Goal: Task Accomplishment & Management: Manage account settings

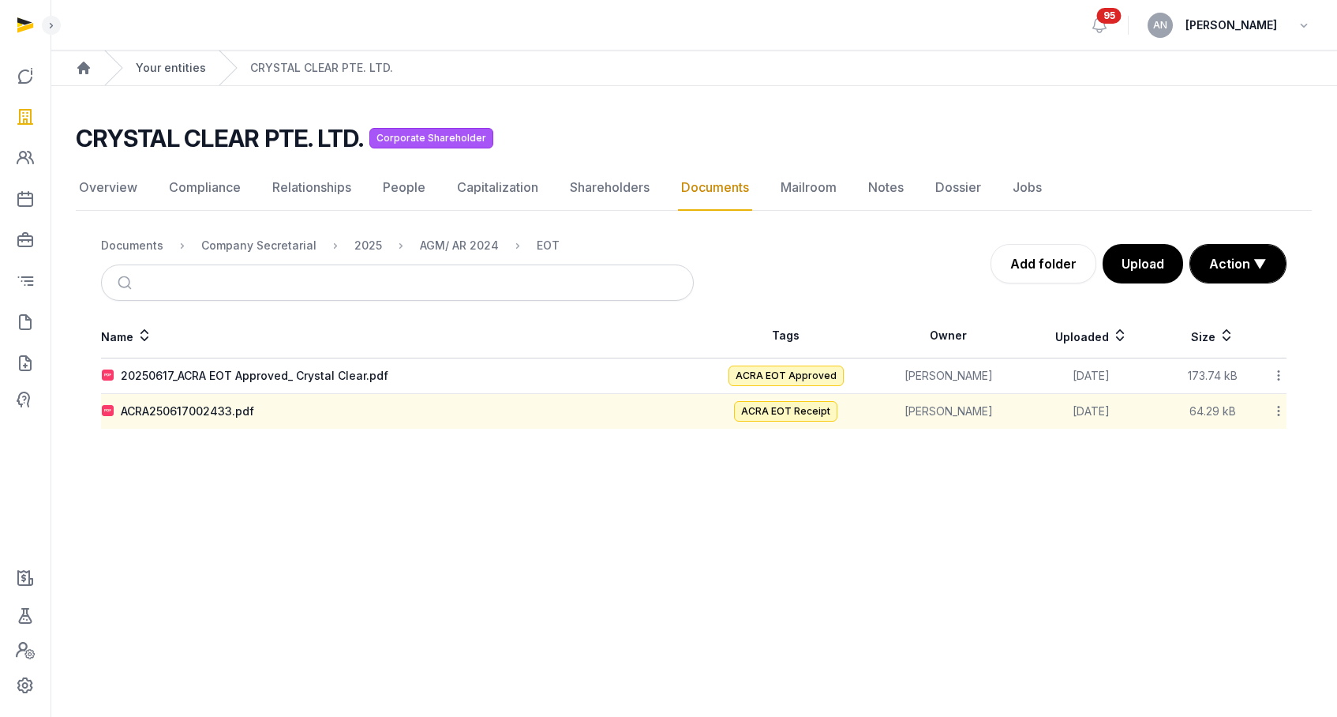
click at [173, 65] on link "Your entities" at bounding box center [171, 68] width 70 height 16
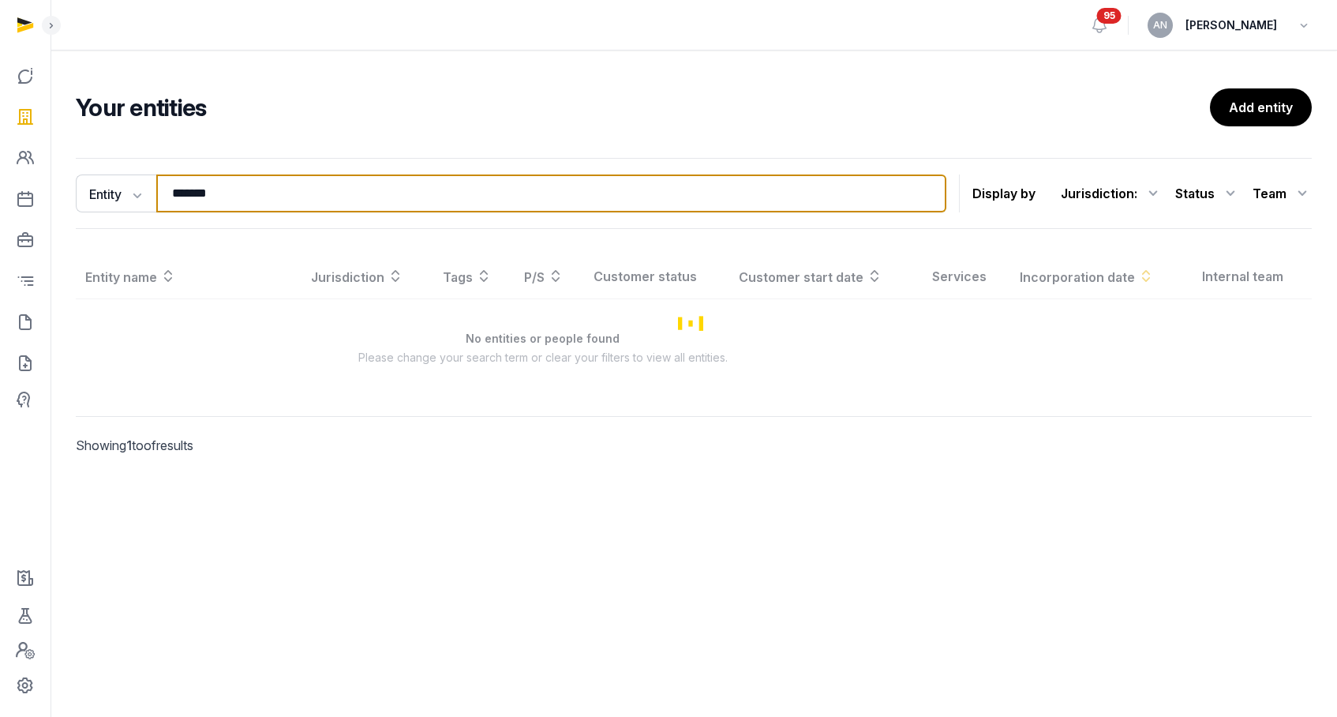
click at [186, 180] on input "*******" at bounding box center [551, 193] width 790 height 38
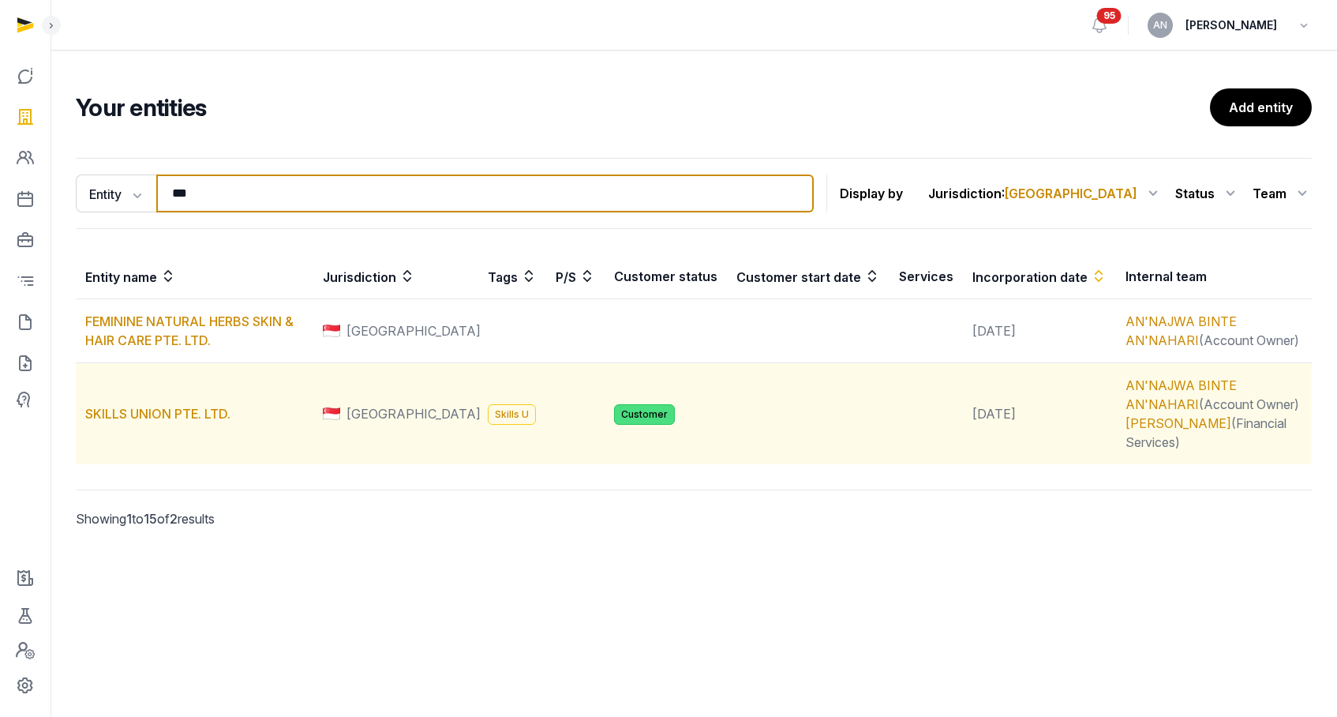
type input "***"
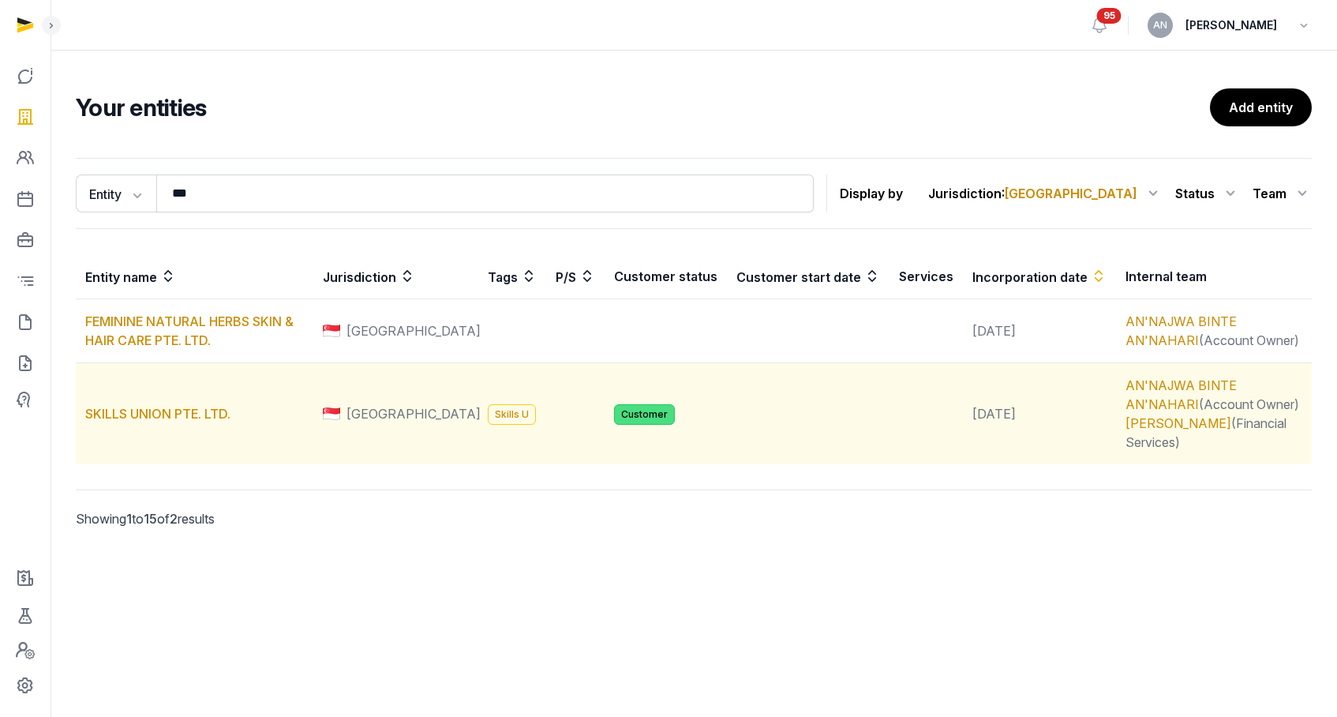
click at [143, 394] on td "SKILLS UNION PTE. LTD." at bounding box center [195, 414] width 238 height 102
click at [143, 406] on link "SKILLS UNION PTE. LTD." at bounding box center [157, 414] width 145 height 16
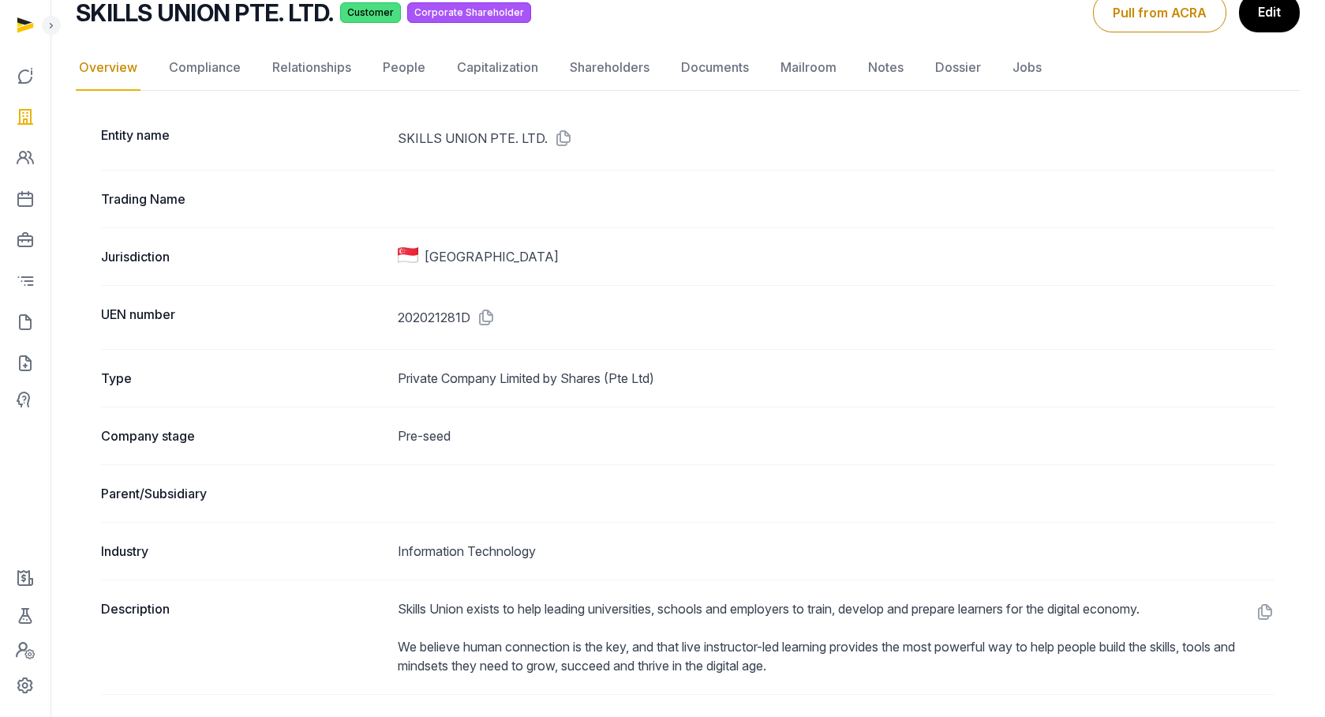
scroll to position [121, 0]
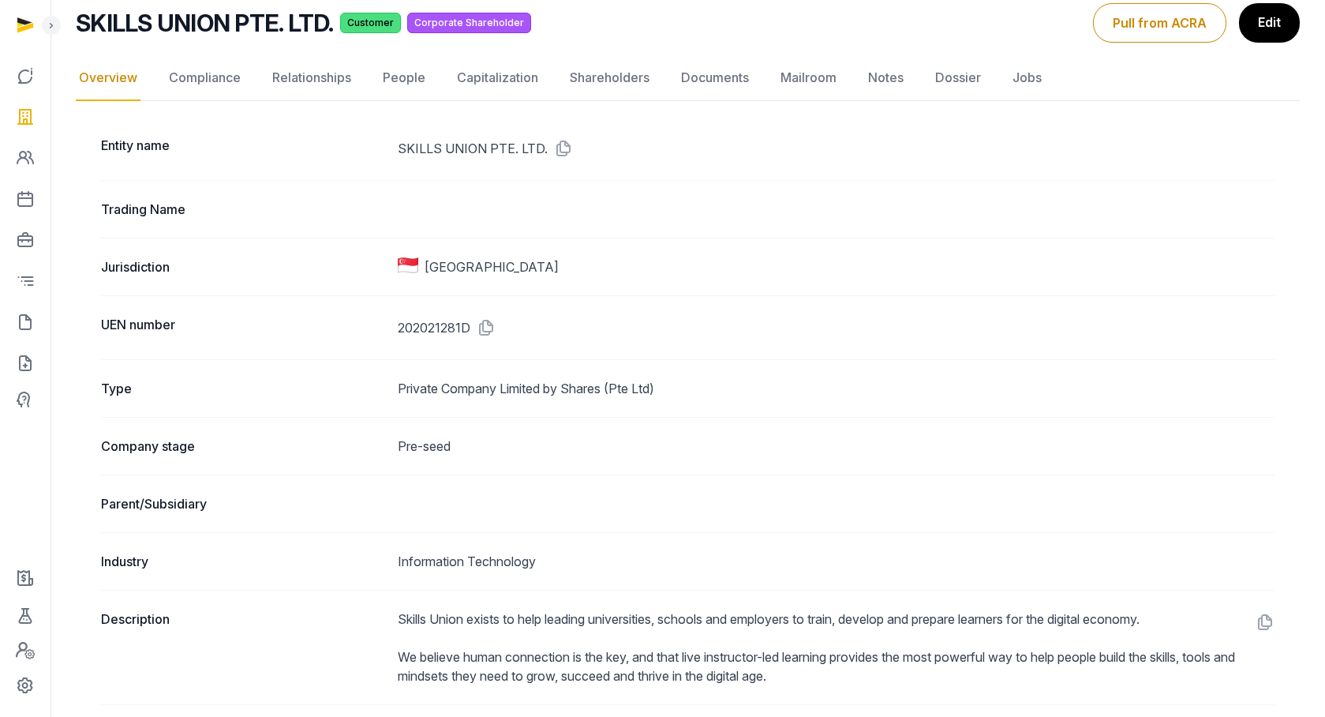
click at [711, 76] on link "Documents" at bounding box center [715, 78] width 74 height 46
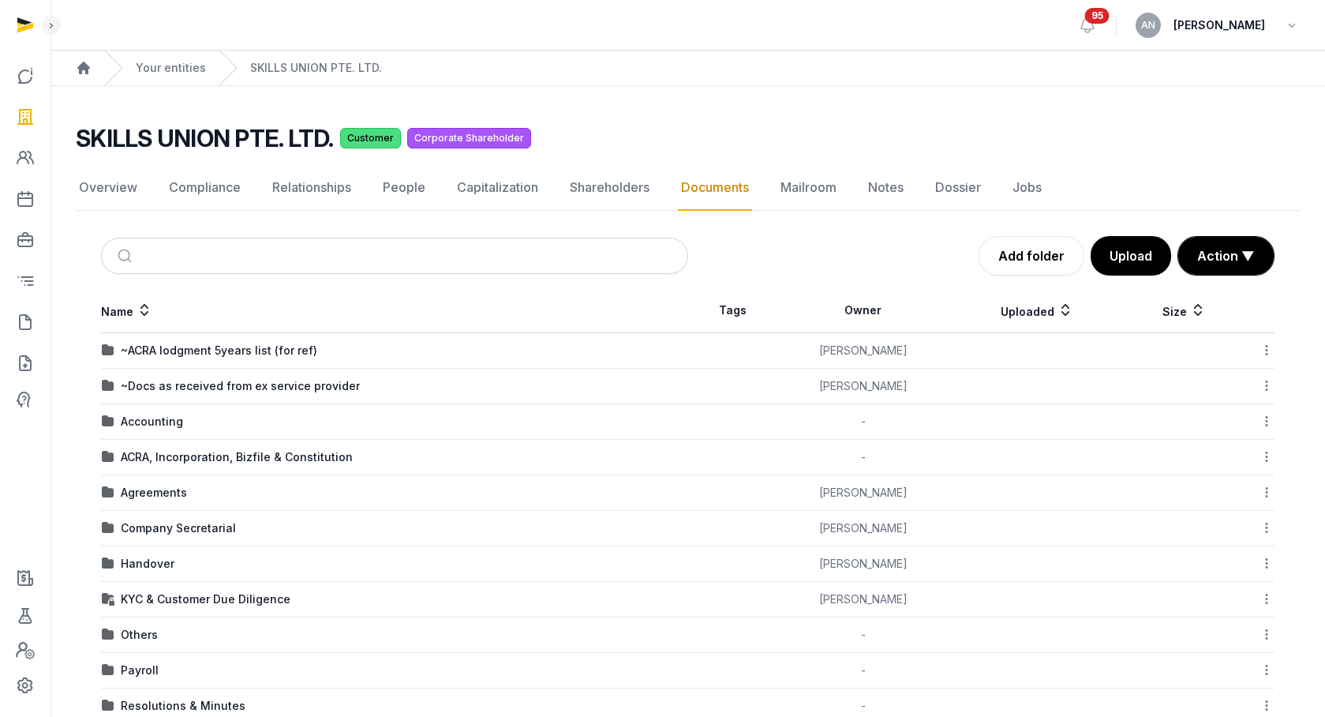
drag, startPoint x: 153, startPoint y: 531, endPoint x: 220, endPoint y: 501, distance: 73.5
click at [153, 531] on div "Company Secretarial" at bounding box center [178, 528] width 115 height 16
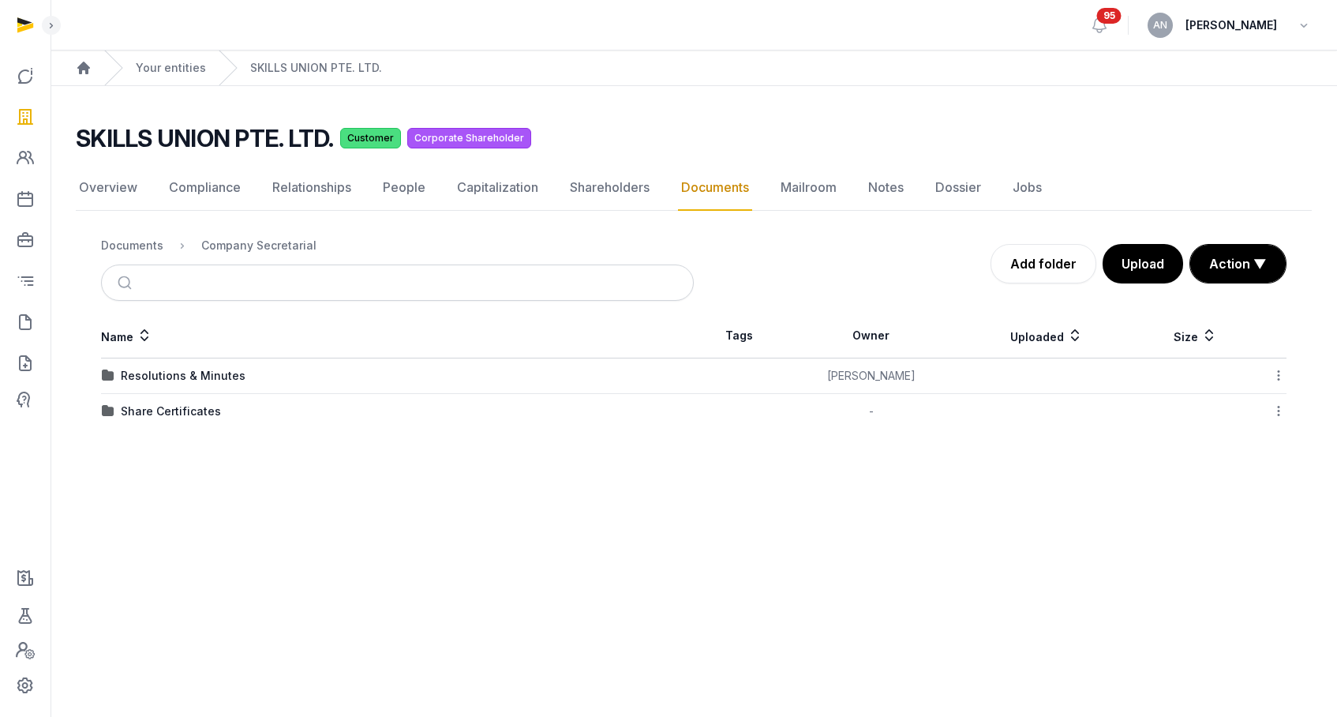
click at [164, 384] on td "Resolutions & Minutes" at bounding box center [397, 376] width 593 height 36
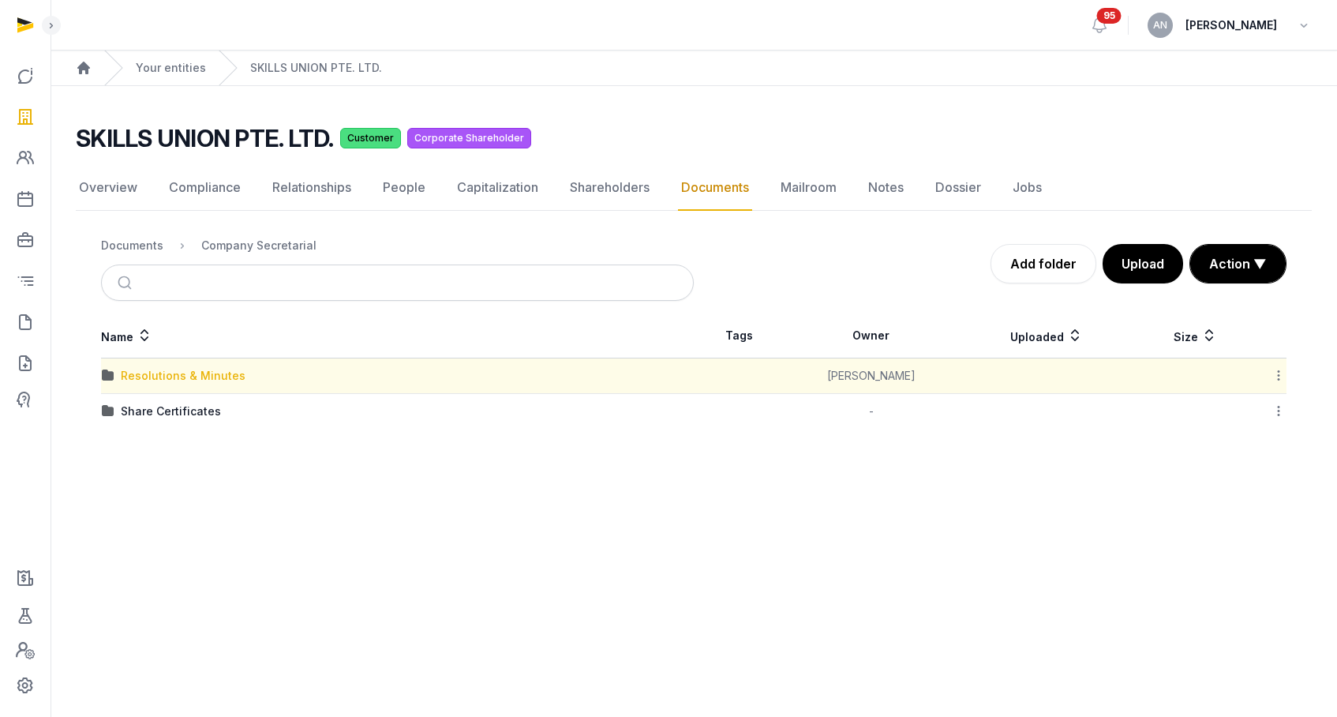
click at [164, 377] on div "Resolutions & Minutes" at bounding box center [183, 376] width 125 height 16
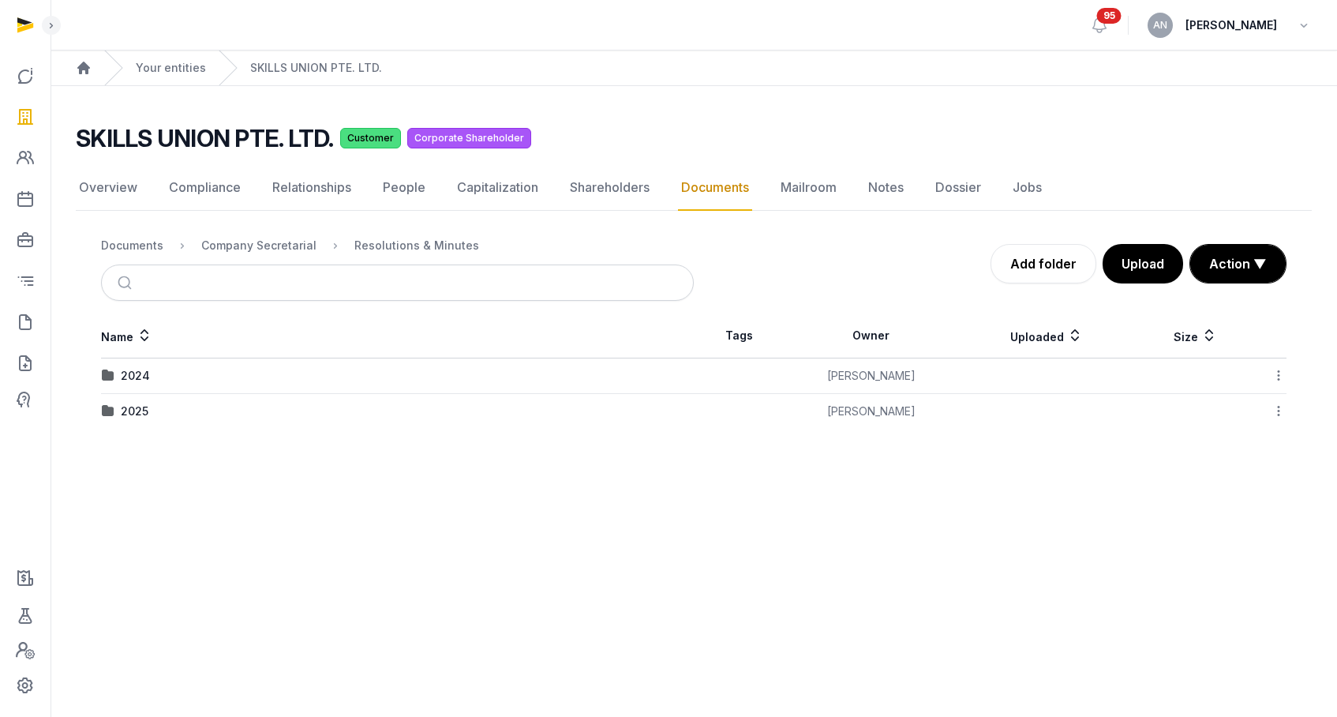
click at [138, 421] on td "2025" at bounding box center [397, 412] width 593 height 36
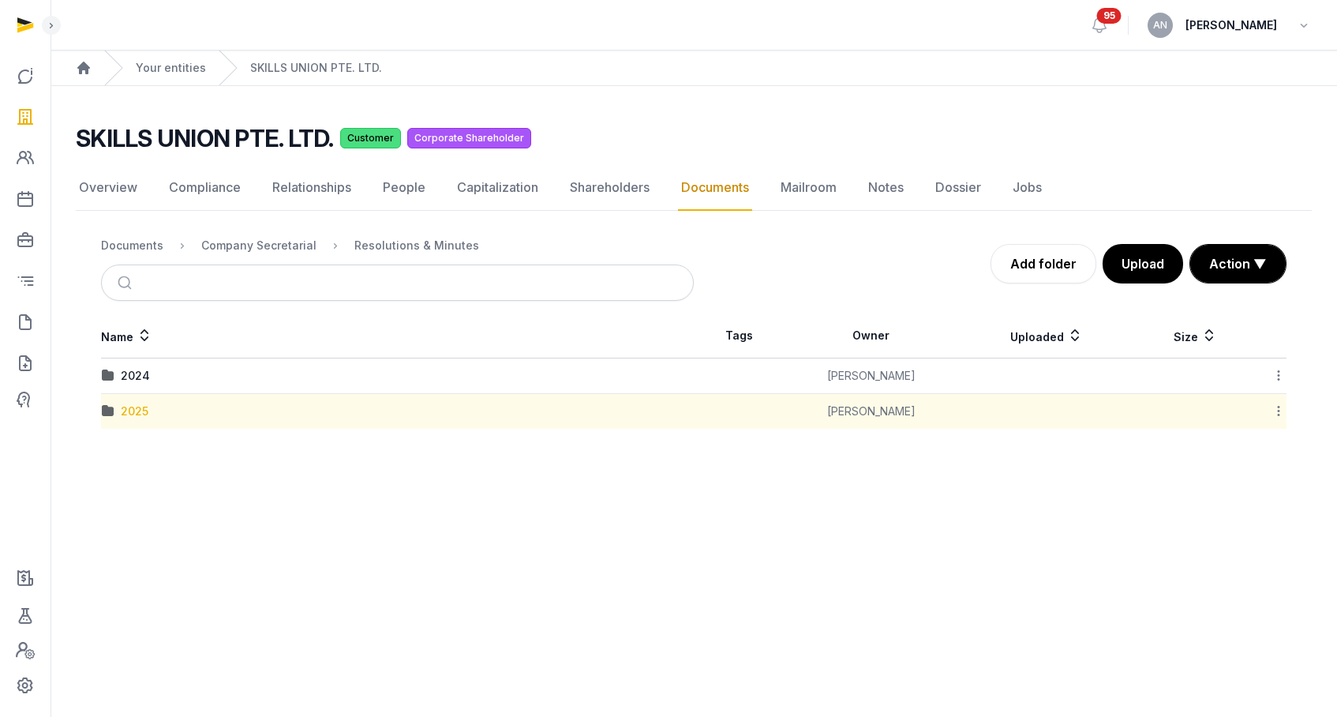
click at [137, 414] on div "2025" at bounding box center [135, 411] width 28 height 16
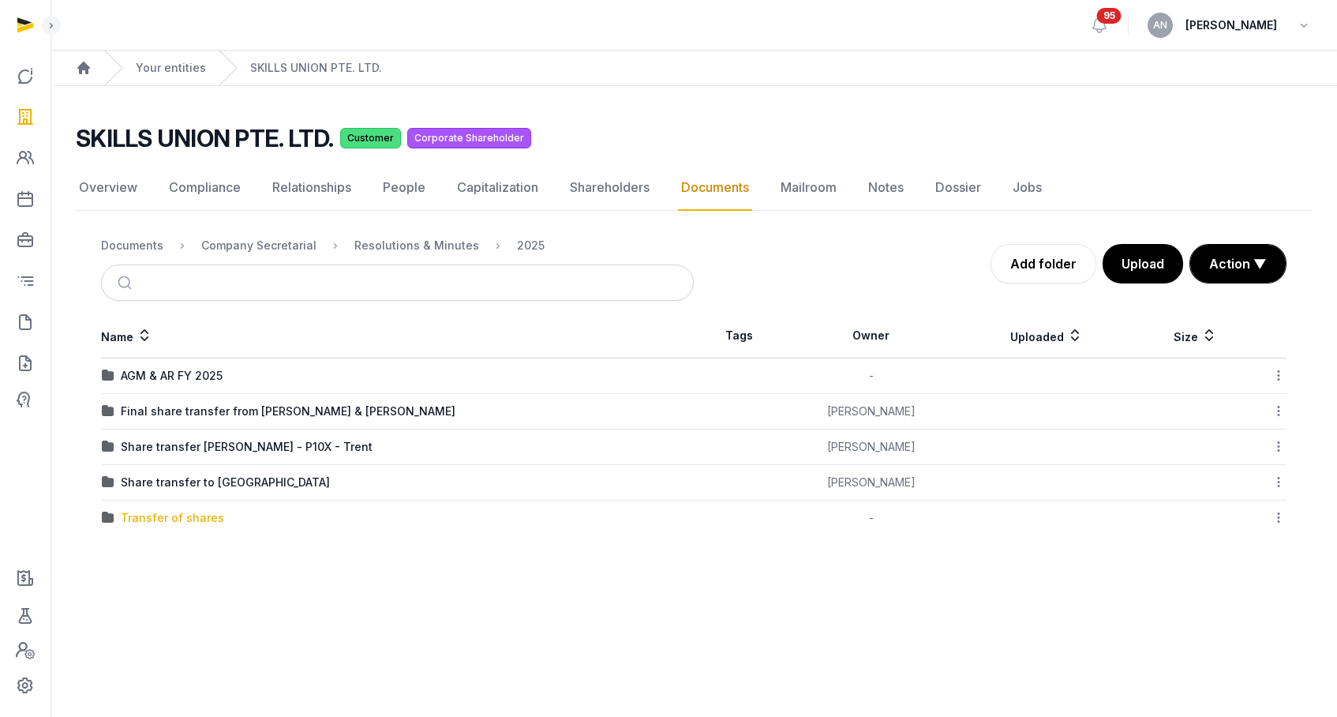
click at [171, 520] on div "Transfer of shares" at bounding box center [172, 518] width 103 height 16
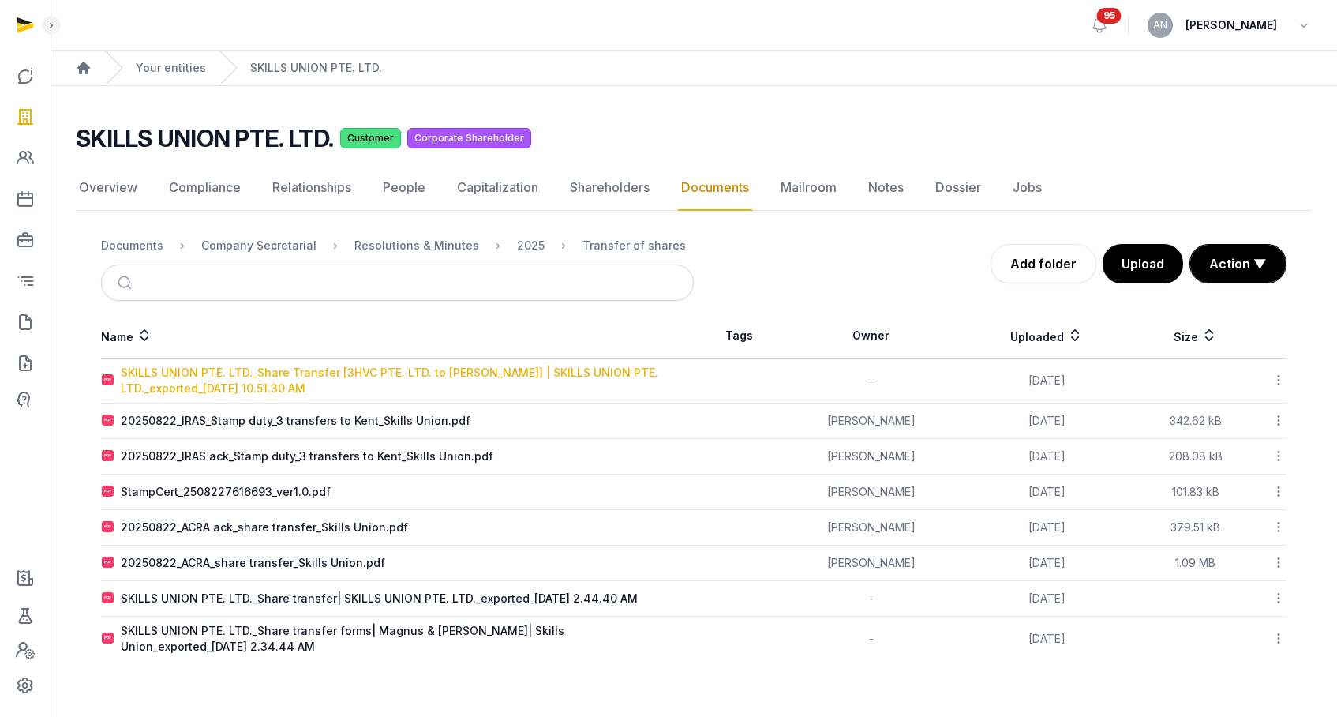
click at [236, 396] on div "SKILLS UNION PTE. LTD._Share Transfer [3HVC PTE. LTD. to [PERSON_NAME]] | SKILL…" at bounding box center [407, 381] width 572 height 32
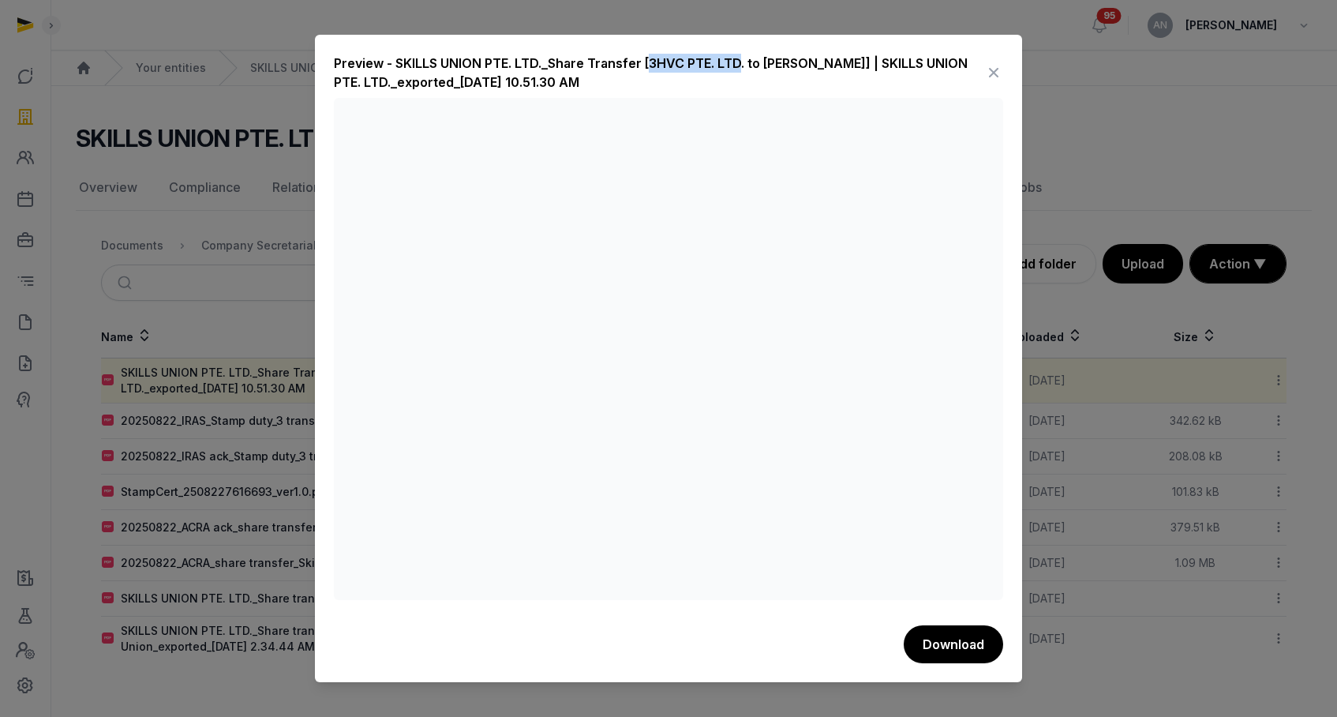
drag, startPoint x: 644, startPoint y: 61, endPoint x: 739, endPoint y: 61, distance: 94.7
click at [739, 61] on div "Preview - SKILLS UNION PTE. LTD._Share Transfer [3HVC PTE. LTD. to [PERSON_NAME…" at bounding box center [659, 73] width 651 height 38
click at [786, 65] on div "Preview - SKILLS UNION PTE. LTD._Share Transfer [3HVC PTE. LTD. to [PERSON_NAME…" at bounding box center [659, 73] width 651 height 38
drag, startPoint x: 796, startPoint y: 64, endPoint x: 878, endPoint y: 62, distance: 82.1
click at [878, 62] on div "Preview - SKILLS UNION PTE. LTD._Share Transfer [3HVC PTE. LTD. to [PERSON_NAME…" at bounding box center [659, 73] width 651 height 38
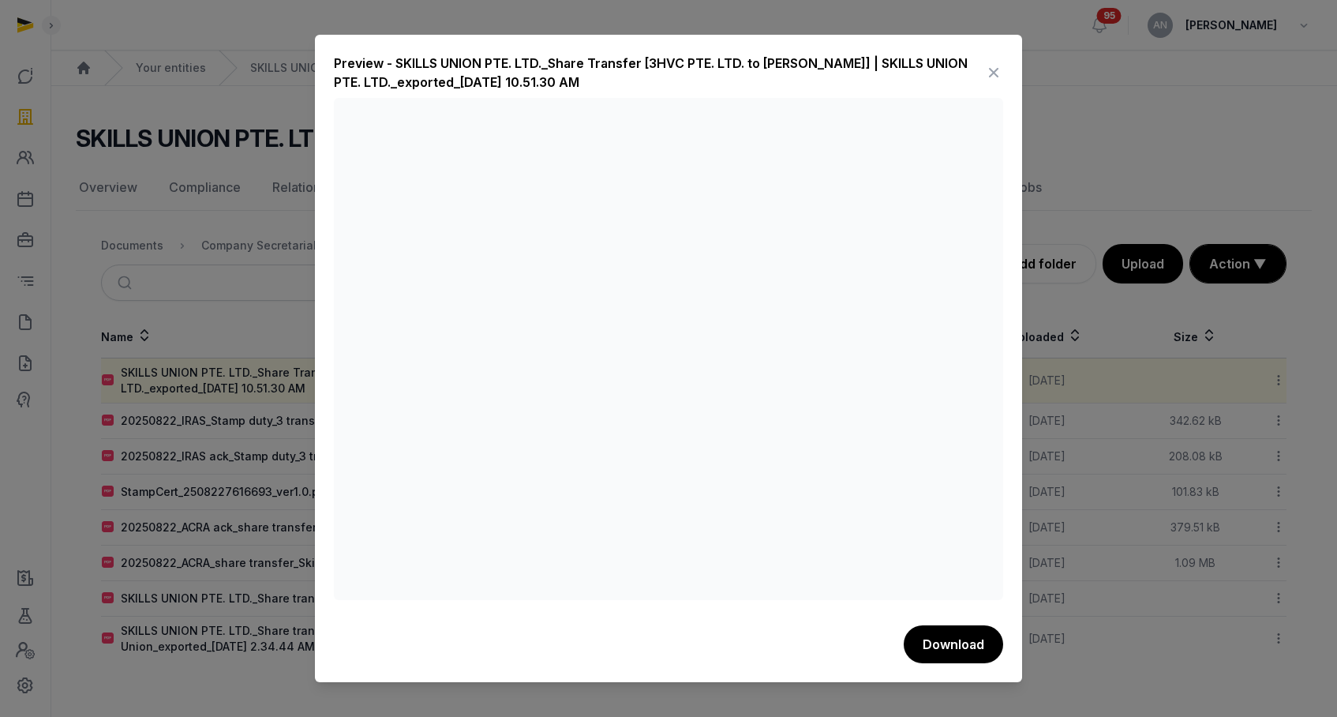
click at [860, 64] on div "Preview - SKILLS UNION PTE. LTD._Share Transfer [3HVC PTE. LTD. to [PERSON_NAME…" at bounding box center [659, 73] width 651 height 38
click at [995, 68] on icon at bounding box center [993, 72] width 19 height 25
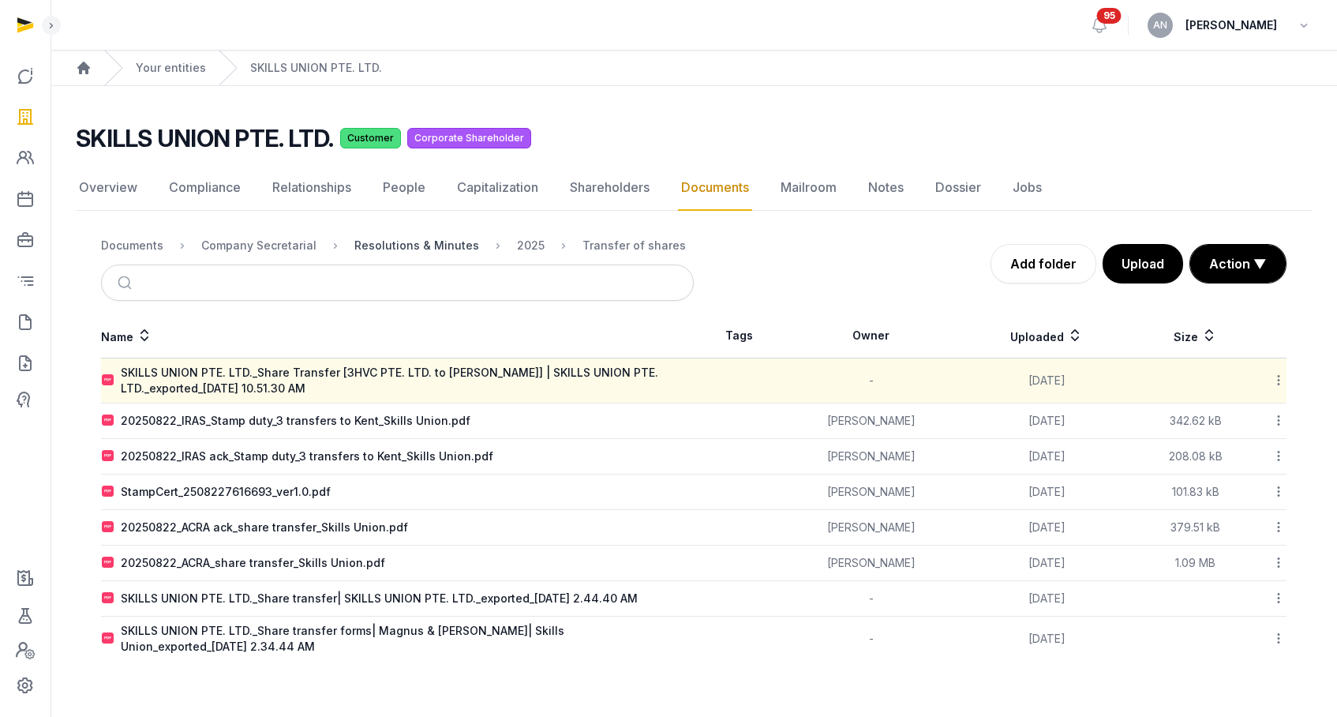
click at [382, 244] on div "Resolutions & Minutes" at bounding box center [416, 246] width 125 height 16
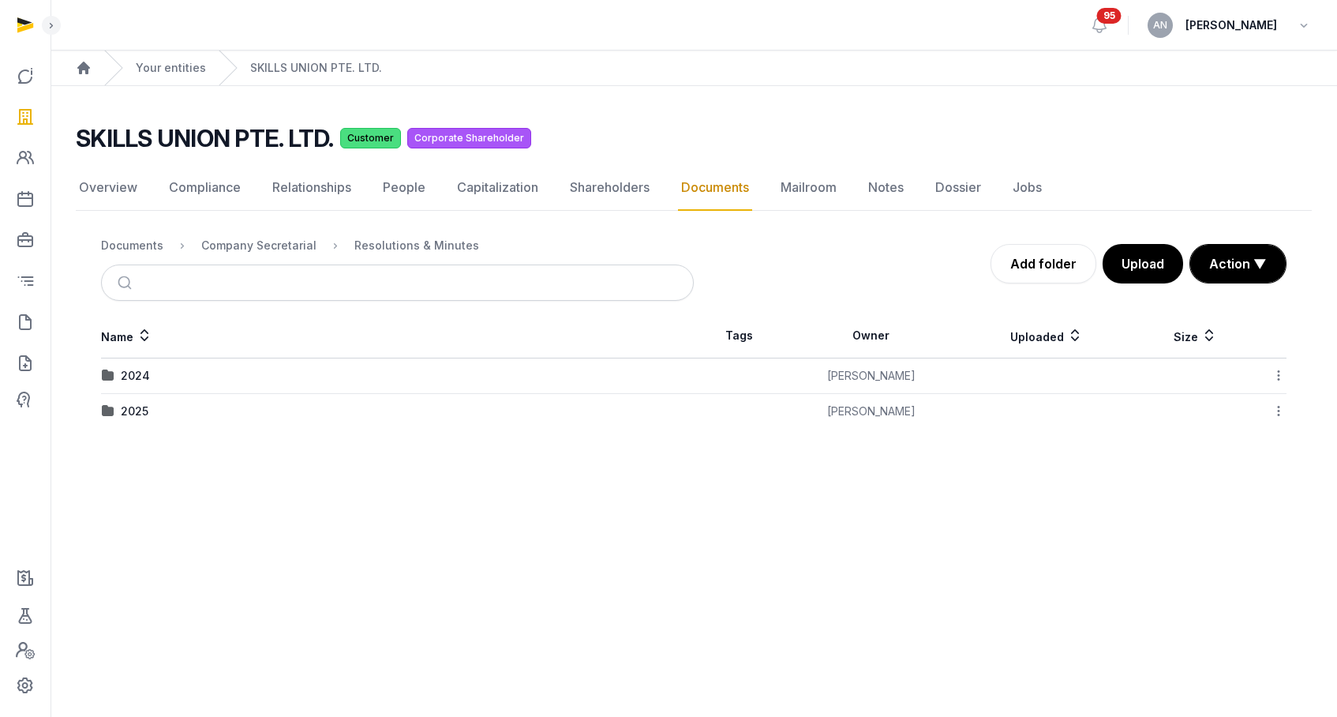
click at [139, 400] on td "2025" at bounding box center [397, 412] width 593 height 36
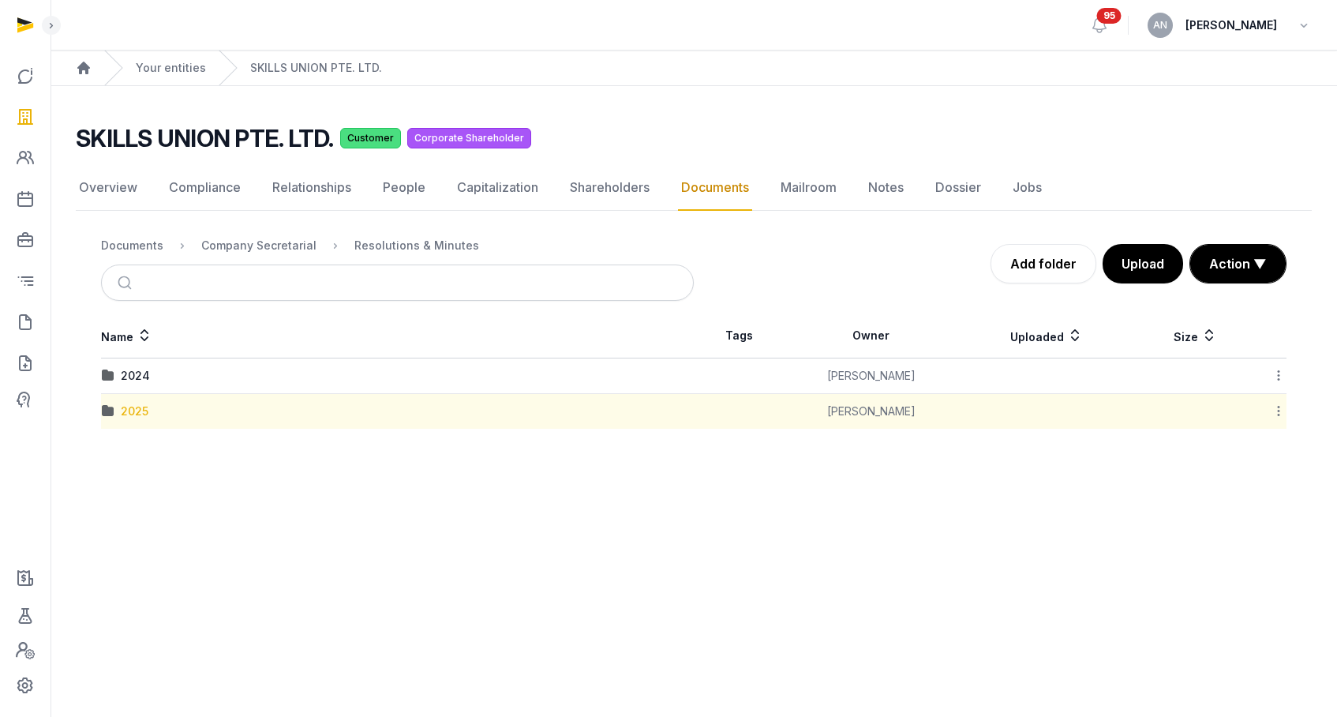
click at [139, 407] on div "2025" at bounding box center [135, 411] width 28 height 16
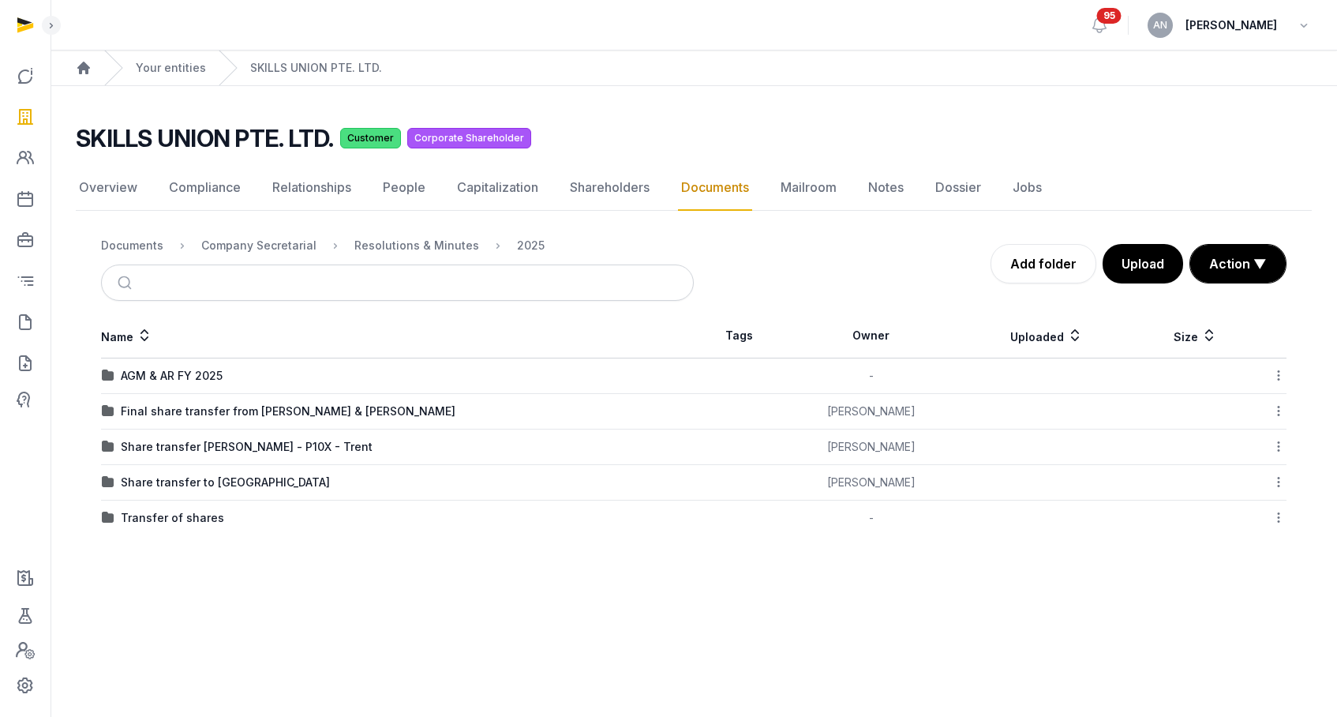
click at [232, 416] on div "Final share transfer from [PERSON_NAME] & [PERSON_NAME]" at bounding box center [288, 411] width 335 height 16
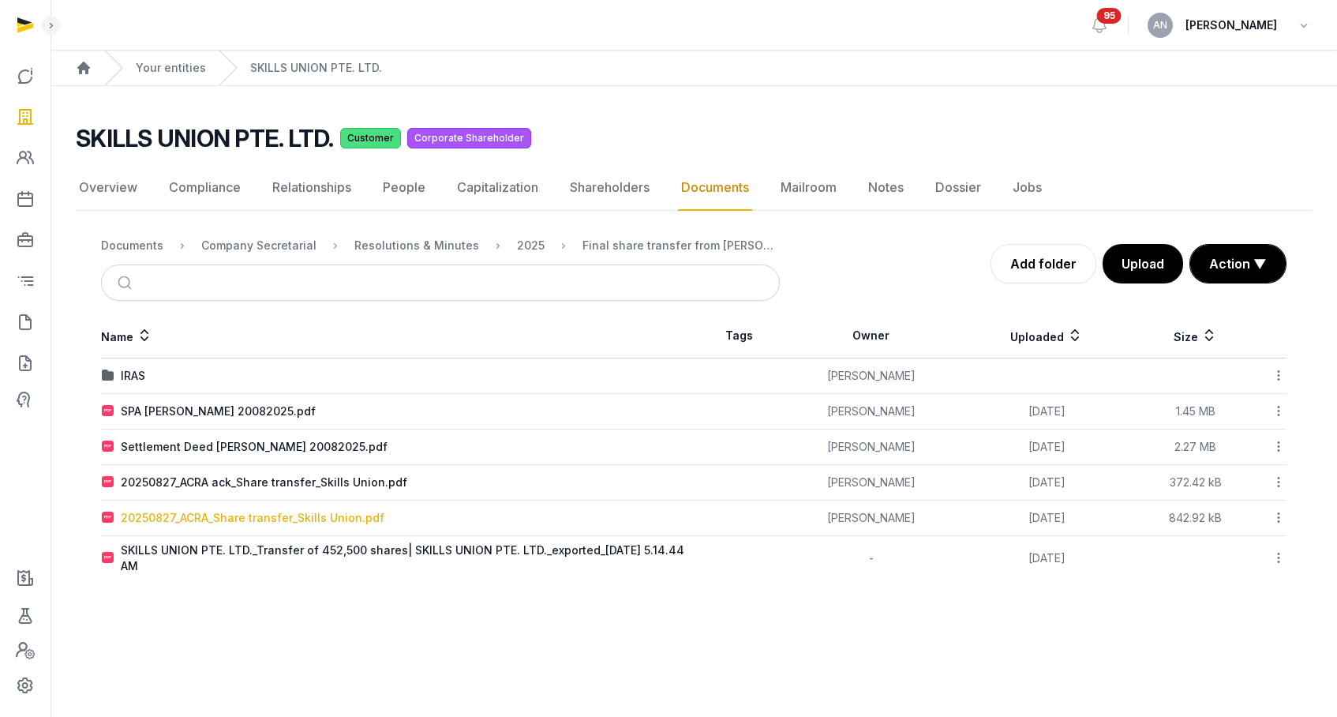
click at [256, 519] on div "20250827_ACRA_Share transfer_Skills Union.pdf" at bounding box center [253, 518] width 264 height 16
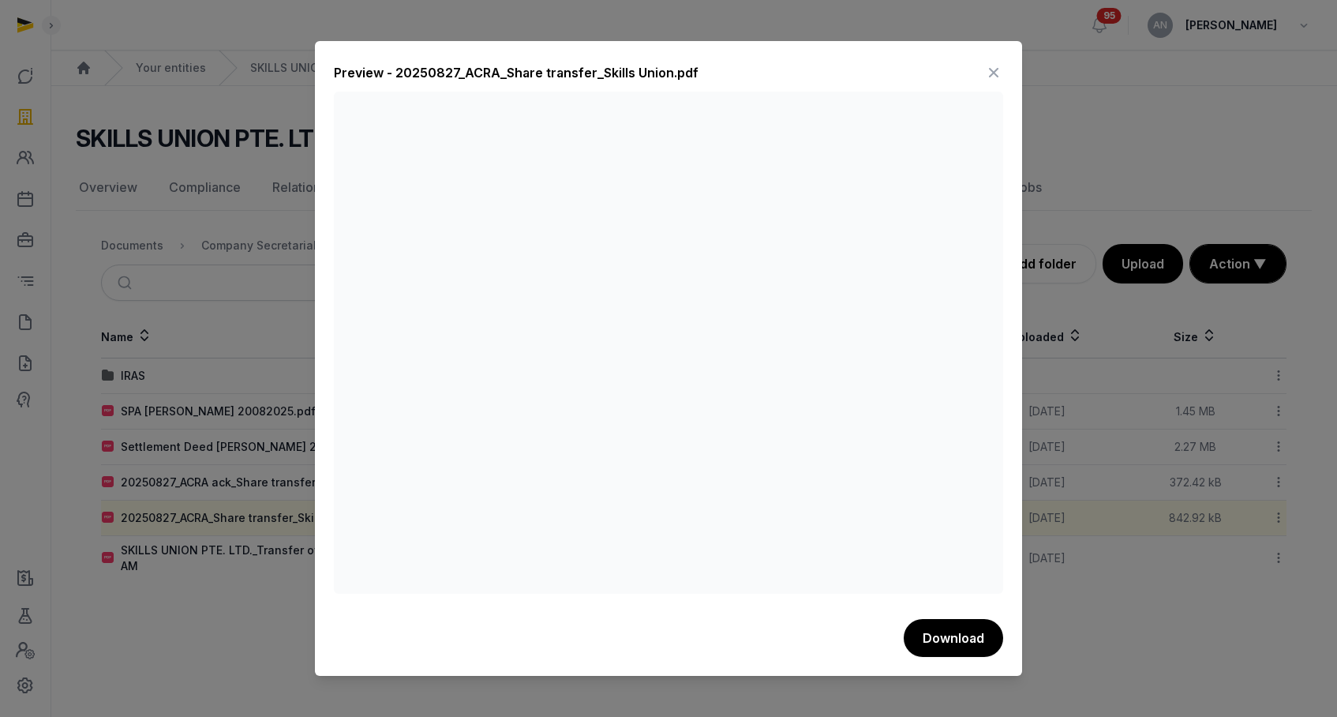
click at [995, 70] on icon at bounding box center [993, 72] width 19 height 25
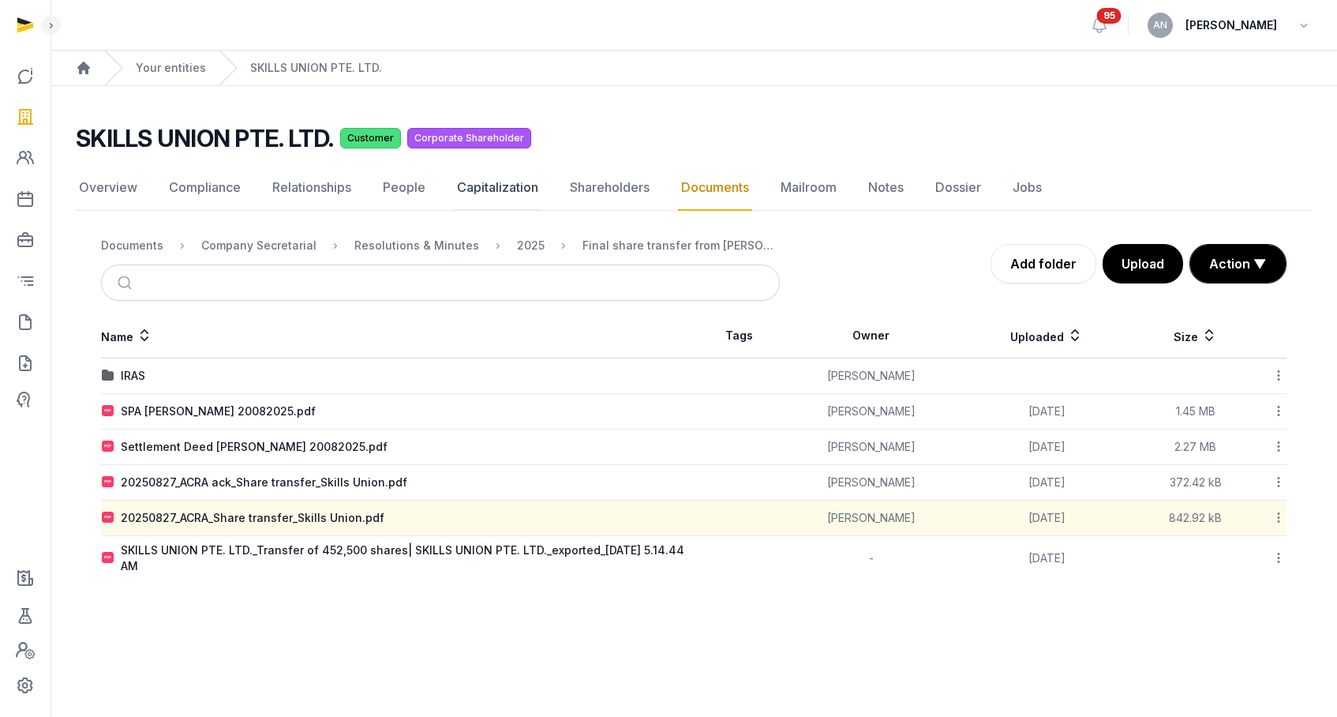
click at [499, 179] on link "Capitalization" at bounding box center [498, 188] width 88 height 46
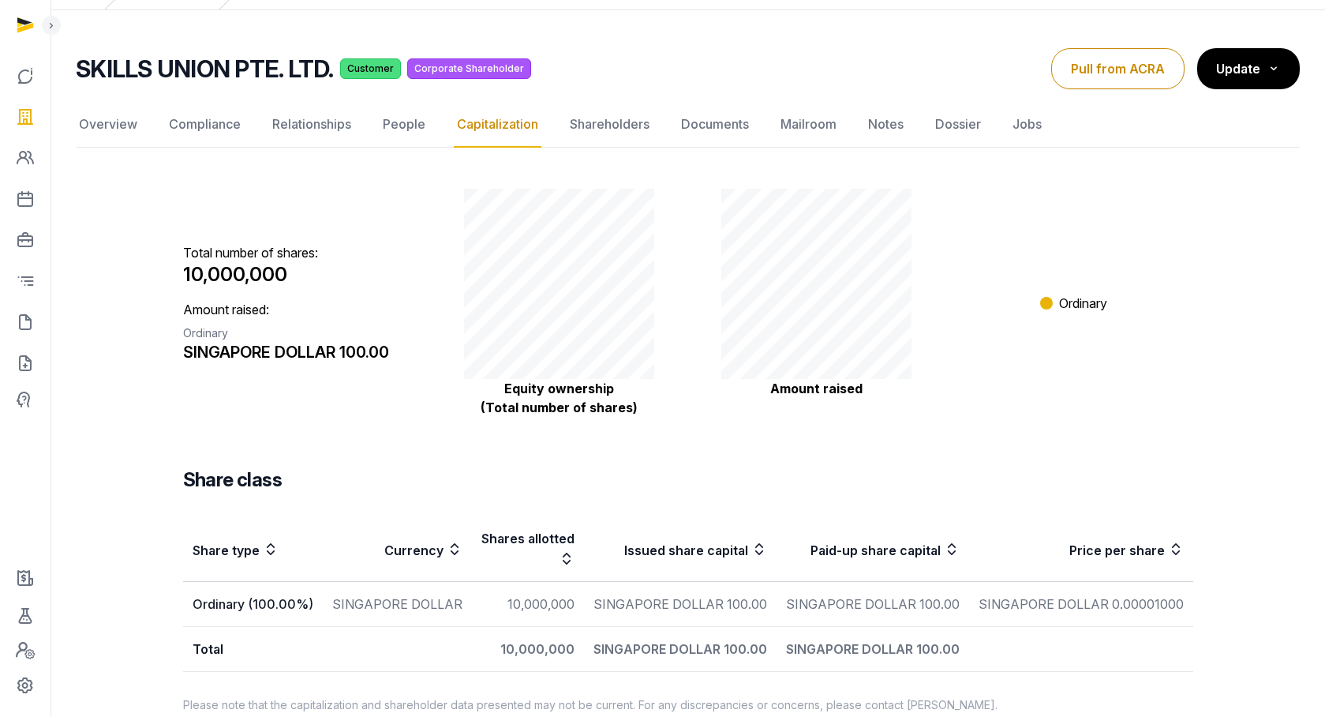
scroll to position [66, 0]
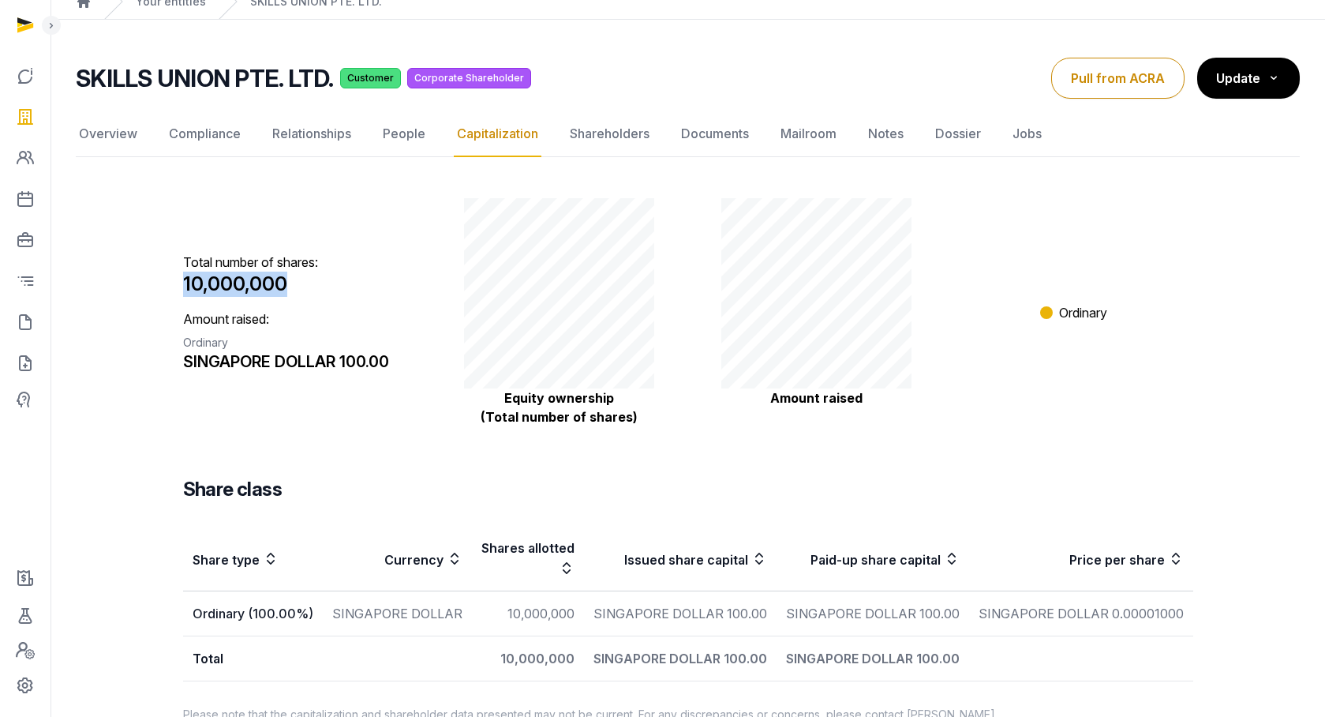
drag, startPoint x: 186, startPoint y: 280, endPoint x: 284, endPoint y: 278, distance: 97.9
click at [284, 278] on span "10,000,000" at bounding box center [235, 283] width 104 height 23
click at [286, 279] on p "Total number of shares: 10,000,000" at bounding box center [302, 275] width 238 height 44
click at [614, 122] on link "Shareholders" at bounding box center [610, 134] width 86 height 46
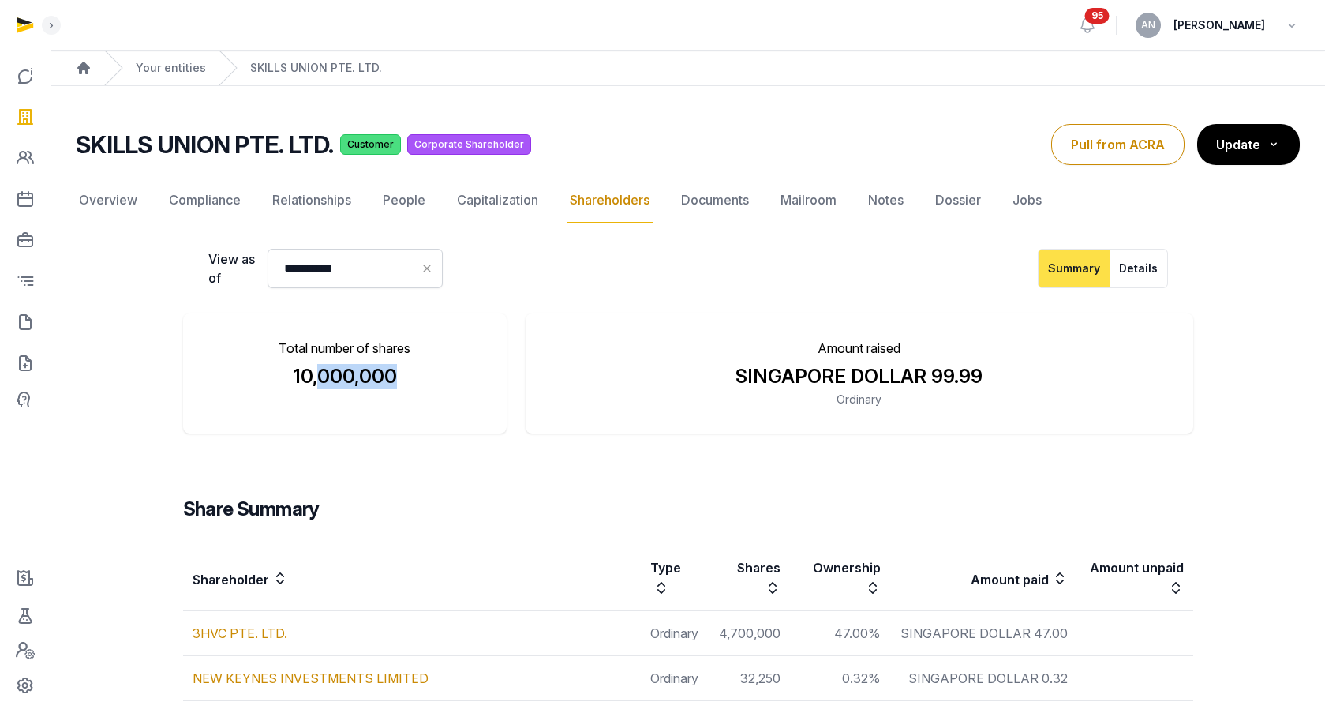
drag, startPoint x: 318, startPoint y: 374, endPoint x: 440, endPoint y: 378, distance: 121.6
click at [439, 378] on div "10,000,000" at bounding box center [345, 376] width 274 height 25
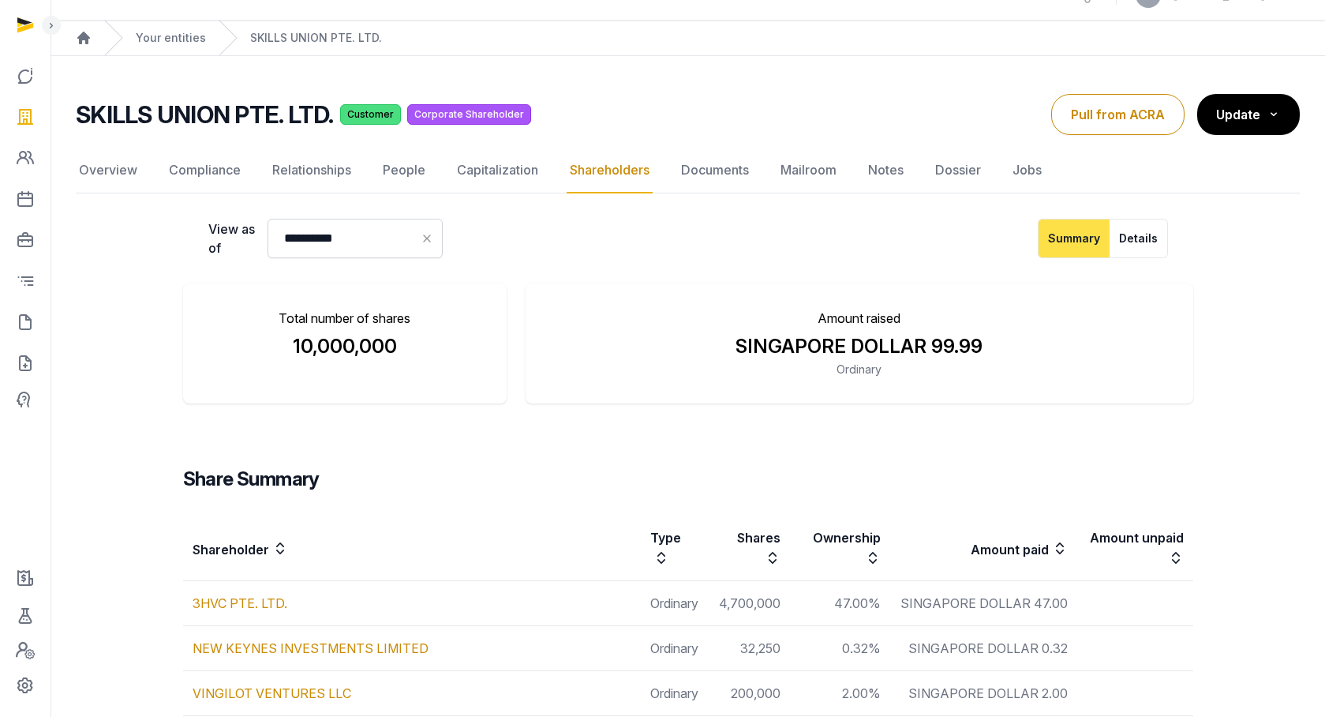
click at [342, 367] on li "Total number of shares 10,000,000" at bounding box center [345, 343] width 324 height 120
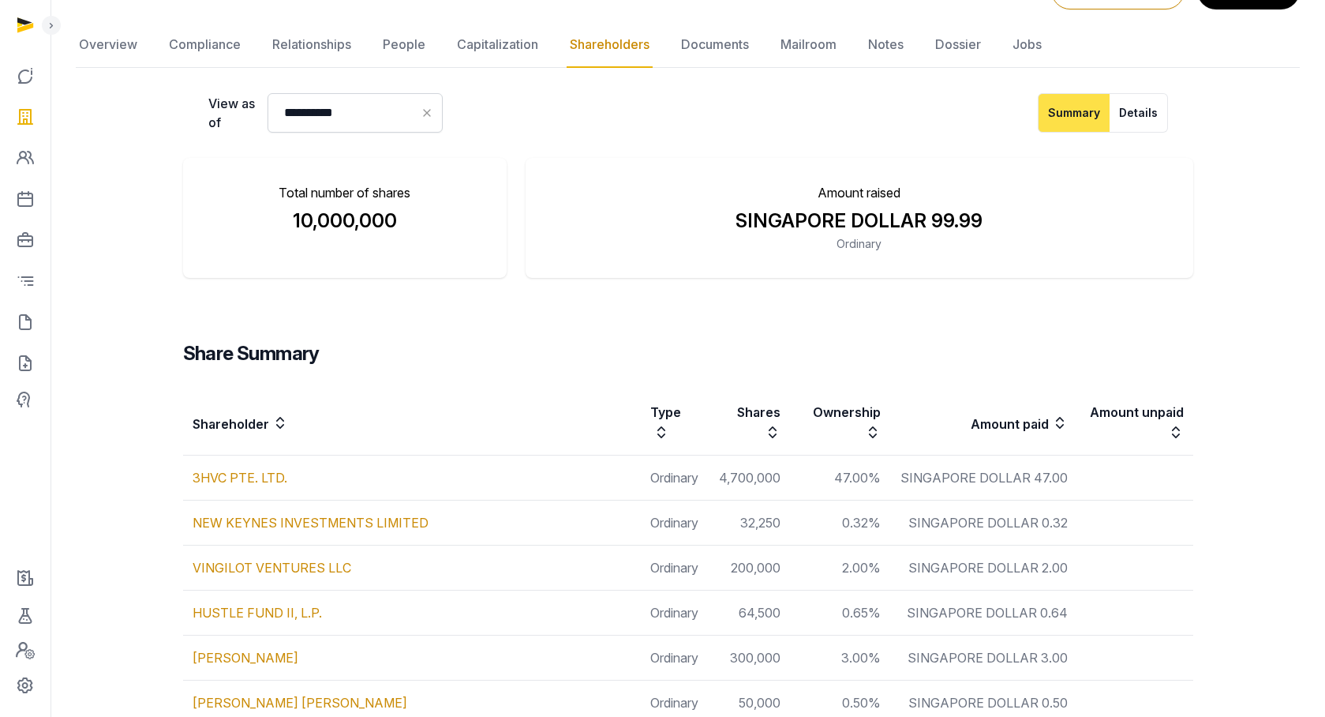
scroll to position [231, 0]
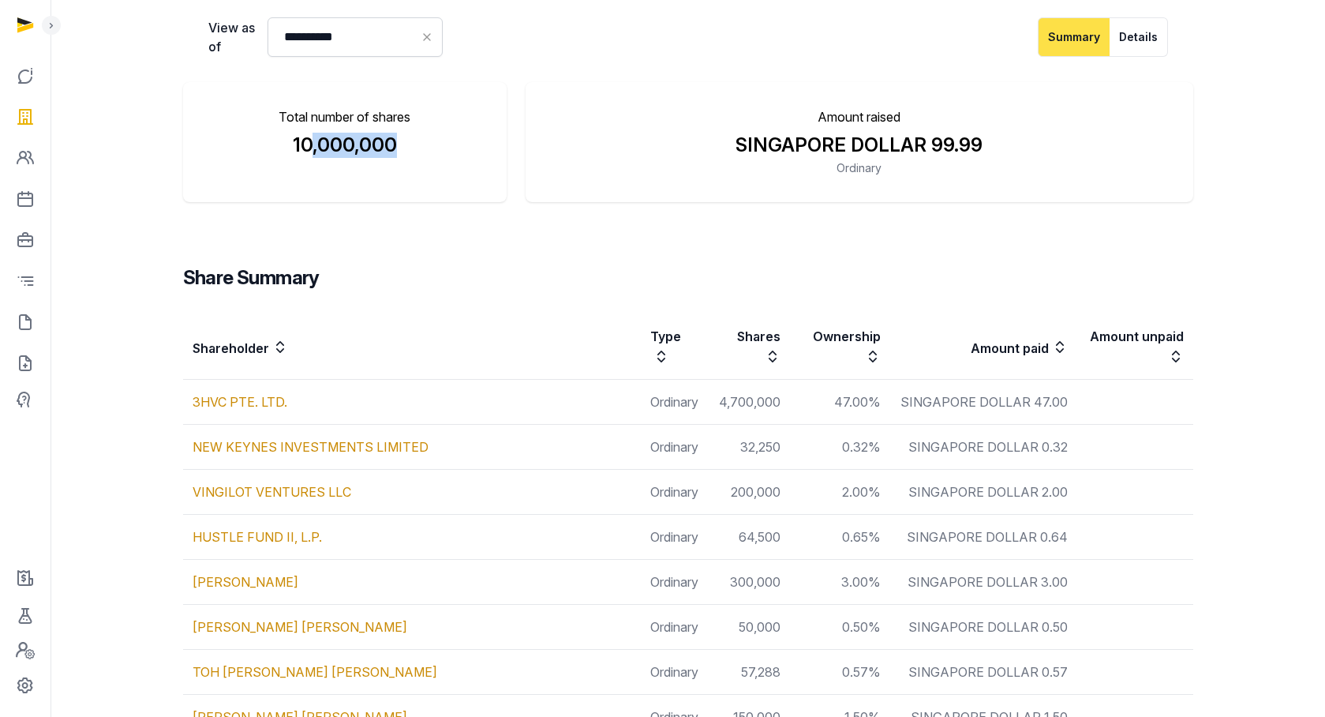
drag, startPoint x: 309, startPoint y: 137, endPoint x: 413, endPoint y: 148, distance: 104.0
click at [413, 148] on div "10,000,000" at bounding box center [345, 145] width 274 height 25
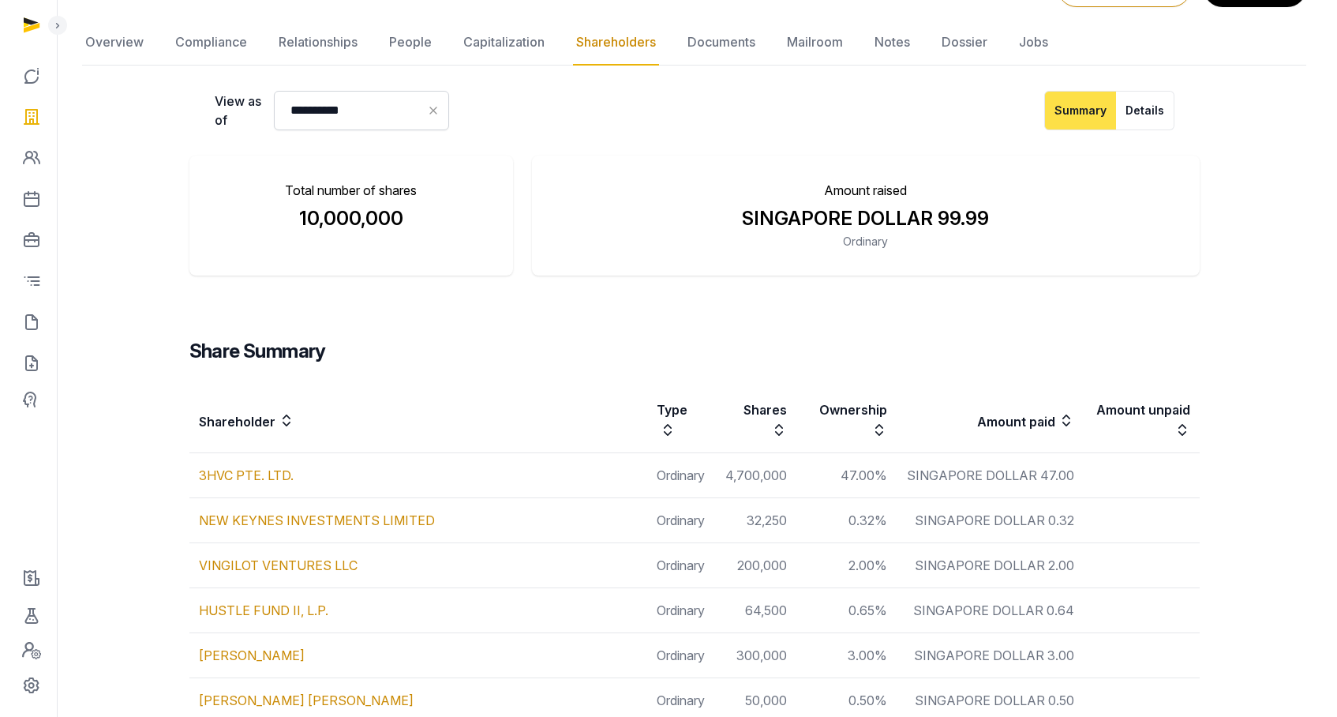
scroll to position [0, 0]
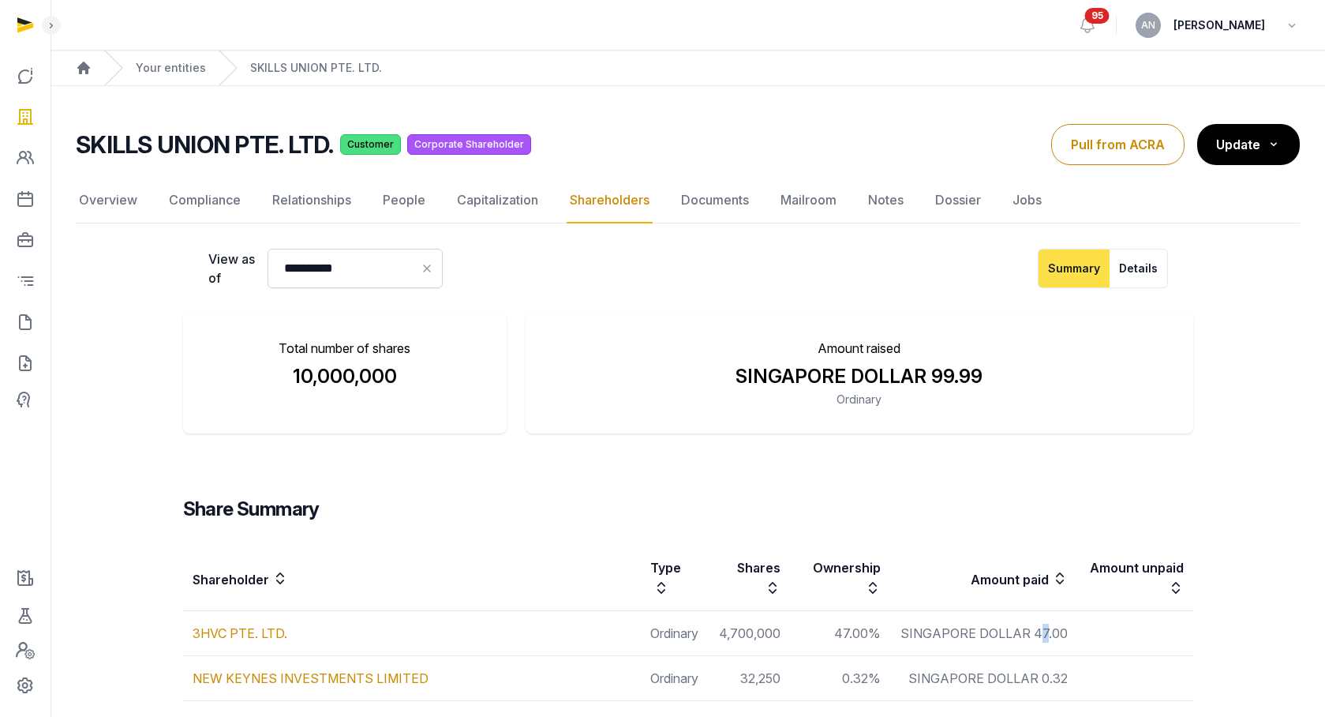
drag, startPoint x: 1035, startPoint y: 633, endPoint x: 1045, endPoint y: 635, distance: 10.4
click at [1045, 635] on span "SINGAPORE DOLLAR 47.00" at bounding box center [984, 633] width 167 height 16
click at [719, 205] on link "Documents" at bounding box center [715, 201] width 74 height 46
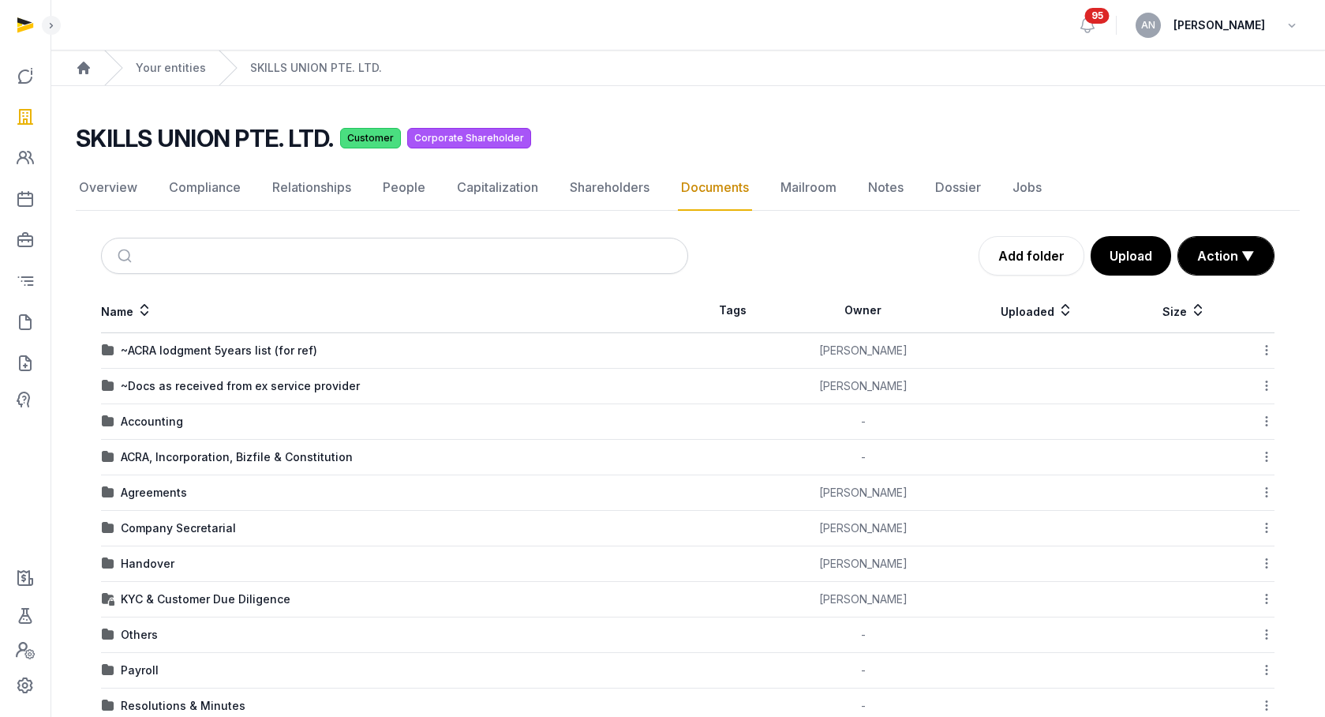
click at [160, 521] on div "Company Secretarial" at bounding box center [178, 528] width 115 height 16
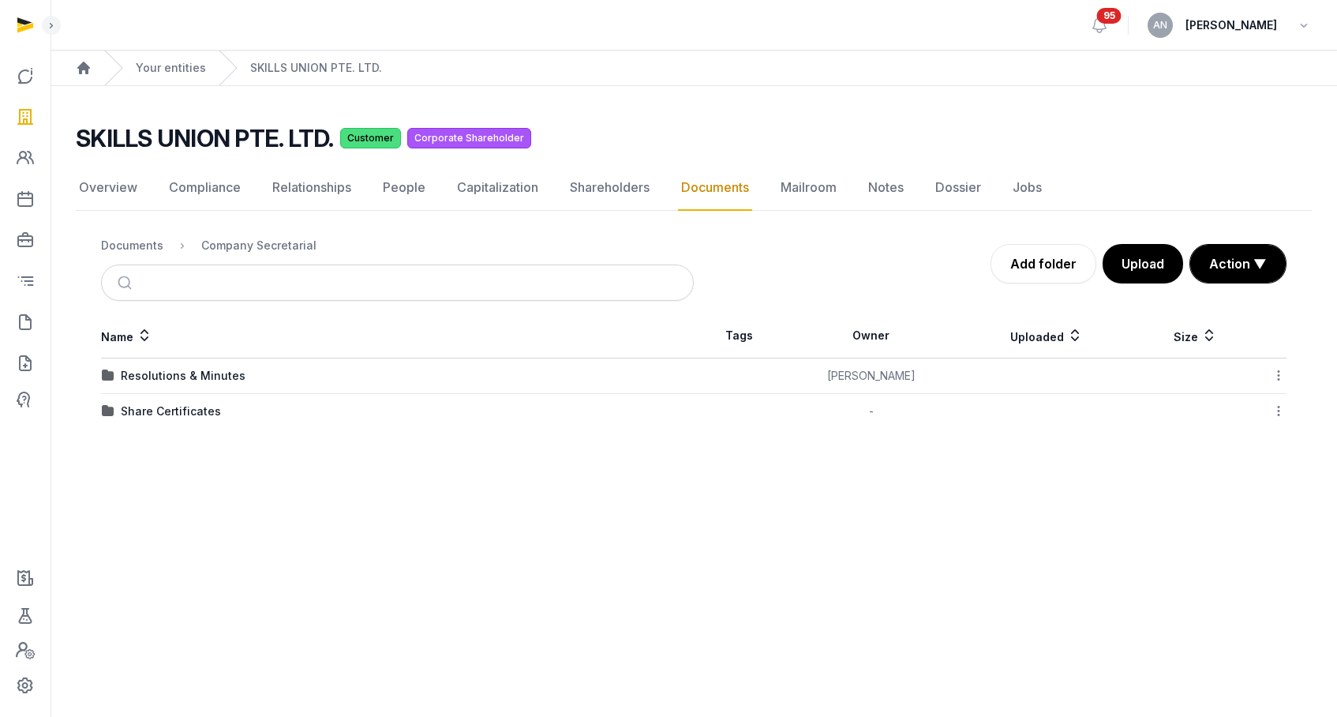
click at [152, 422] on td "Share Certificates" at bounding box center [397, 412] width 593 height 36
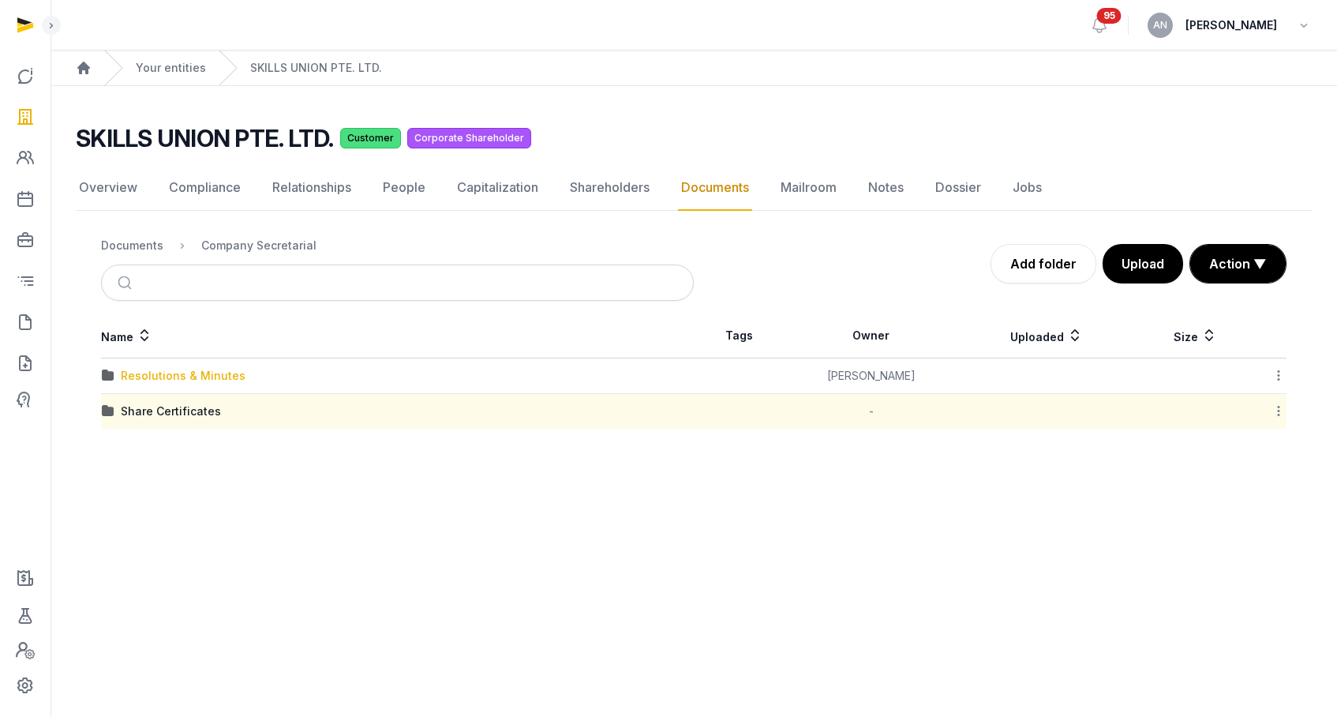
click at [182, 372] on div "Resolutions & Minutes" at bounding box center [183, 376] width 125 height 16
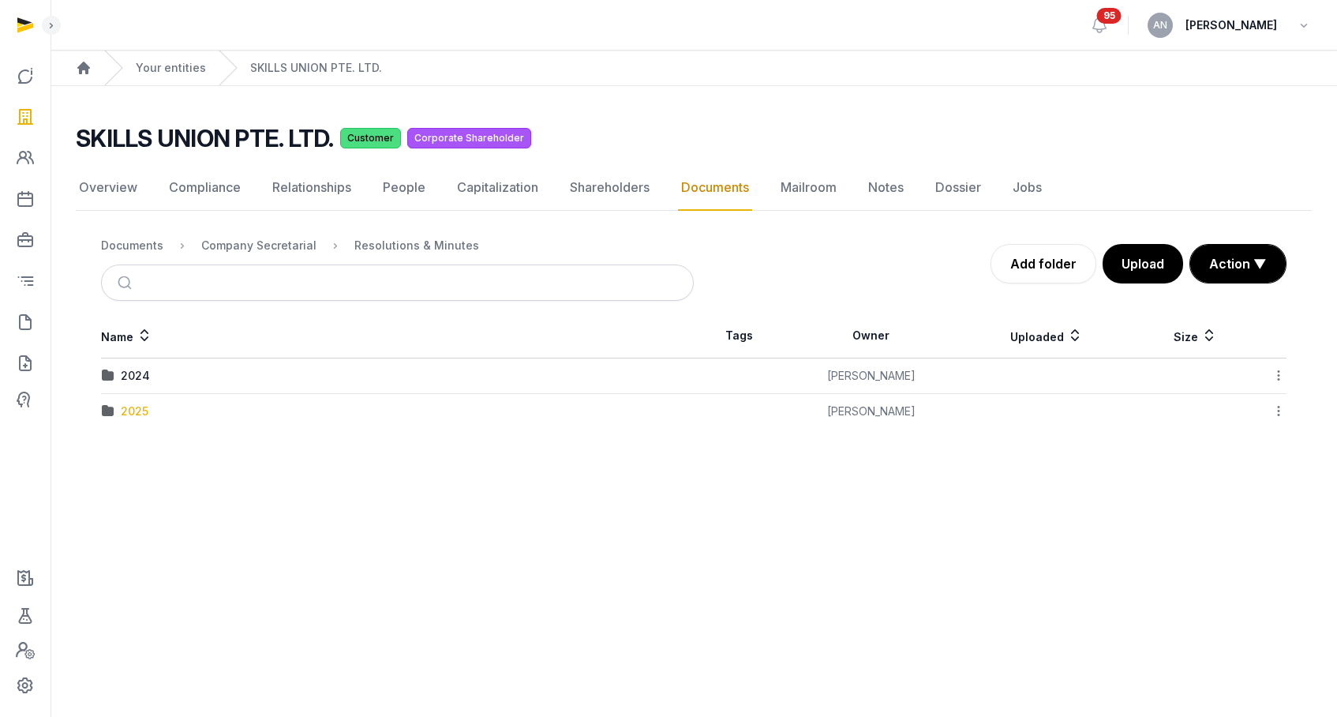
click at [137, 409] on div "2025" at bounding box center [135, 411] width 28 height 16
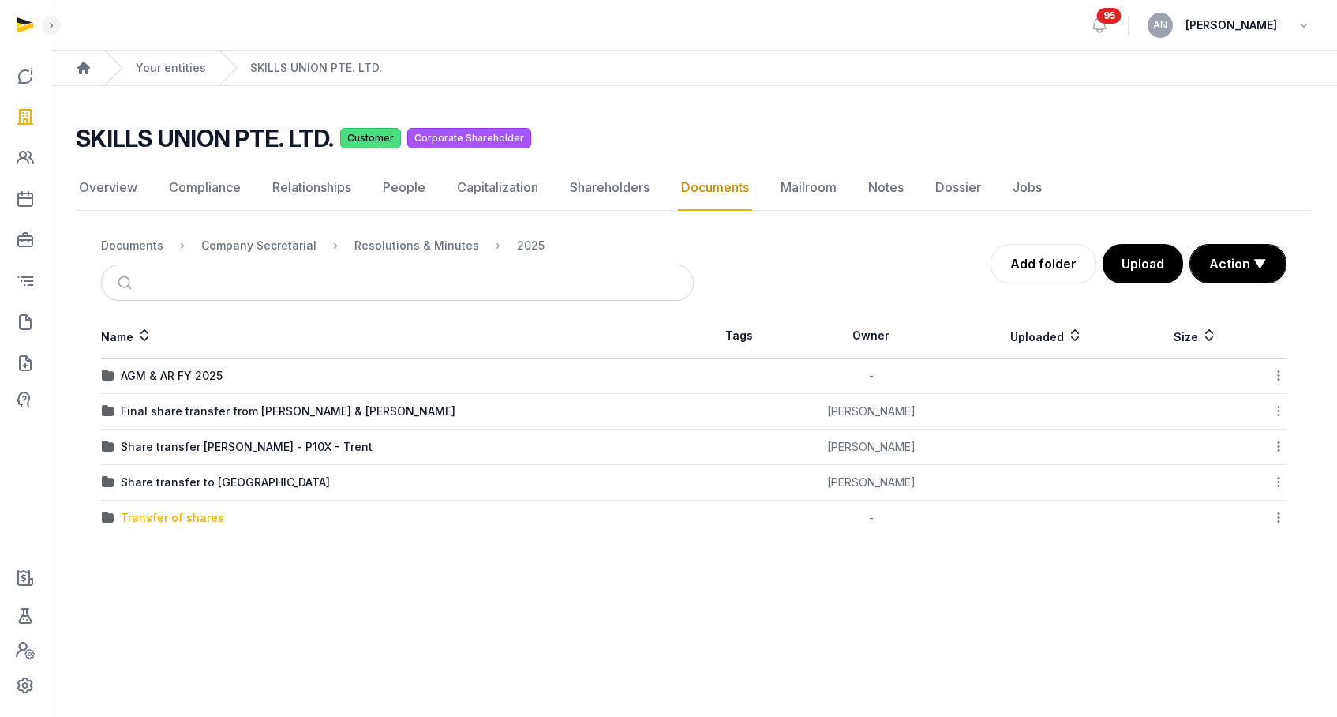
click at [192, 513] on div "Transfer of shares" at bounding box center [172, 518] width 103 height 16
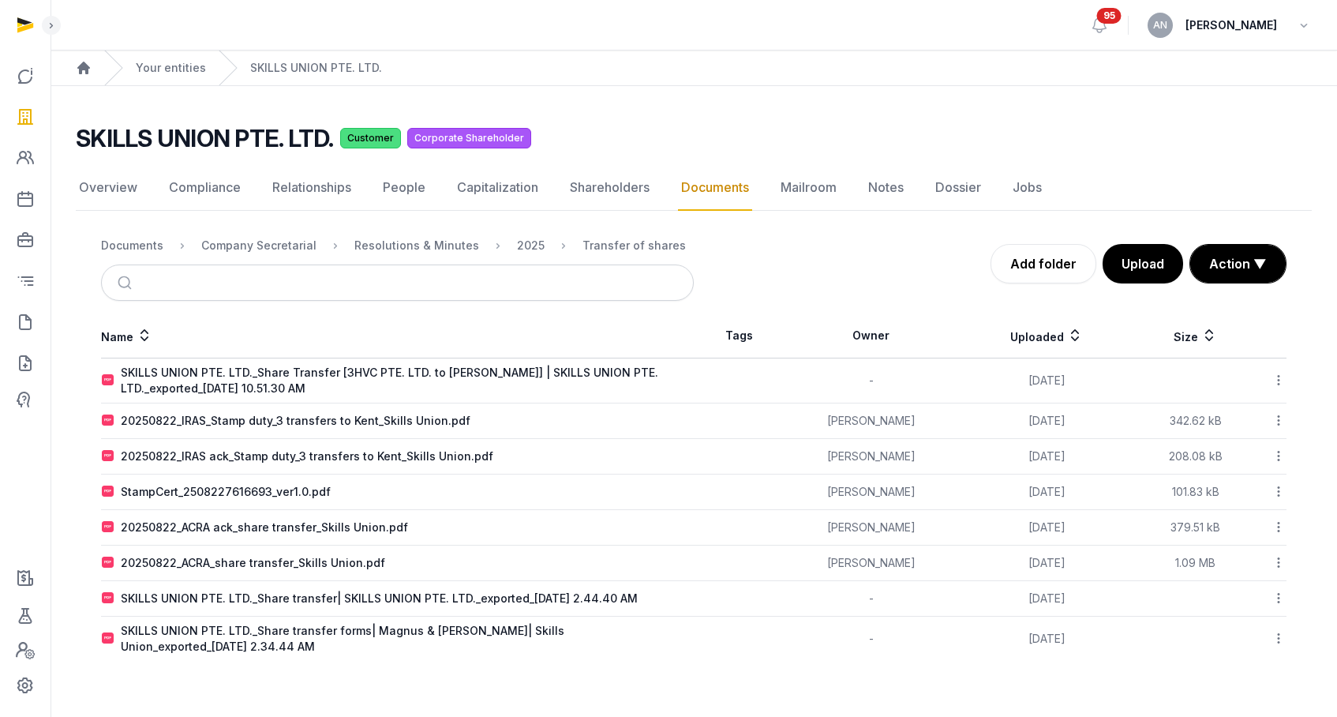
click at [1258, 379] on icon at bounding box center [1279, 380] width 14 height 17
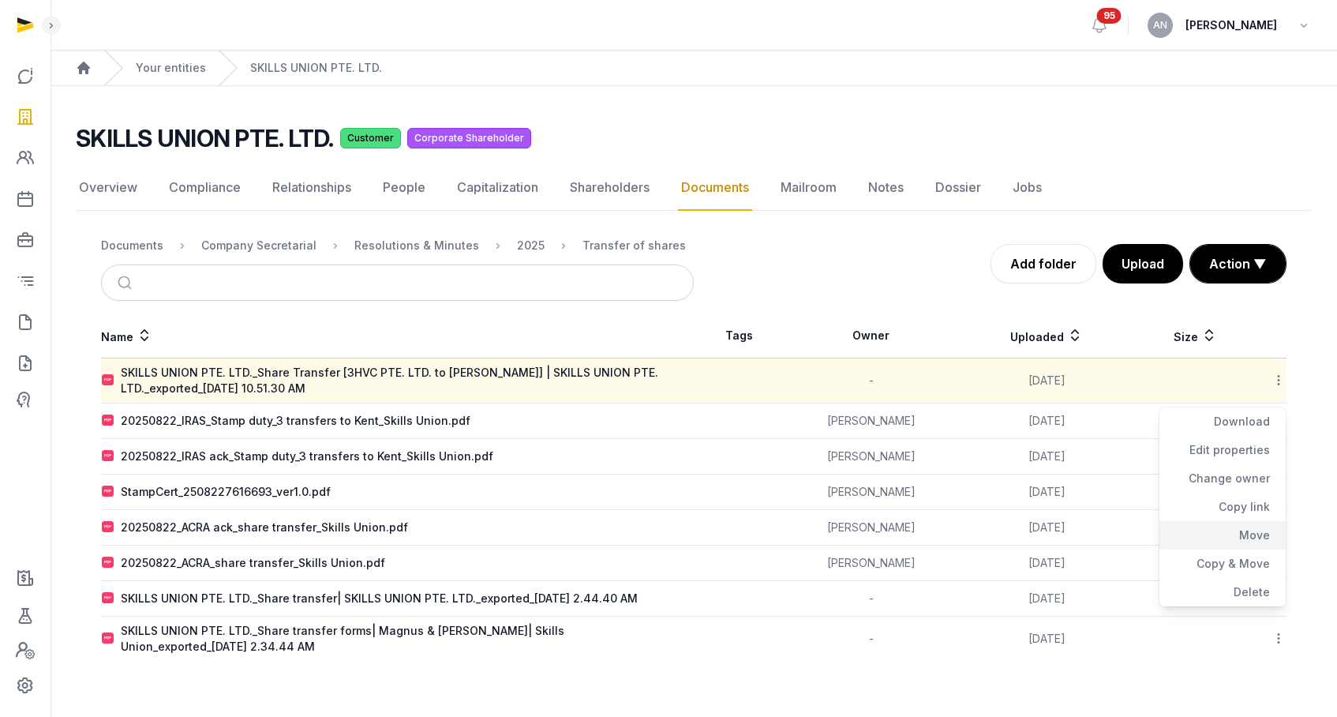
click at [1238, 532] on div "Move" at bounding box center [1223, 535] width 126 height 28
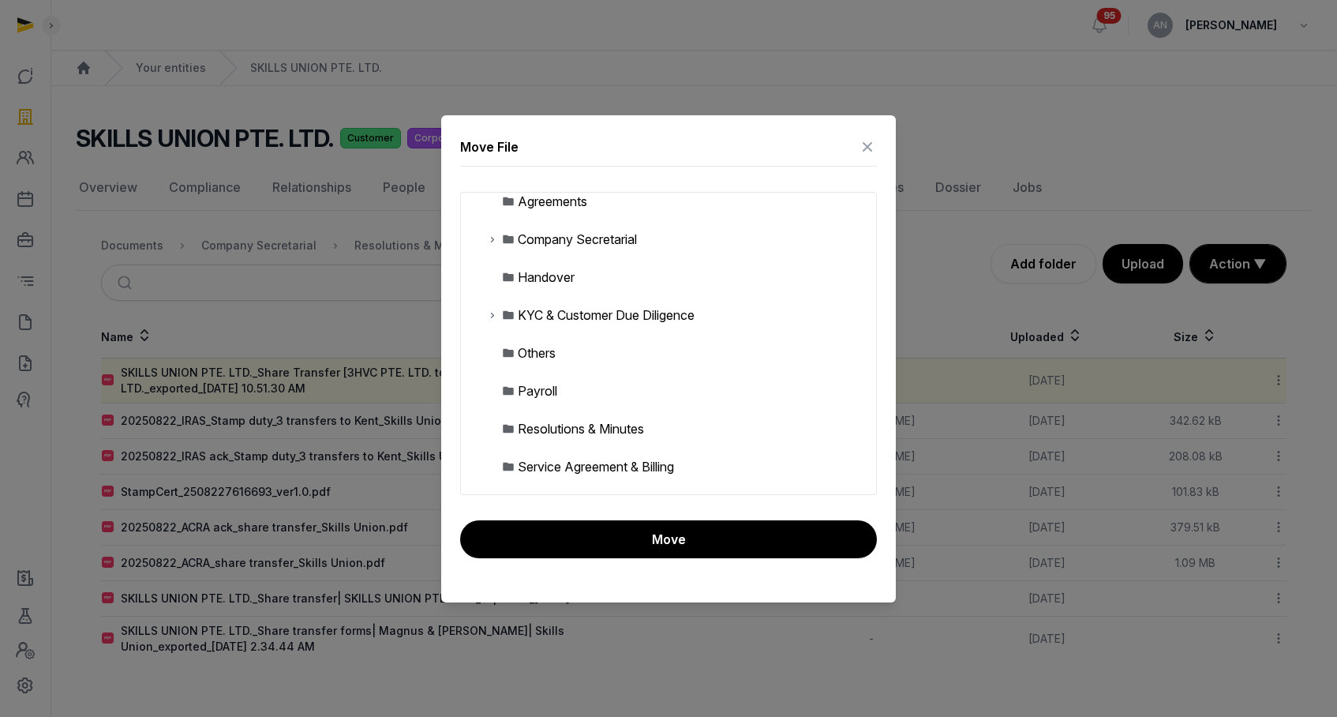
scroll to position [134, 0]
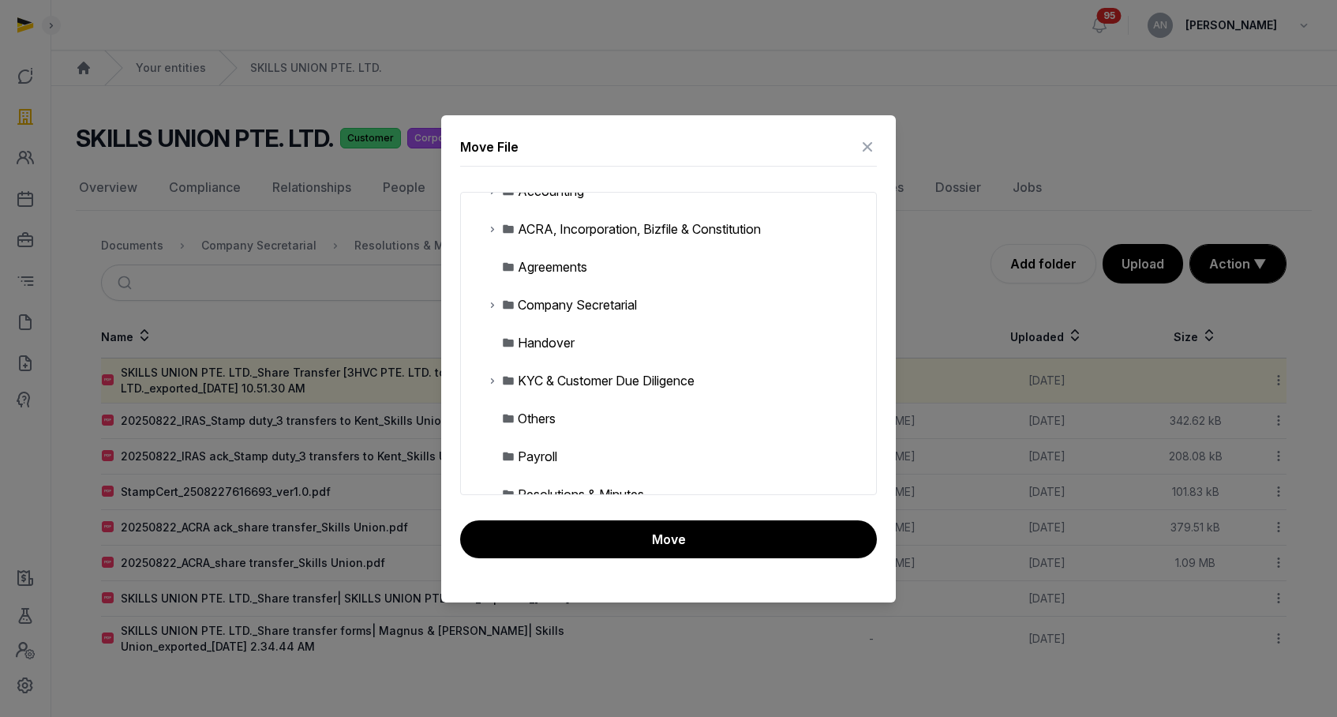
click at [497, 306] on icon at bounding box center [492, 304] width 13 height 19
click at [508, 342] on icon at bounding box center [505, 342] width 13 height 19
click at [516, 418] on icon at bounding box center [518, 418] width 13 height 19
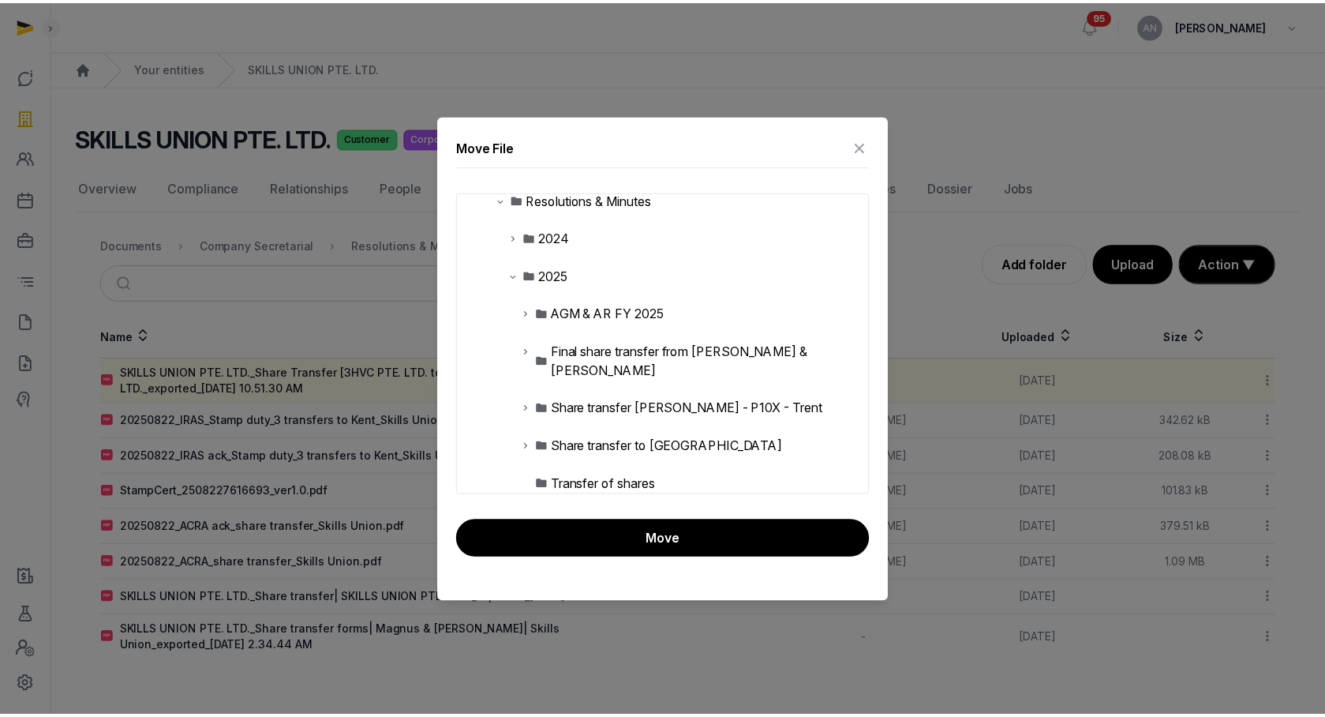
scroll to position [270, 0]
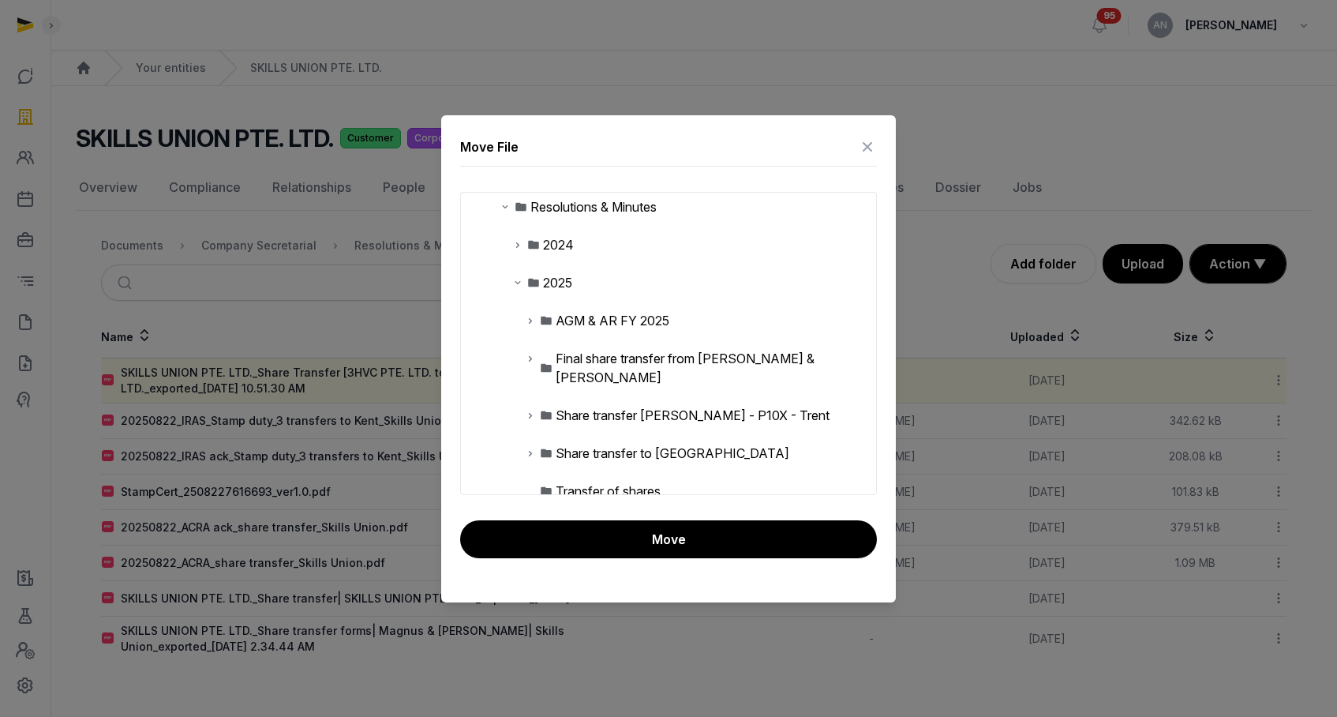
click at [550, 285] on div "2025" at bounding box center [557, 282] width 29 height 19
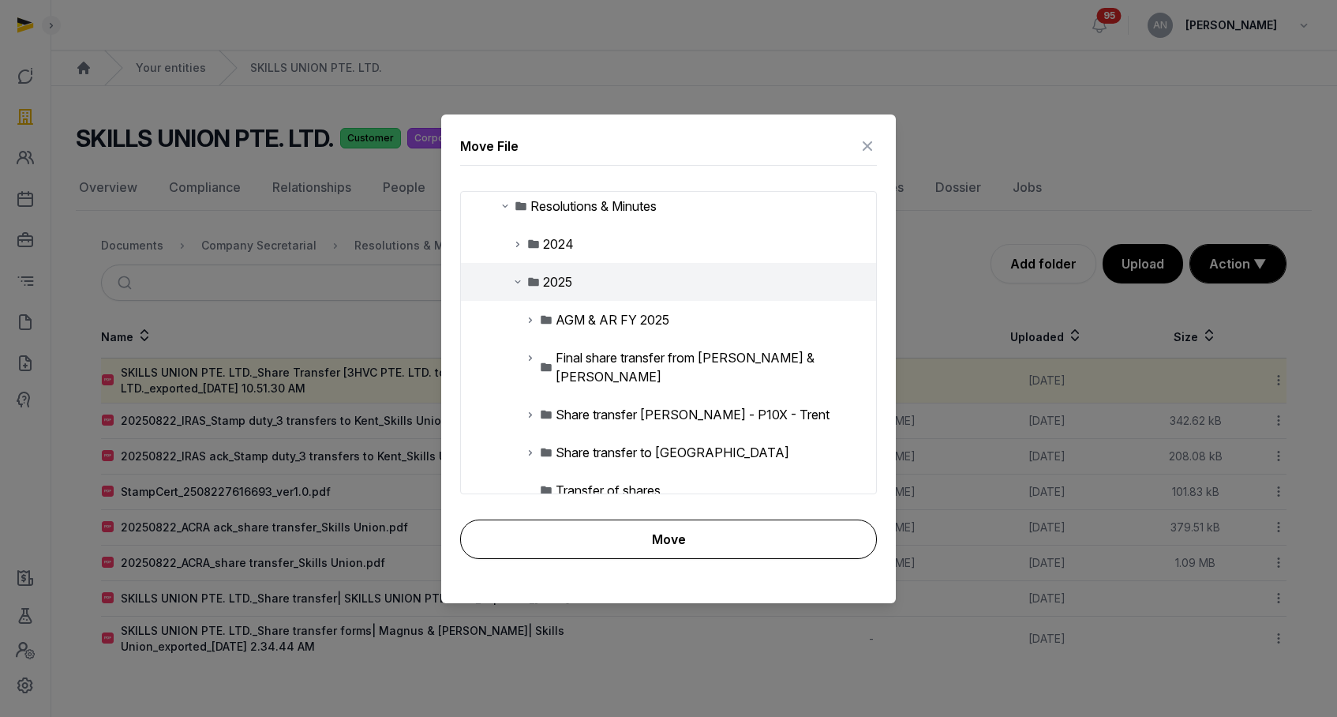
click at [635, 528] on button "Move" at bounding box center [668, 538] width 417 height 39
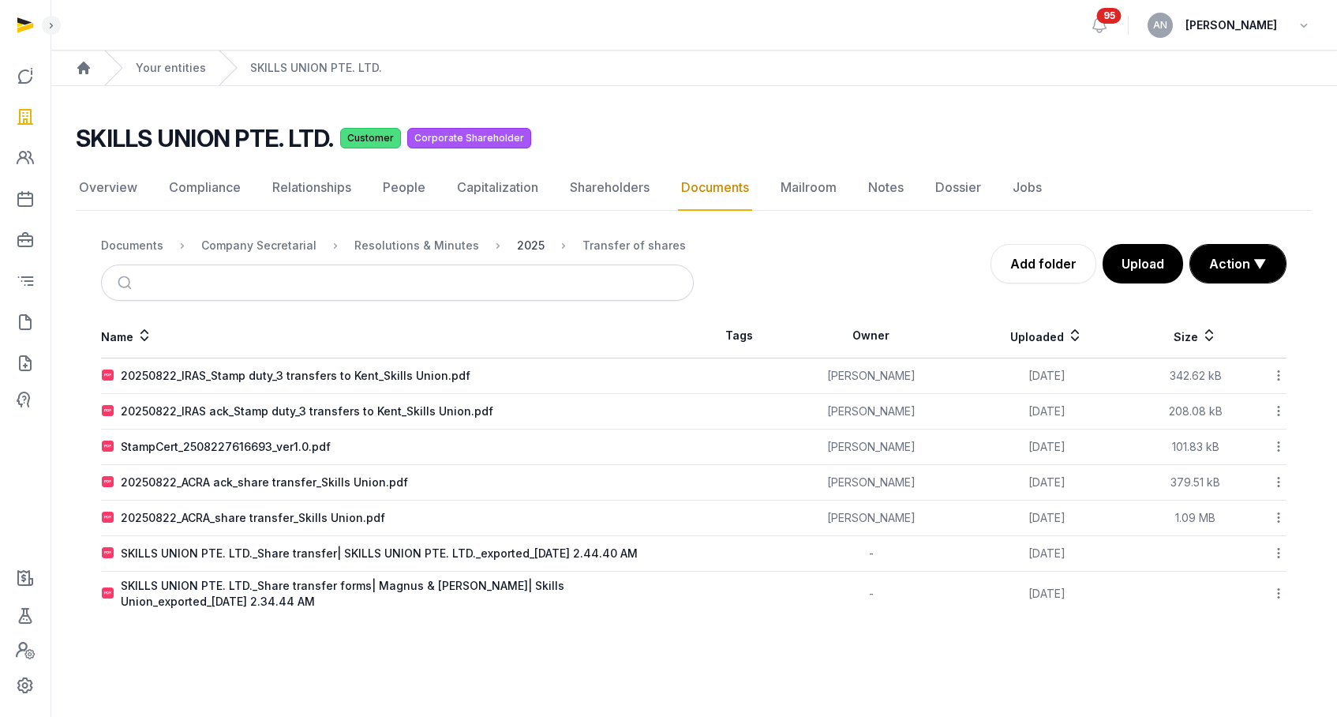
click at [518, 244] on div "2025" at bounding box center [531, 246] width 28 height 16
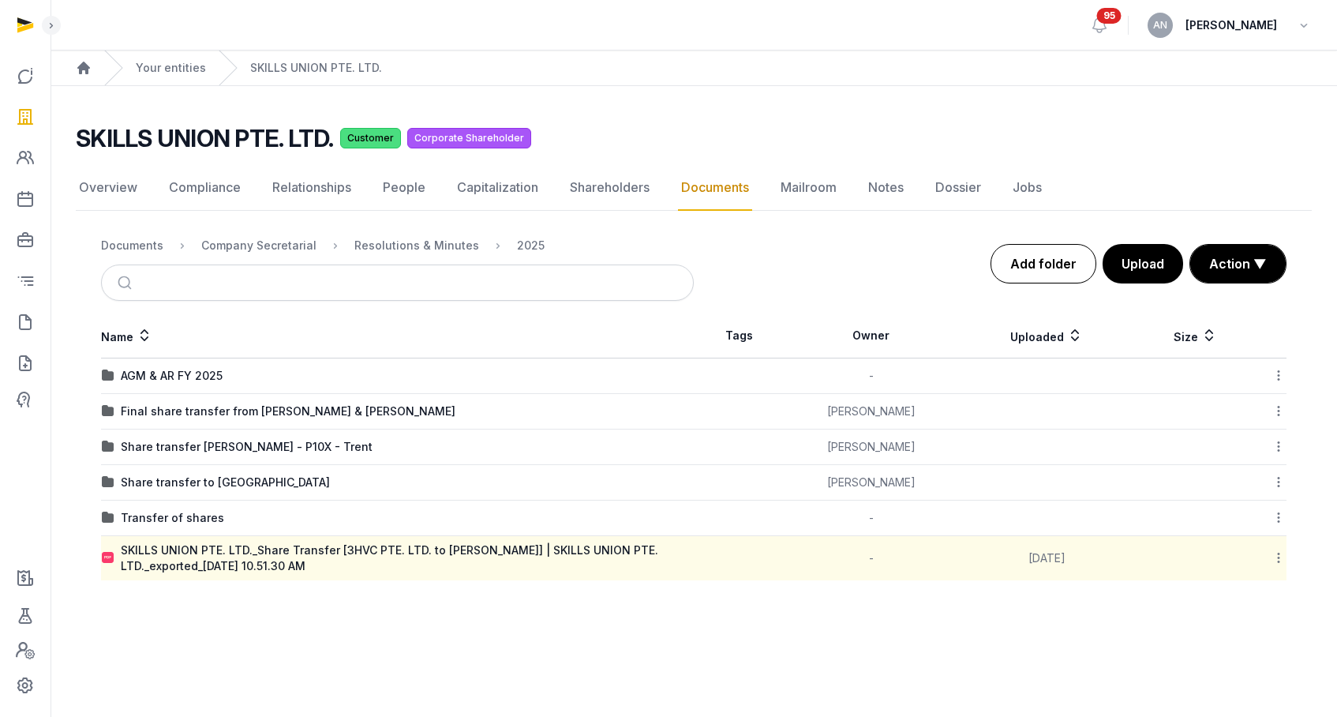
click at [1042, 262] on link "Add folder" at bounding box center [1044, 263] width 106 height 39
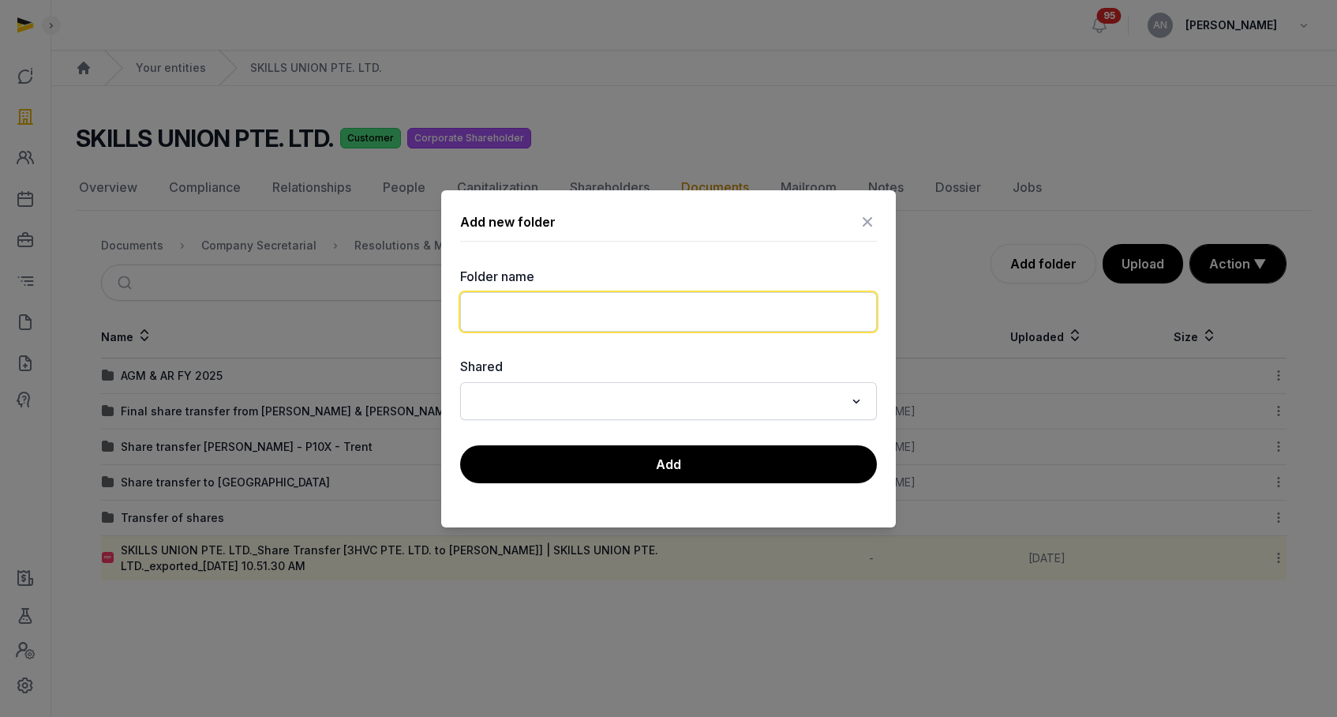
click at [831, 320] on input "text" at bounding box center [668, 311] width 417 height 39
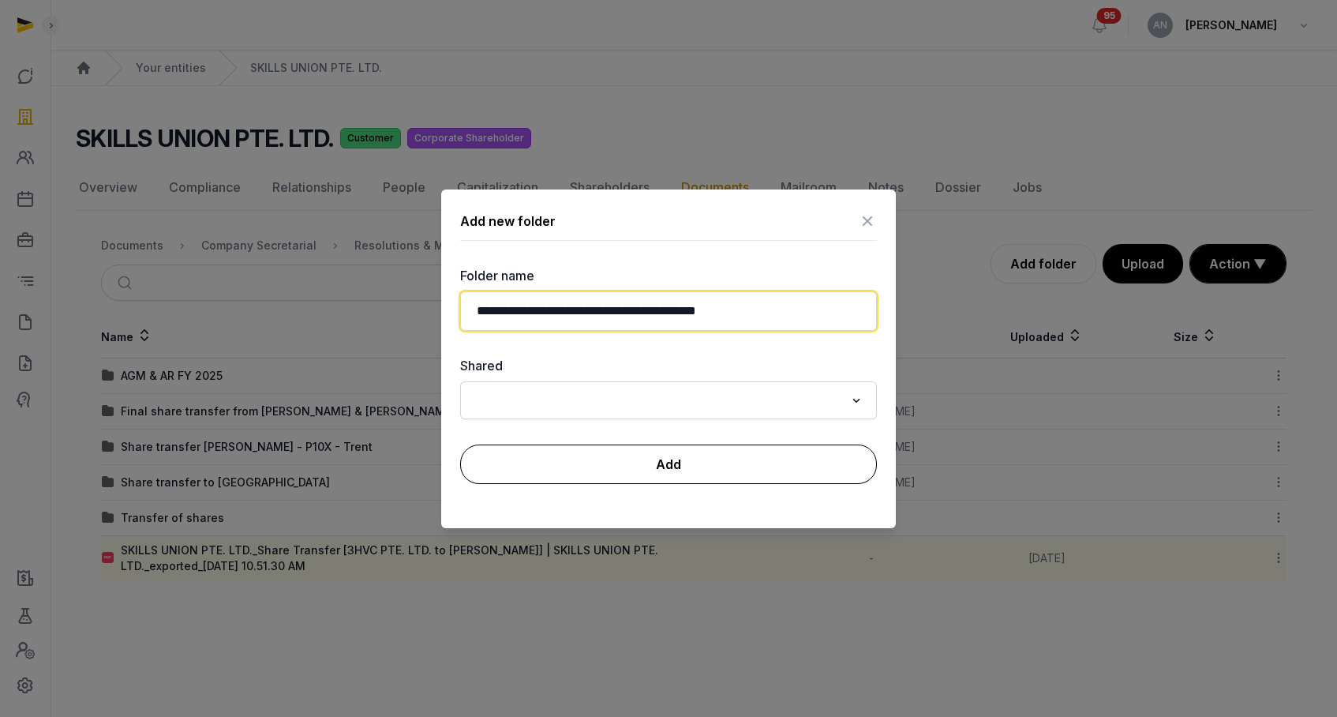
type input "**********"
click at [527, 467] on button "Add" at bounding box center [668, 463] width 417 height 39
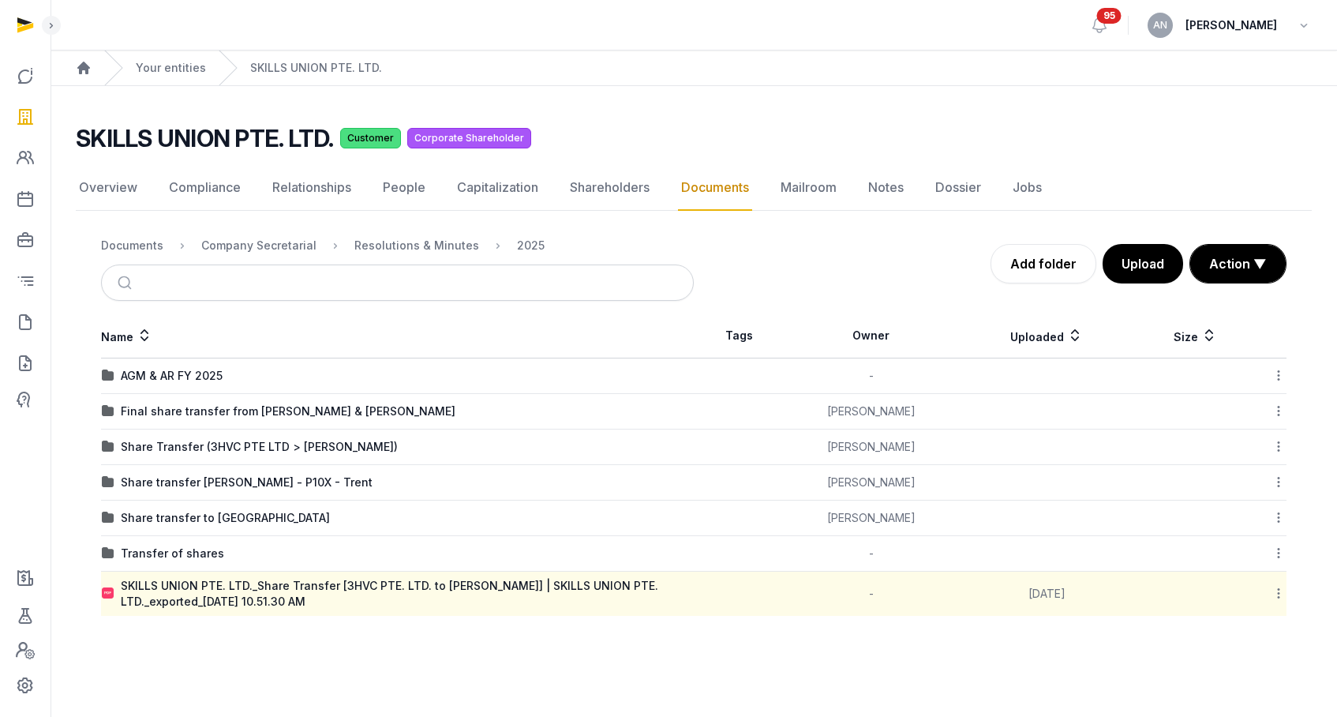
click at [1258, 594] on icon at bounding box center [1279, 593] width 14 height 17
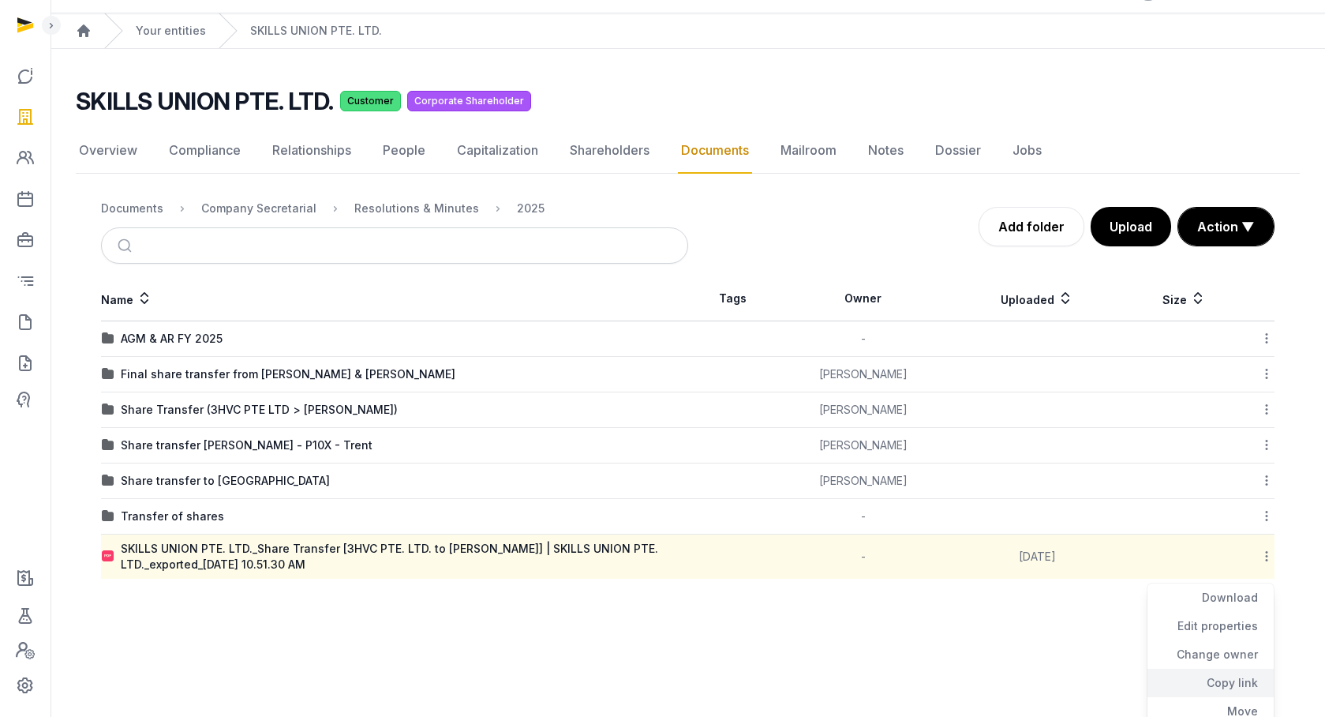
scroll to position [103, 0]
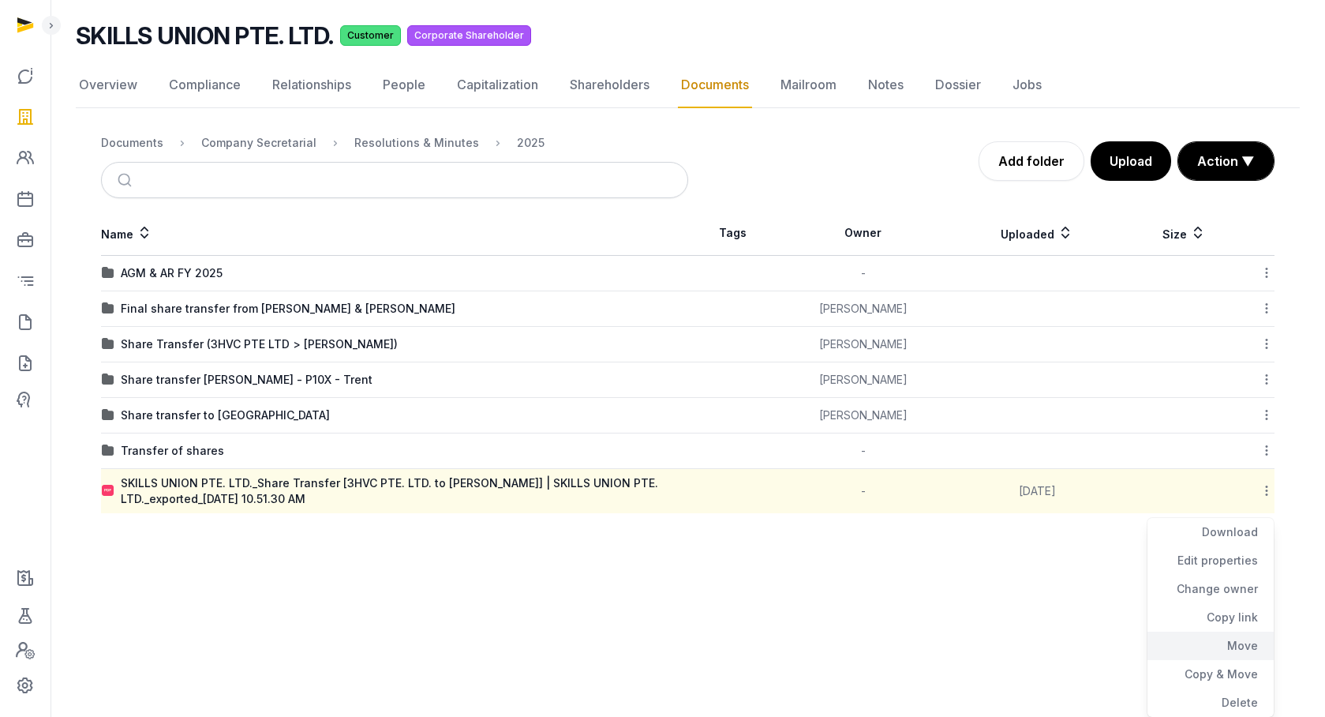
click at [1231, 650] on div "Move" at bounding box center [1211, 646] width 126 height 28
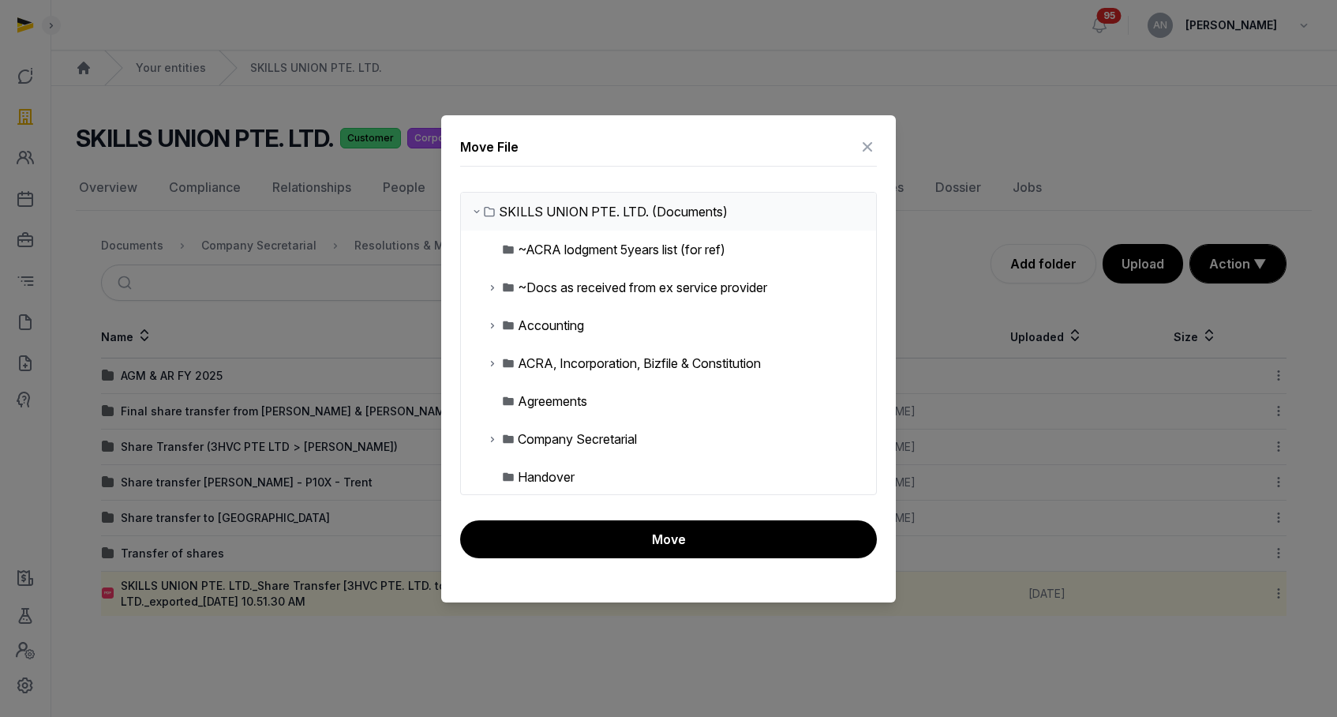
scroll to position [3, 0]
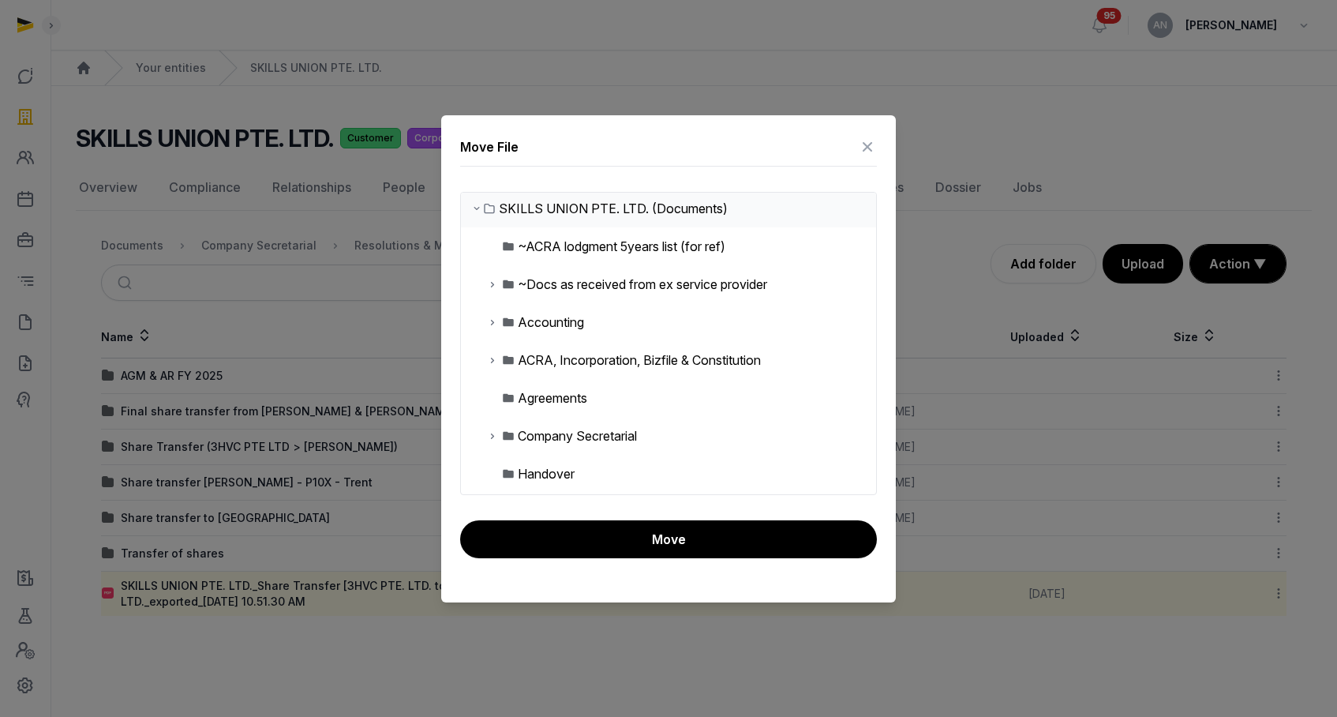
click at [496, 433] on icon at bounding box center [492, 435] width 13 height 19
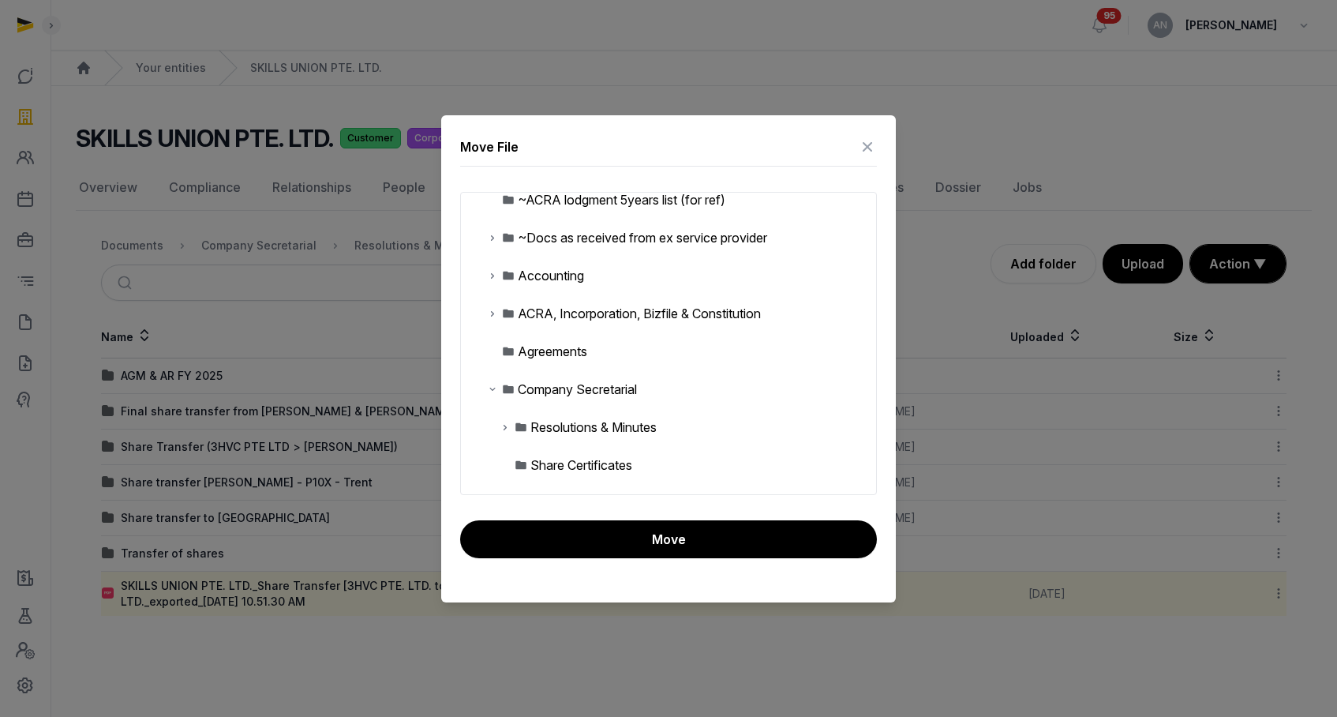
scroll to position [152, 0]
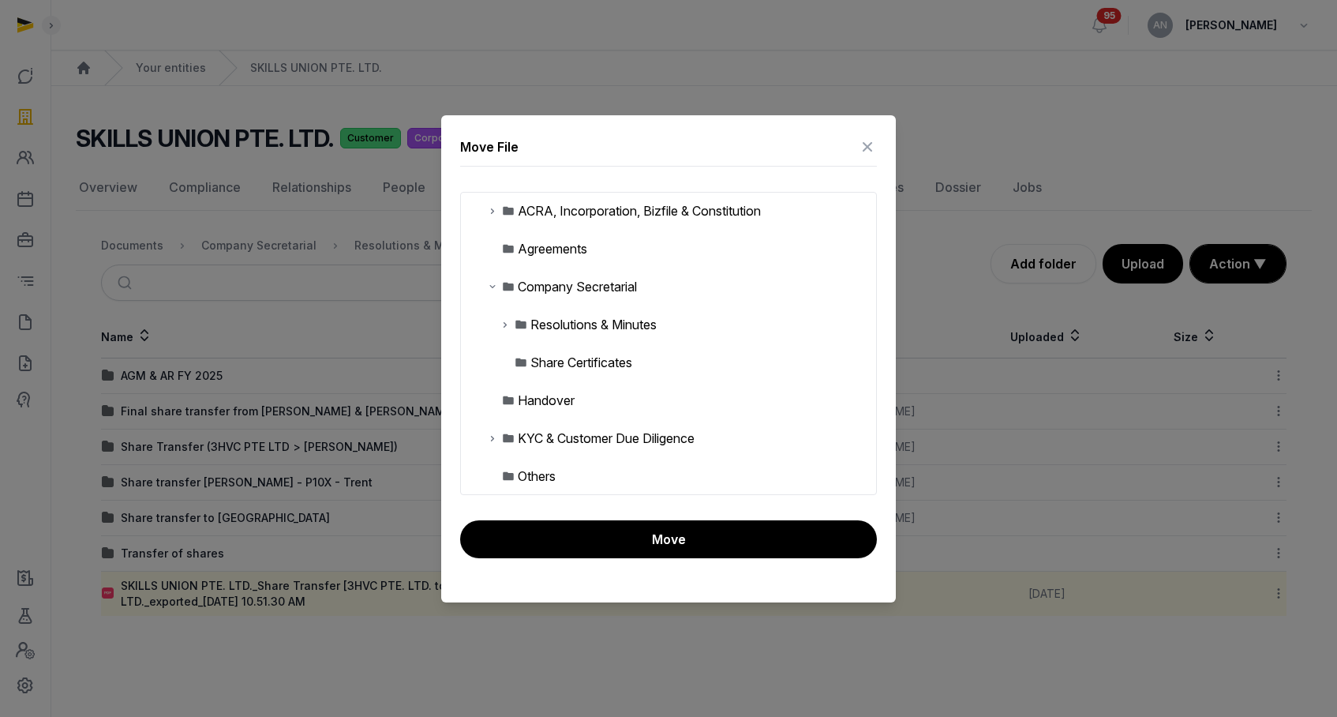
click at [507, 325] on icon at bounding box center [505, 324] width 13 height 19
click at [519, 396] on icon at bounding box center [518, 400] width 13 height 19
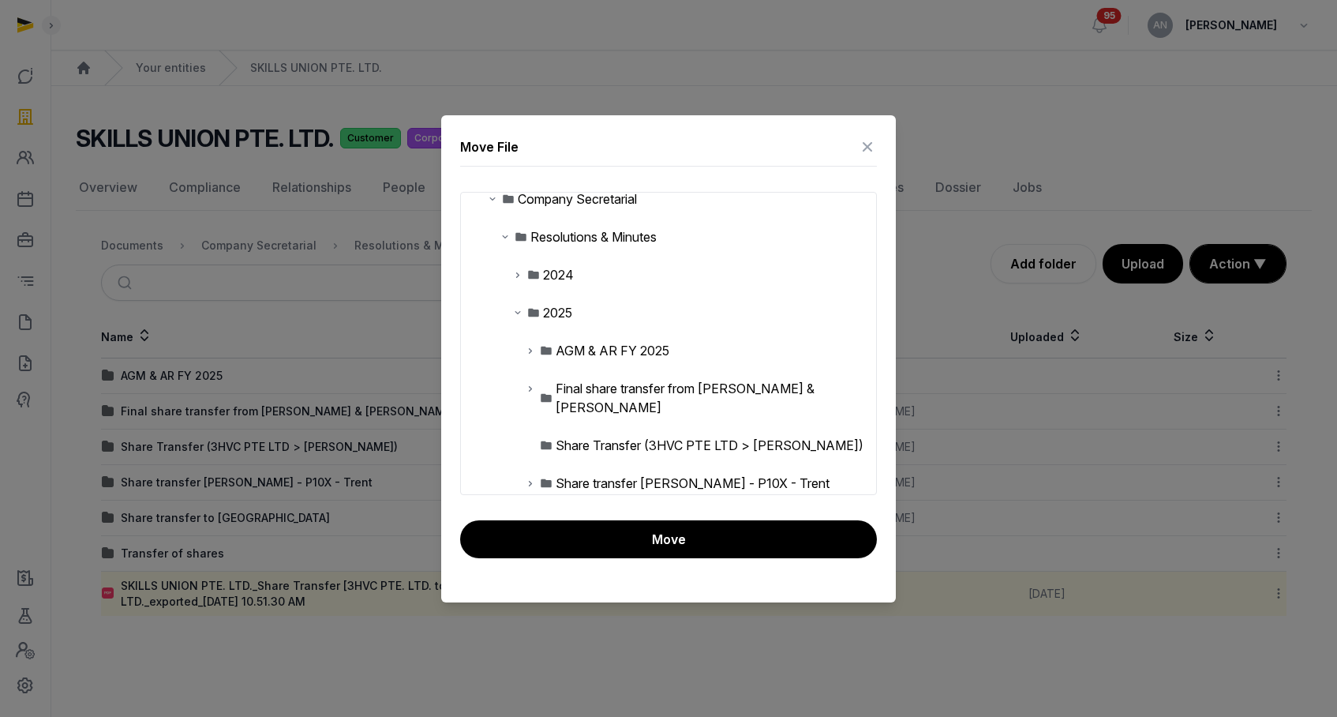
scroll to position [251, 0]
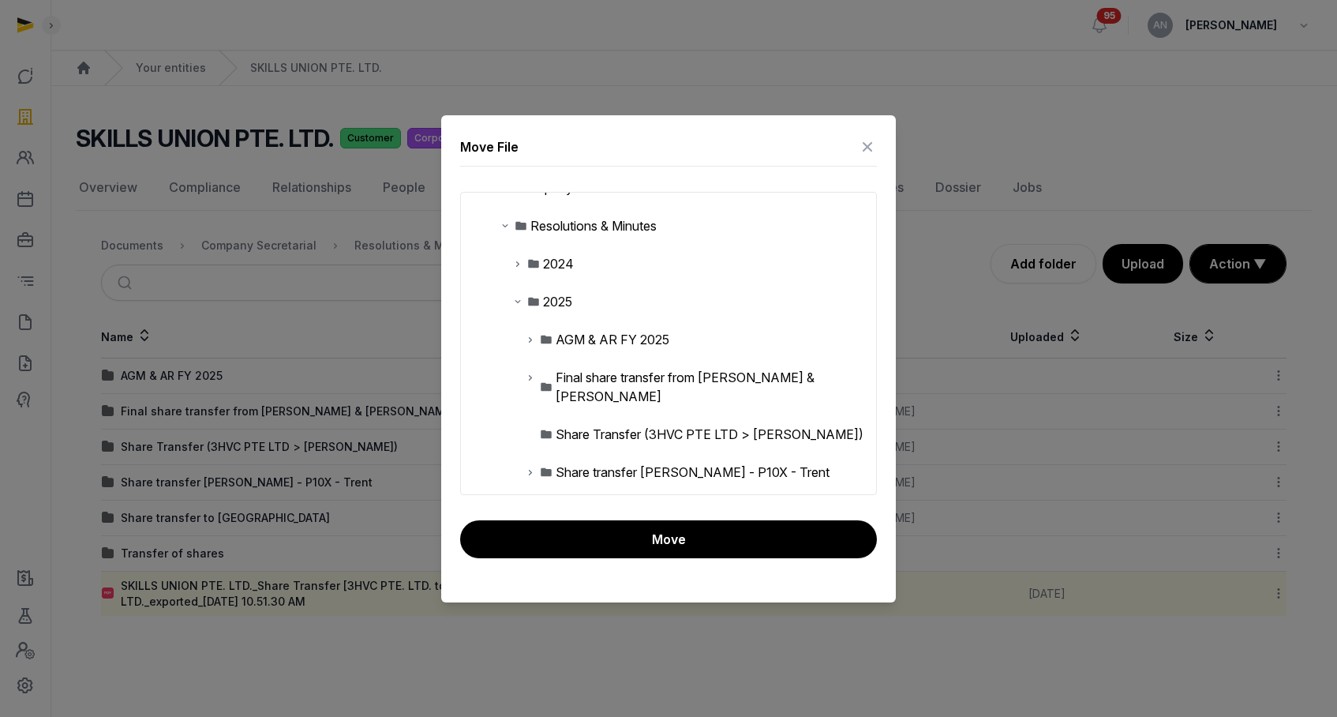
click at [670, 425] on div "Share Transfer (3HVC PTE LTD > [PERSON_NAME])" at bounding box center [710, 434] width 308 height 19
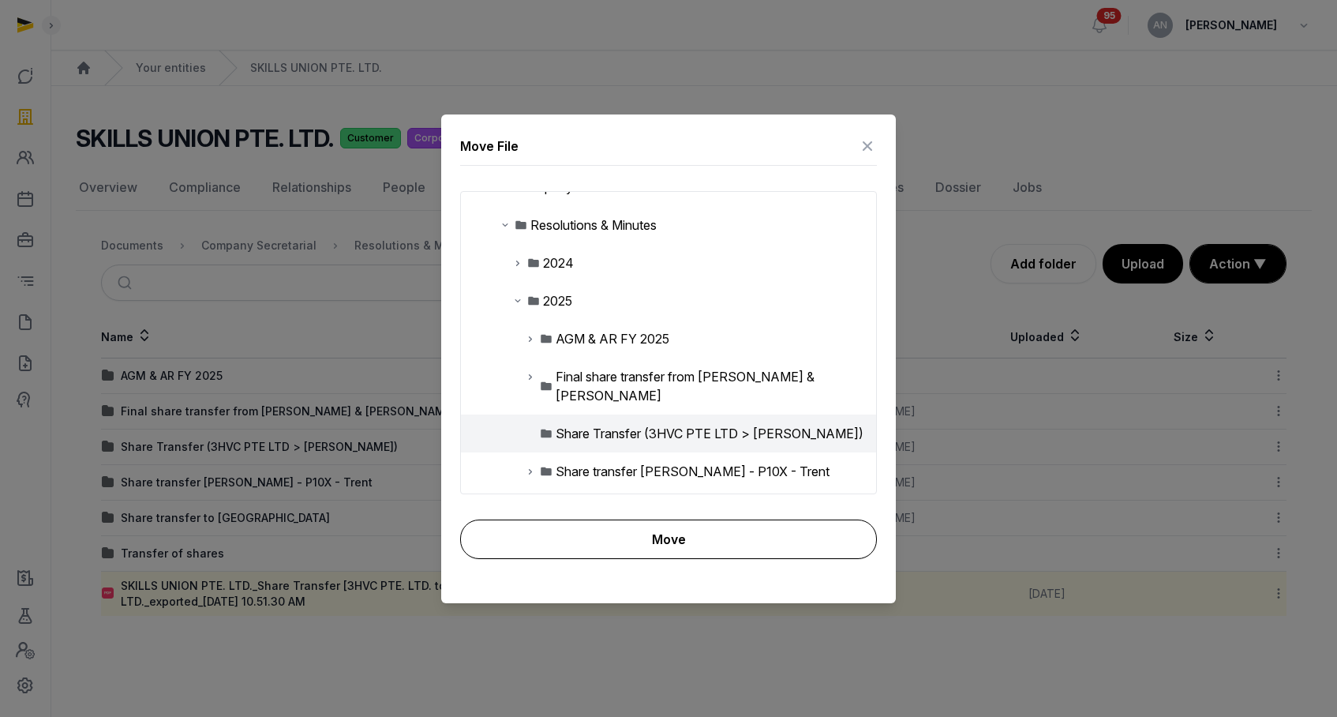
click at [673, 549] on button "Move" at bounding box center [668, 538] width 417 height 39
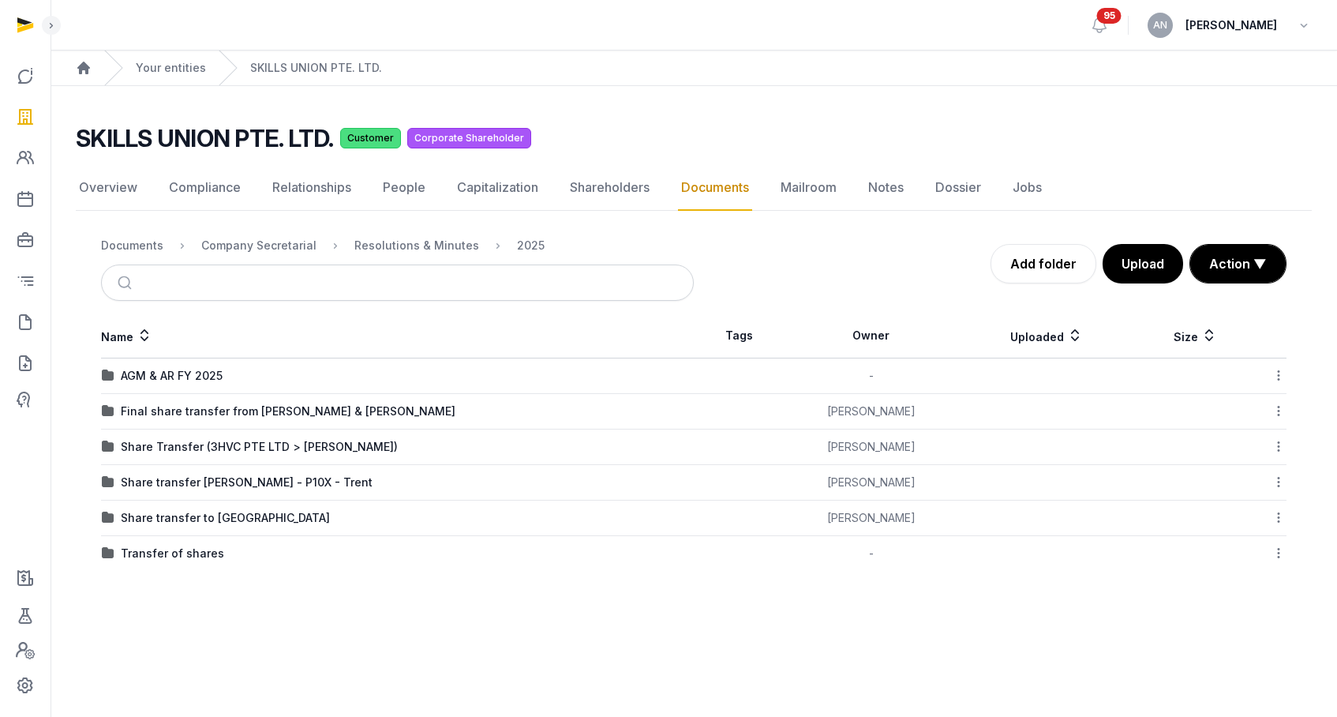
click at [175, 543] on td "Transfer of shares" at bounding box center [397, 554] width 593 height 36
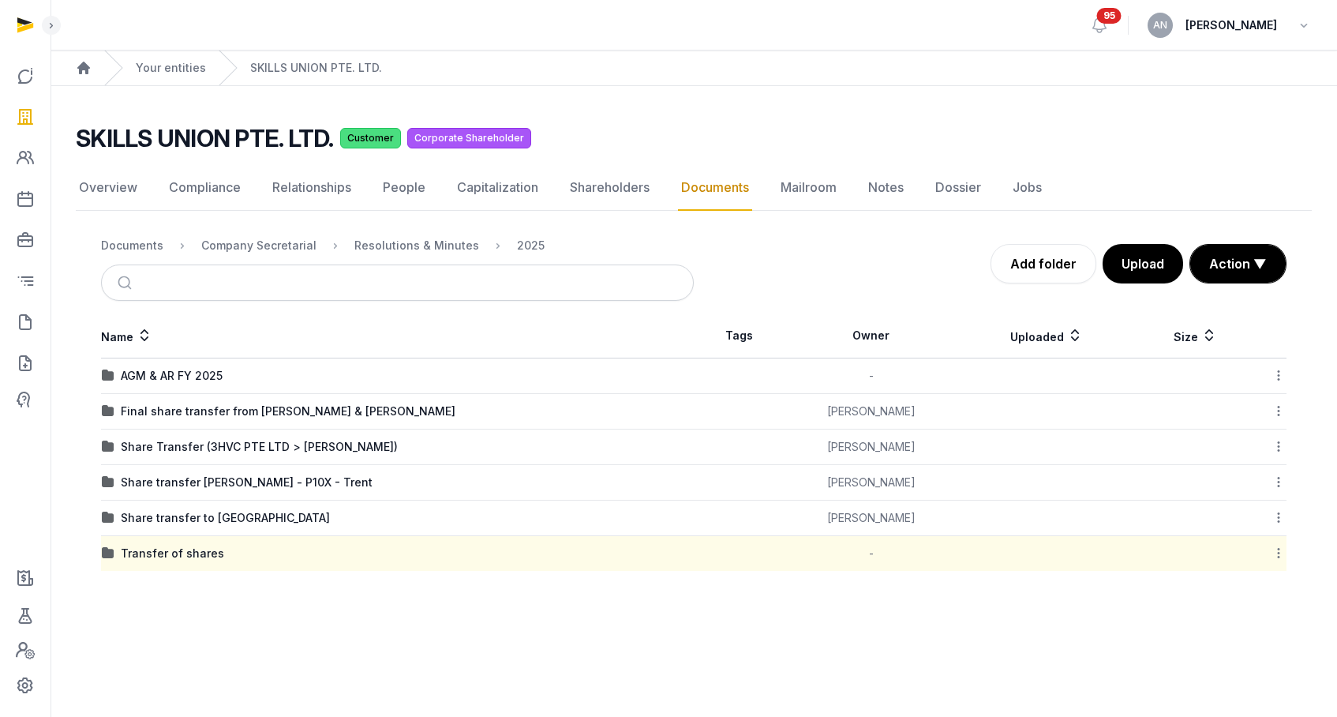
click at [171, 442] on div "Share Transfer (3HVC PTE LTD > [PERSON_NAME])" at bounding box center [259, 447] width 277 height 16
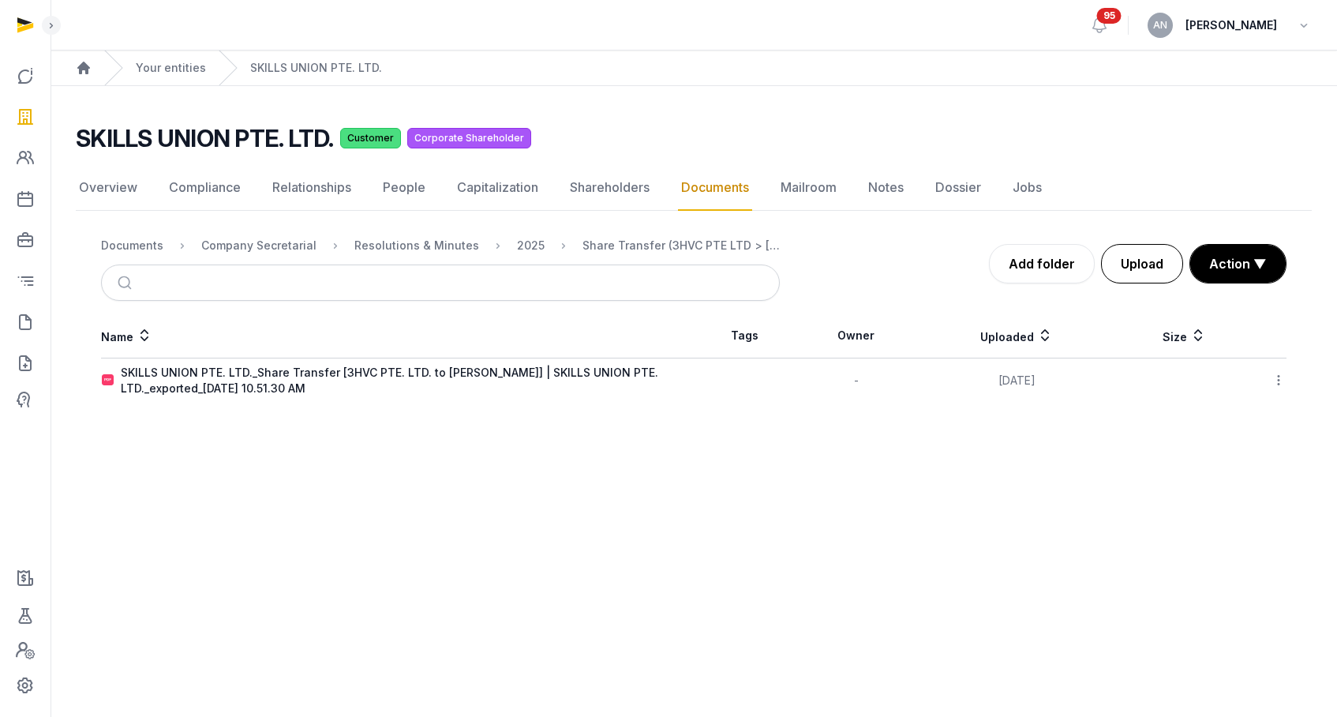
click at [1132, 271] on button "Upload" at bounding box center [1142, 263] width 82 height 39
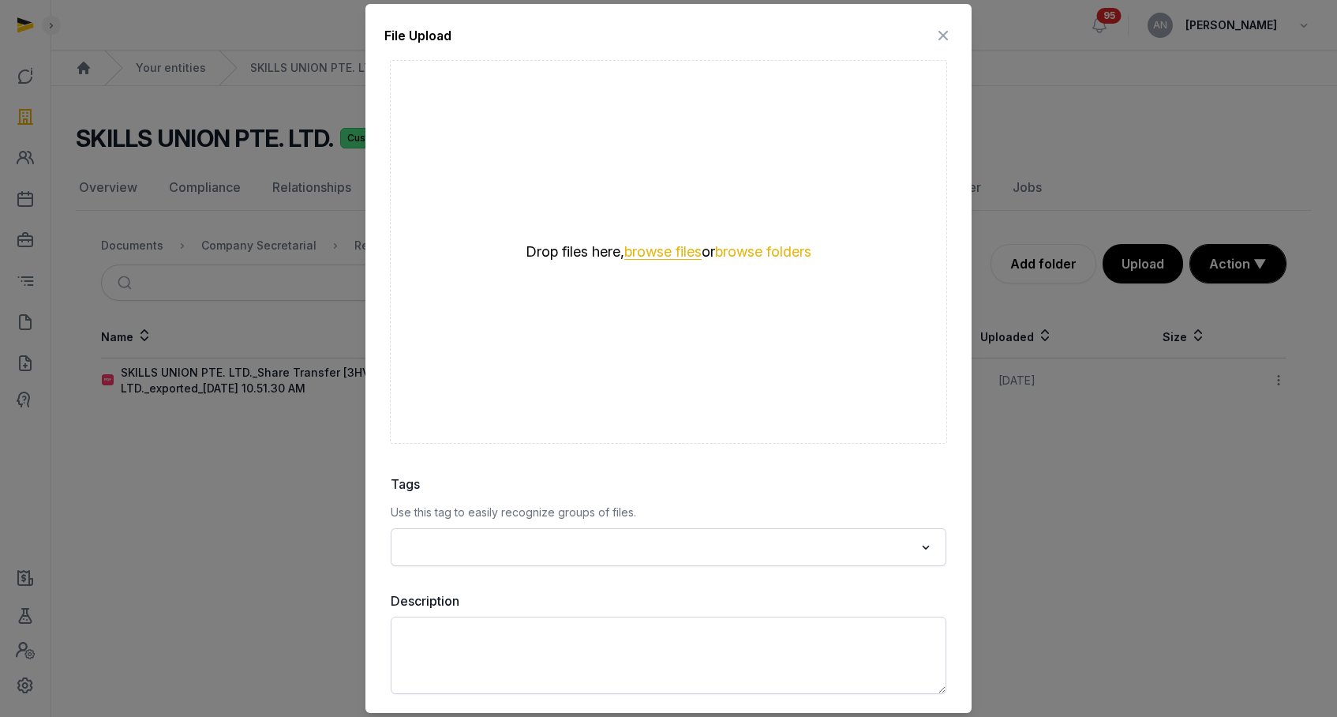
click at [650, 246] on button "browse files" at bounding box center [662, 252] width 77 height 15
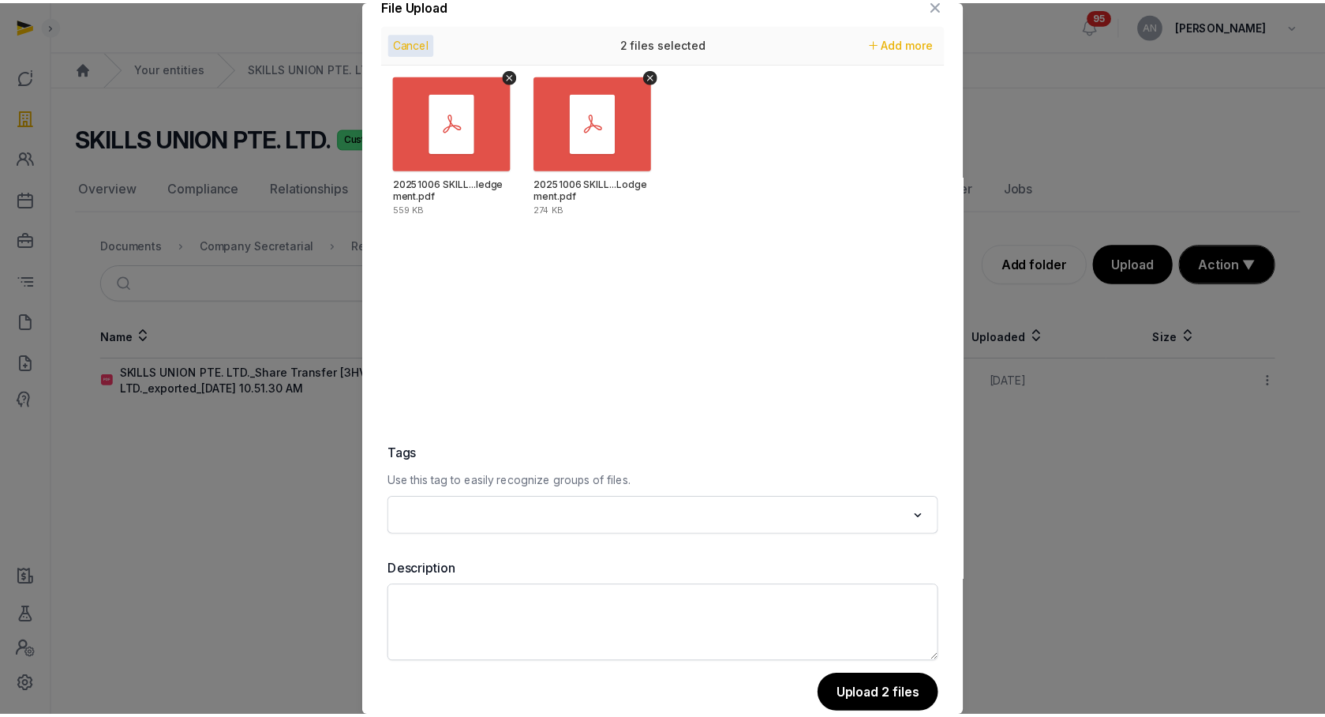
scroll to position [55, 0]
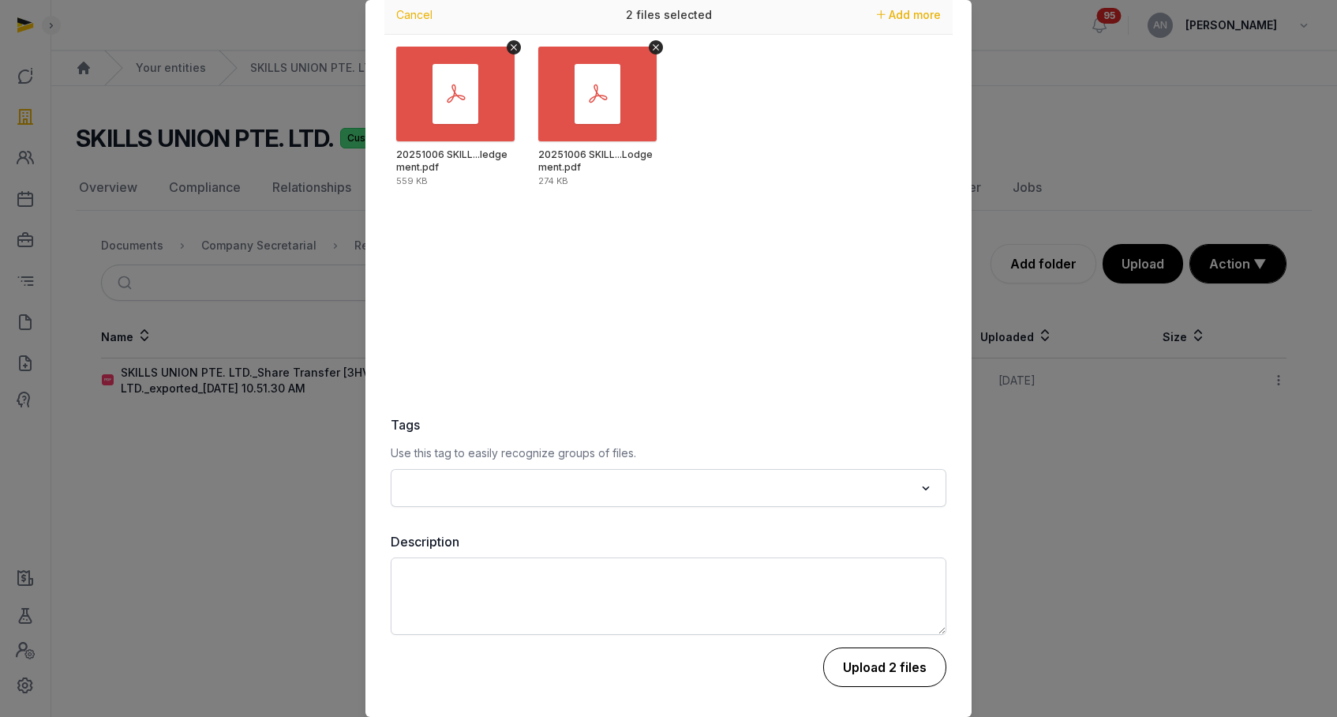
click at [871, 658] on button "Upload 2 files" at bounding box center [884, 666] width 123 height 39
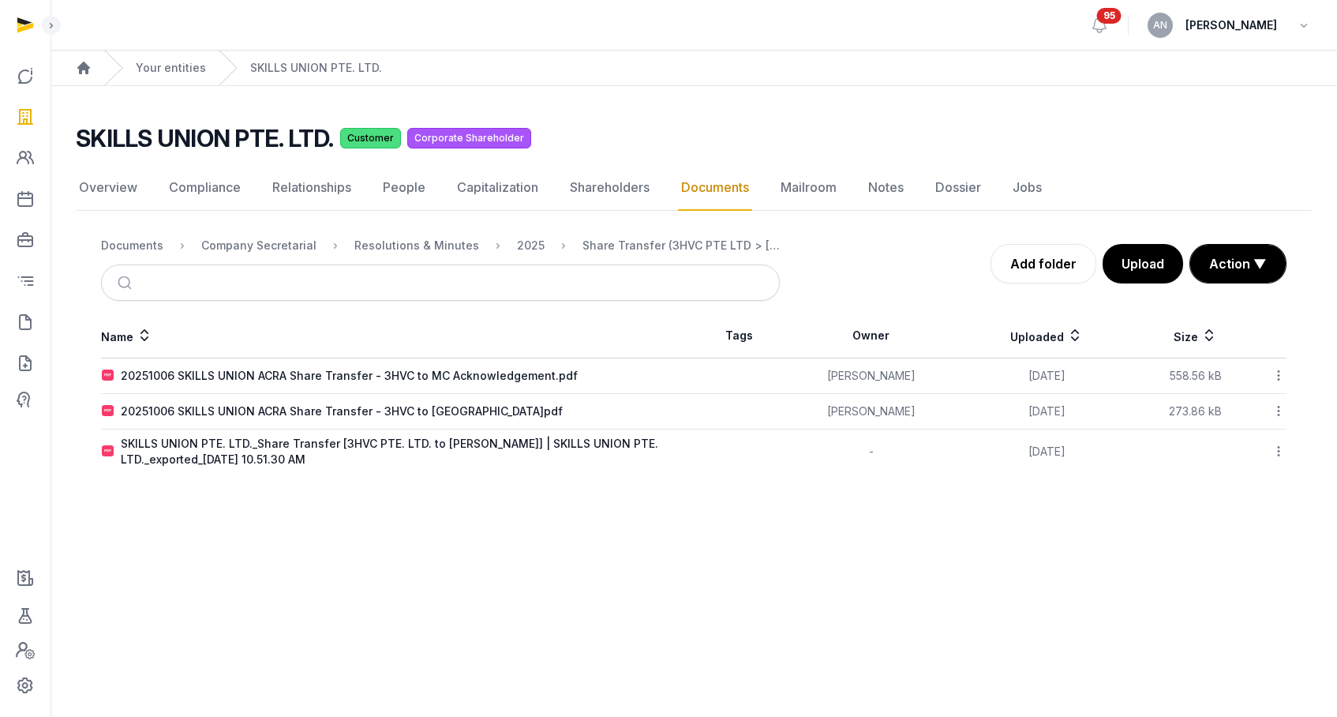
click at [137, 253] on ol "Documents Company Secretarial Resolutions & Minutes 2025 Share Transfer (3HVC P…" at bounding box center [440, 245] width 679 height 19
click at [141, 250] on div "Documents" at bounding box center [132, 246] width 62 height 16
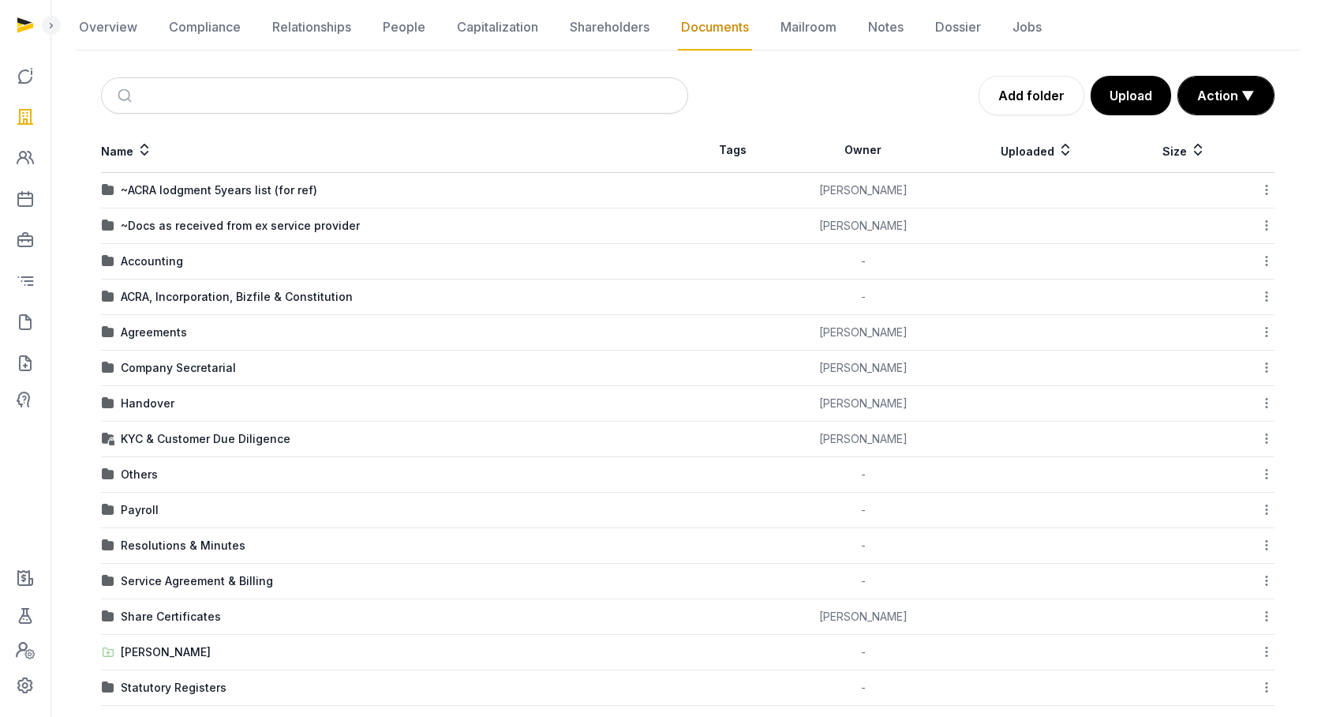
scroll to position [241, 0]
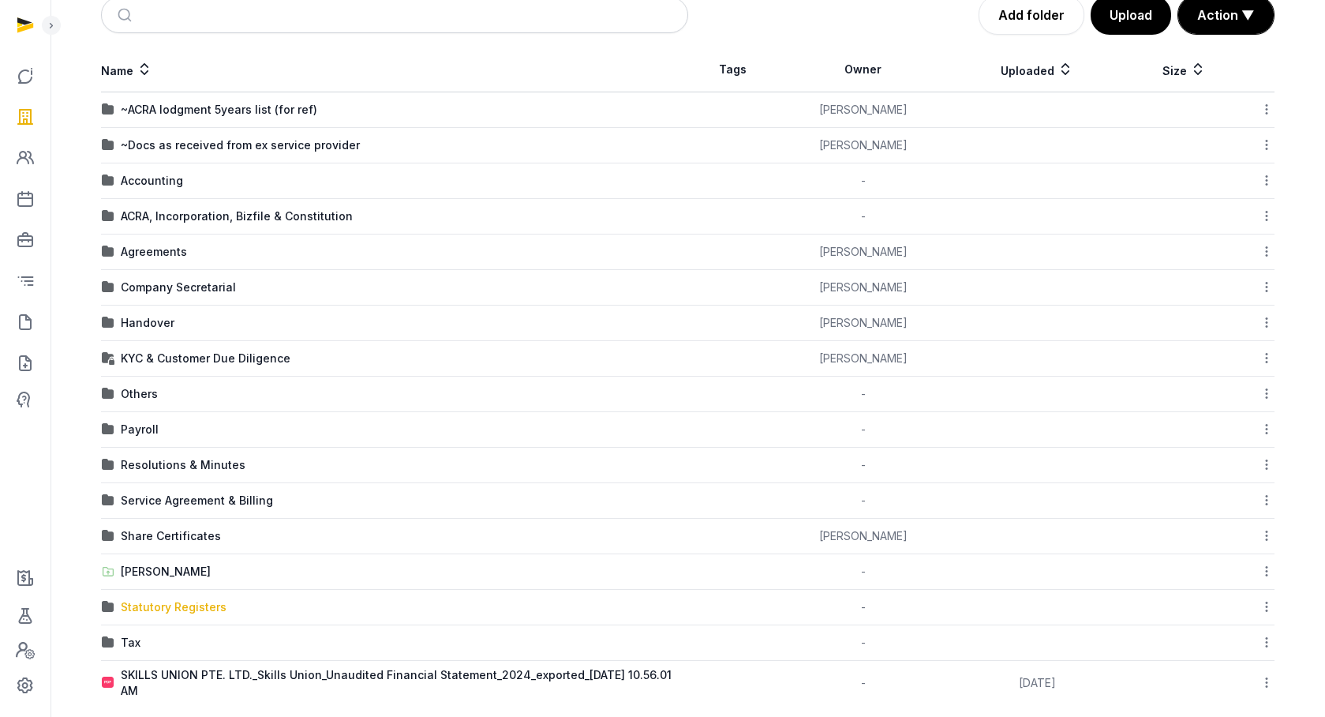
click at [153, 604] on div "Statutory Registers" at bounding box center [174, 607] width 106 height 16
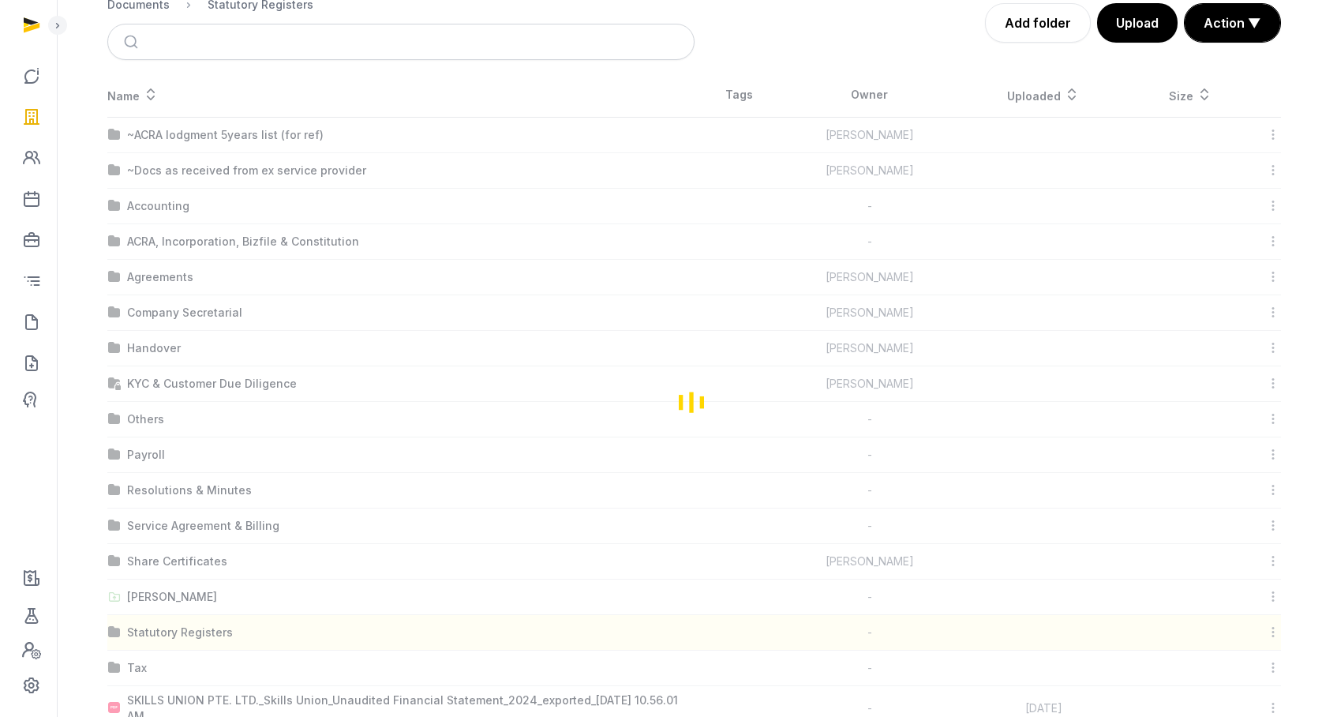
scroll to position [0, 0]
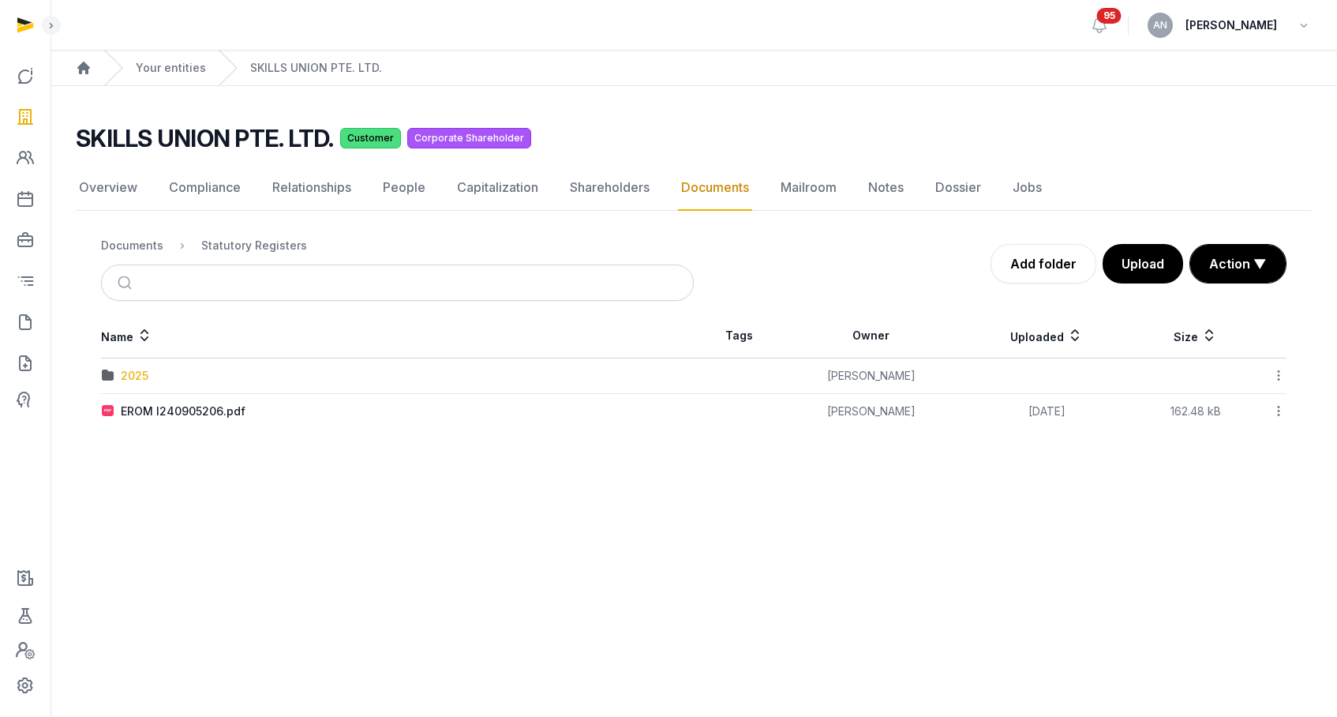
click at [142, 378] on div "2025" at bounding box center [135, 376] width 28 height 16
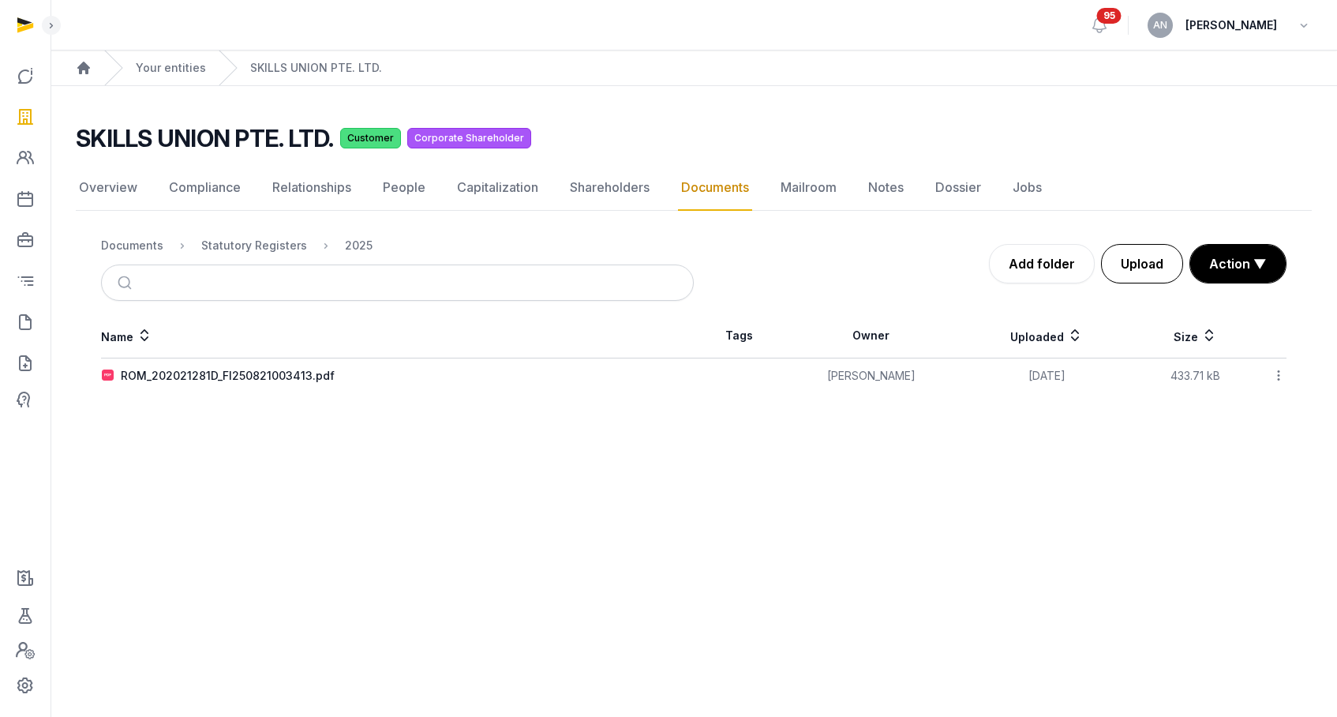
click at [1136, 270] on button "Upload" at bounding box center [1142, 263] width 82 height 39
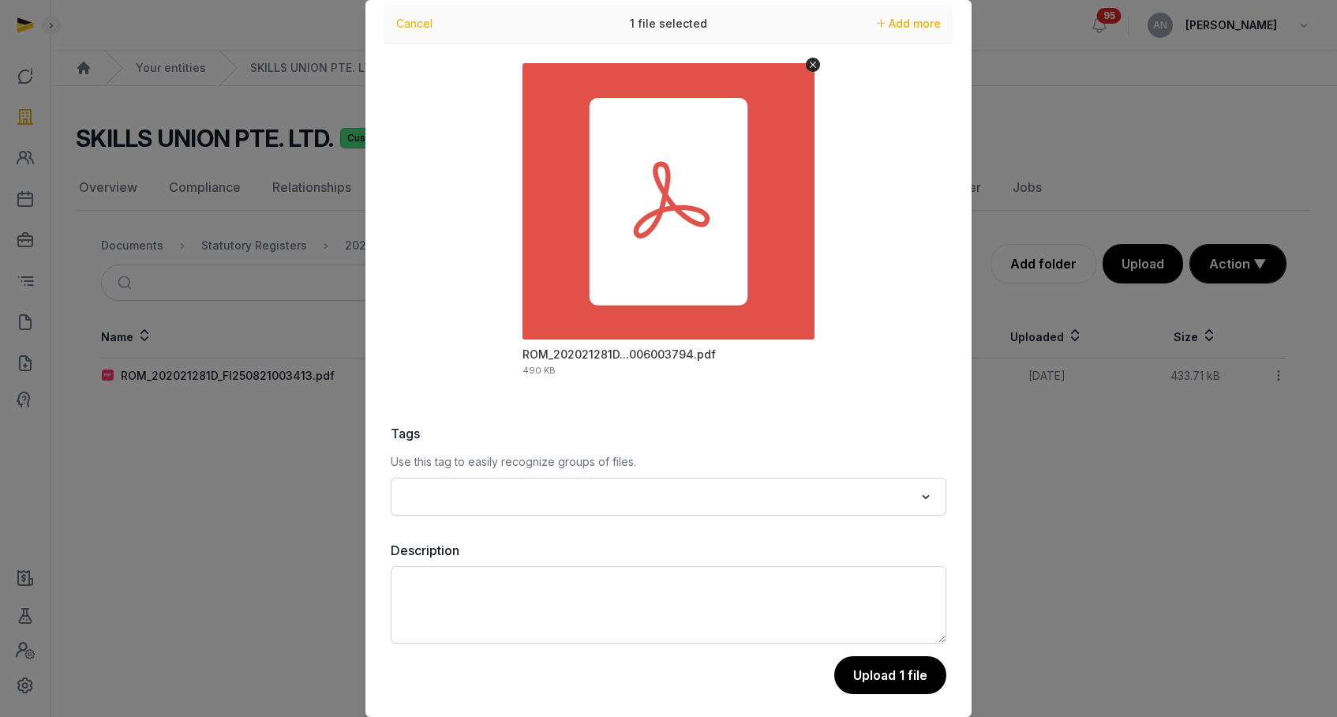
scroll to position [55, 0]
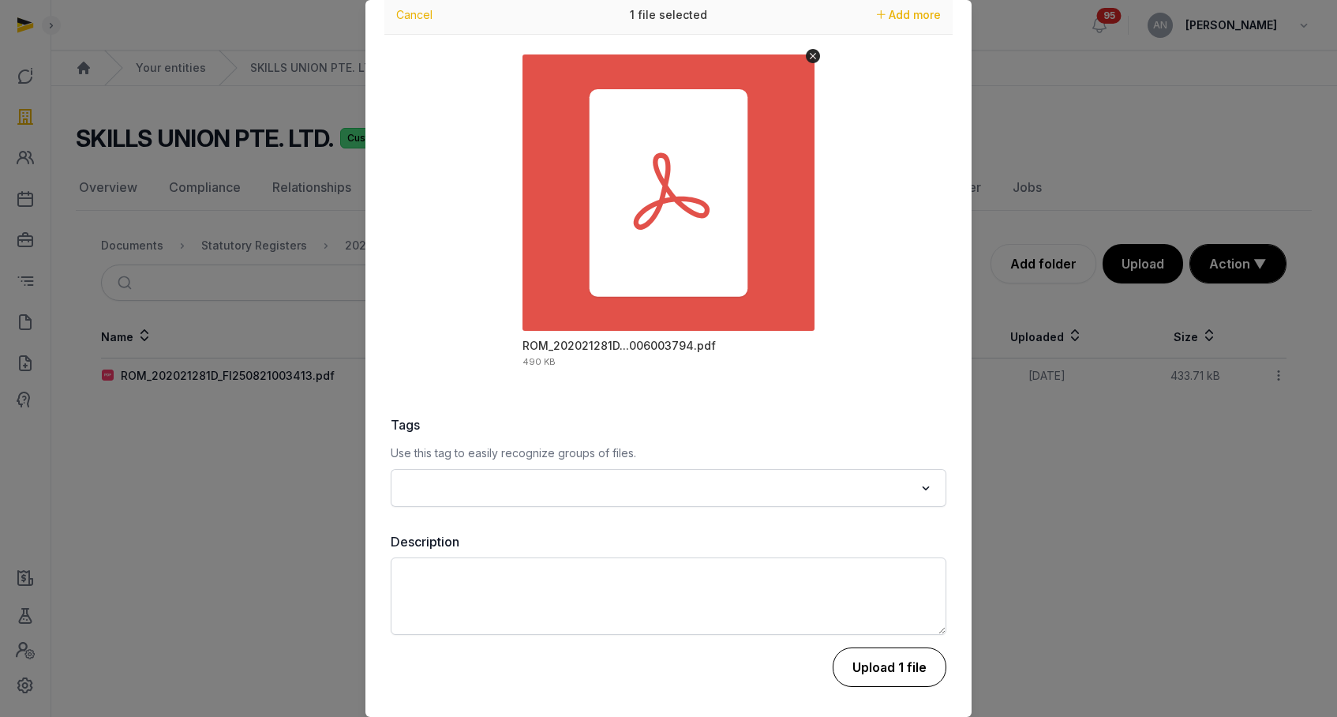
click at [864, 658] on button "Upload 1 file" at bounding box center [890, 666] width 114 height 39
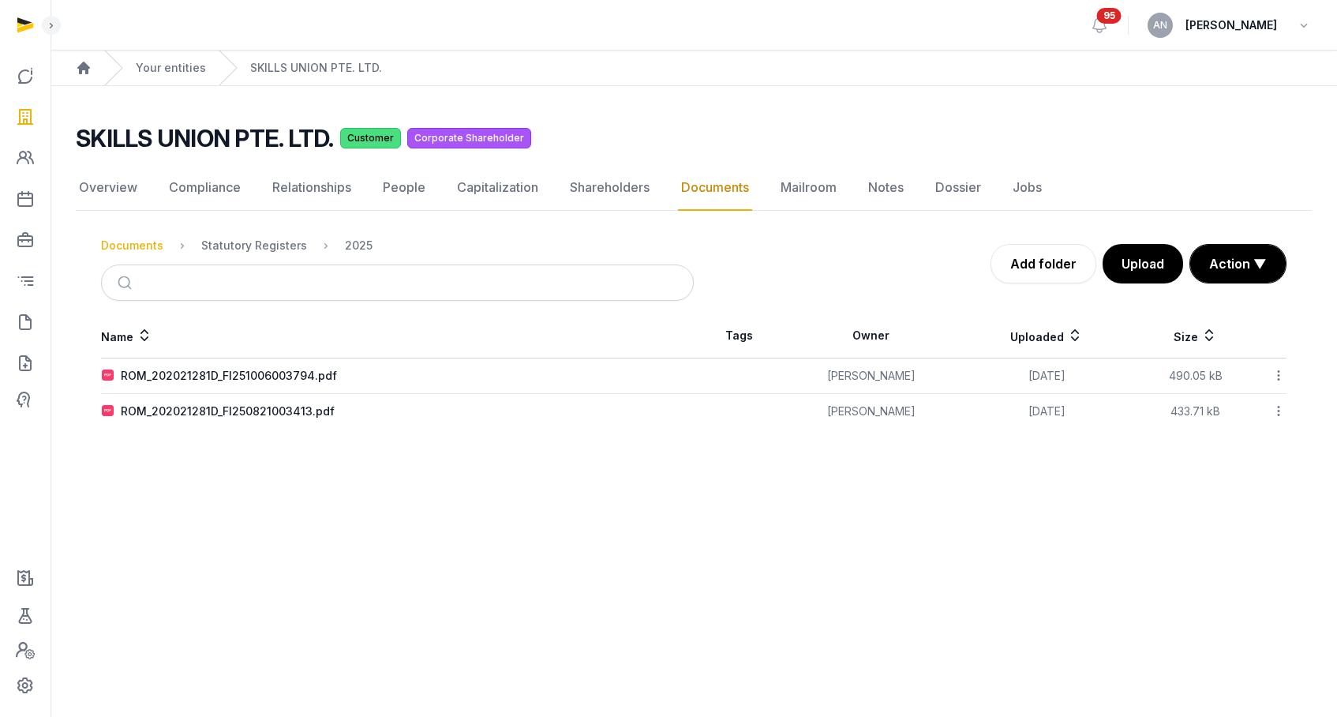
click at [141, 245] on div "Documents" at bounding box center [132, 246] width 62 height 16
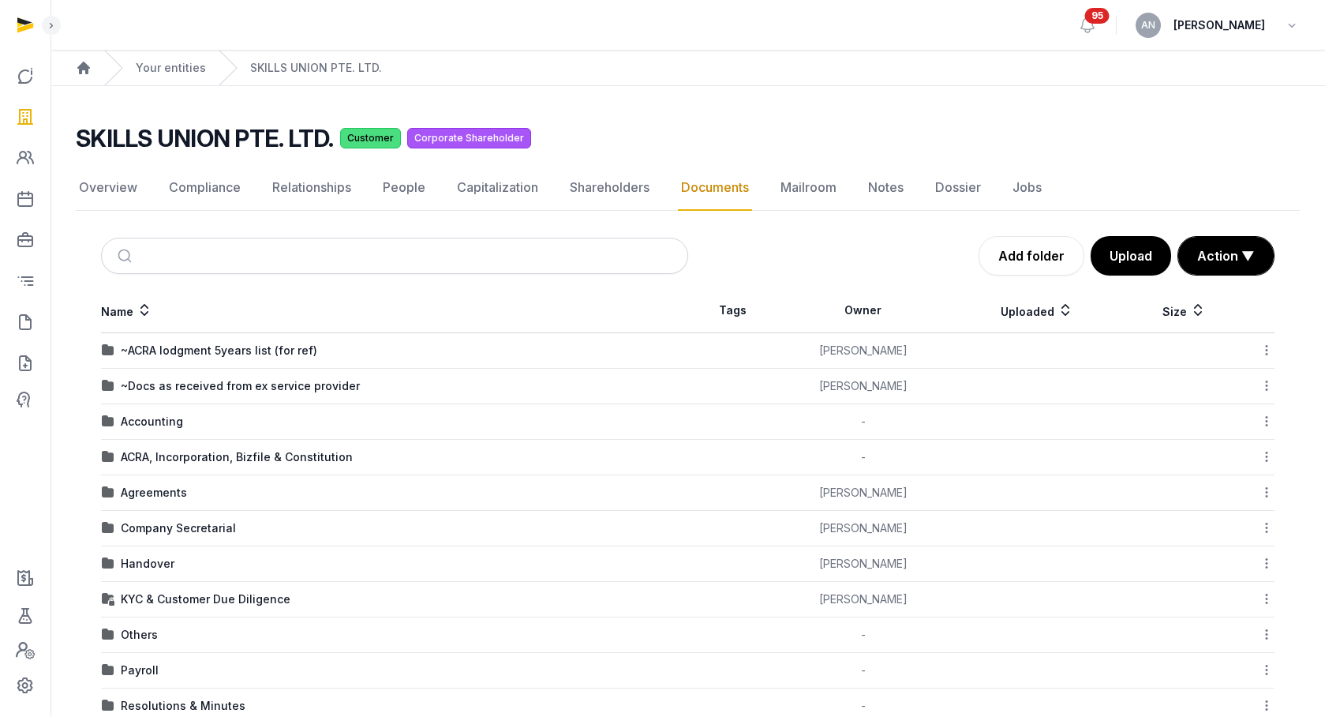
click at [164, 433] on td "Accounting" at bounding box center [394, 422] width 587 height 36
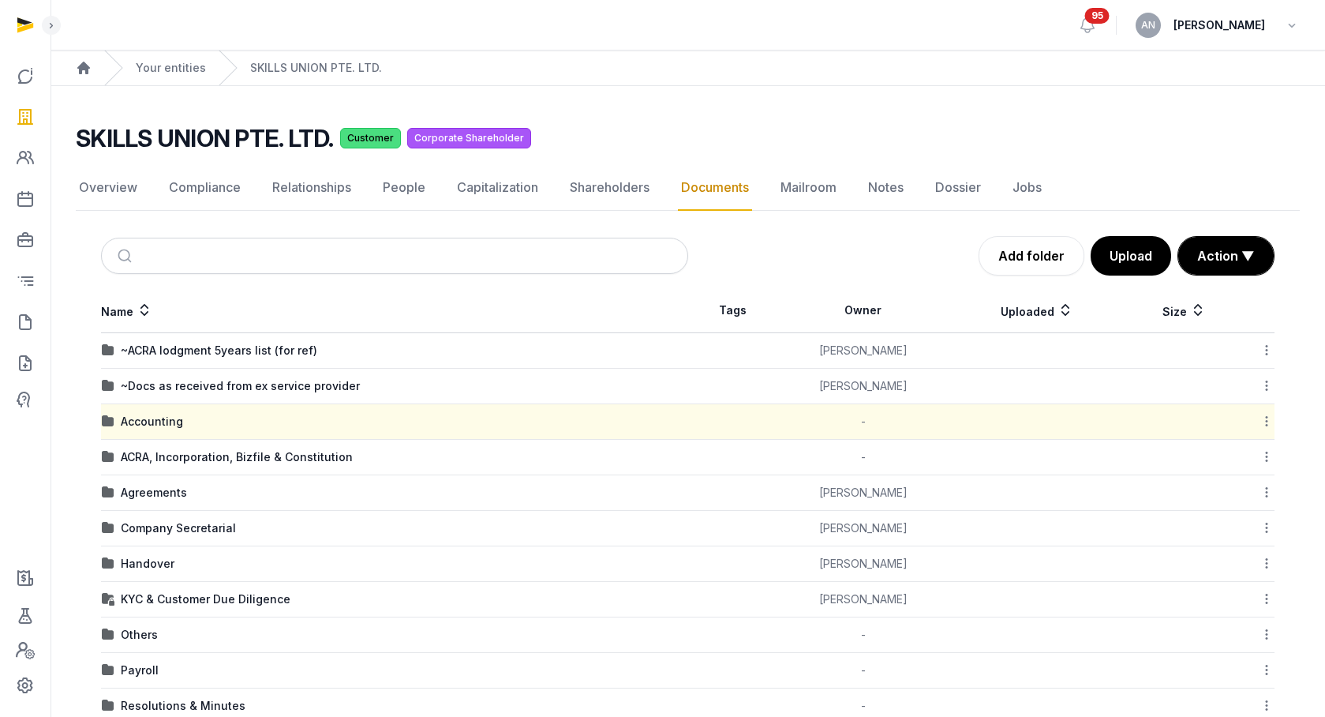
click at [164, 430] on td "Accounting" at bounding box center [394, 422] width 587 height 36
click at [166, 420] on div "Accounting" at bounding box center [152, 422] width 62 height 16
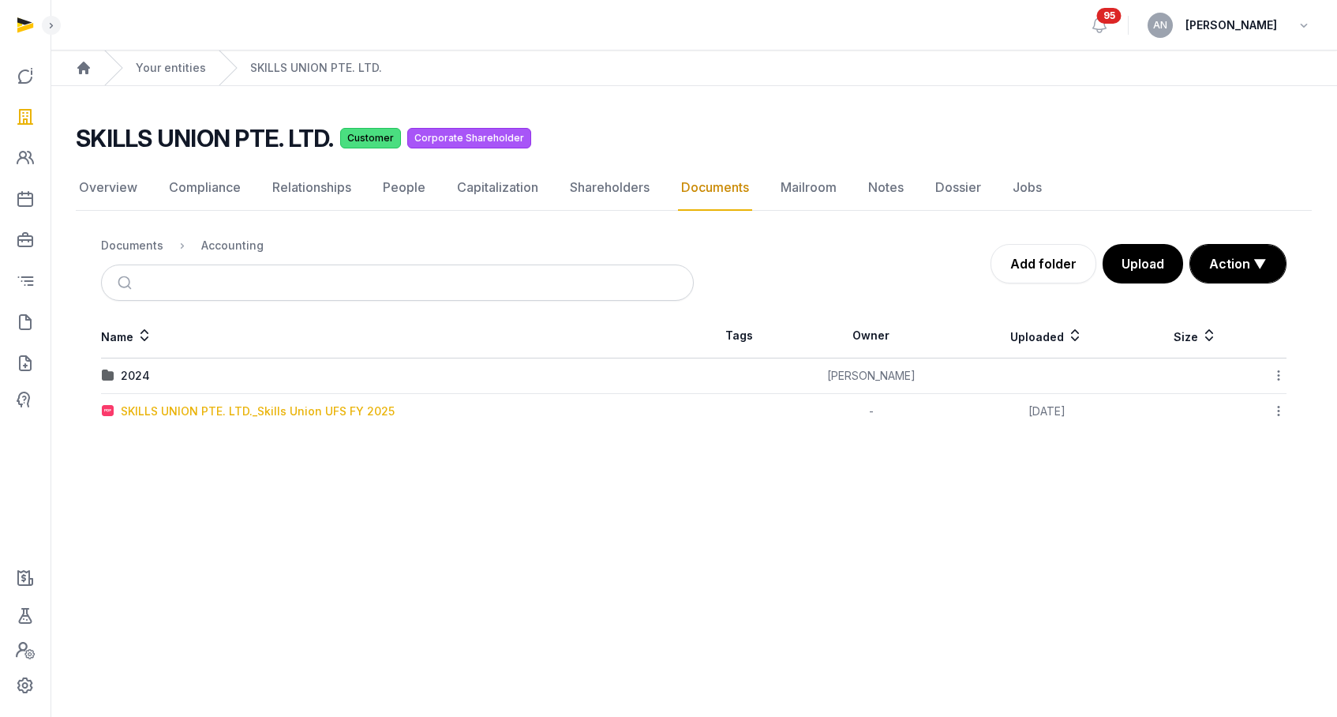
click at [188, 415] on div "SKILLS UNION PTE. LTD._Skills Union UFS FY 2025" at bounding box center [258, 411] width 274 height 16
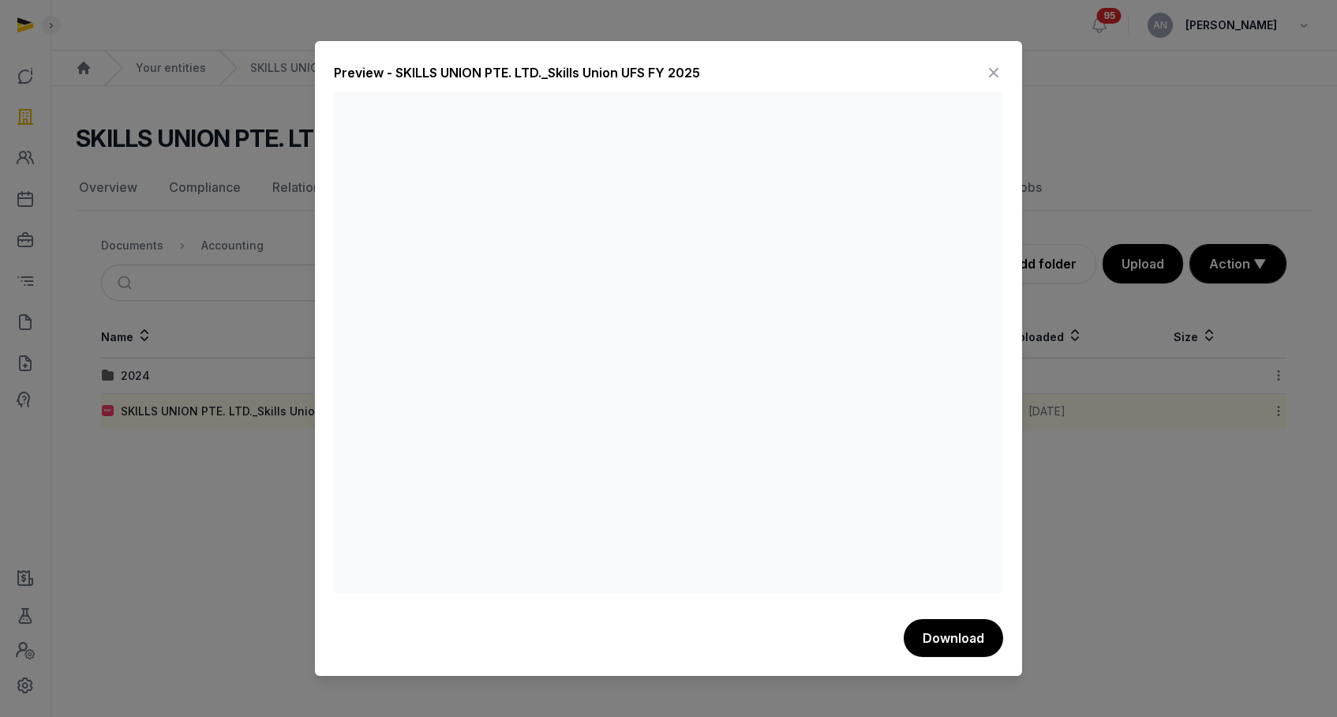
click at [992, 70] on icon at bounding box center [993, 72] width 19 height 25
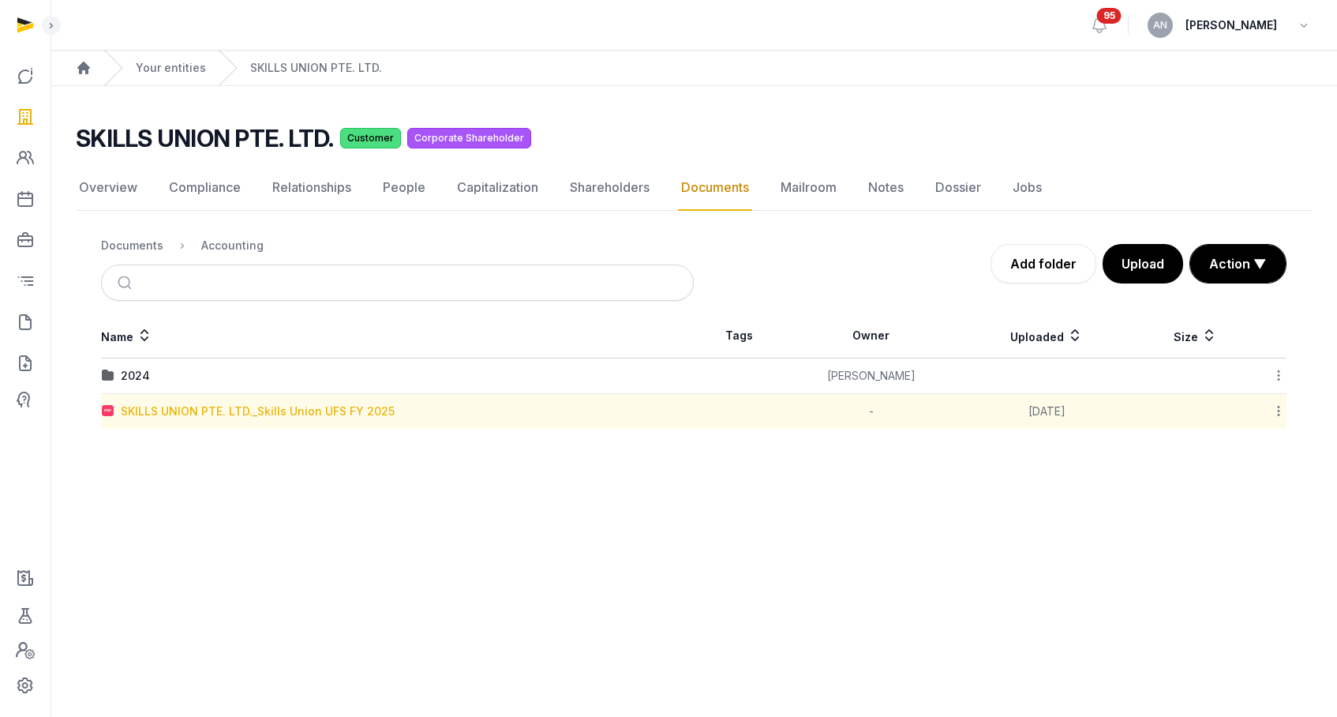
click at [272, 410] on div "SKILLS UNION PTE. LTD._Skills Union UFS FY 2025" at bounding box center [258, 411] width 274 height 16
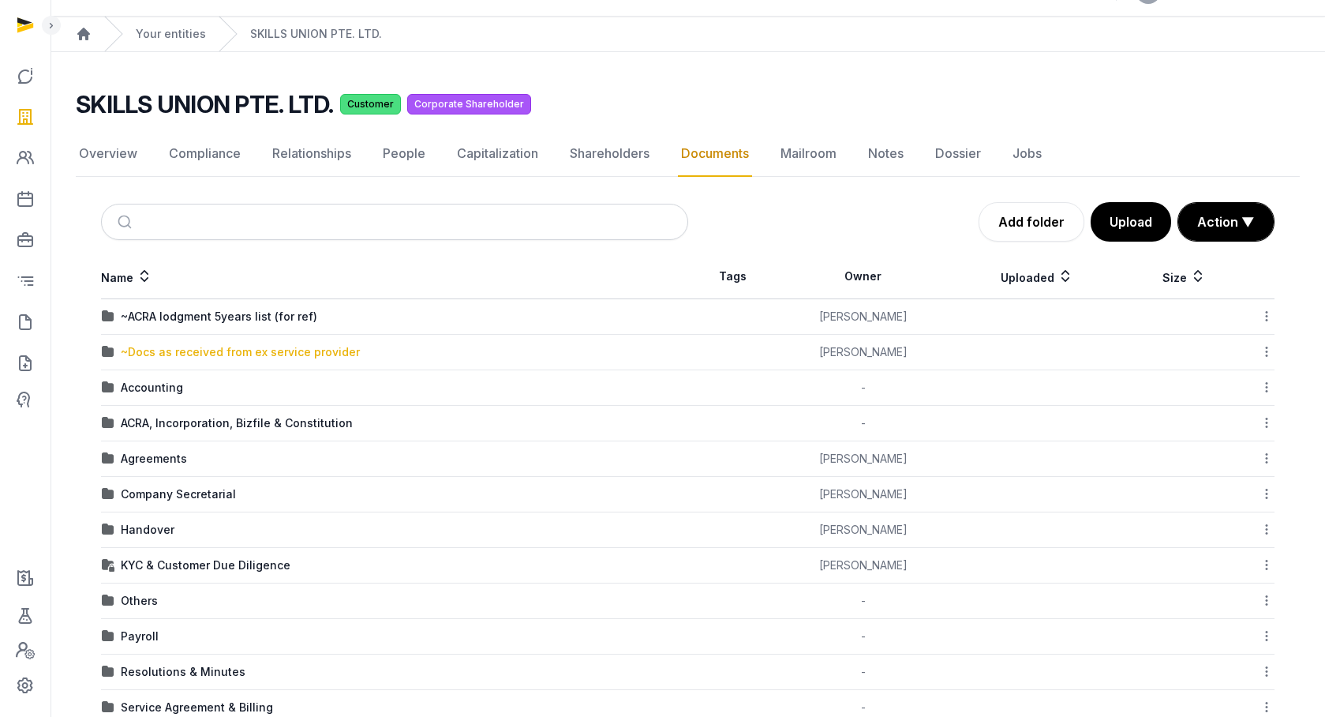
scroll to position [50, 0]
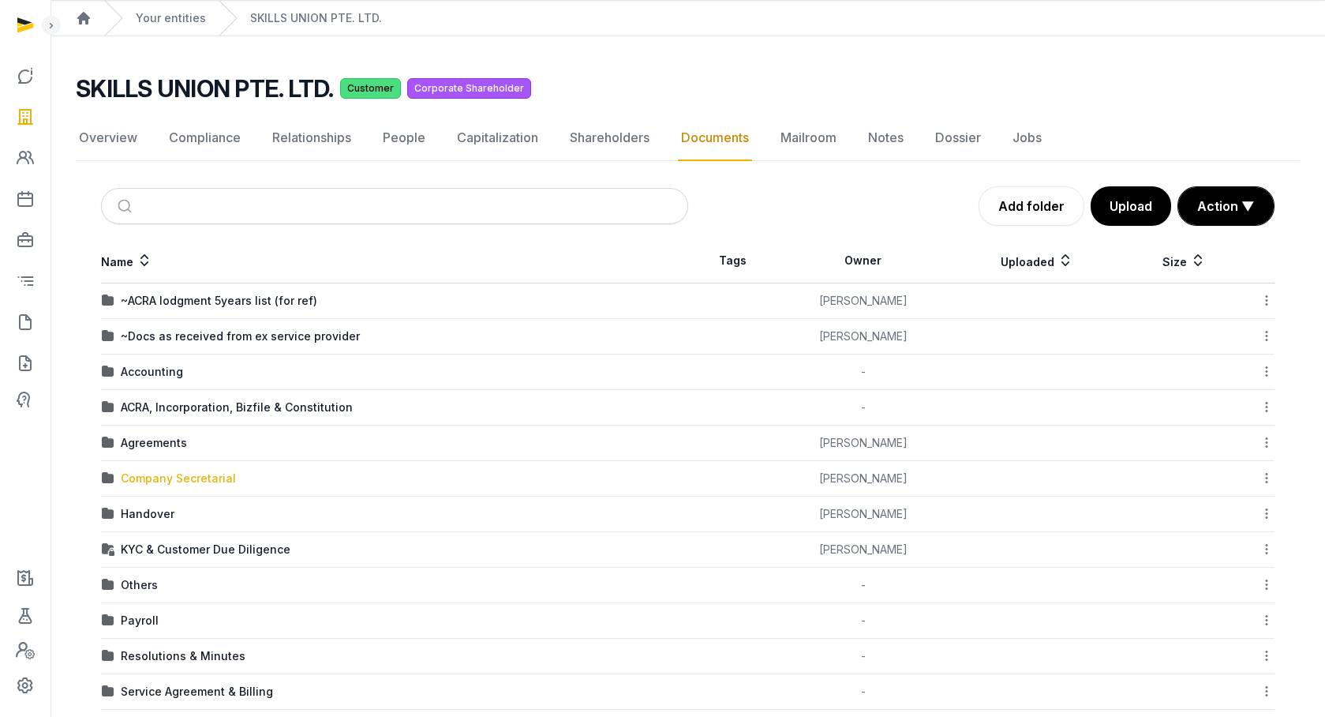
click at [174, 483] on div "Company Secretarial" at bounding box center [178, 479] width 115 height 16
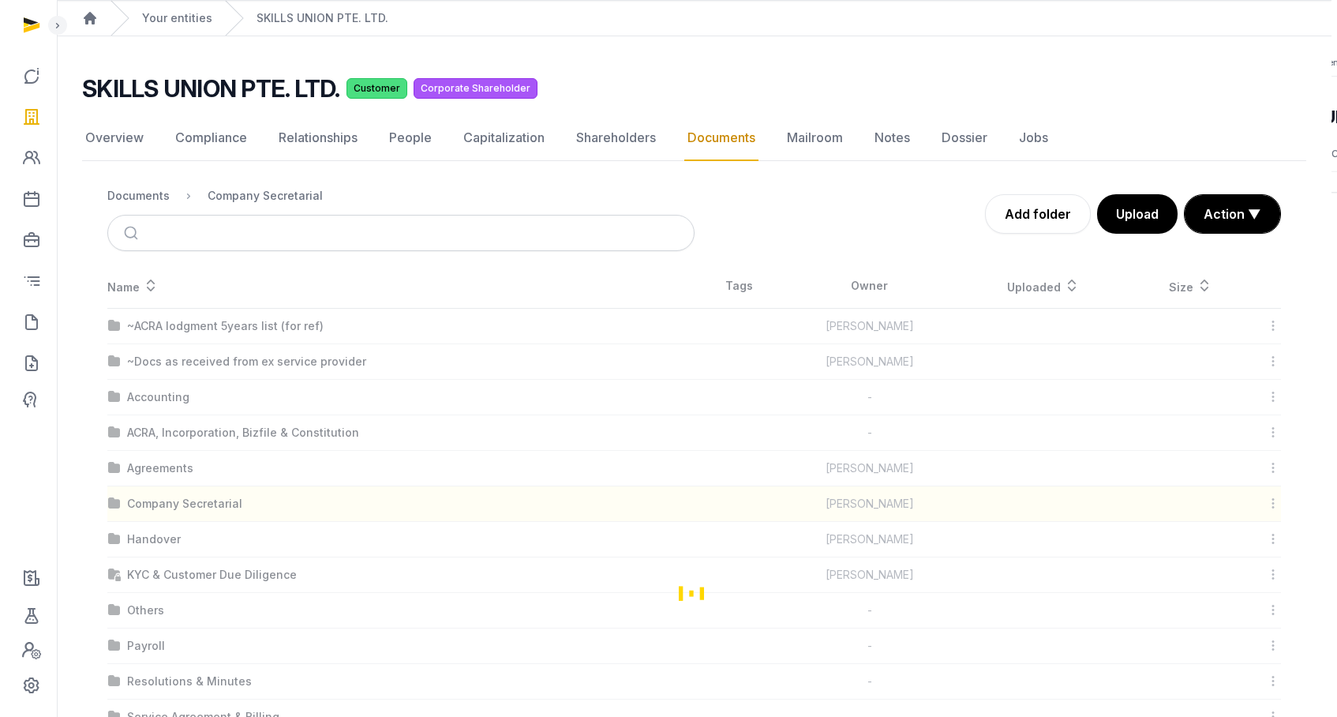
scroll to position [0, 0]
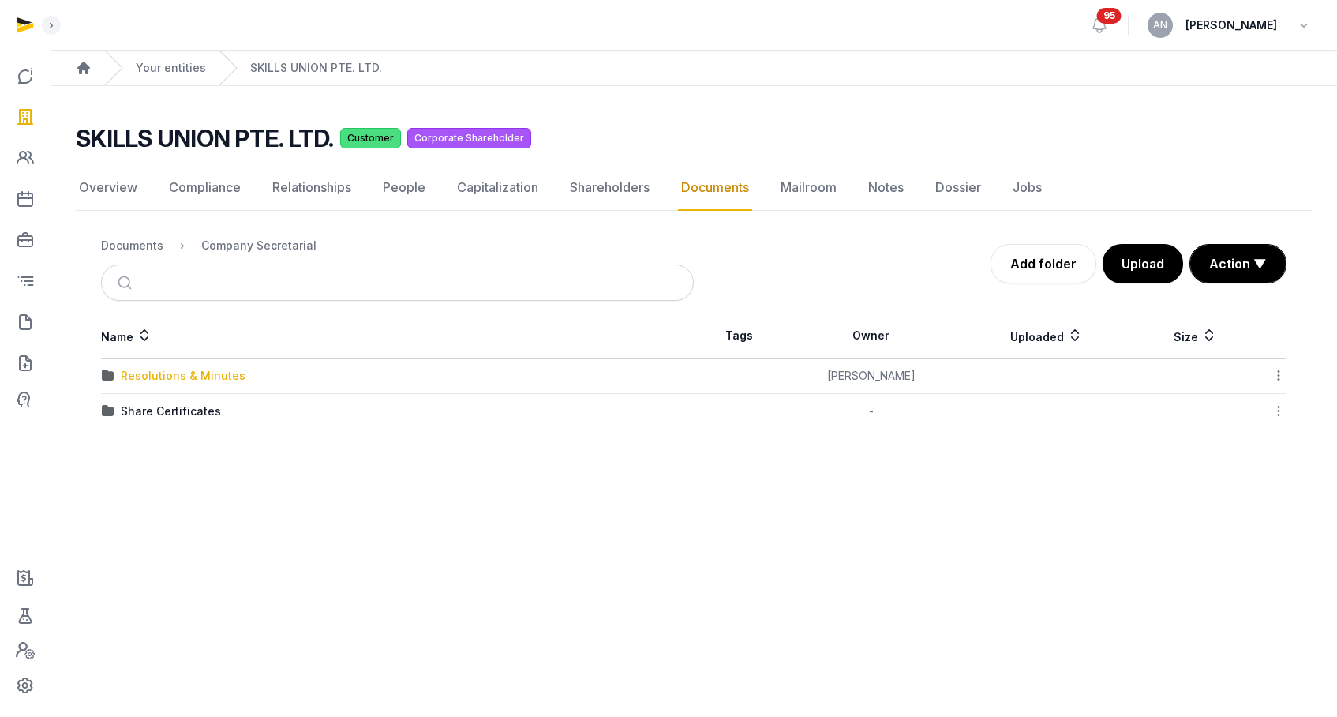
click at [164, 380] on div "Resolutions & Minutes" at bounding box center [183, 376] width 125 height 16
click at [131, 409] on div "2025" at bounding box center [135, 411] width 28 height 16
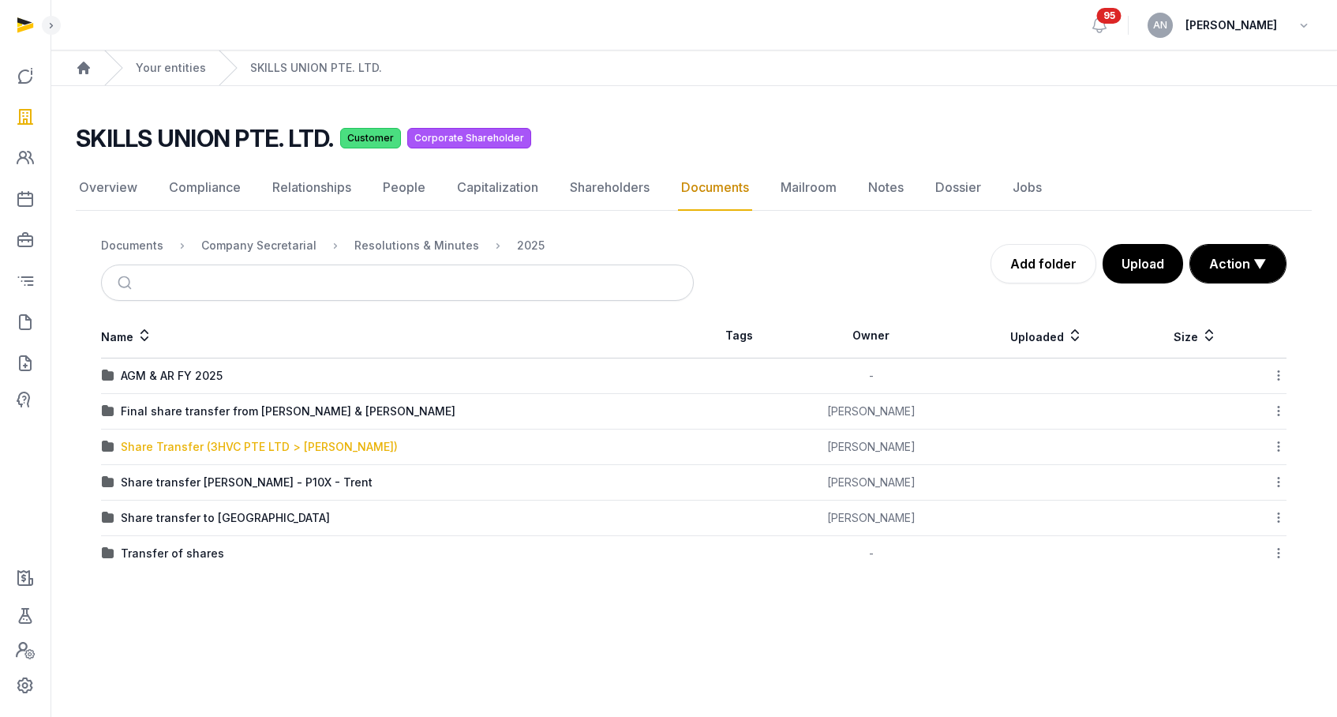
click at [184, 446] on div "Share Transfer (3HVC PTE LTD > [PERSON_NAME])" at bounding box center [259, 447] width 277 height 16
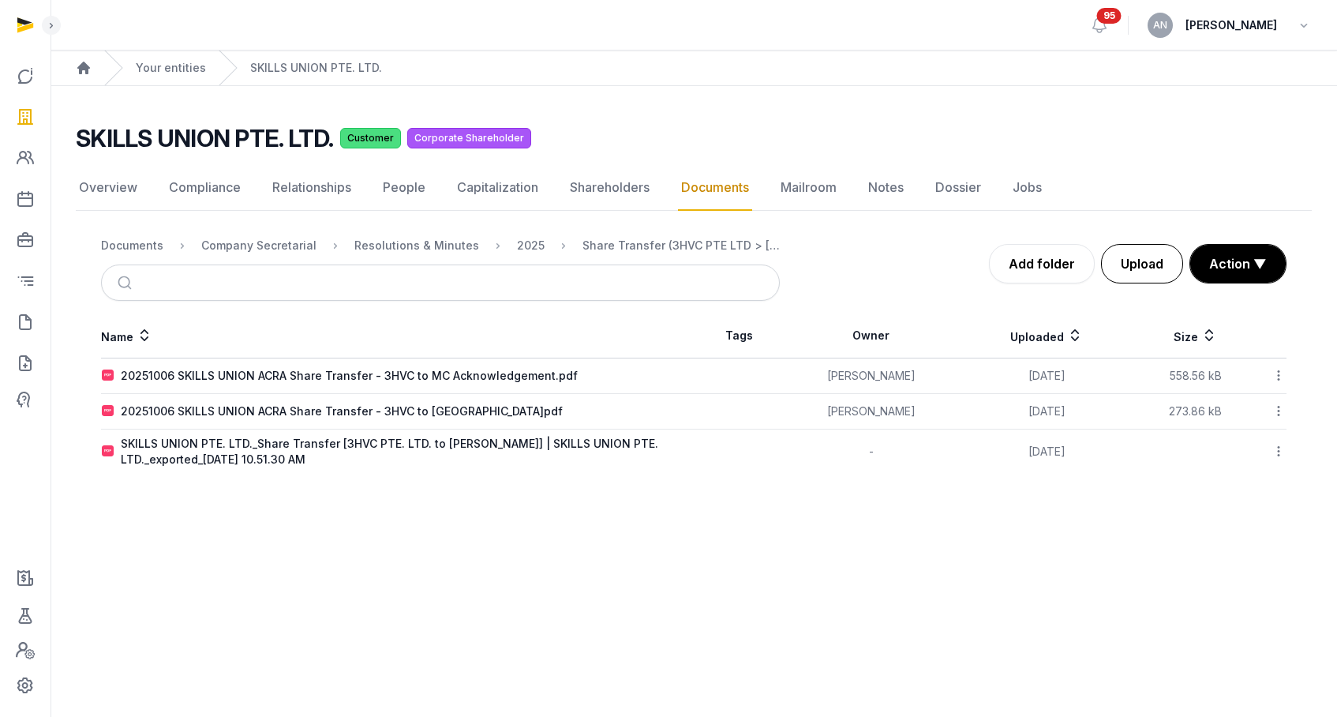
click at [1138, 262] on button "Upload" at bounding box center [1142, 263] width 82 height 39
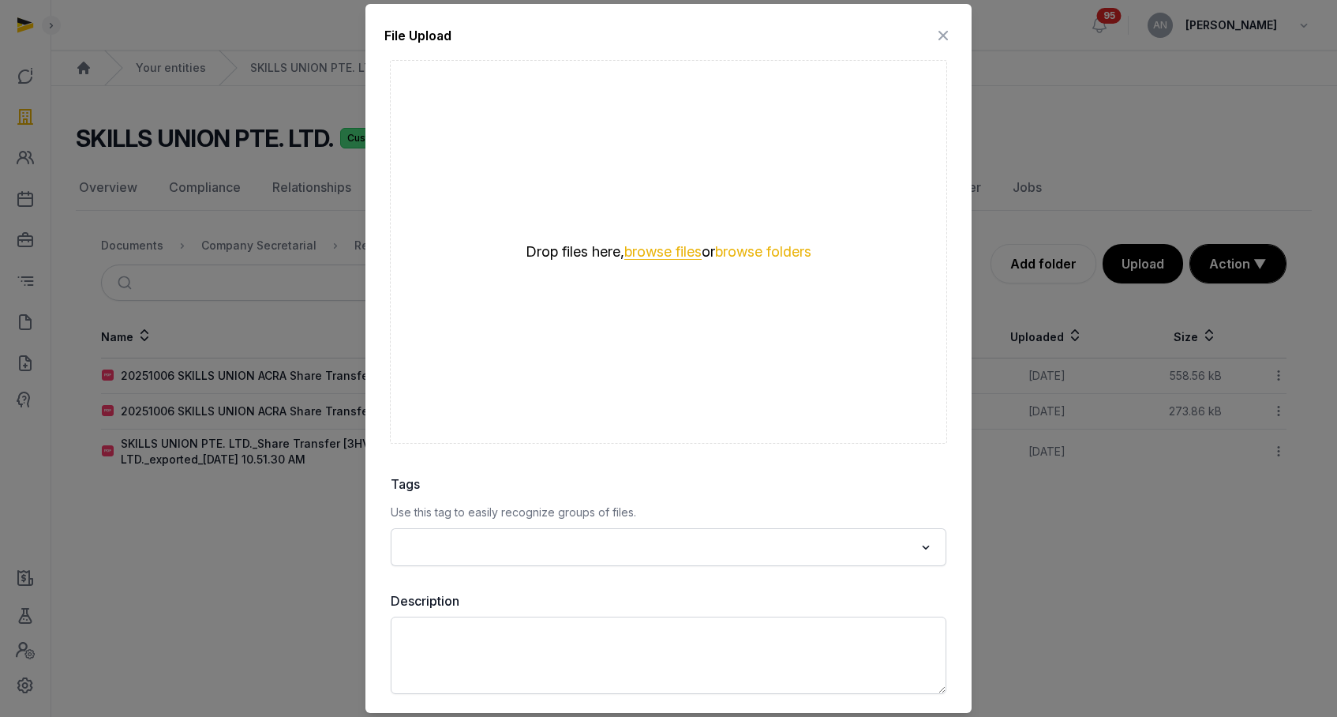
click at [673, 248] on button "browse files" at bounding box center [662, 252] width 77 height 15
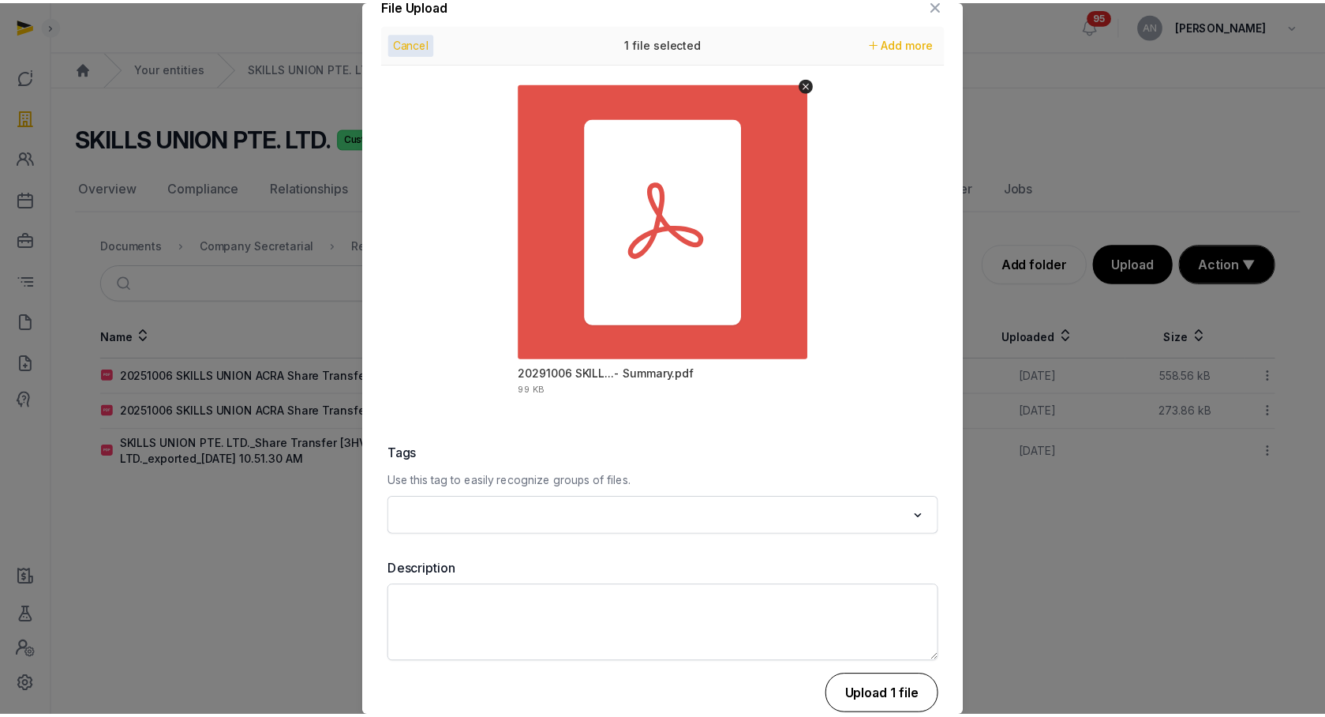
scroll to position [55, 0]
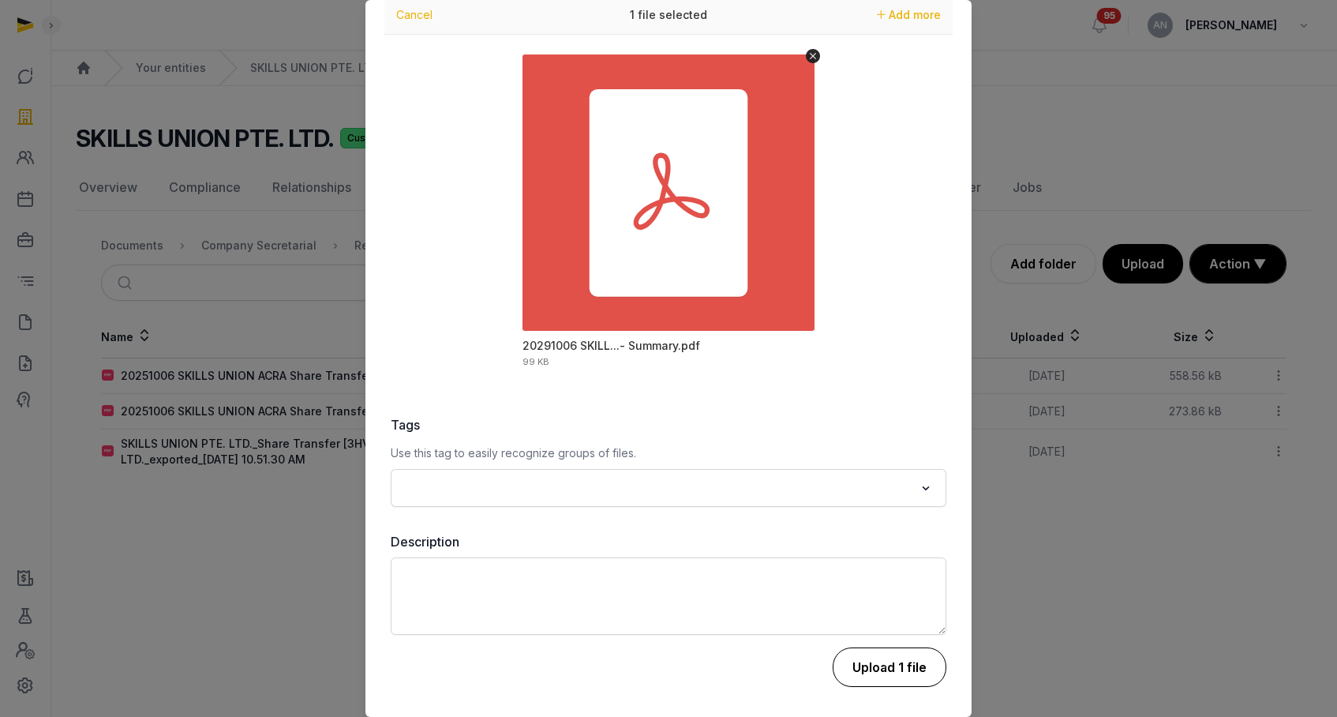
click at [884, 669] on button "Upload 1 file" at bounding box center [890, 666] width 114 height 39
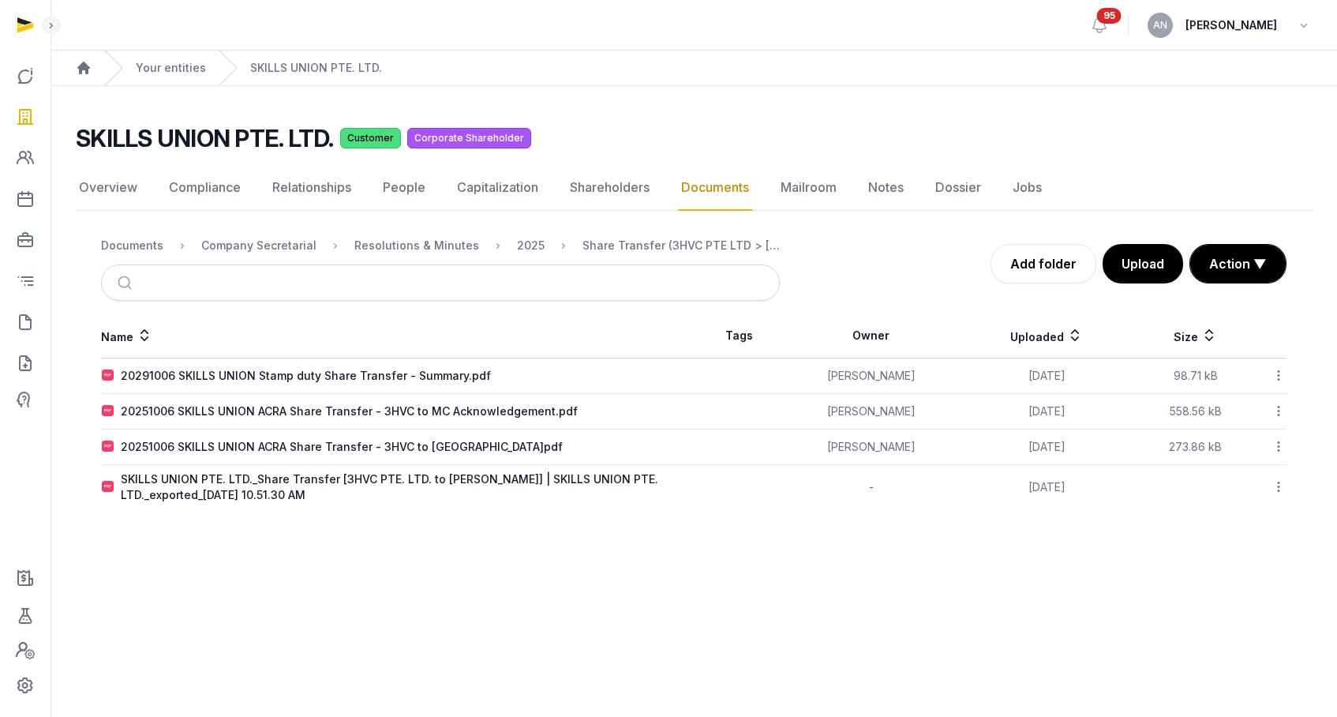
drag, startPoint x: 154, startPoint y: 245, endPoint x: 146, endPoint y: 241, distance: 8.8
click at [152, 244] on div "Documents" at bounding box center [132, 246] width 62 height 16
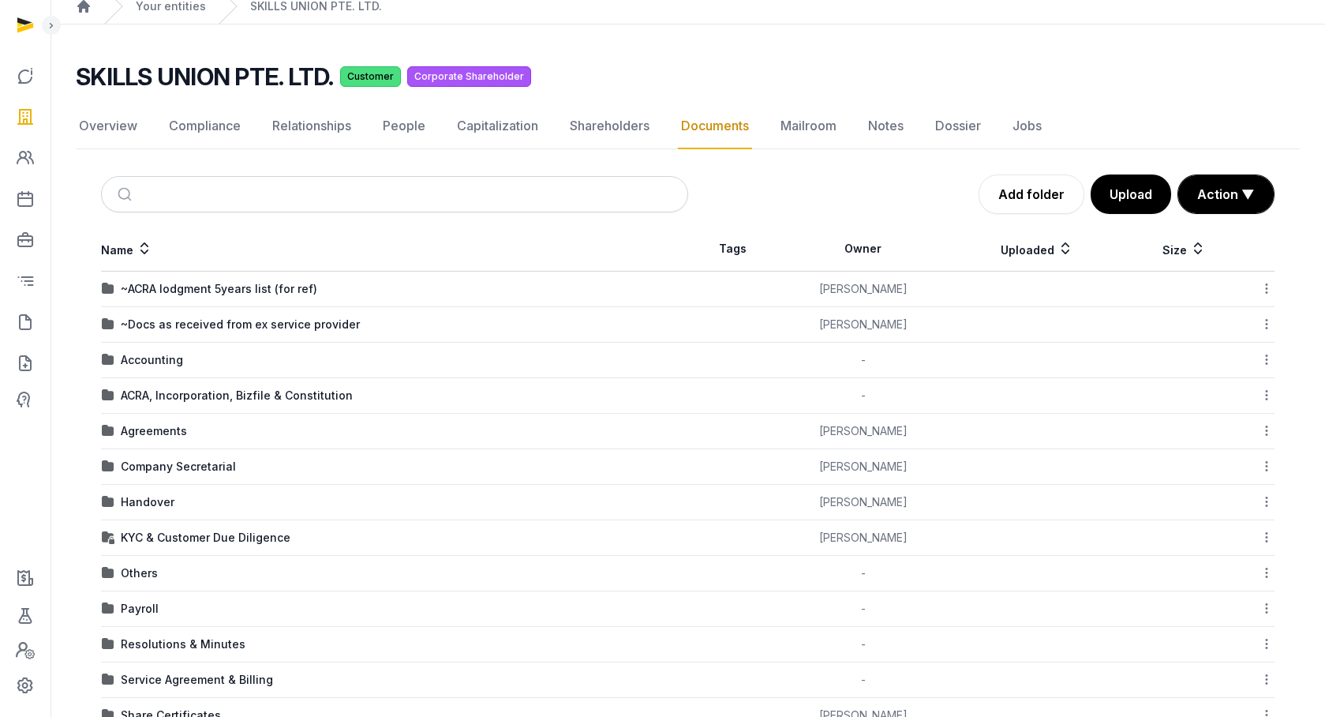
scroll to position [103, 0]
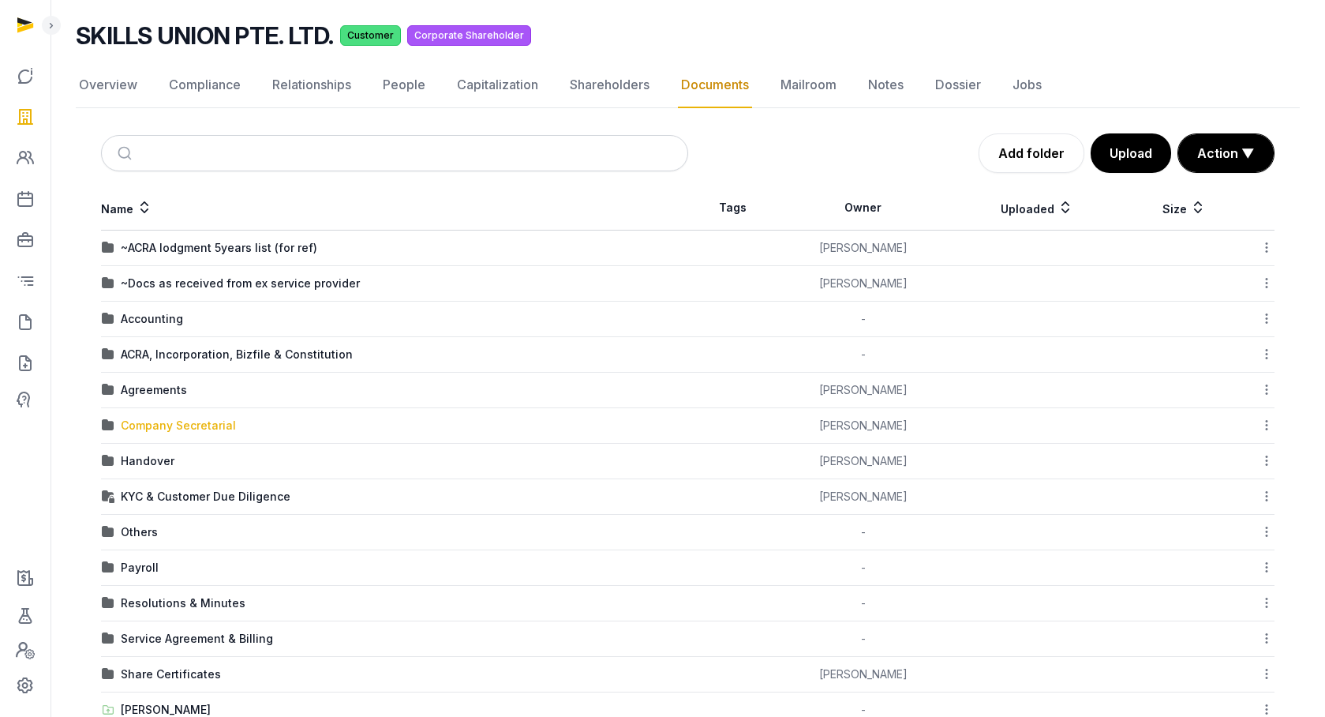
click at [173, 428] on div "Company Secretarial" at bounding box center [178, 426] width 115 height 16
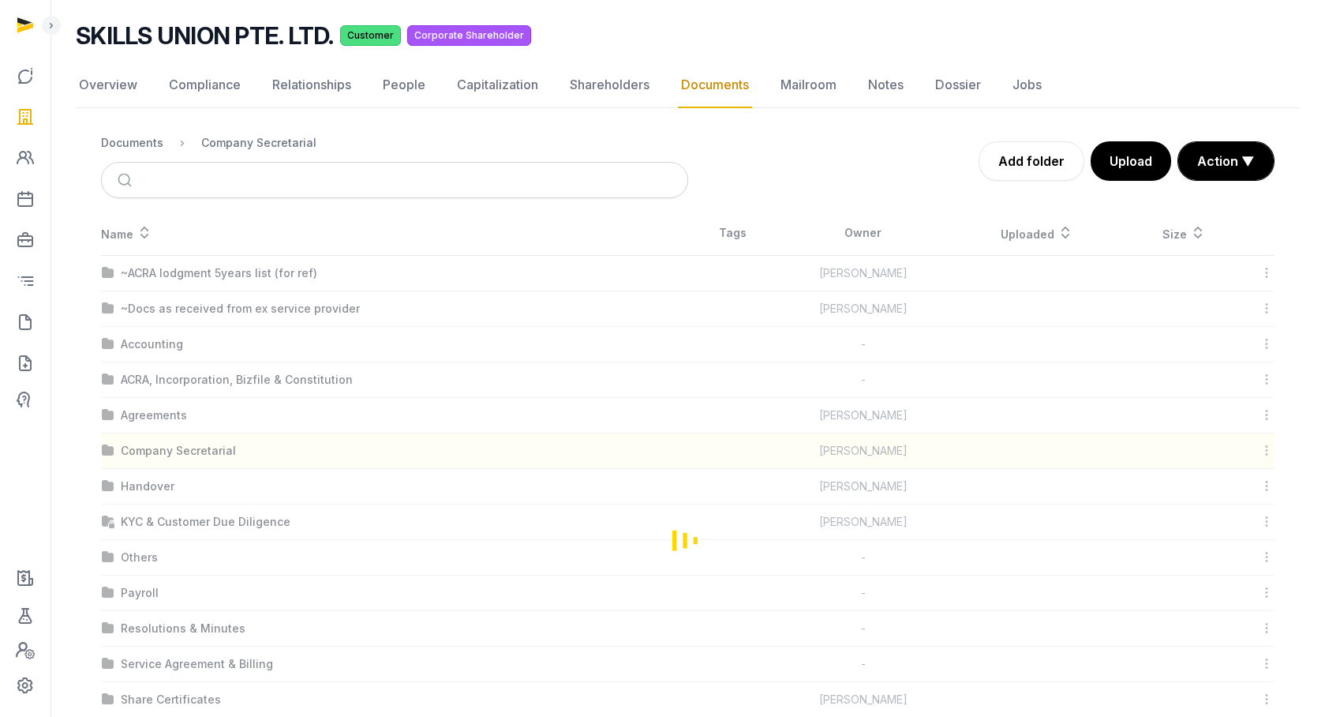
scroll to position [0, 0]
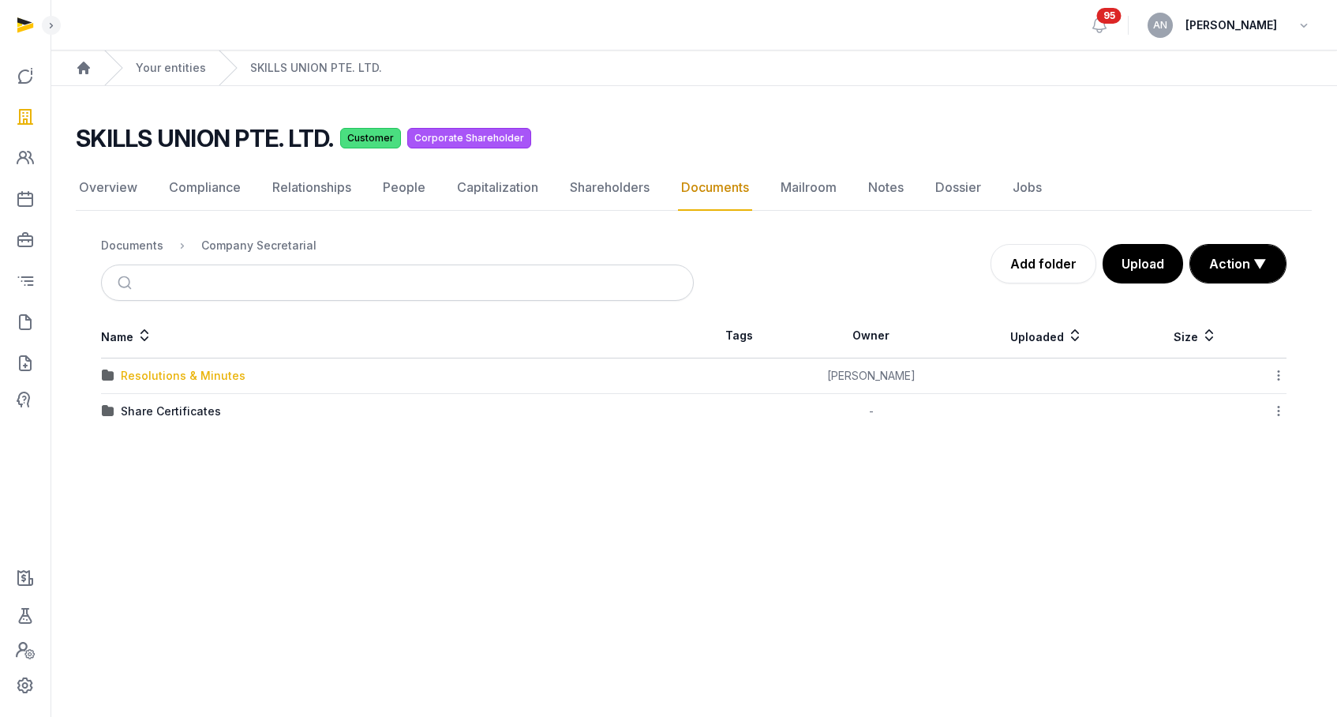
click at [156, 380] on div "Resolutions & Minutes" at bounding box center [183, 376] width 125 height 16
click at [141, 421] on td "2025" at bounding box center [397, 412] width 593 height 36
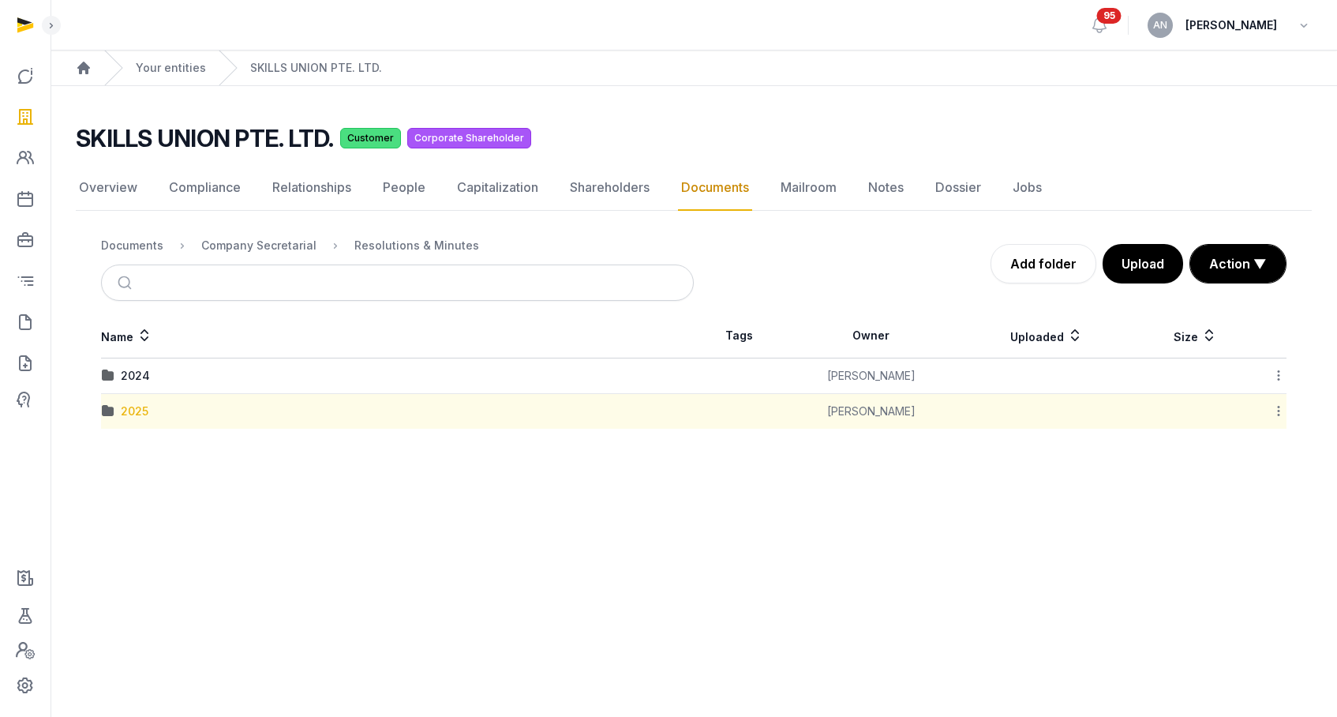
click at [137, 414] on div "2025" at bounding box center [135, 411] width 28 height 16
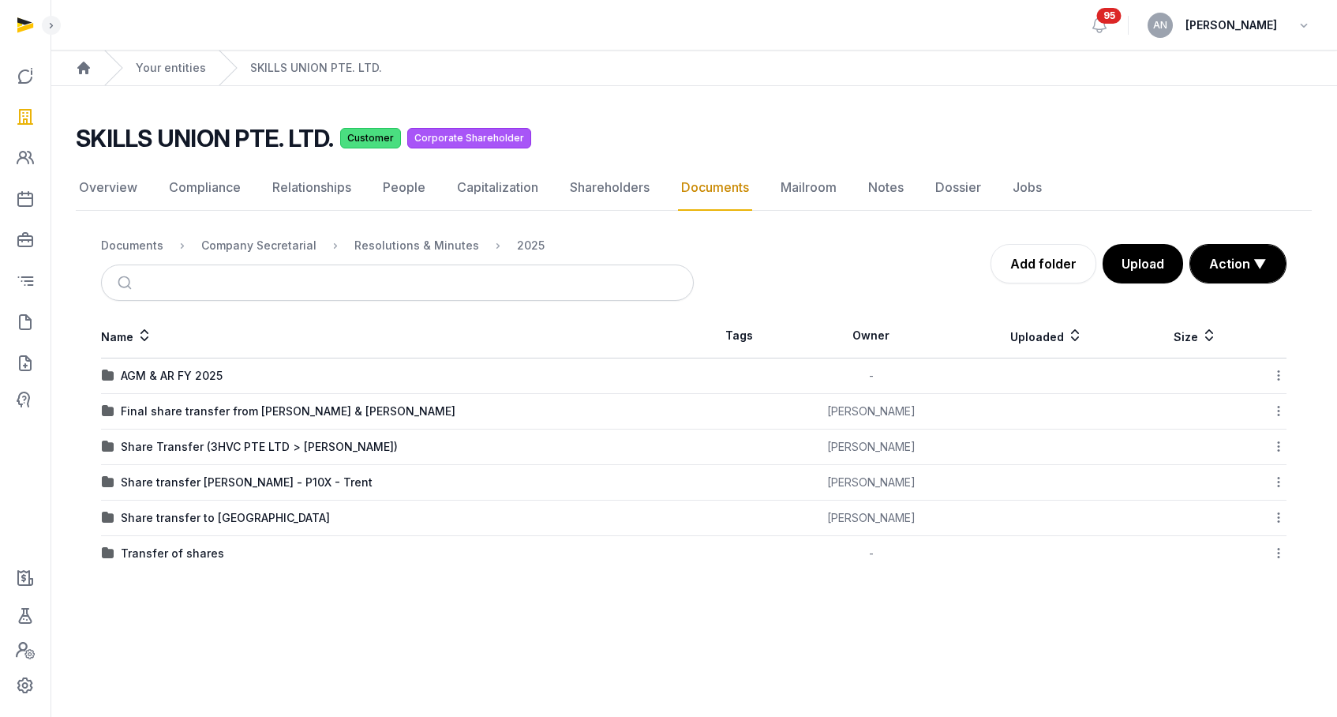
click at [237, 455] on td "Share Transfer (3HVC PTE LTD > [PERSON_NAME])" at bounding box center [397, 447] width 593 height 36
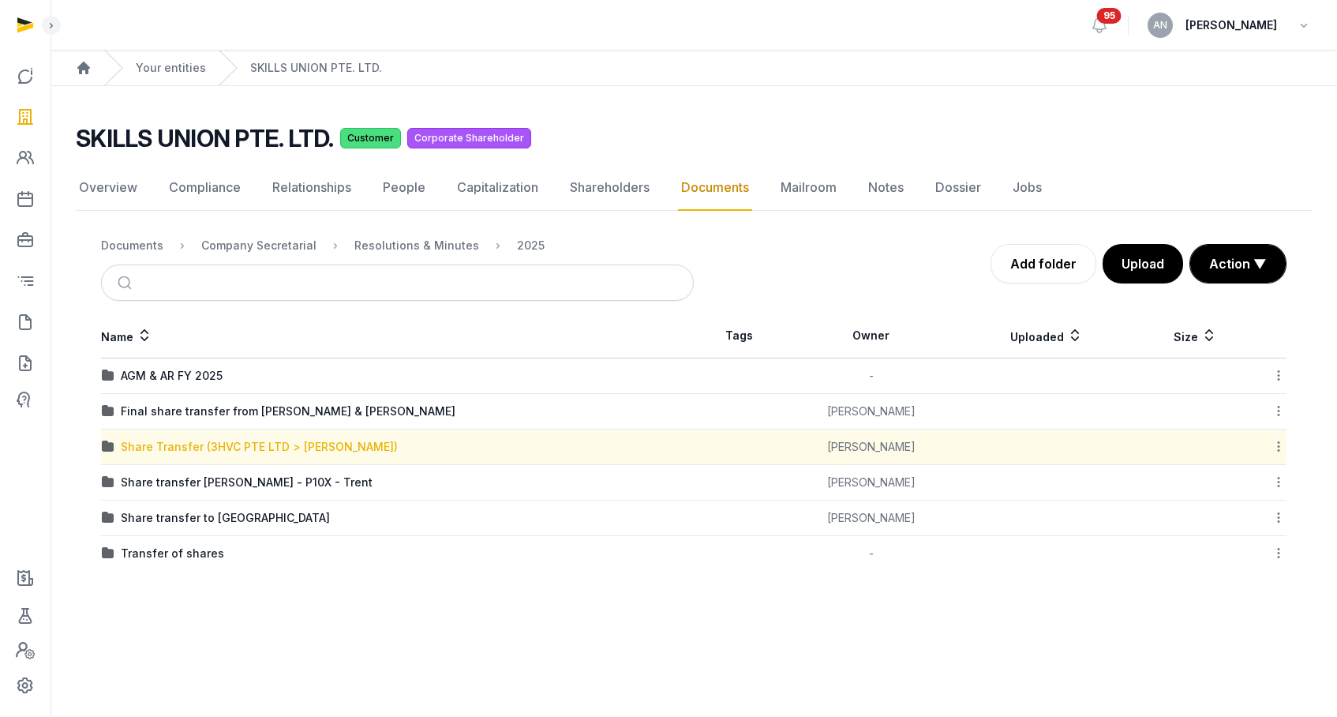
click at [234, 450] on div "Share Transfer (3HVC PTE LTD > [PERSON_NAME])" at bounding box center [259, 447] width 277 height 16
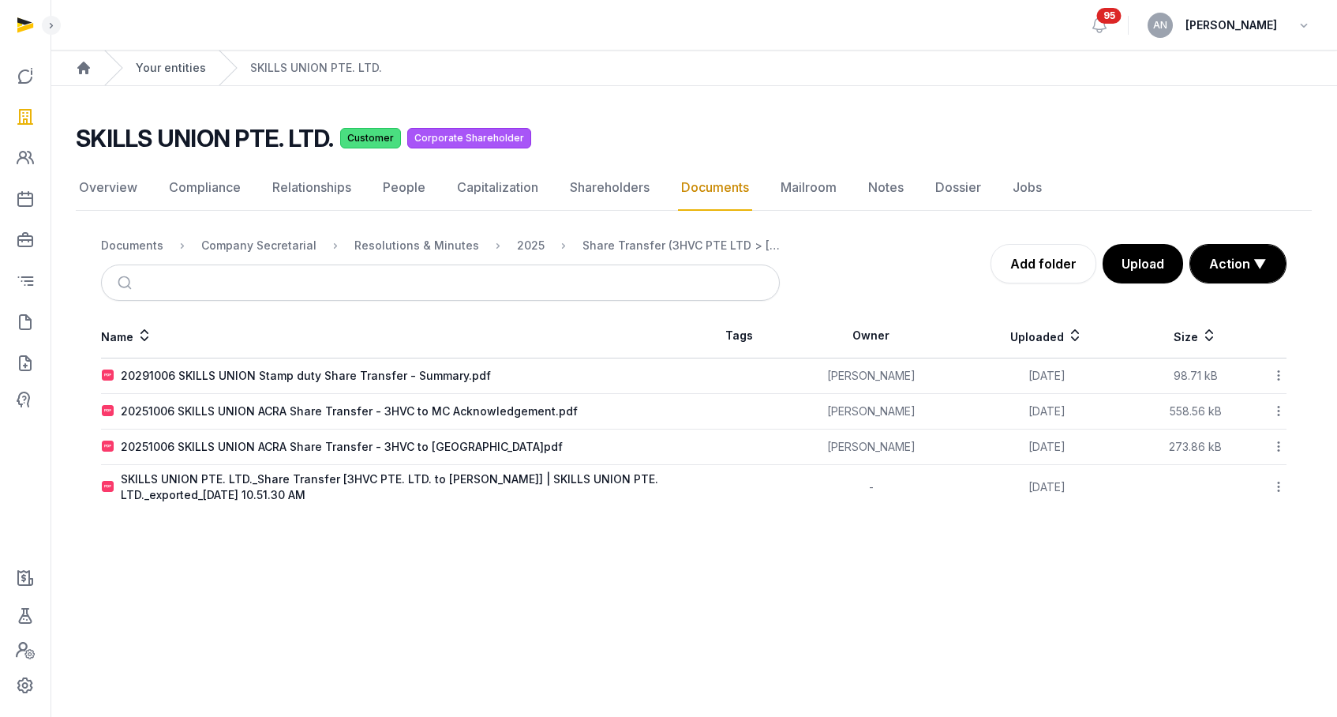
click at [186, 66] on link "Your entities" at bounding box center [171, 68] width 70 height 16
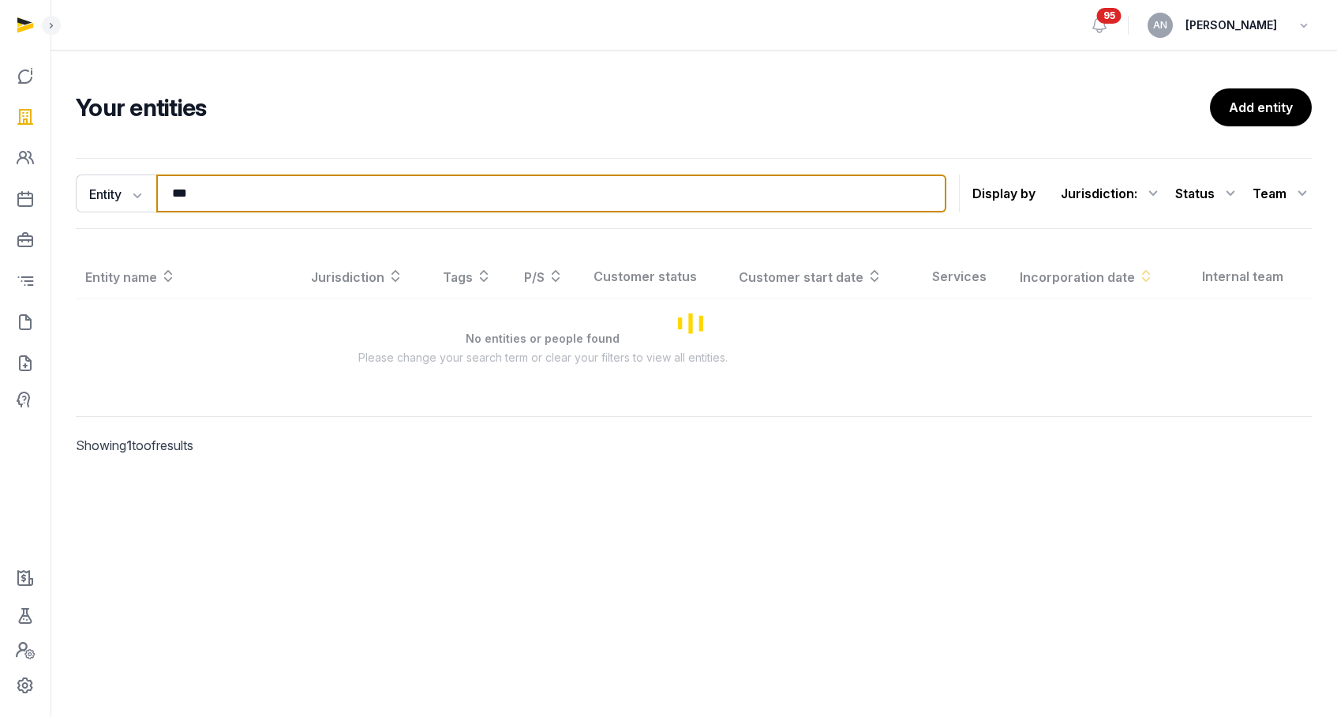
click at [275, 194] on input "***" at bounding box center [551, 193] width 790 height 38
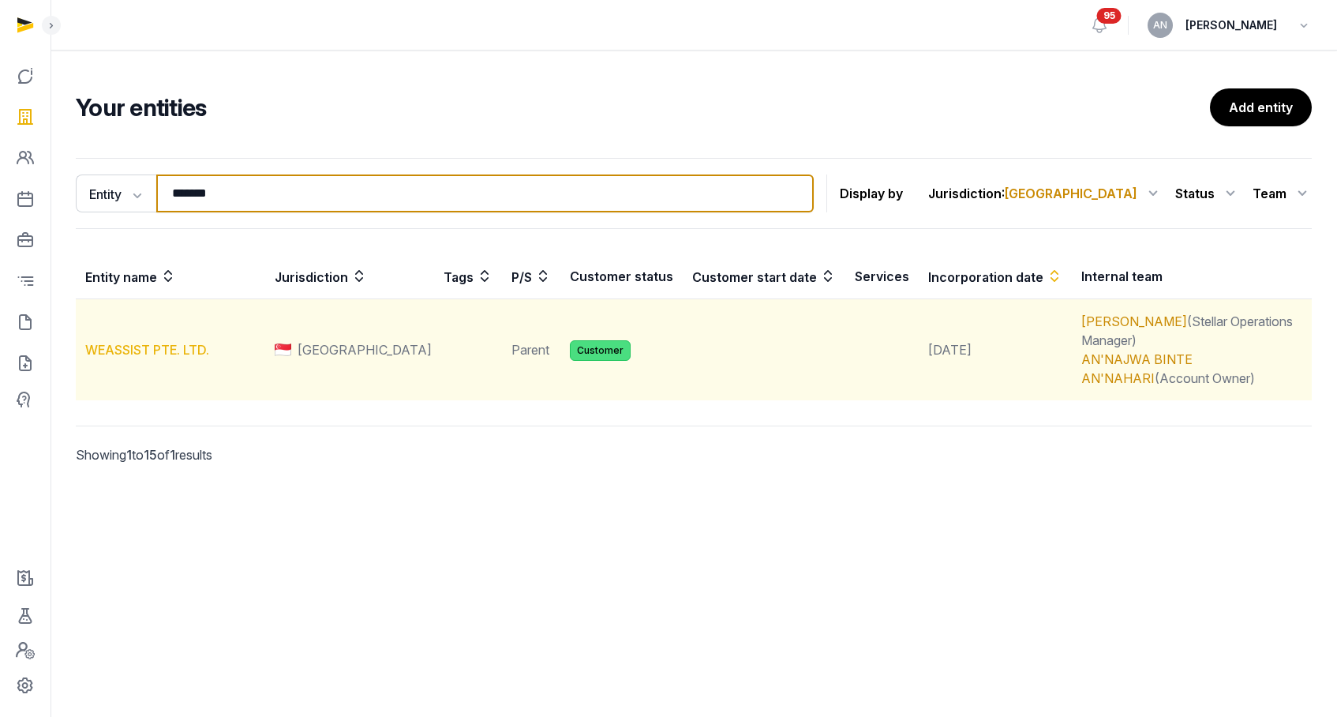
type input "*******"
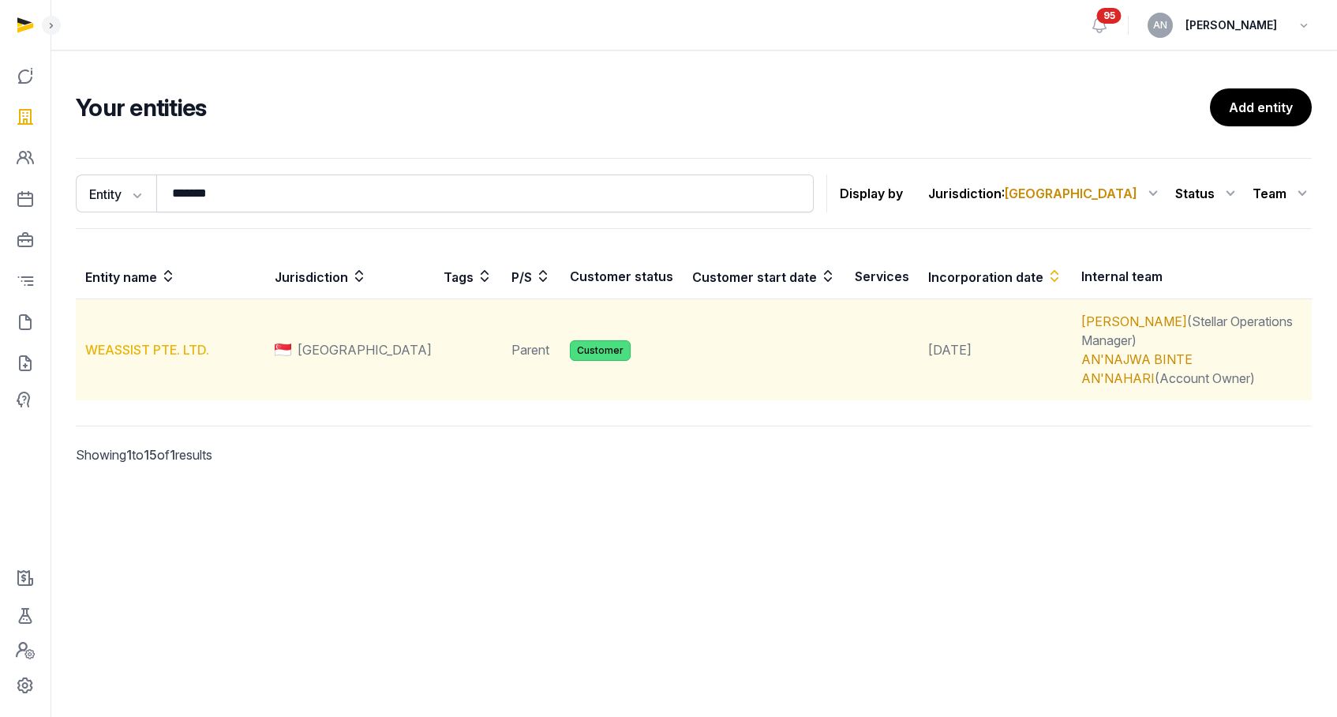
click at [171, 342] on link "WEASSIST PTE. LTD." at bounding box center [147, 350] width 124 height 16
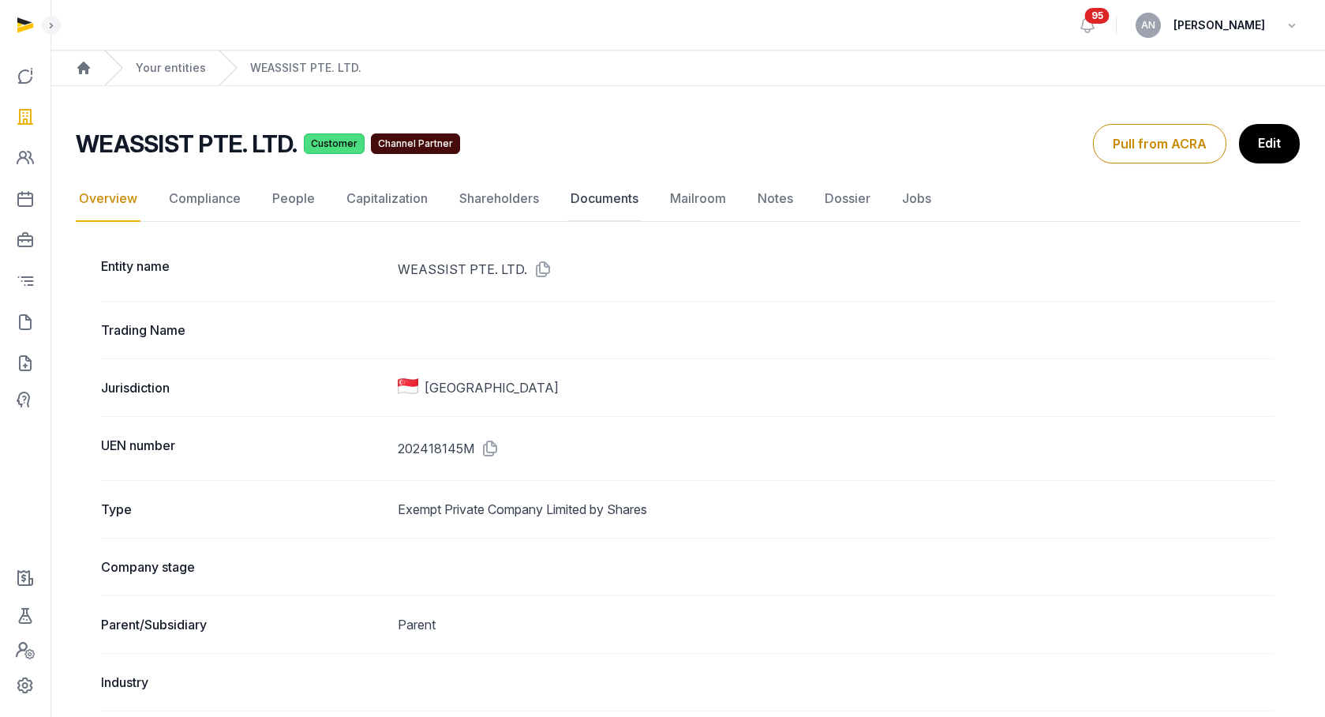
click at [603, 202] on link "Documents" at bounding box center [605, 199] width 74 height 46
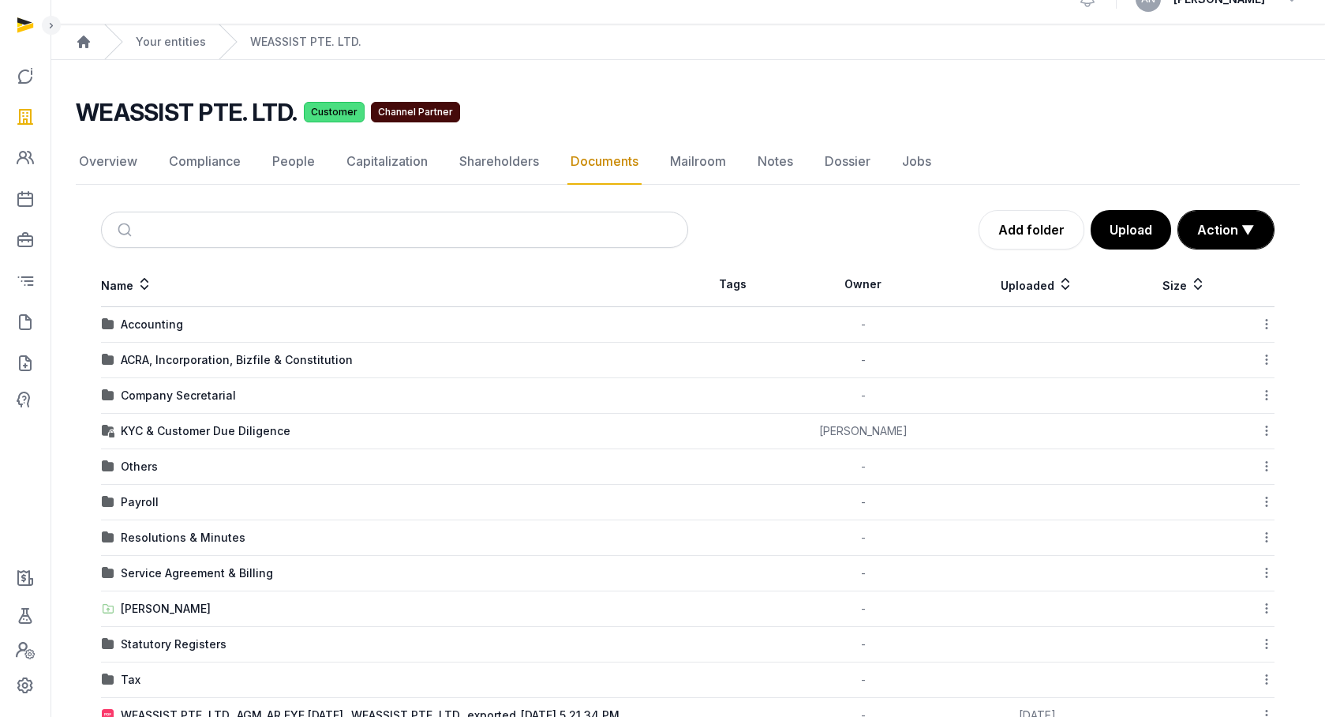
scroll to position [29, 0]
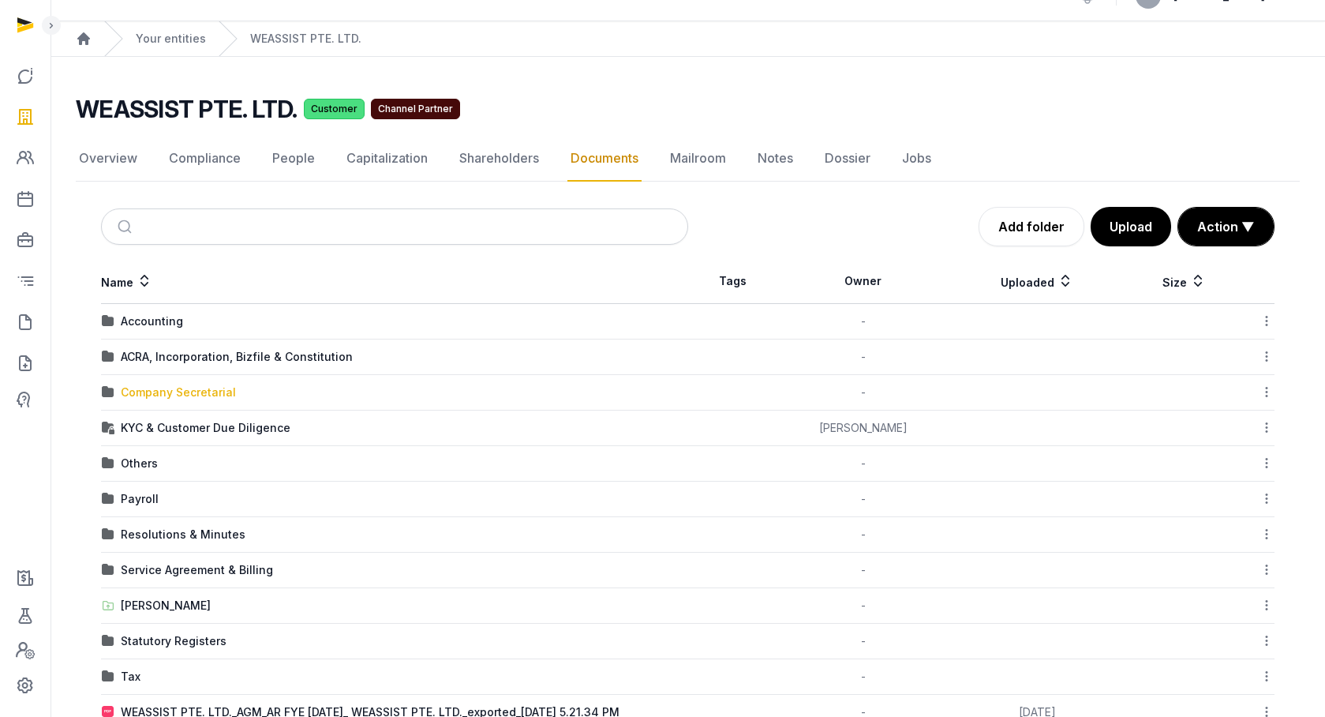
click at [145, 394] on div "Company Secretarial" at bounding box center [178, 392] width 115 height 16
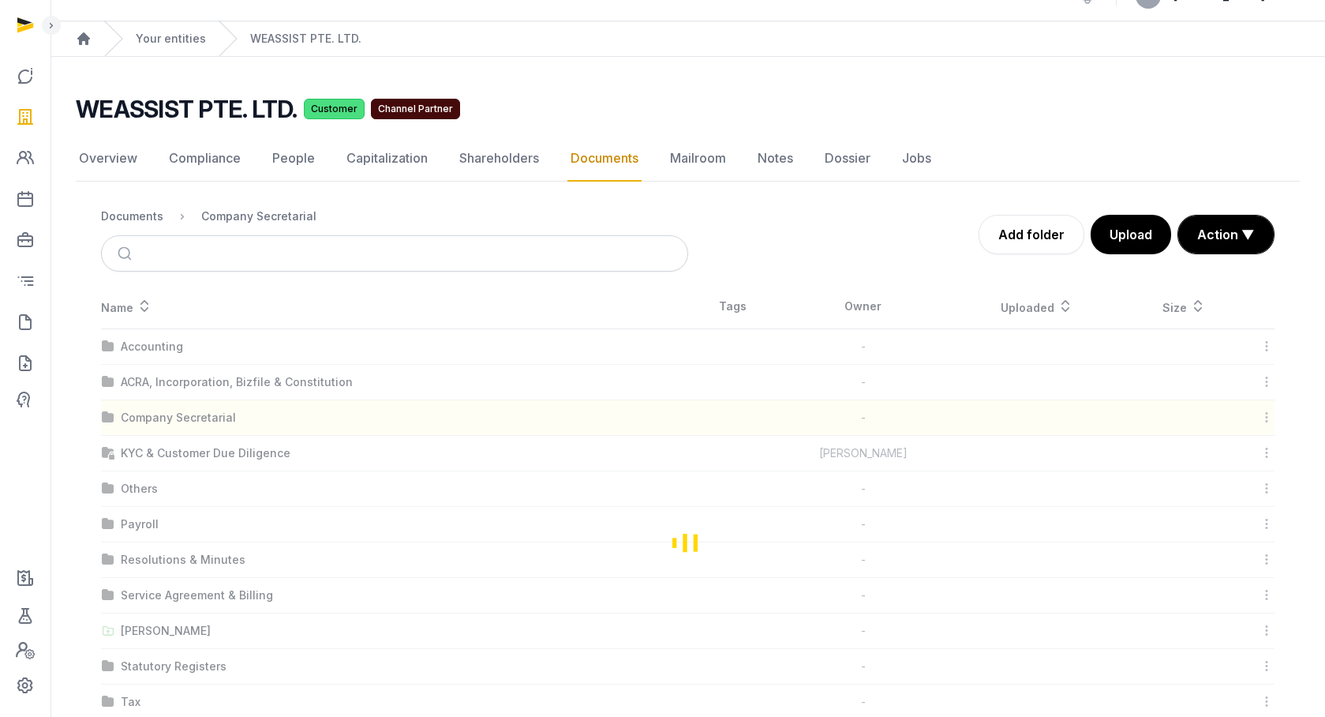
scroll to position [0, 0]
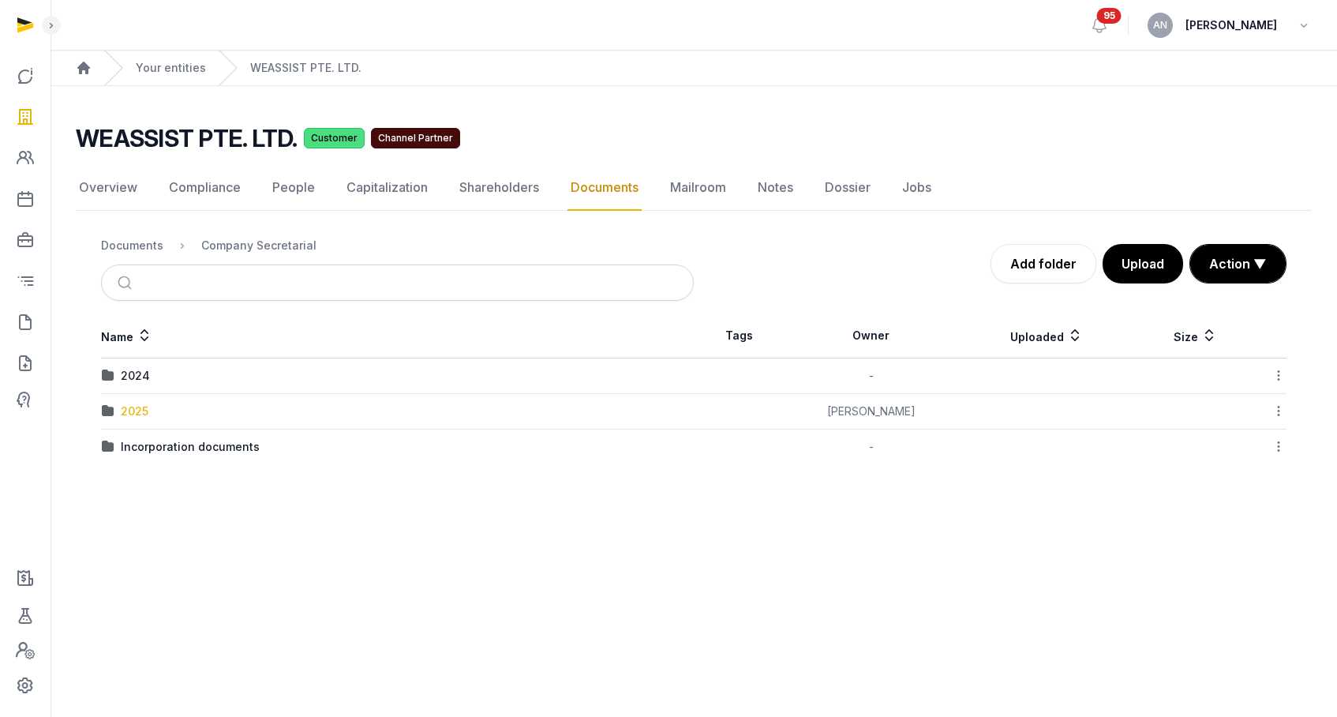
click at [134, 409] on div "2025" at bounding box center [135, 411] width 28 height 16
click at [163, 370] on div "AGM/AR FYE 2024" at bounding box center [170, 376] width 99 height 16
click at [261, 245] on div "Company Secretarial" at bounding box center [258, 246] width 115 height 16
drag, startPoint x: 131, startPoint y: 249, endPoint x: 159, endPoint y: 295, distance: 53.5
click at [131, 249] on div "Documents" at bounding box center [132, 246] width 62 height 16
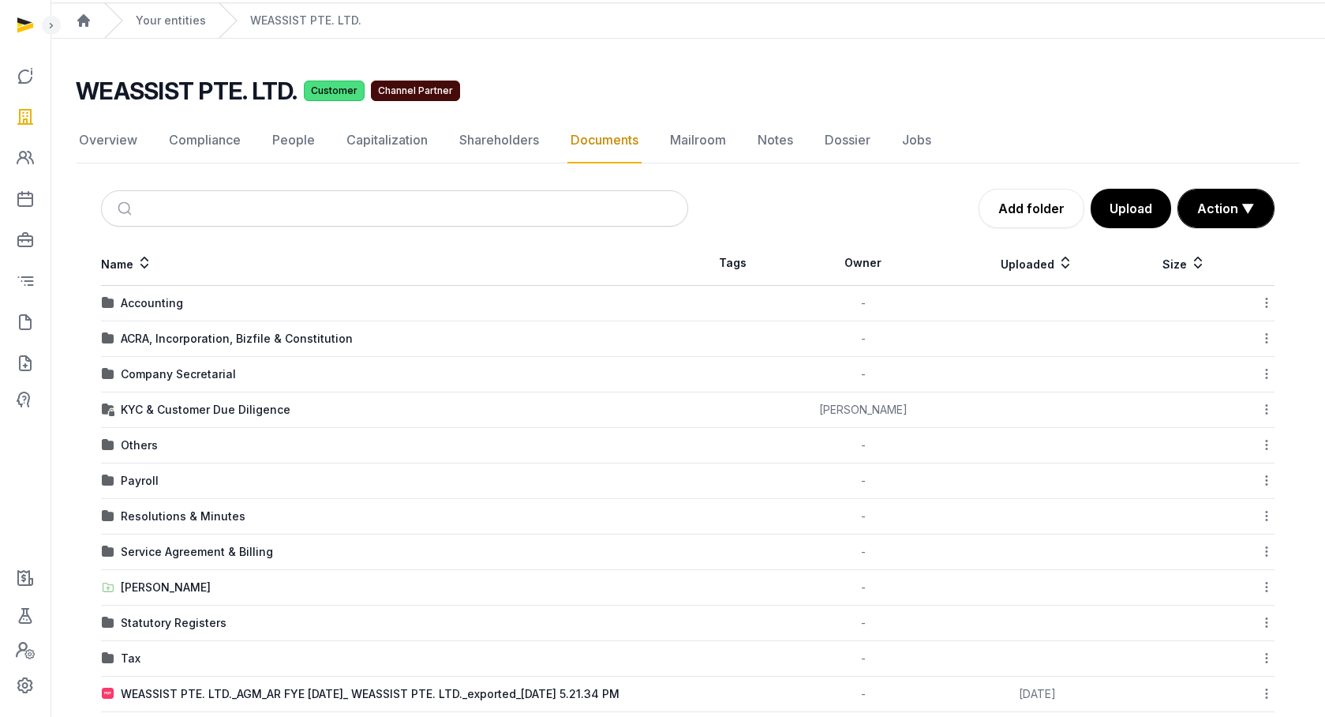
scroll to position [118, 0]
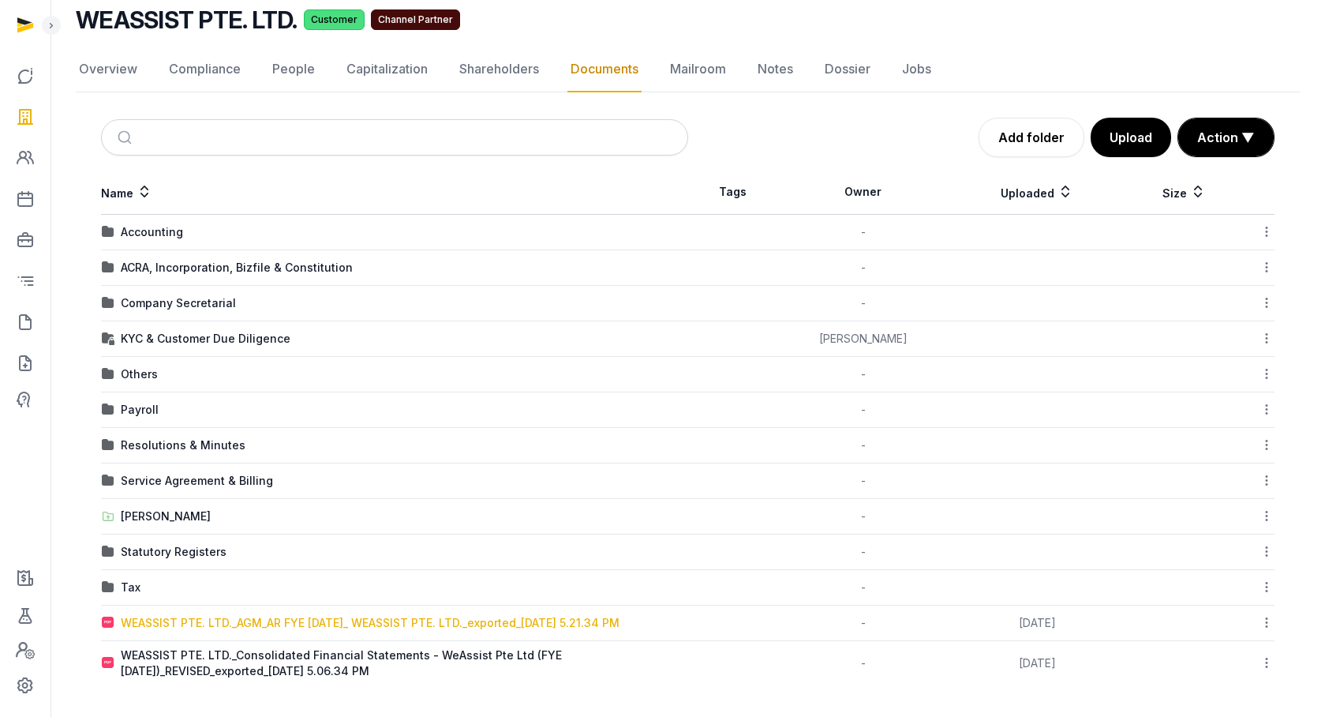
click at [496, 615] on div "WEASSIST PTE. LTD._AGM_AR FYE 31-12-2024_ WEASSIST PTE. LTD._exported_2025-10-0…" at bounding box center [370, 623] width 499 height 16
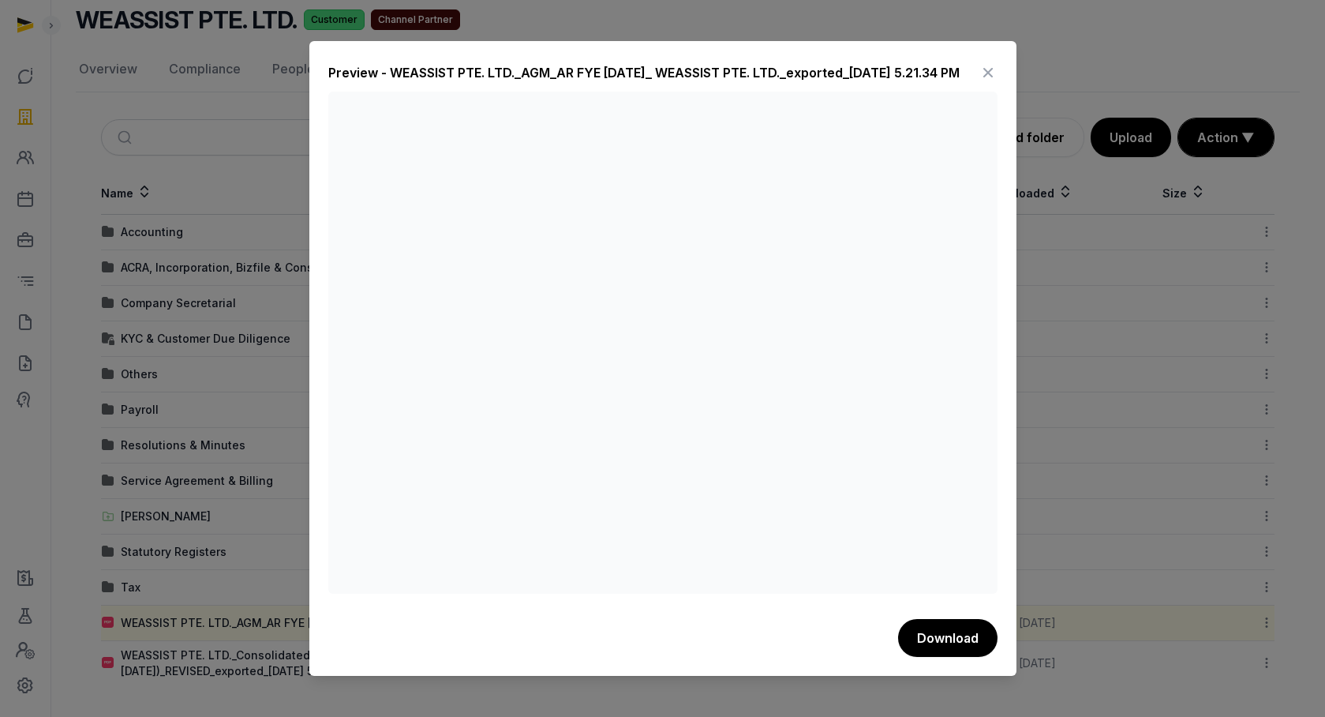
click at [983, 84] on icon at bounding box center [988, 72] width 19 height 25
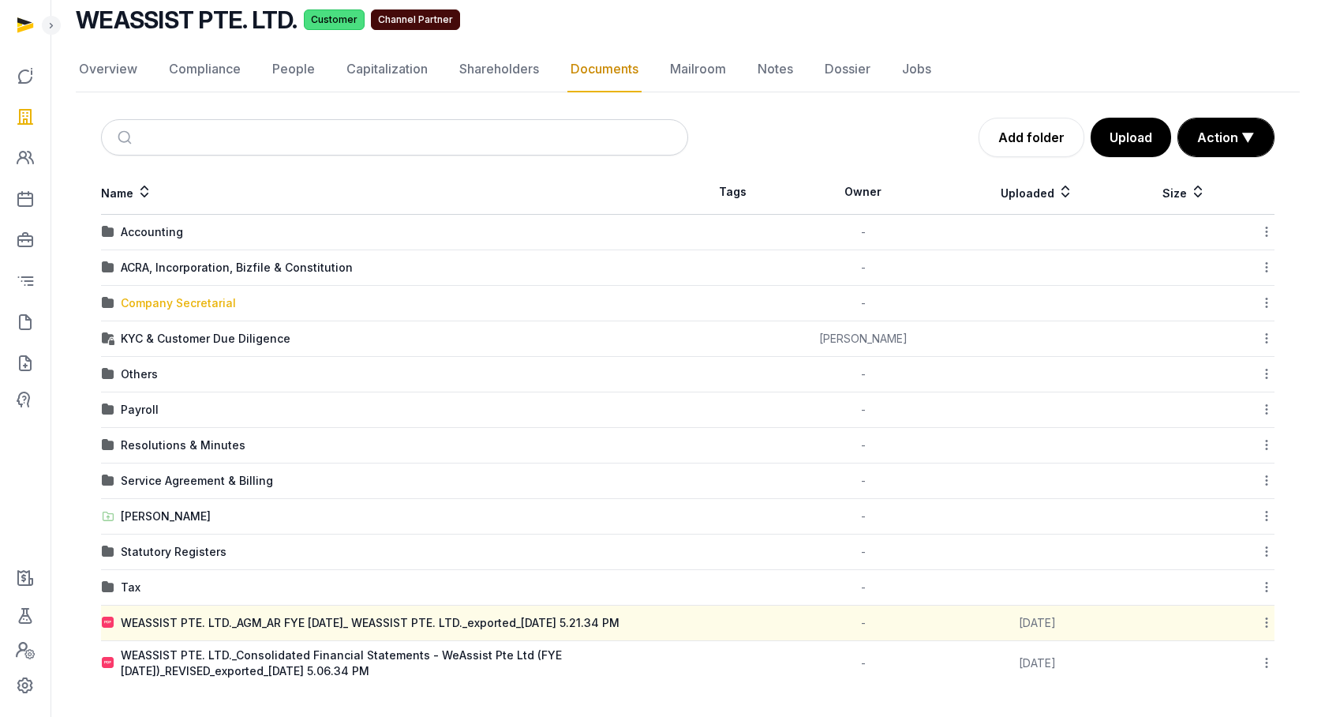
click at [189, 304] on div "Company Secretarial" at bounding box center [178, 303] width 115 height 16
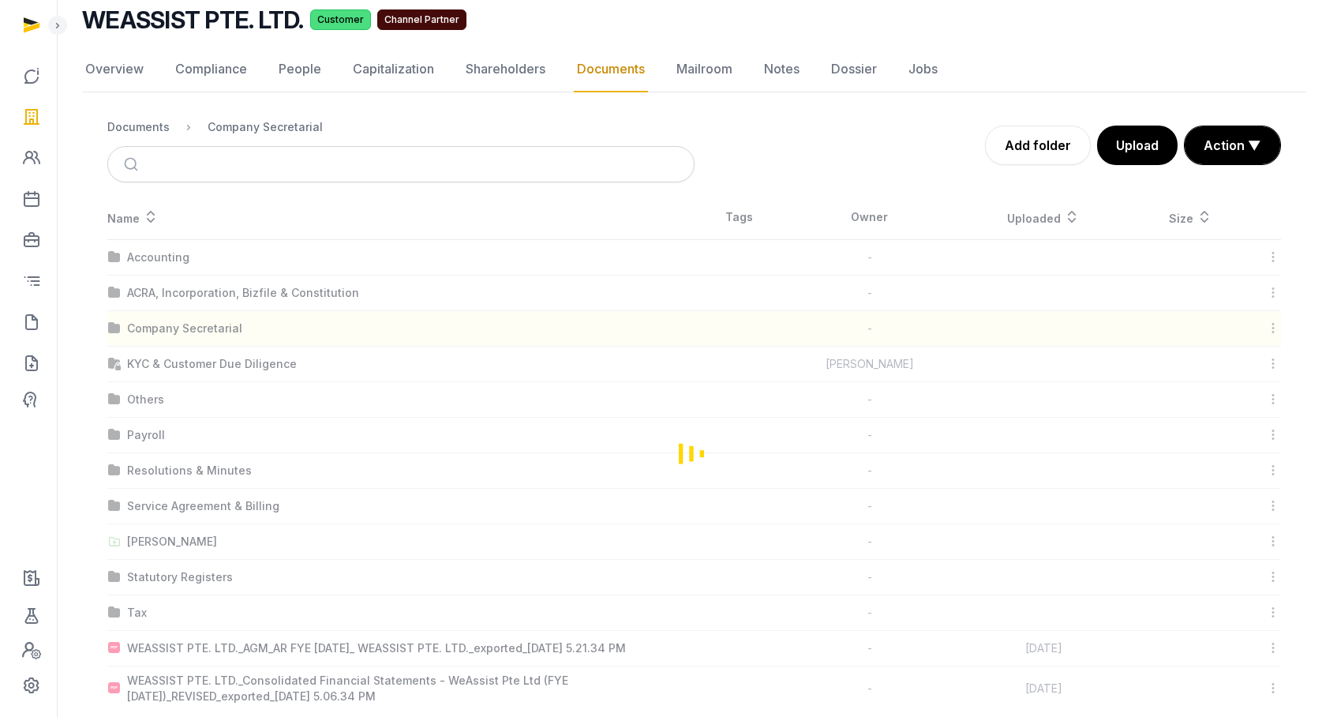
scroll to position [0, 0]
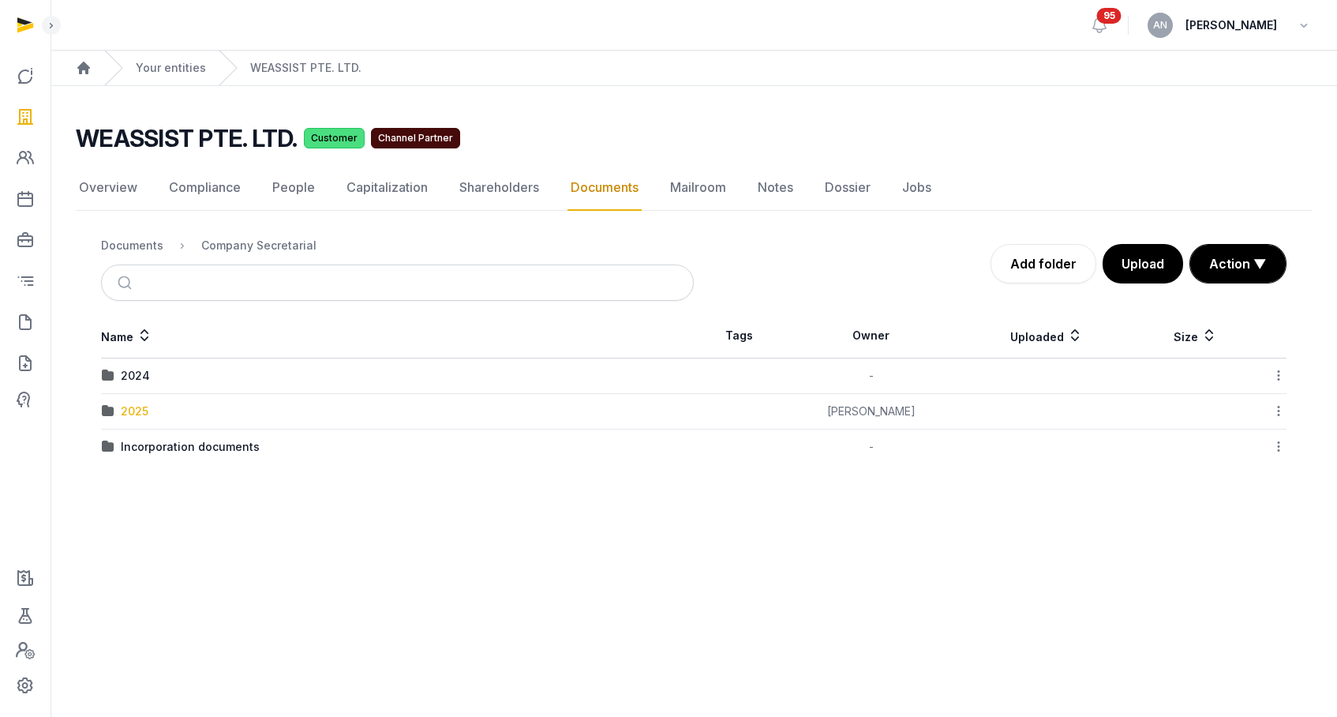
click at [135, 407] on div "2025" at bounding box center [135, 411] width 28 height 16
click at [172, 372] on div "AGM/AR FYE 2024" at bounding box center [170, 376] width 99 height 16
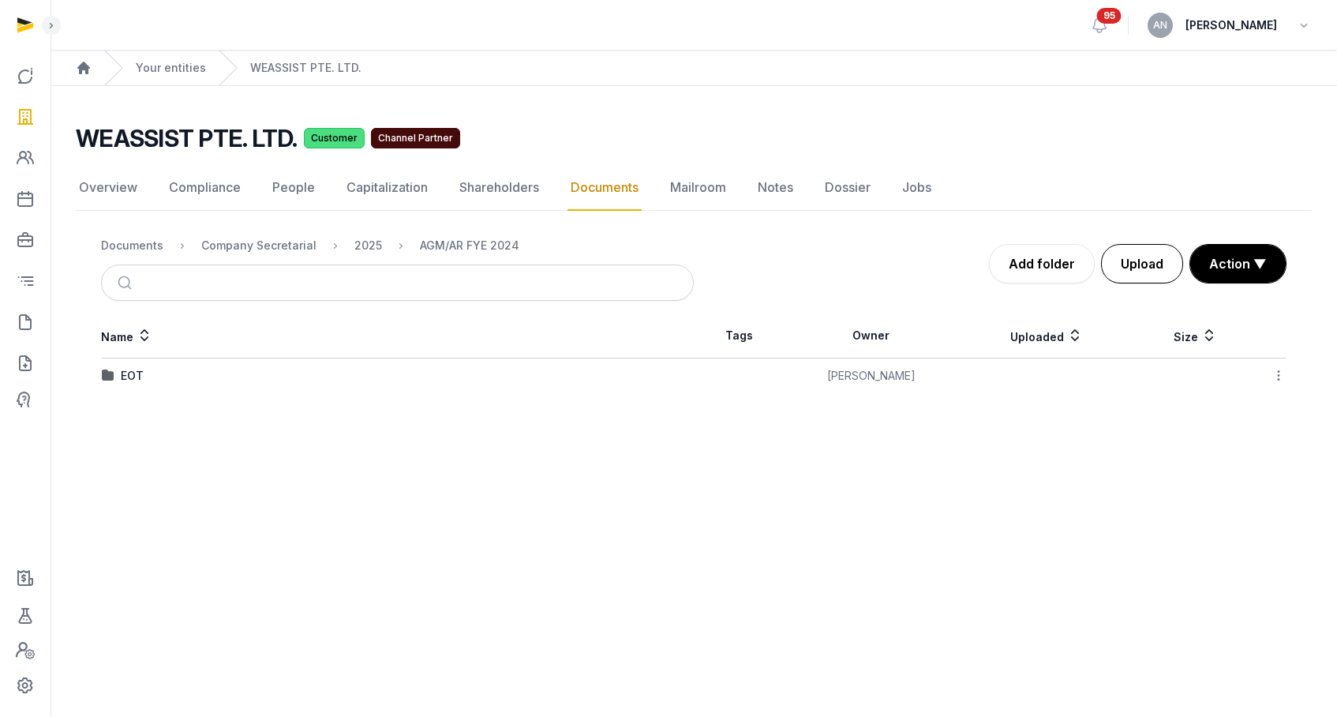
click at [1154, 270] on button "Upload" at bounding box center [1142, 263] width 82 height 39
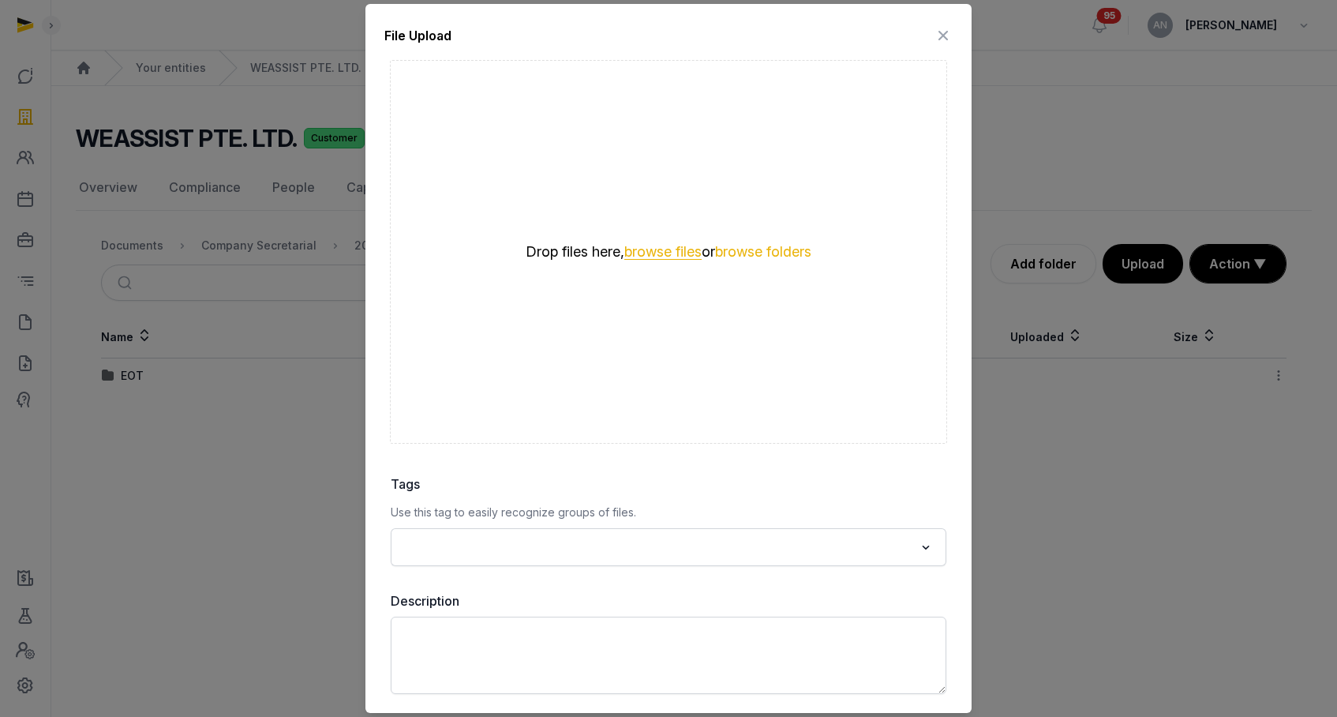
click at [669, 248] on button "browse files" at bounding box center [662, 252] width 77 height 15
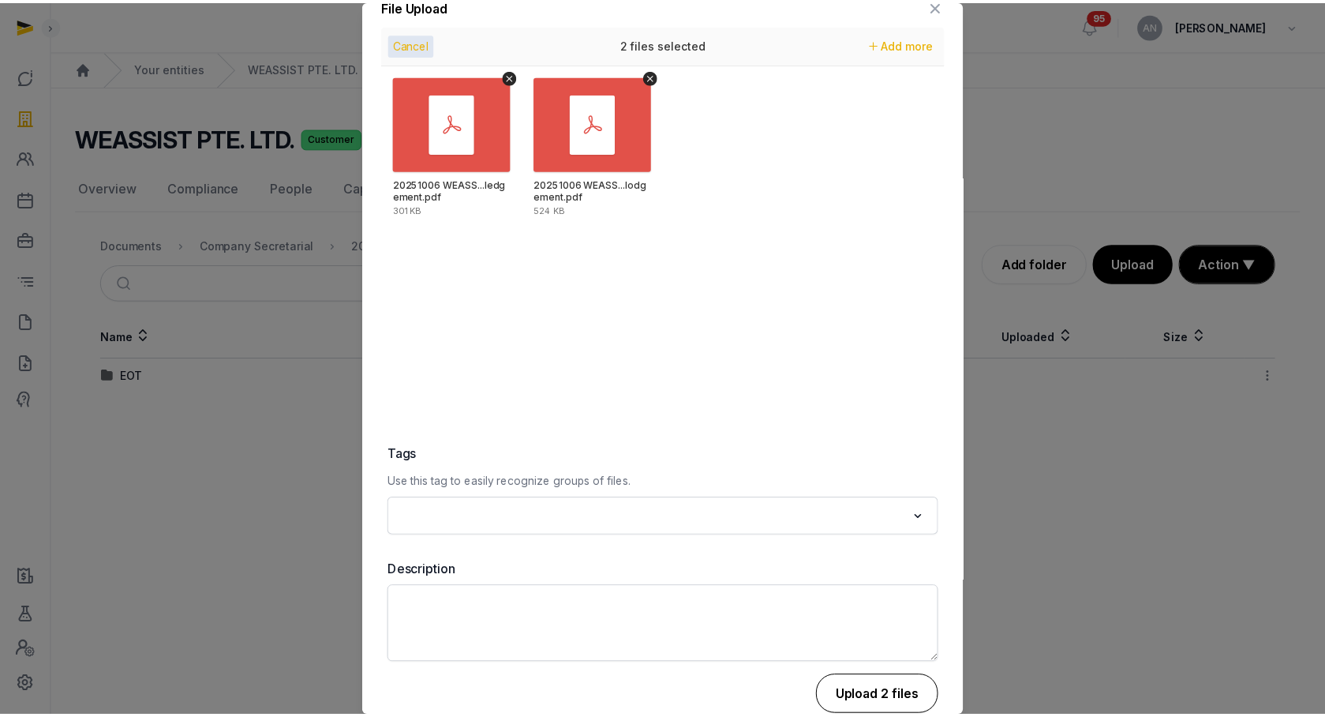
scroll to position [55, 0]
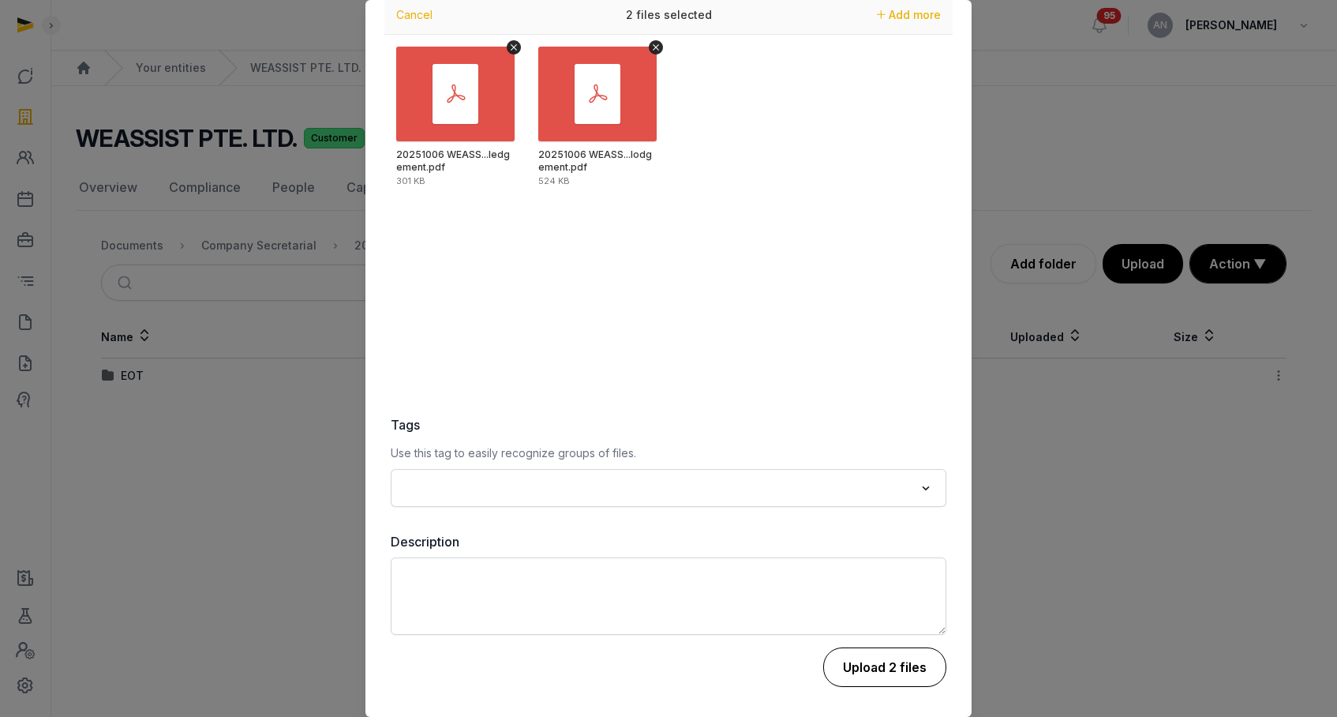
click at [868, 669] on button "Upload 2 files" at bounding box center [884, 666] width 123 height 39
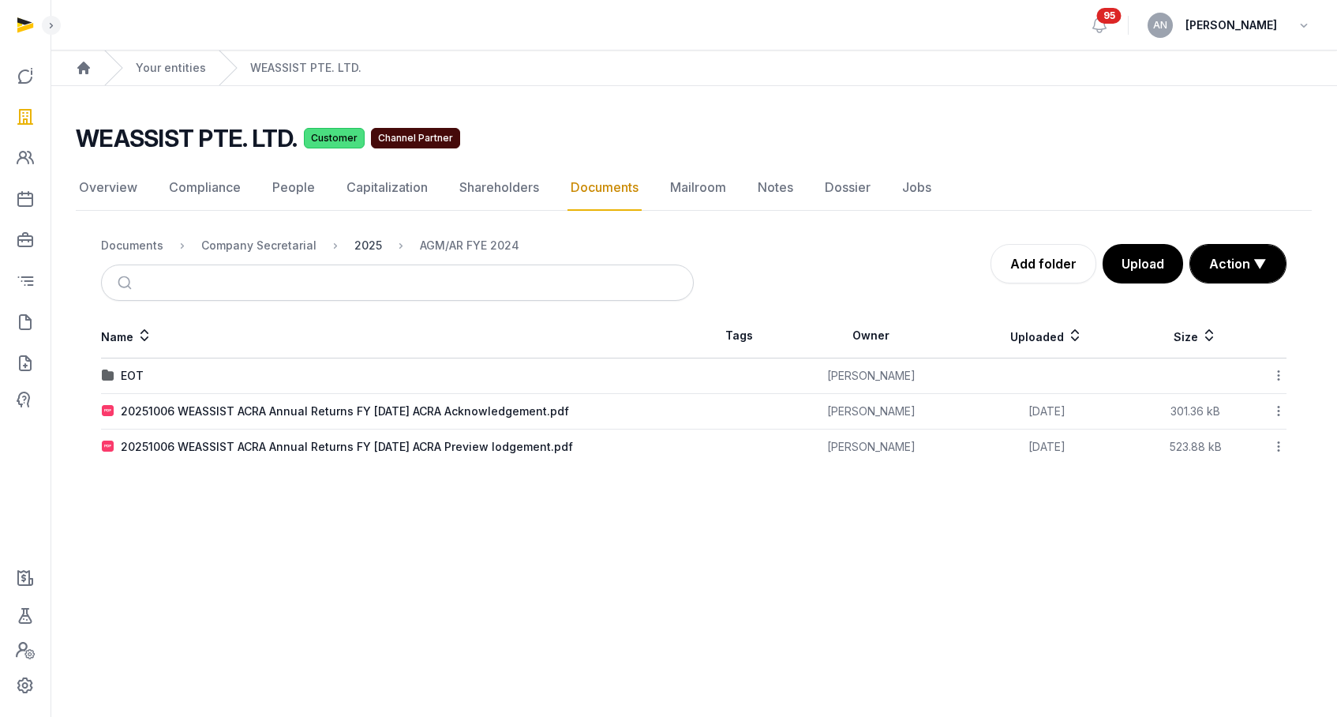
click at [354, 246] on div "2025" at bounding box center [368, 246] width 28 height 16
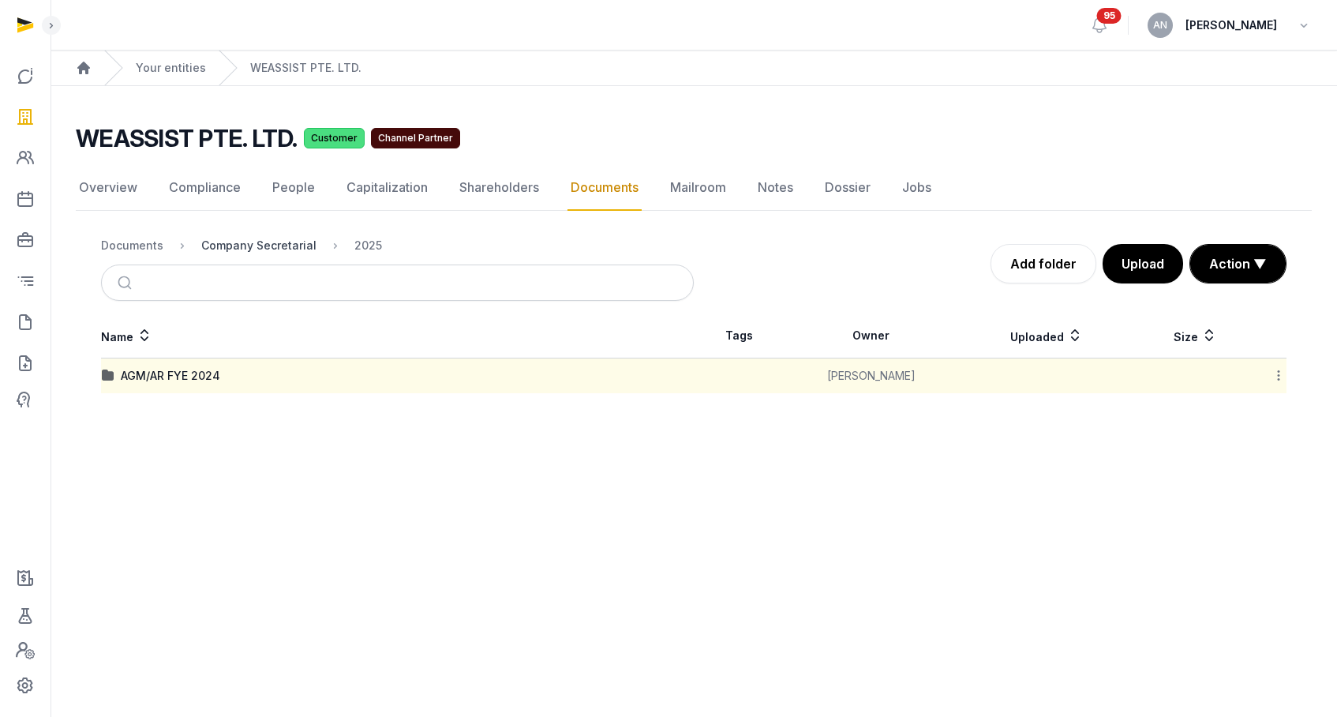
click at [238, 252] on div "Company Secretarial" at bounding box center [258, 246] width 115 height 16
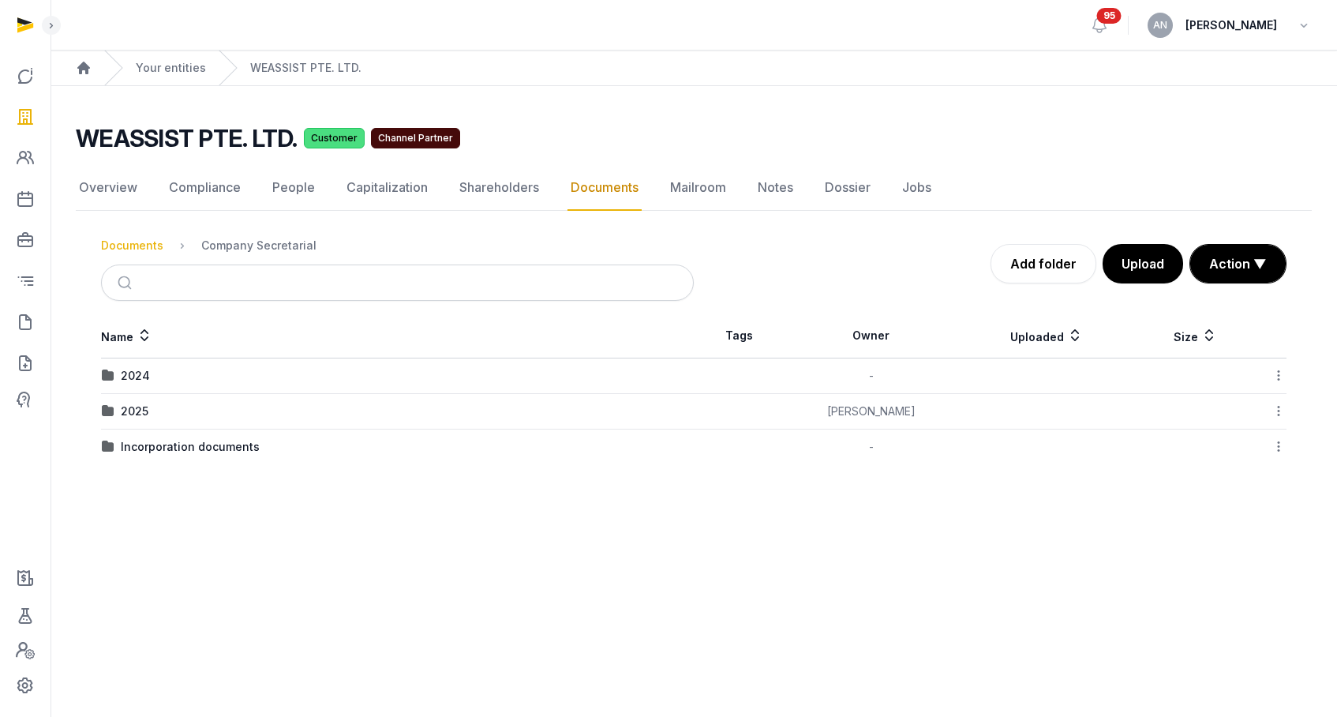
click at [149, 246] on div "Documents" at bounding box center [132, 246] width 62 height 16
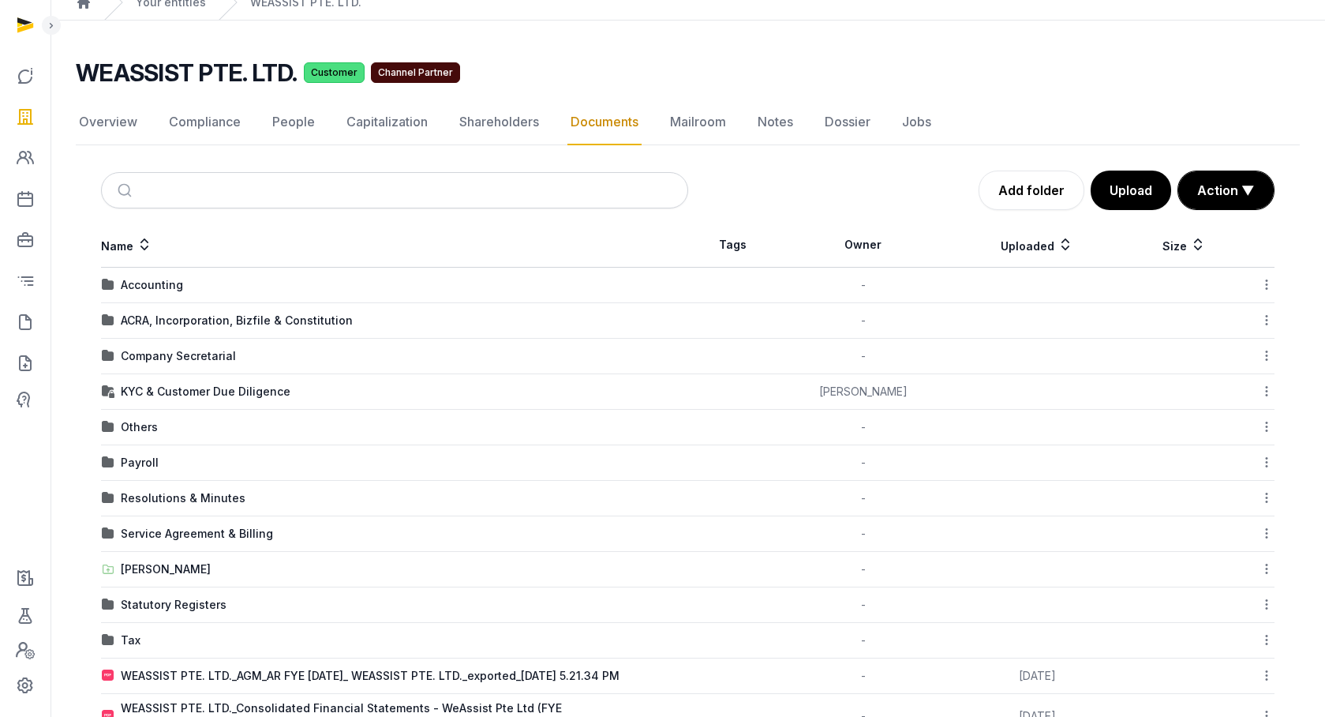
scroll to position [118, 0]
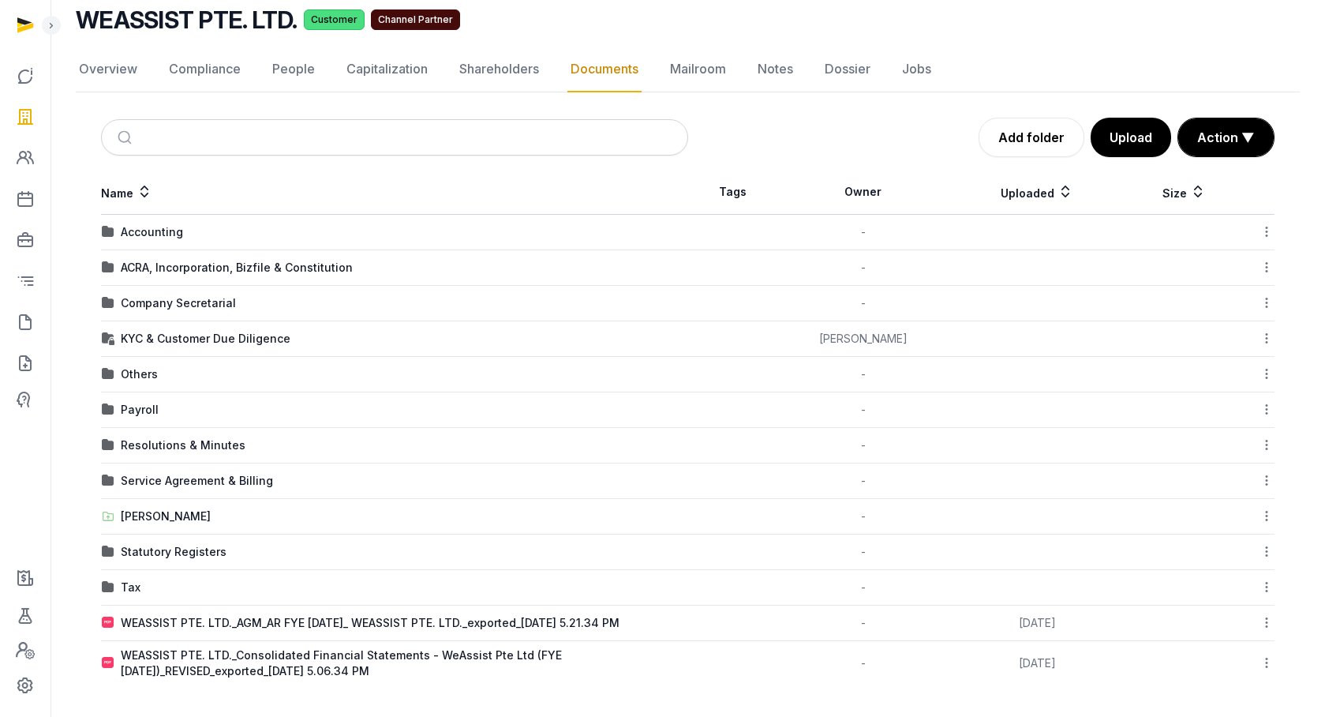
click at [1266, 624] on icon at bounding box center [1267, 622] width 14 height 17
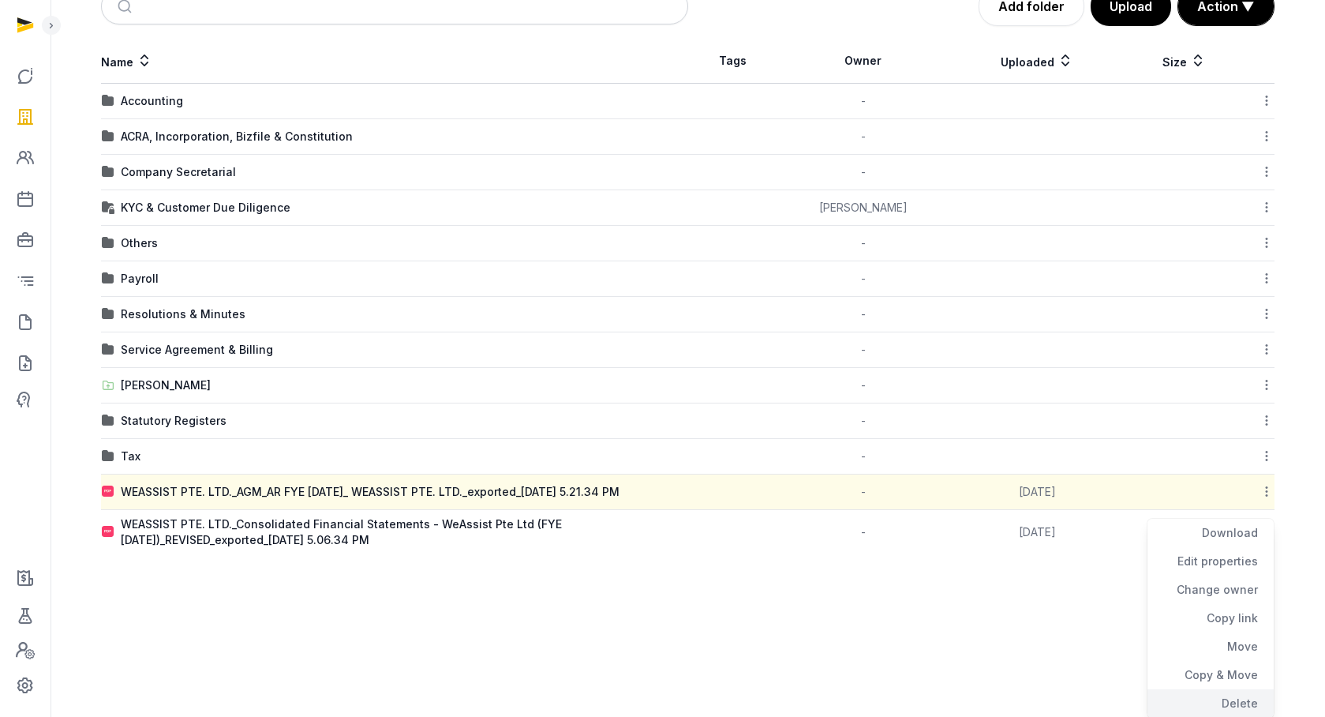
scroll to position [250, 0]
click at [1239, 638] on div "Move" at bounding box center [1211, 646] width 126 height 28
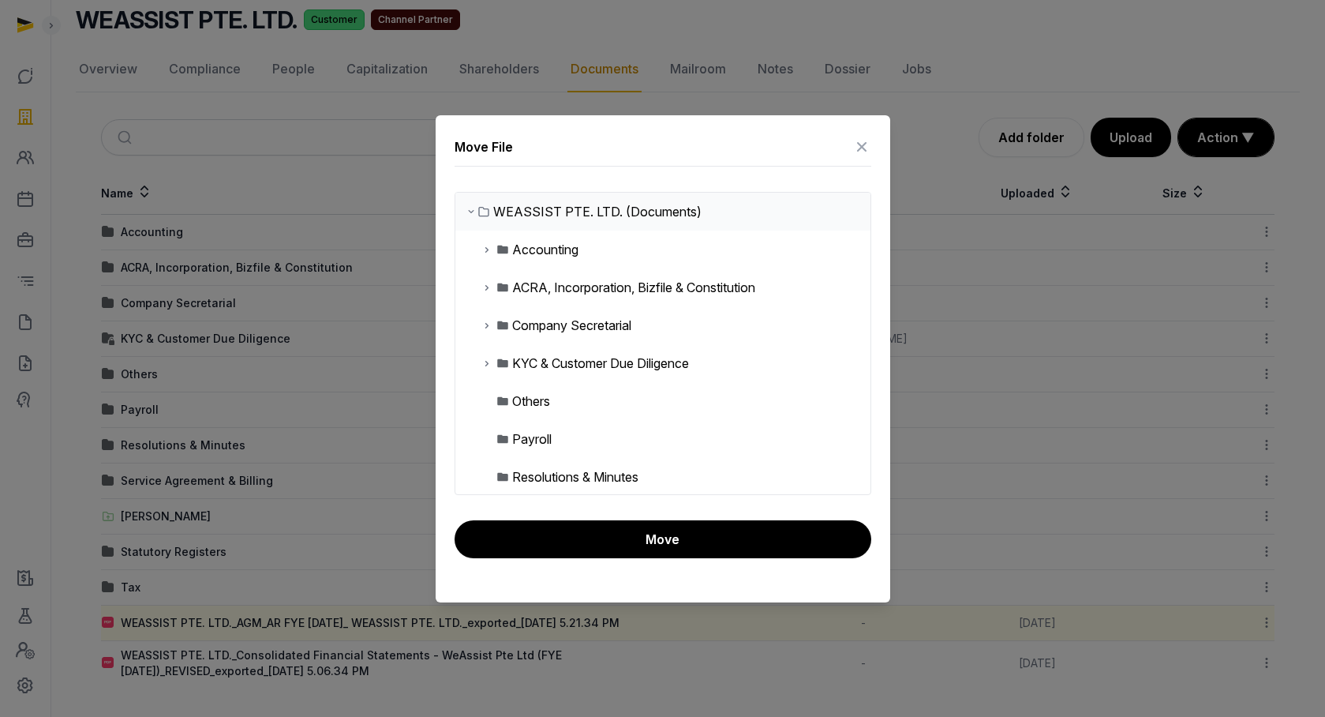
scroll to position [118, 0]
click at [490, 361] on icon at bounding box center [487, 363] width 13 height 19
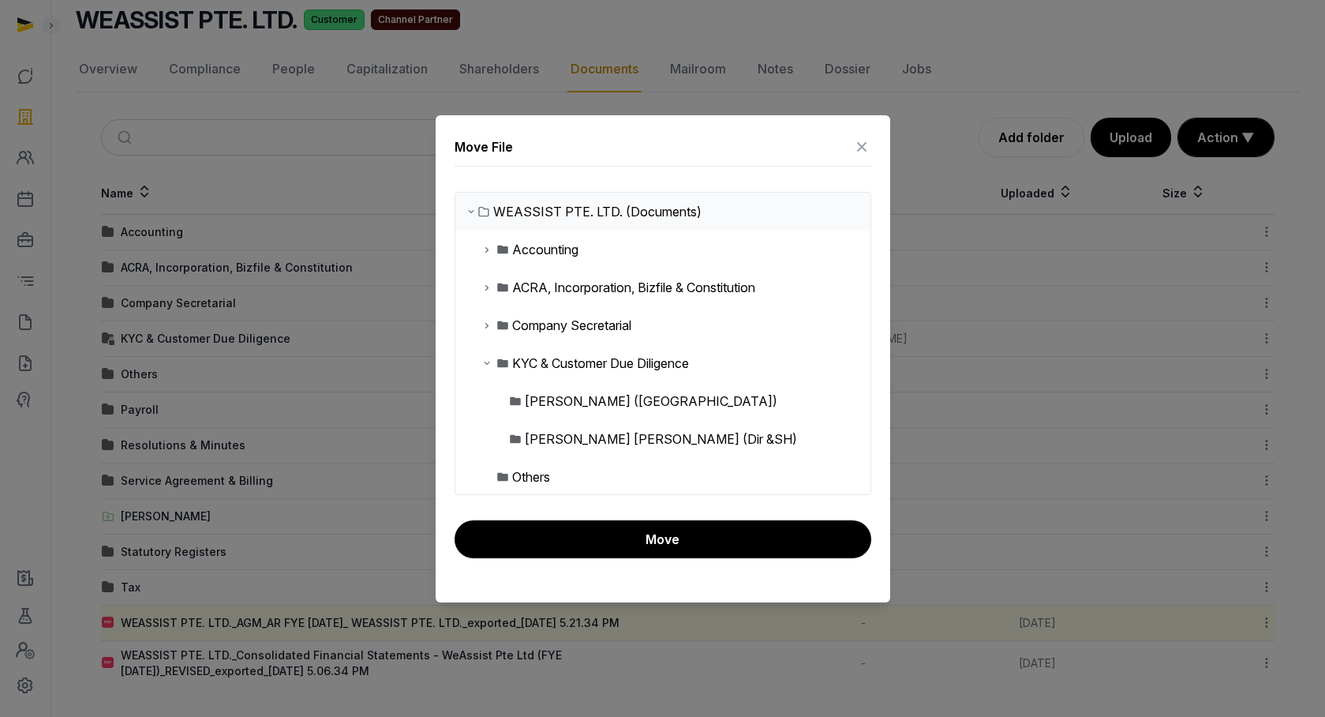
click at [489, 322] on icon at bounding box center [487, 325] width 13 height 19
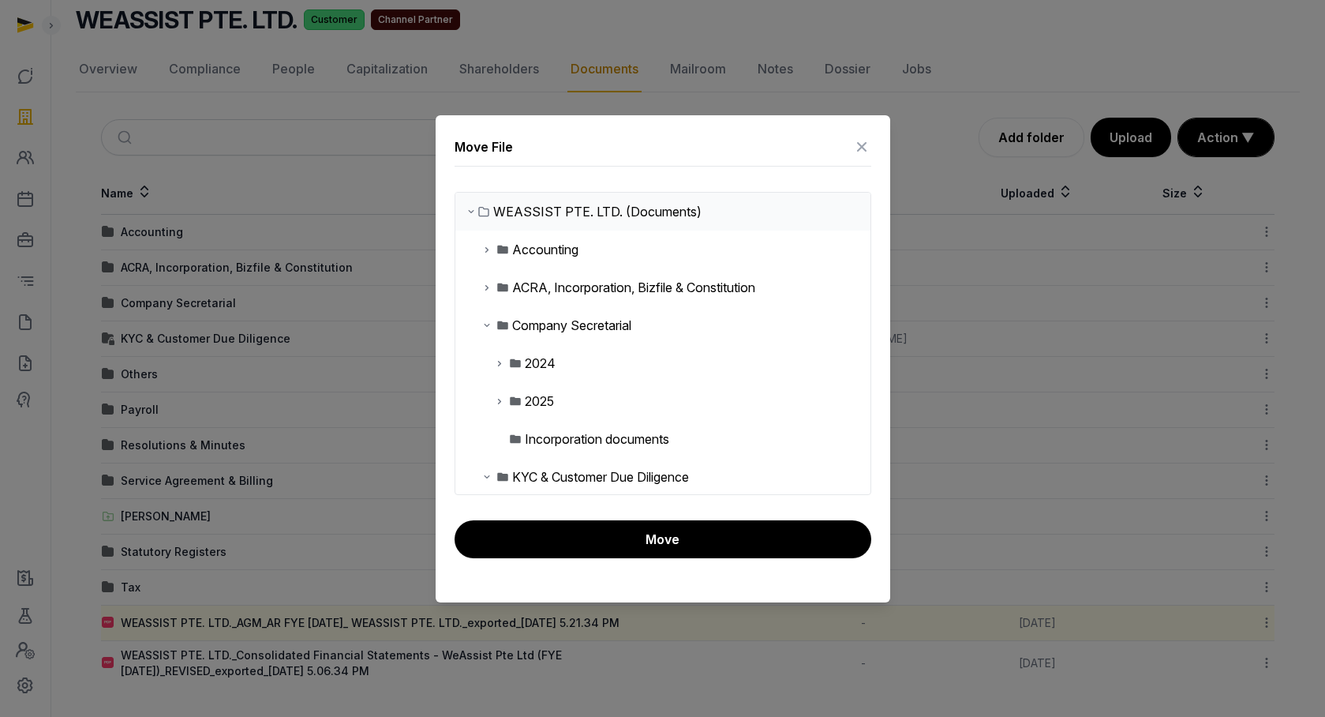
click at [494, 396] on icon at bounding box center [499, 401] width 13 height 19
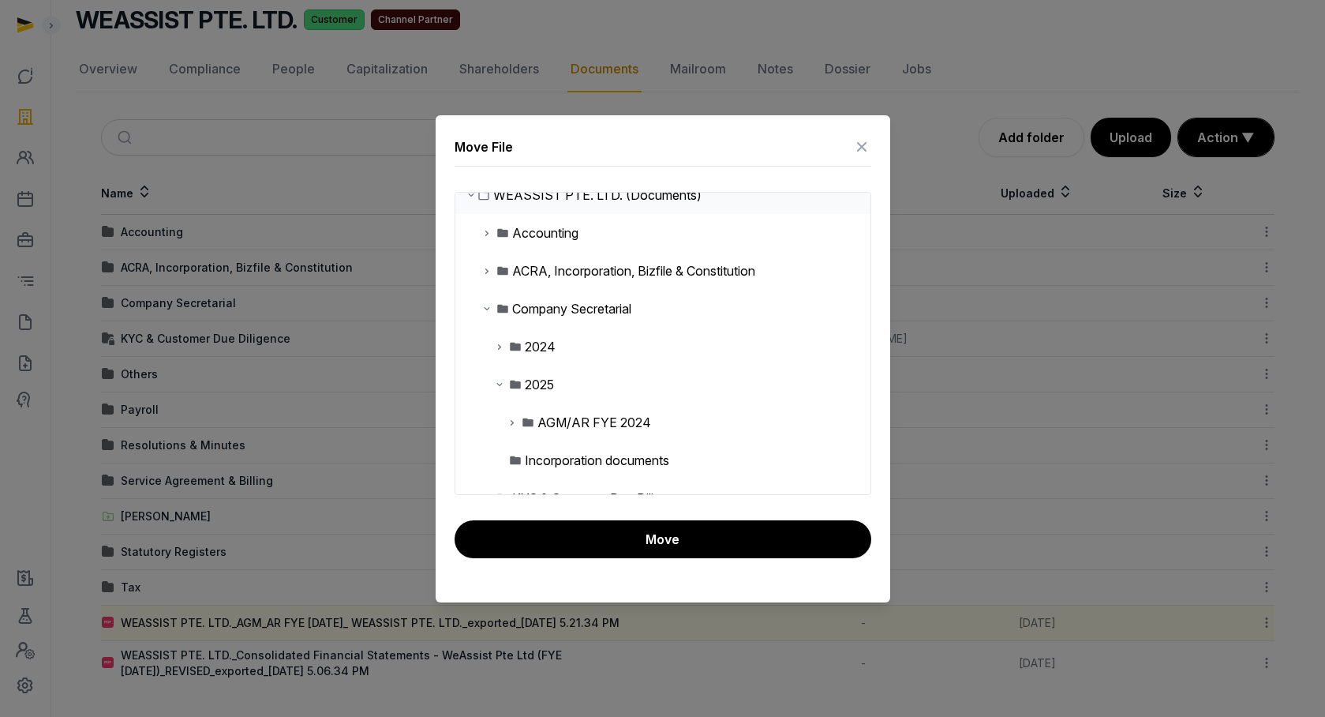
scroll to position [36, 0]
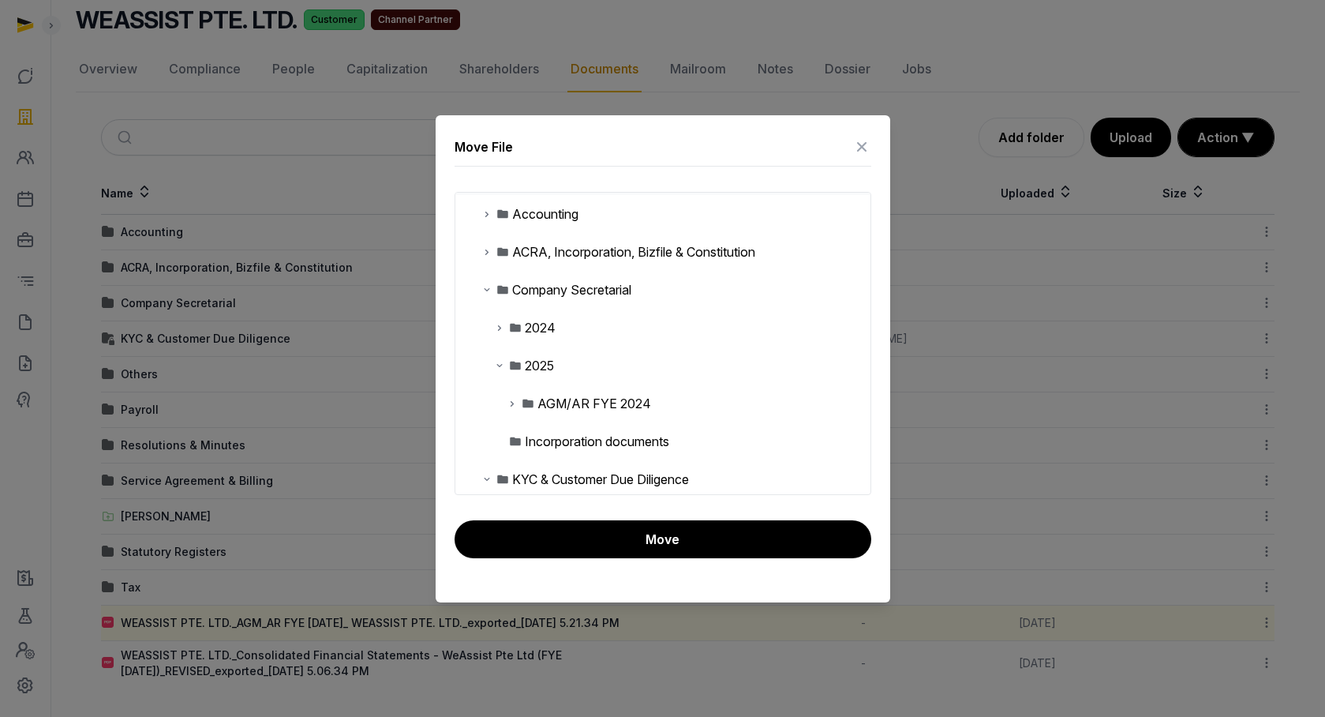
click at [572, 408] on div "AGM/AR FYE 2024" at bounding box center [595, 403] width 114 height 19
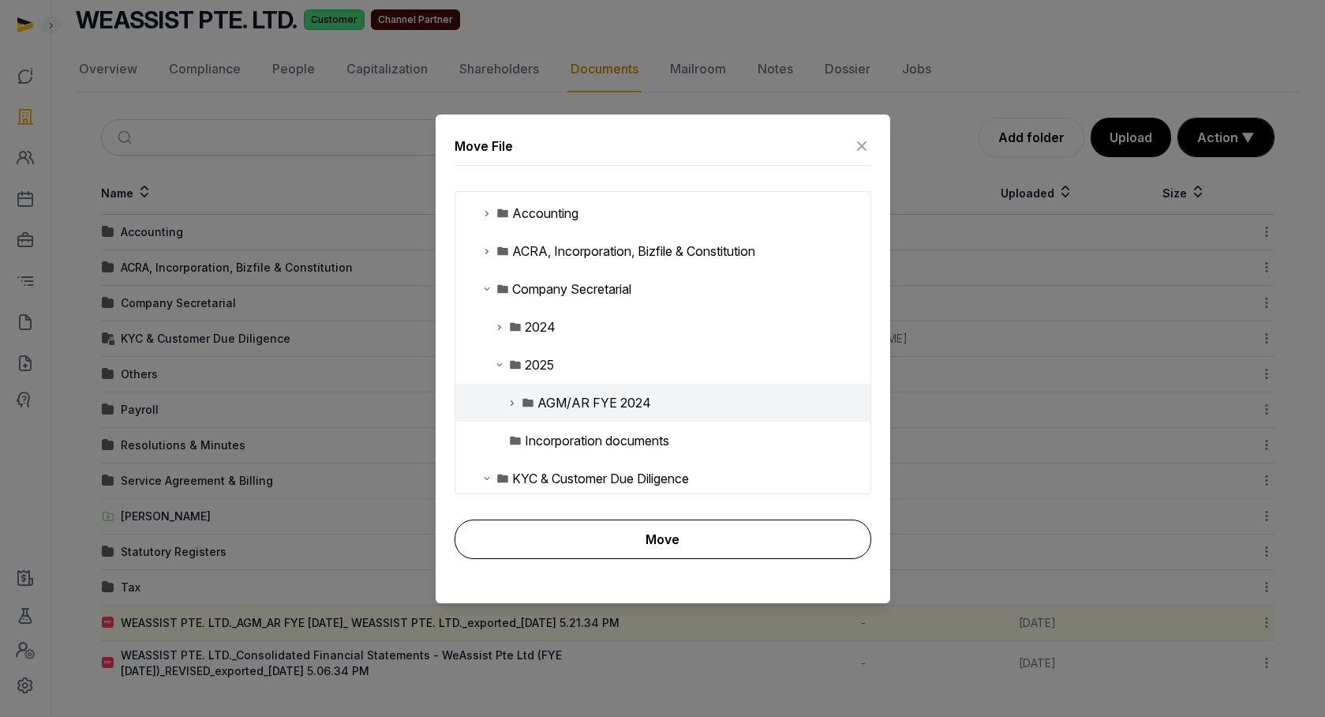
click at [624, 538] on button "Move" at bounding box center [663, 538] width 417 height 39
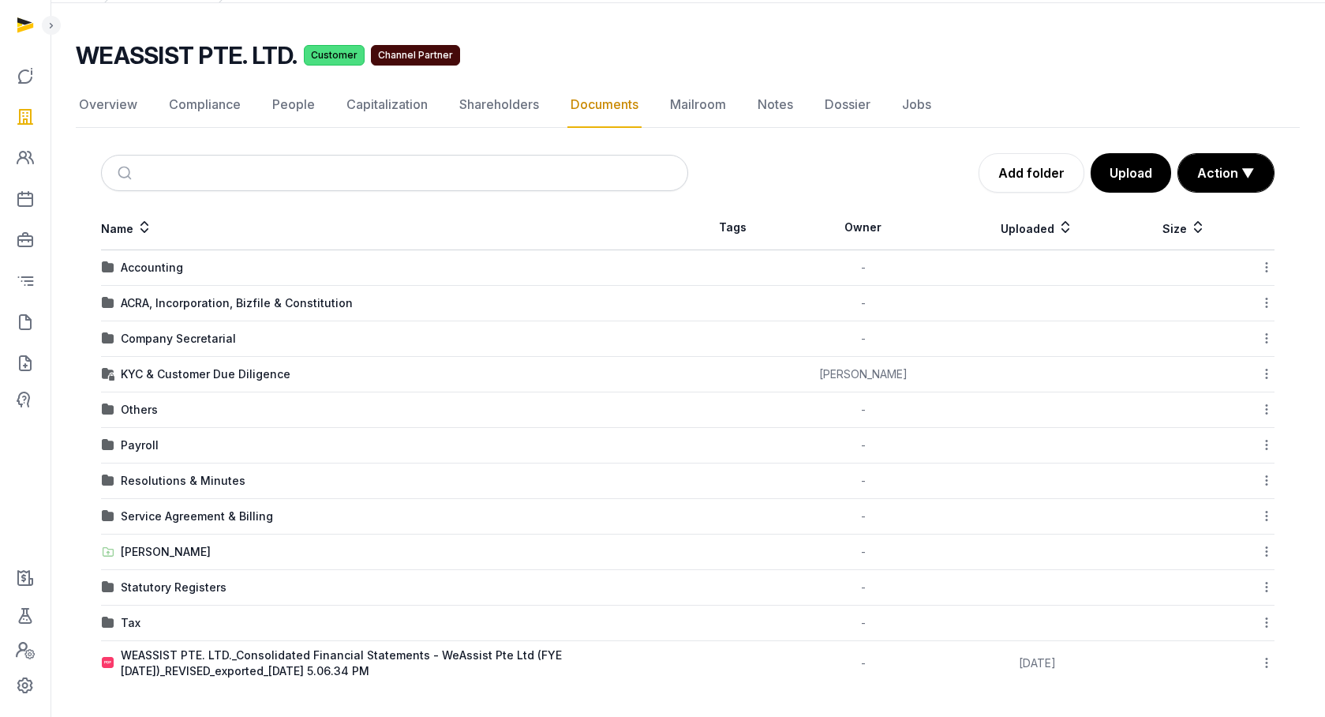
scroll to position [83, 0]
click at [1265, 665] on icon at bounding box center [1267, 662] width 14 height 17
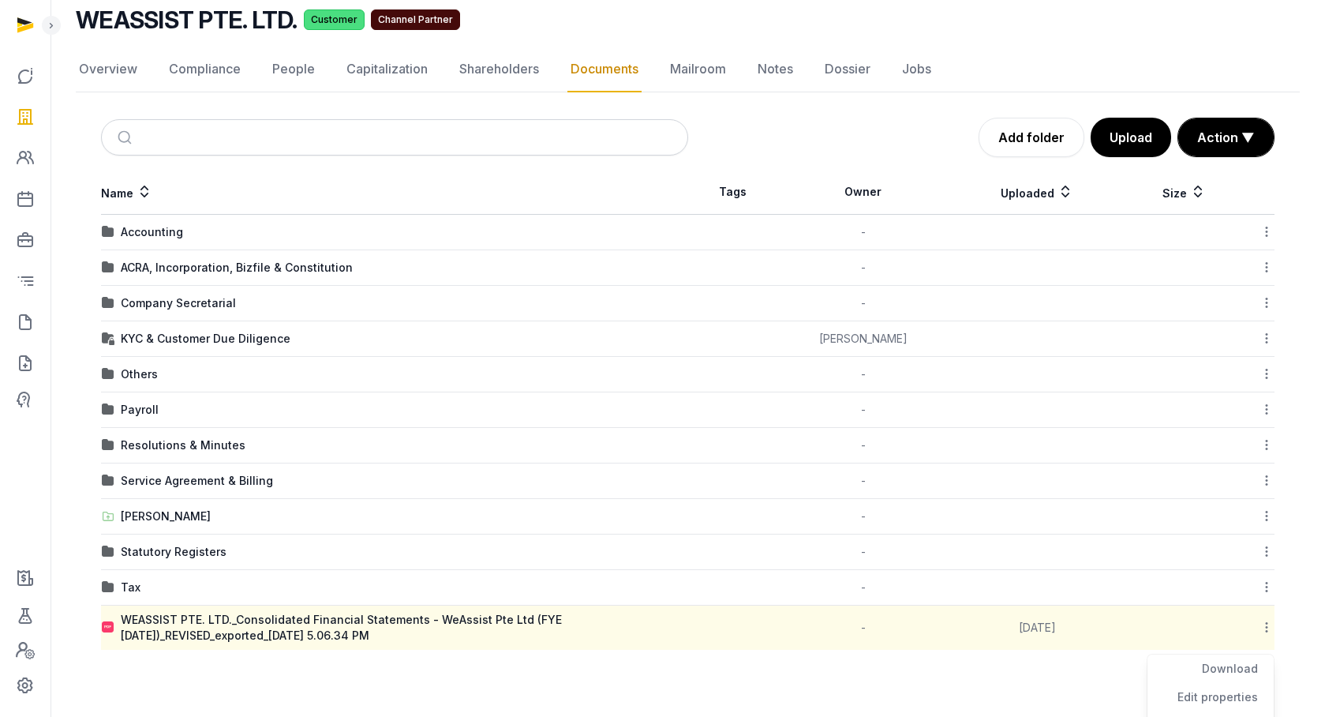
scroll to position [255, 0]
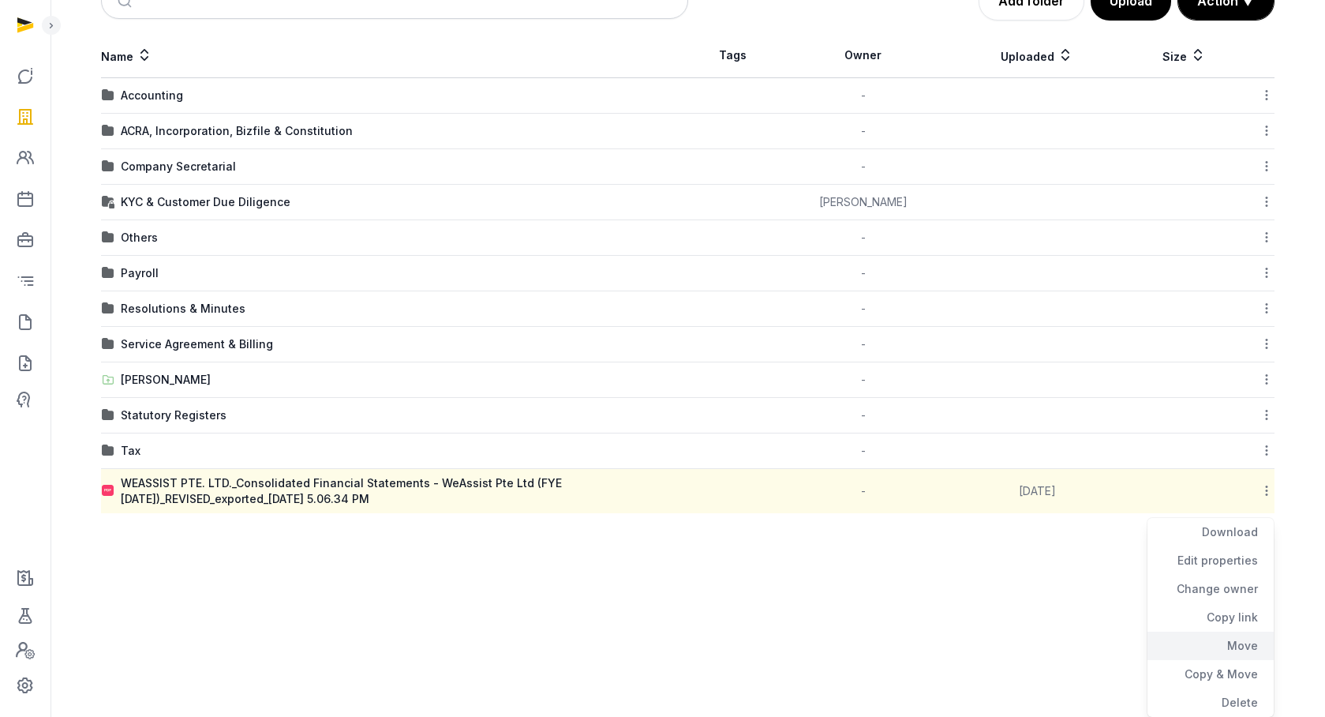
click at [1237, 639] on div "Move" at bounding box center [1211, 646] width 126 height 28
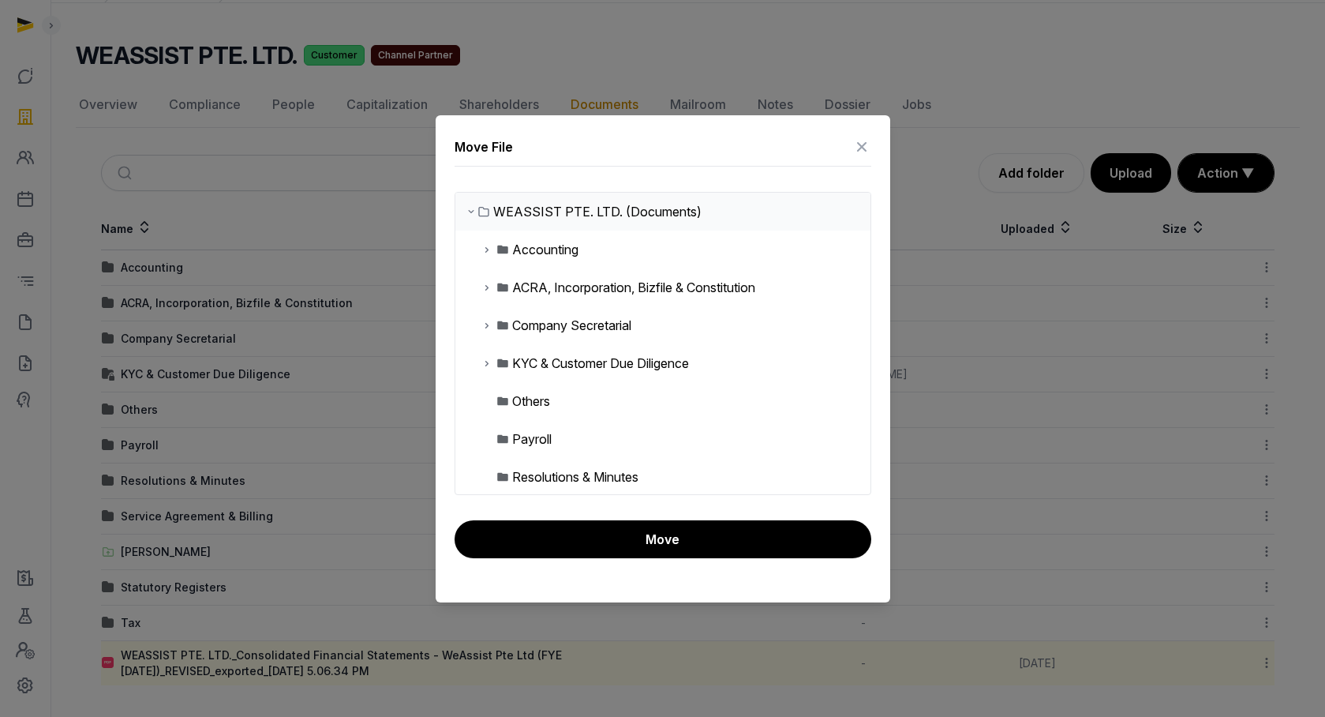
click at [480, 246] on div "Accounting" at bounding box center [663, 250] width 415 height 38
click at [486, 248] on icon at bounding box center [487, 249] width 13 height 19
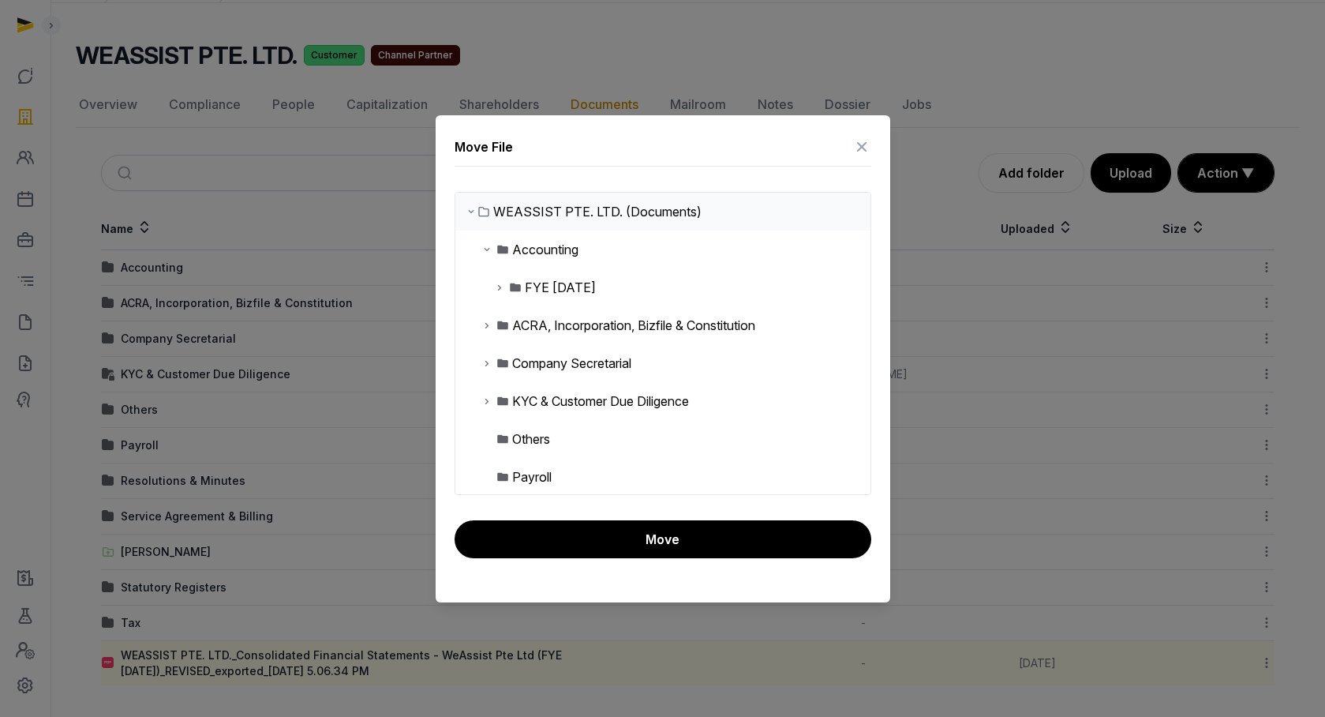
click at [540, 291] on div "FYE 31-12-2024" at bounding box center [560, 287] width 71 height 19
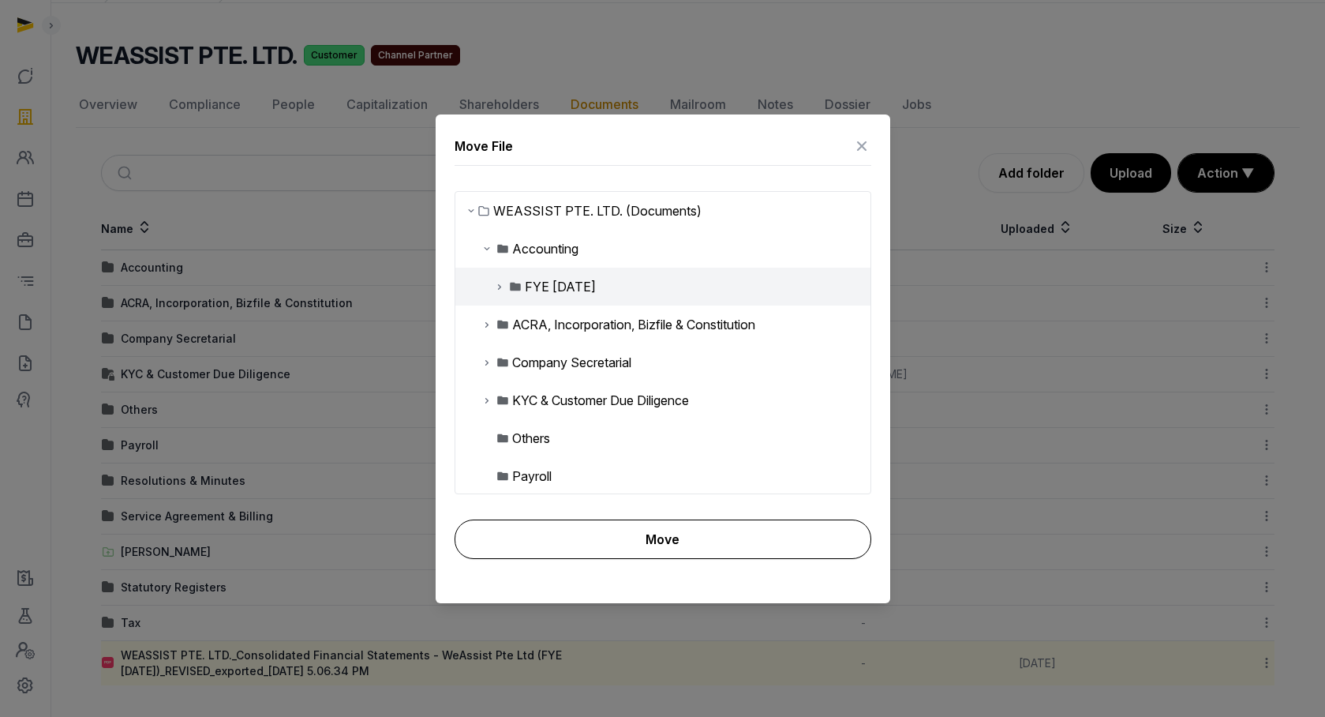
click at [636, 556] on button "Move" at bounding box center [663, 538] width 417 height 39
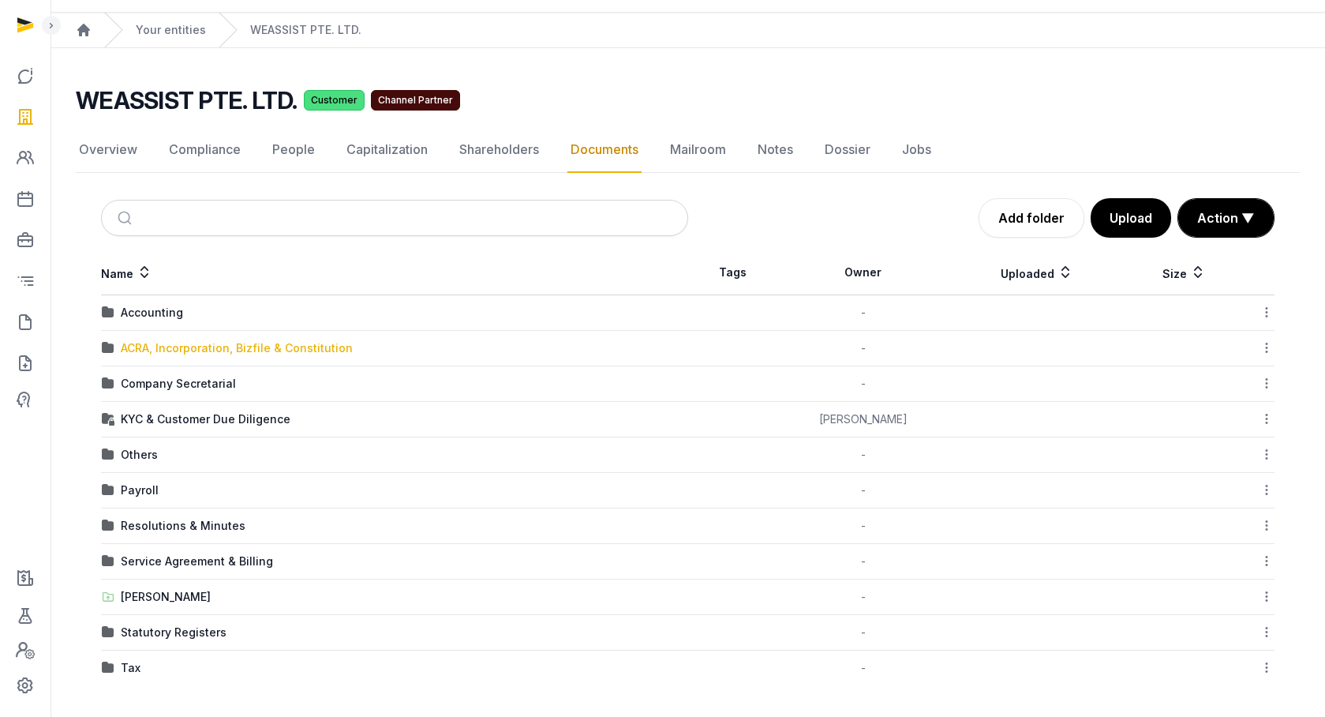
scroll to position [38, 0]
click at [202, 350] on div "ACRA, Incorporation, Bizfile & Constitution" at bounding box center [237, 348] width 232 height 16
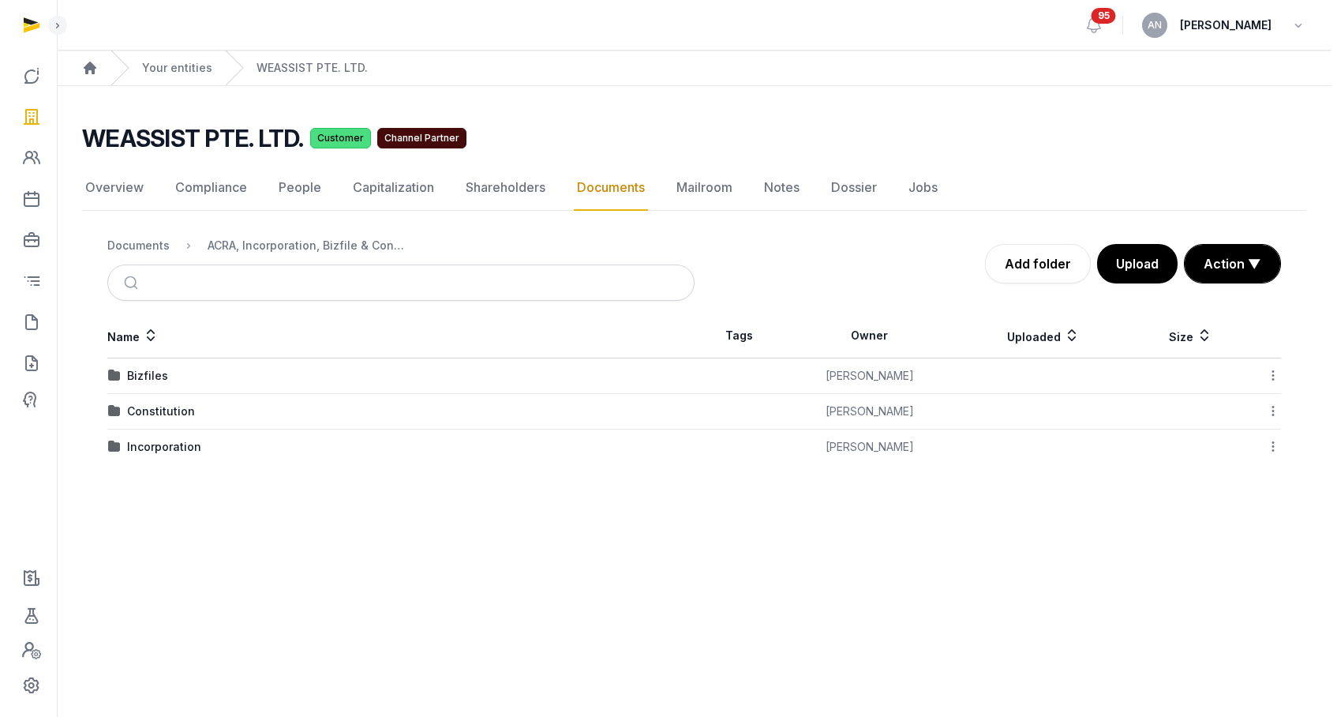
scroll to position [0, 0]
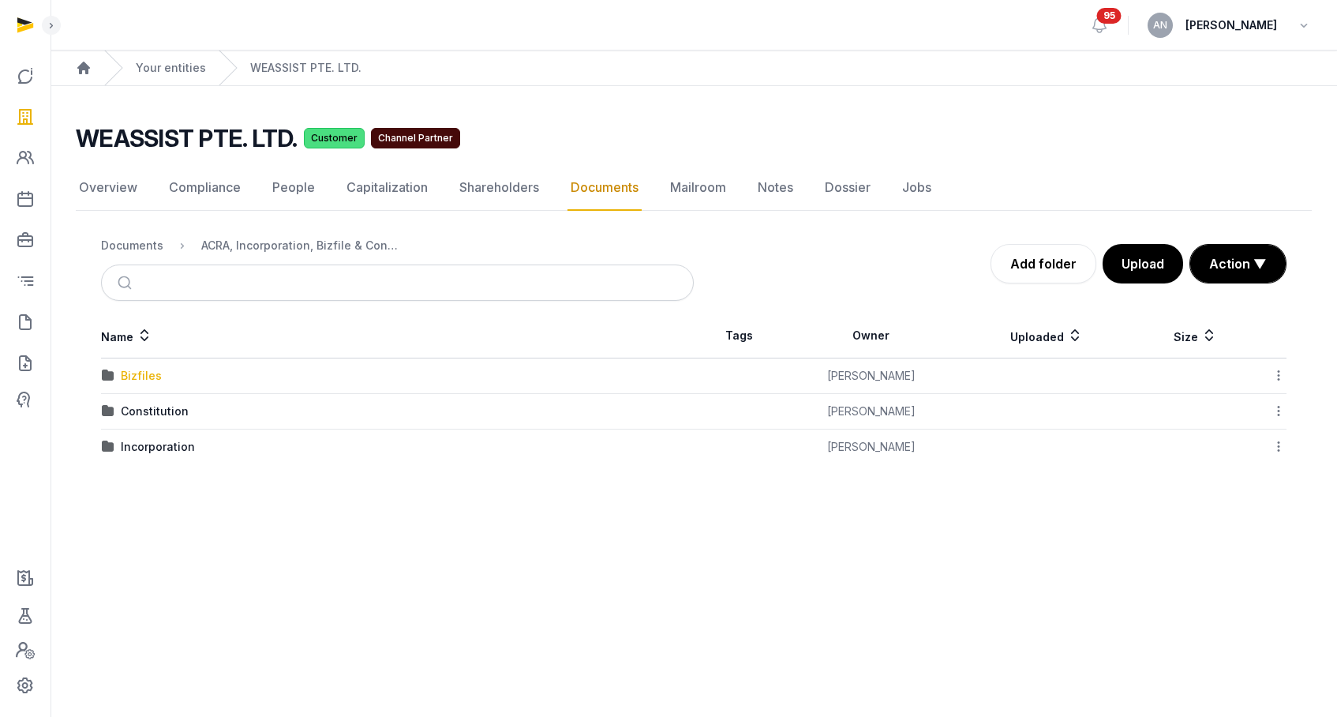
click at [142, 377] on div "Bizfiles" at bounding box center [141, 376] width 41 height 16
click at [1048, 268] on link "Add folder" at bounding box center [1044, 263] width 106 height 39
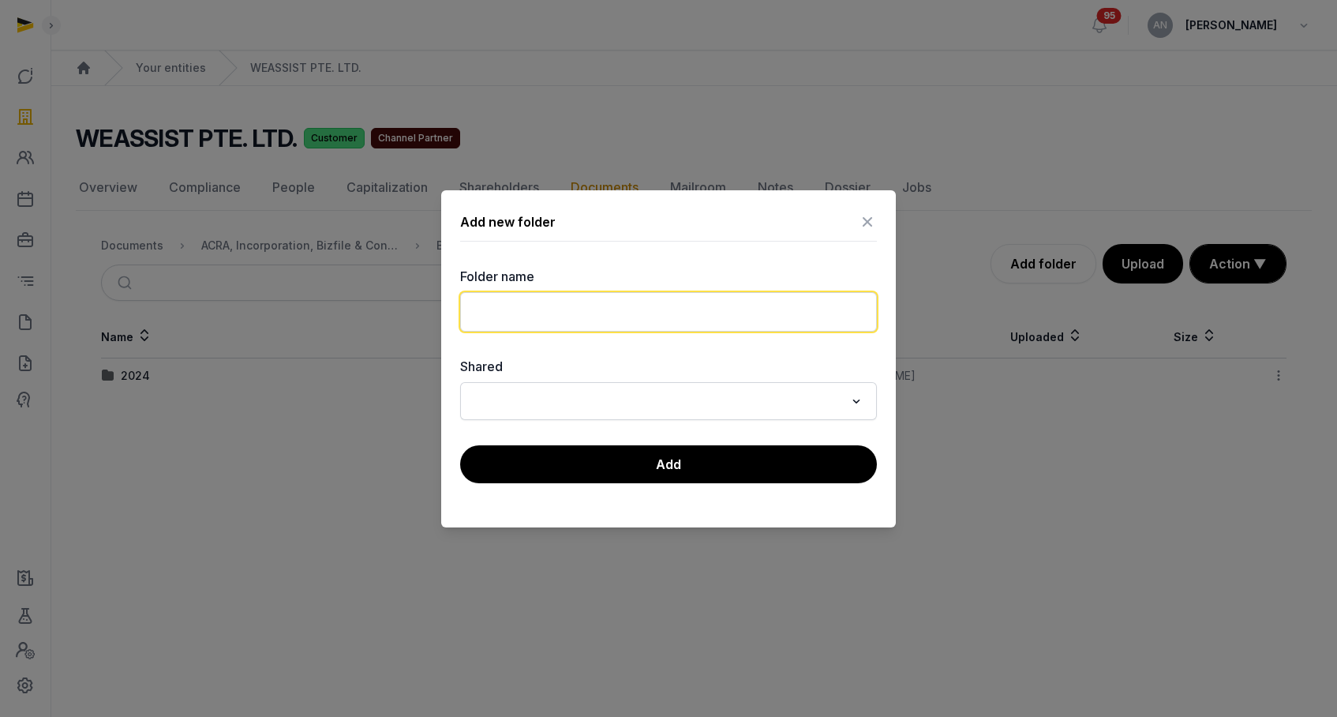
click at [654, 313] on input "text" at bounding box center [668, 311] width 417 height 39
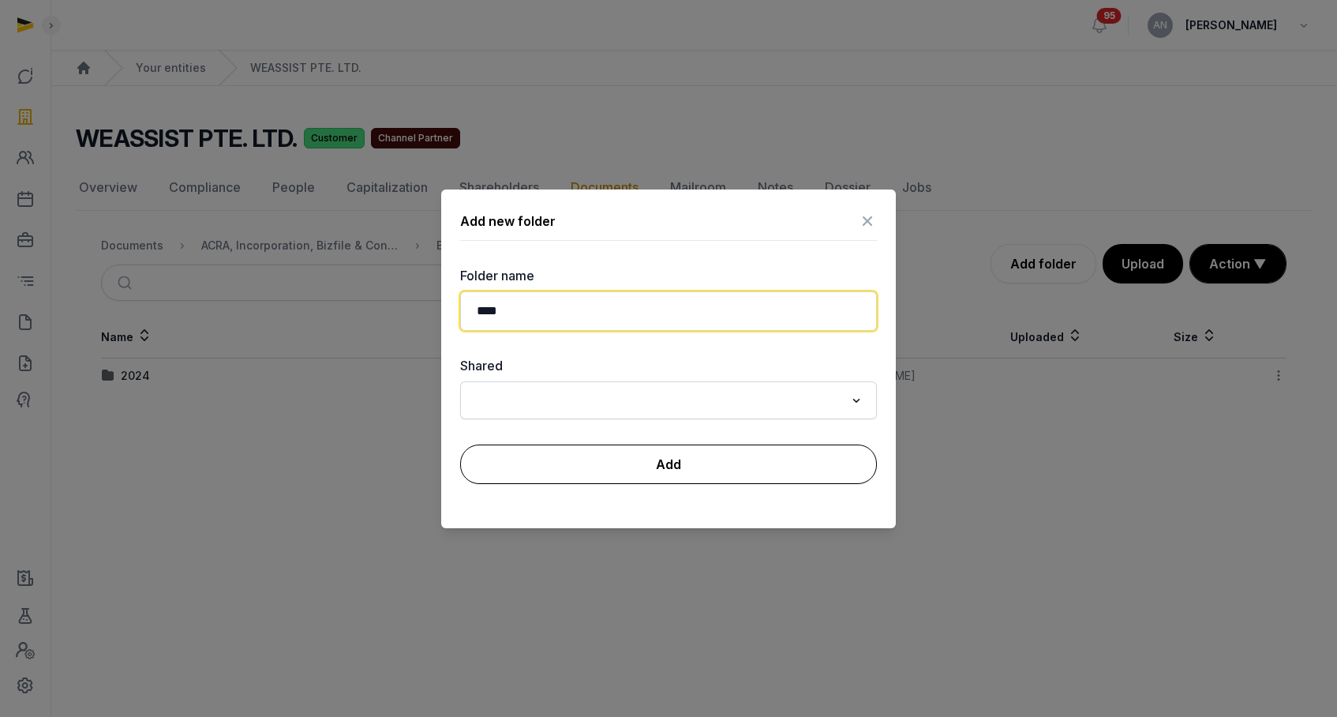
type input "****"
click at [802, 460] on button "Add" at bounding box center [668, 463] width 417 height 39
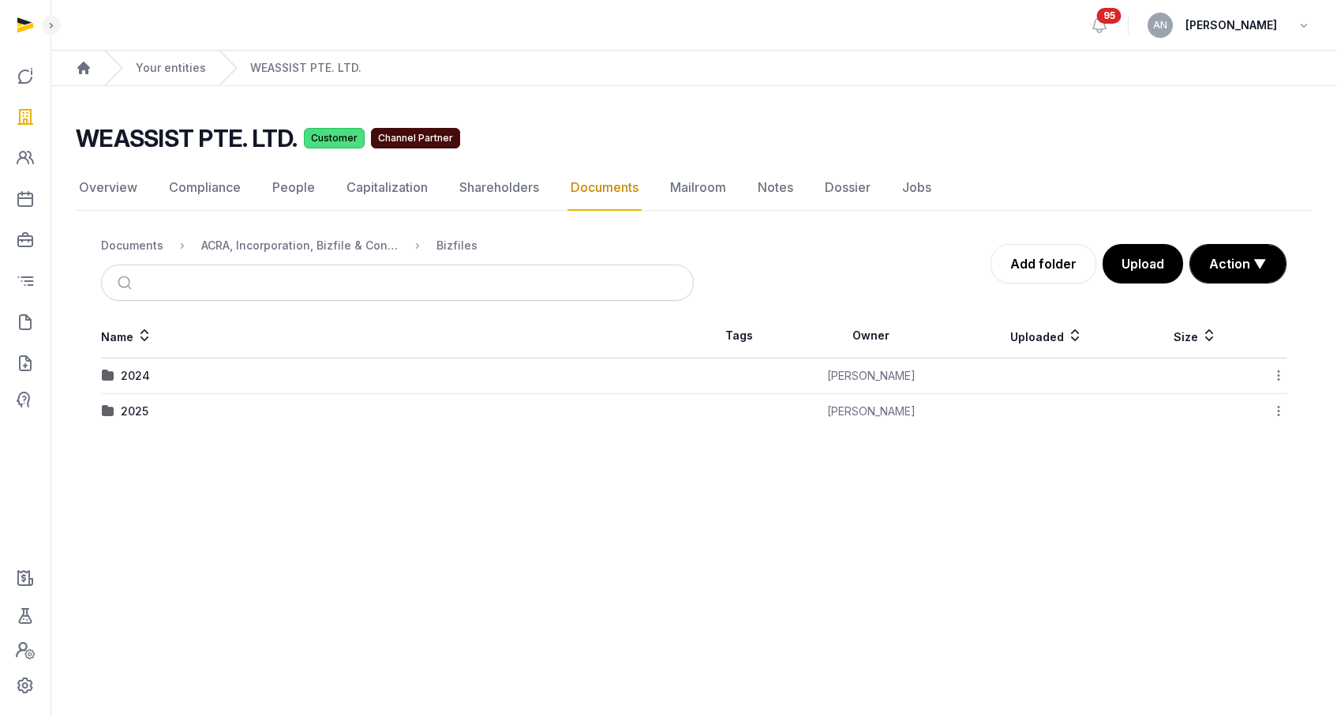
click at [133, 407] on div "2025" at bounding box center [135, 411] width 28 height 16
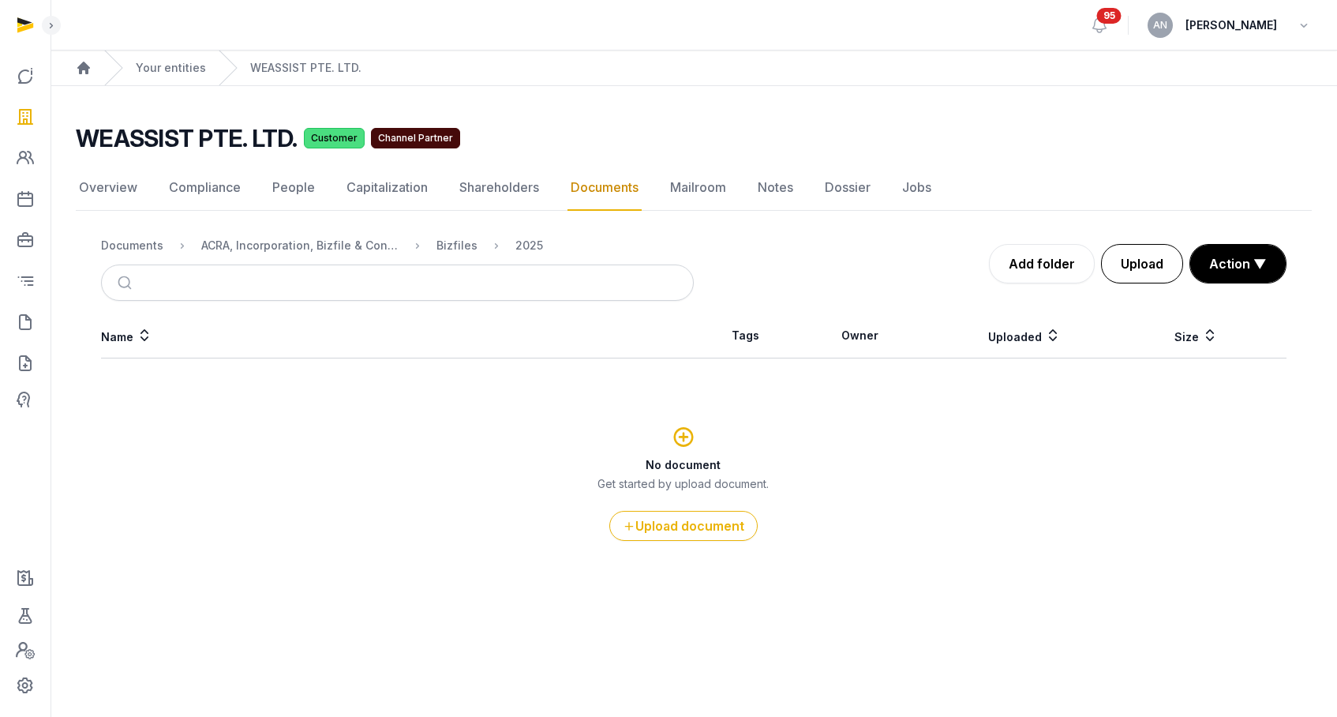
click at [1164, 246] on button "Upload" at bounding box center [1142, 263] width 82 height 39
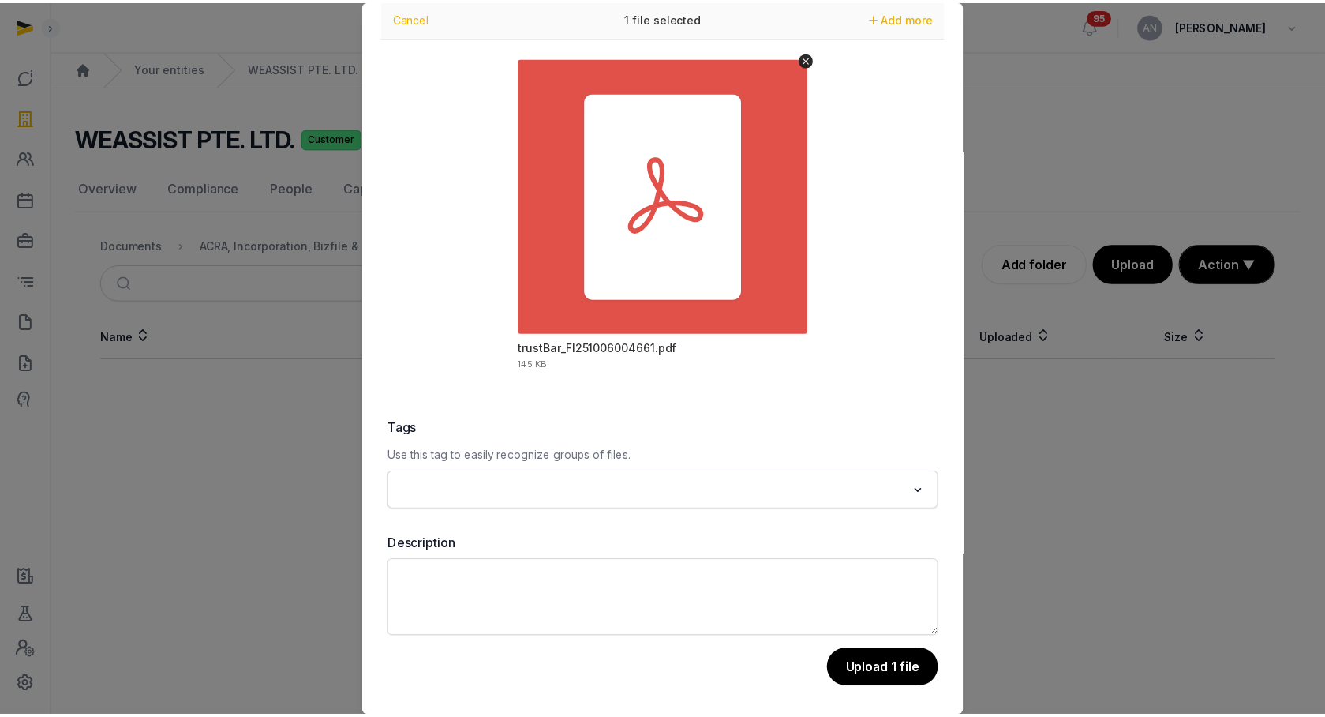
scroll to position [55, 0]
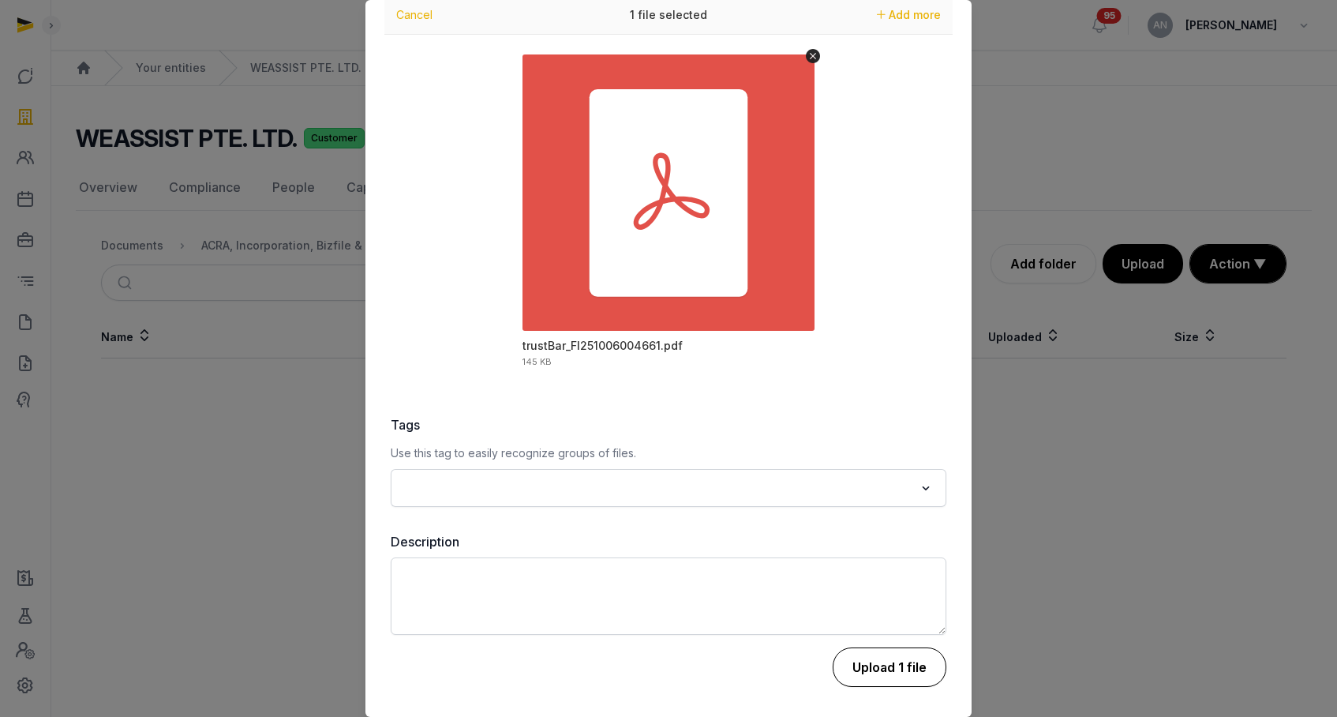
click at [887, 664] on button "Upload 1 file" at bounding box center [890, 666] width 114 height 39
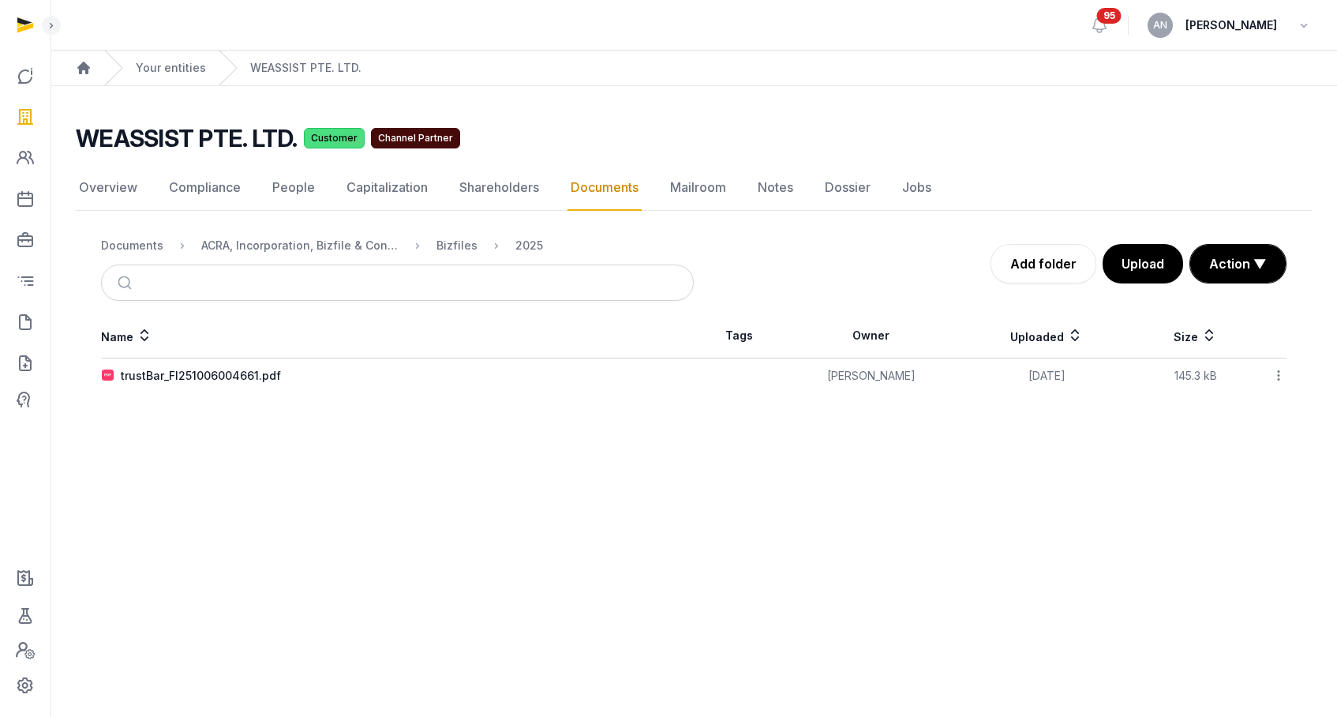
click at [1288, 377] on div "Name Tags Owner Uploaded Size trustBar_FI251006004661.pdf Anna Nari 2025-10-06 …" at bounding box center [694, 353] width 1236 height 80
click at [1278, 368] on icon at bounding box center [1279, 375] width 14 height 17
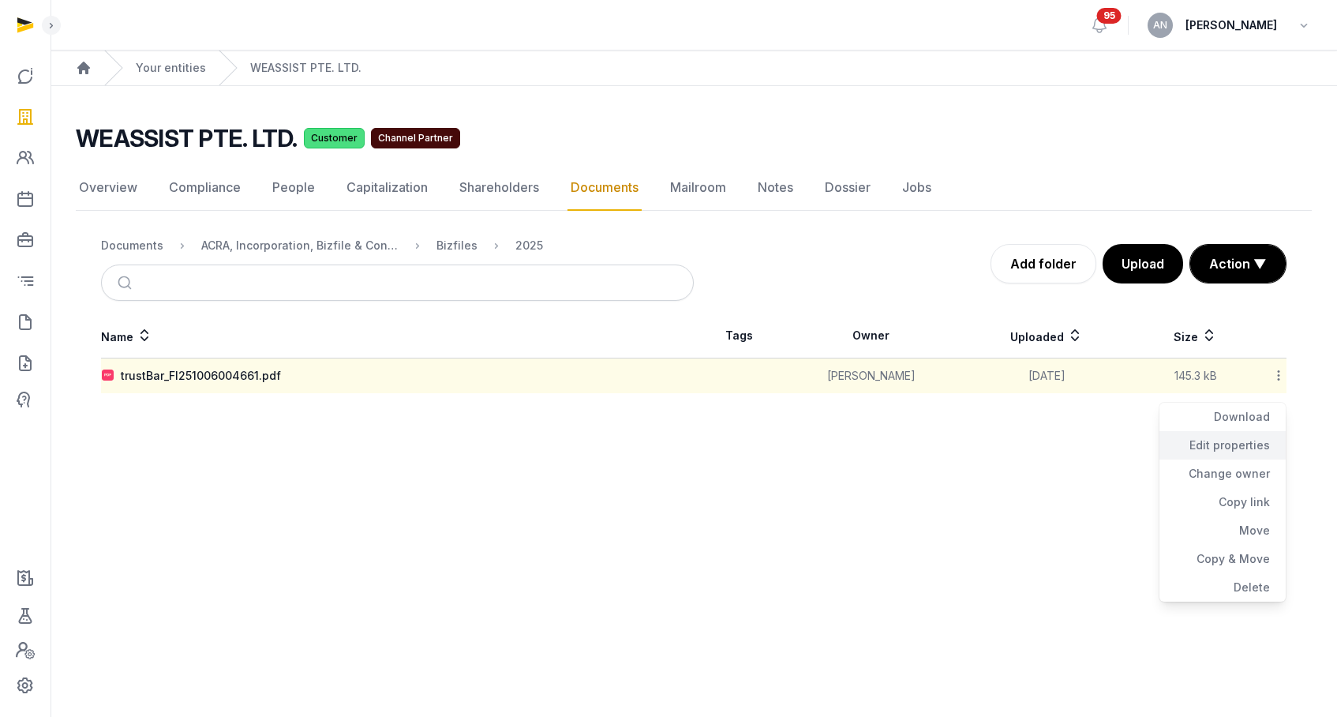
click at [1238, 441] on div "Edit properties" at bounding box center [1223, 445] width 126 height 28
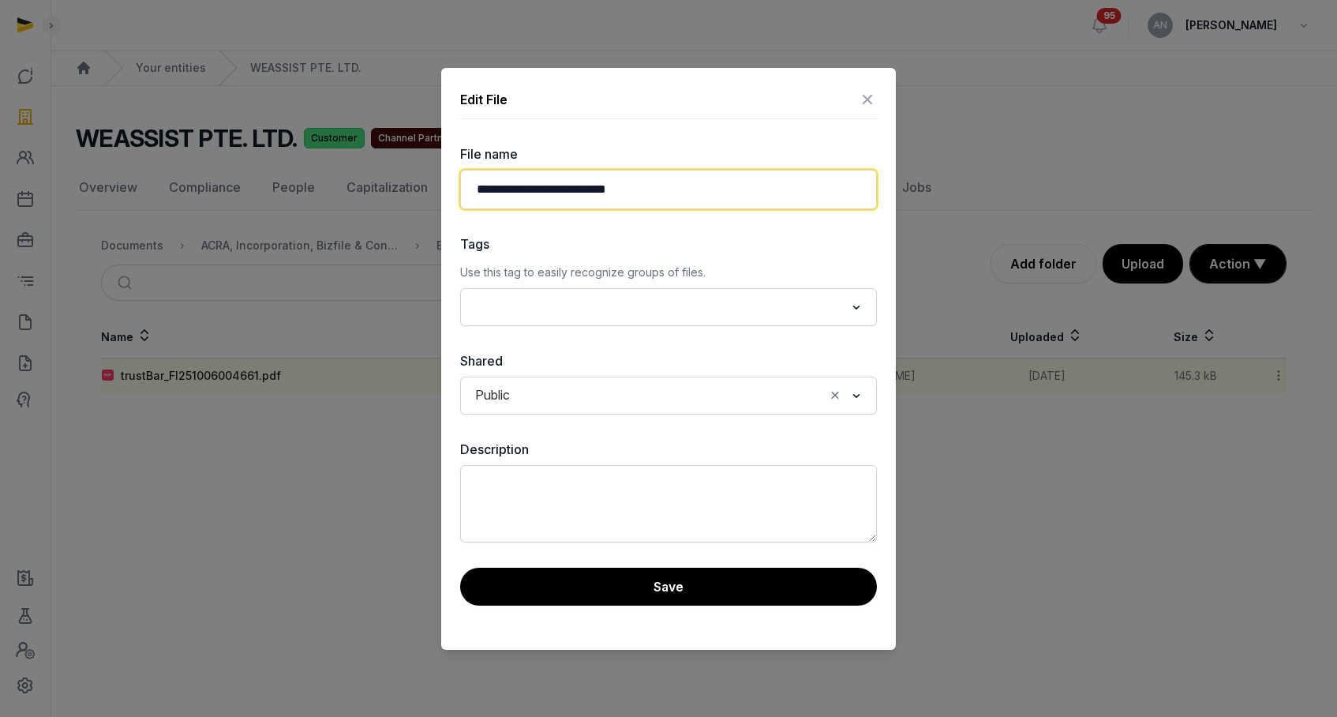
click at [471, 193] on input "**********" at bounding box center [668, 189] width 417 height 39
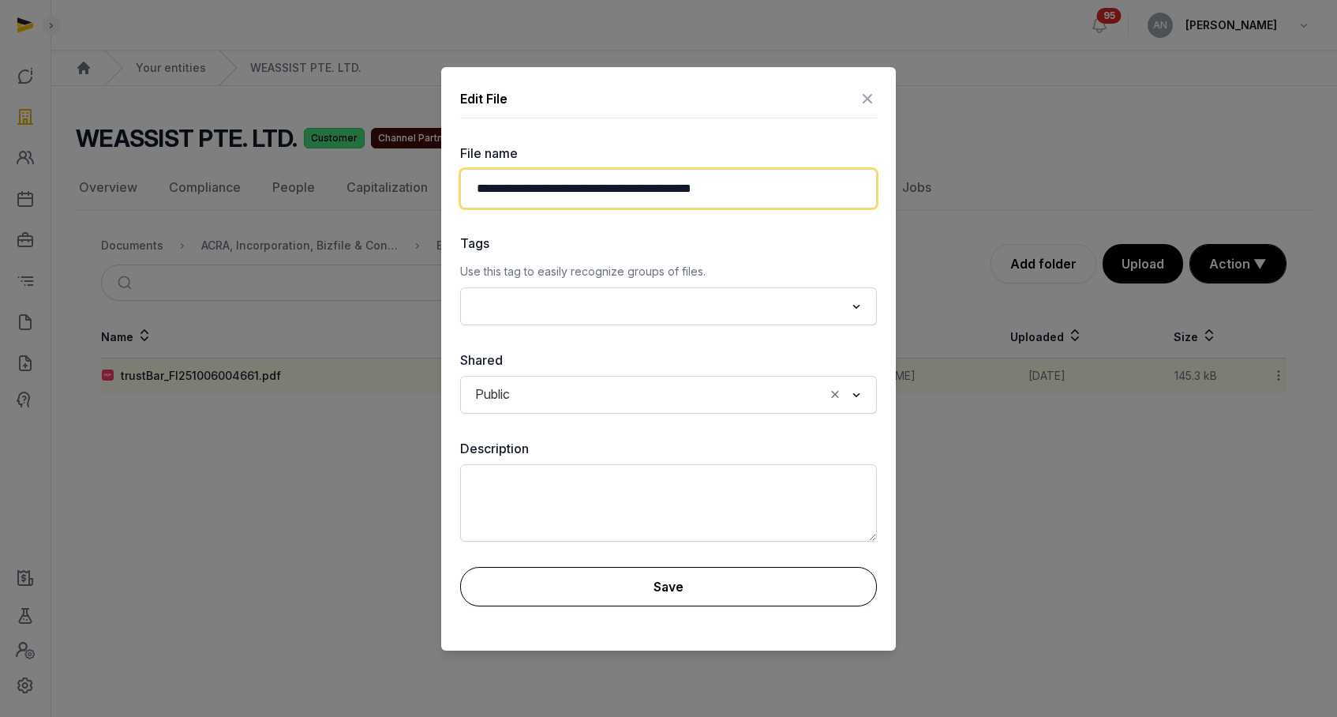
type input "**********"
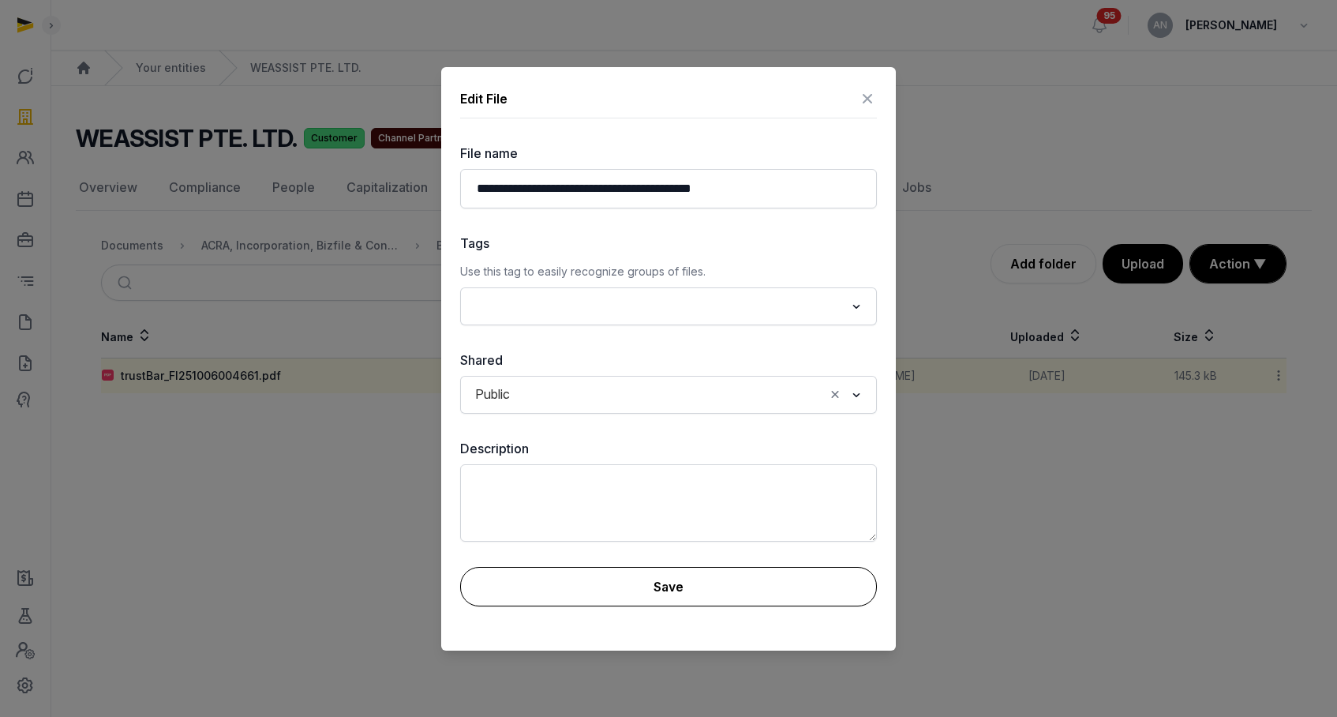
click at [665, 591] on button "Save" at bounding box center [668, 586] width 417 height 39
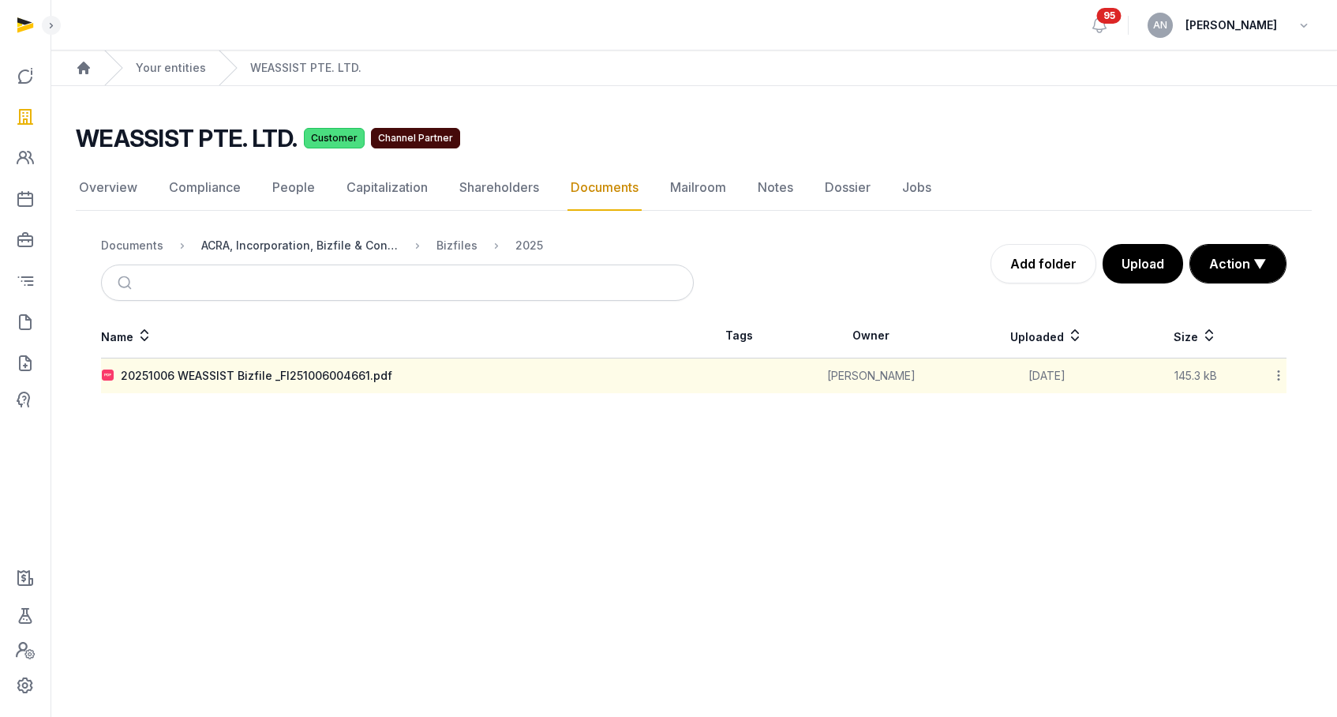
click at [330, 243] on div "ACRA, Incorporation, Bizfile & Constitution" at bounding box center [299, 246] width 197 height 16
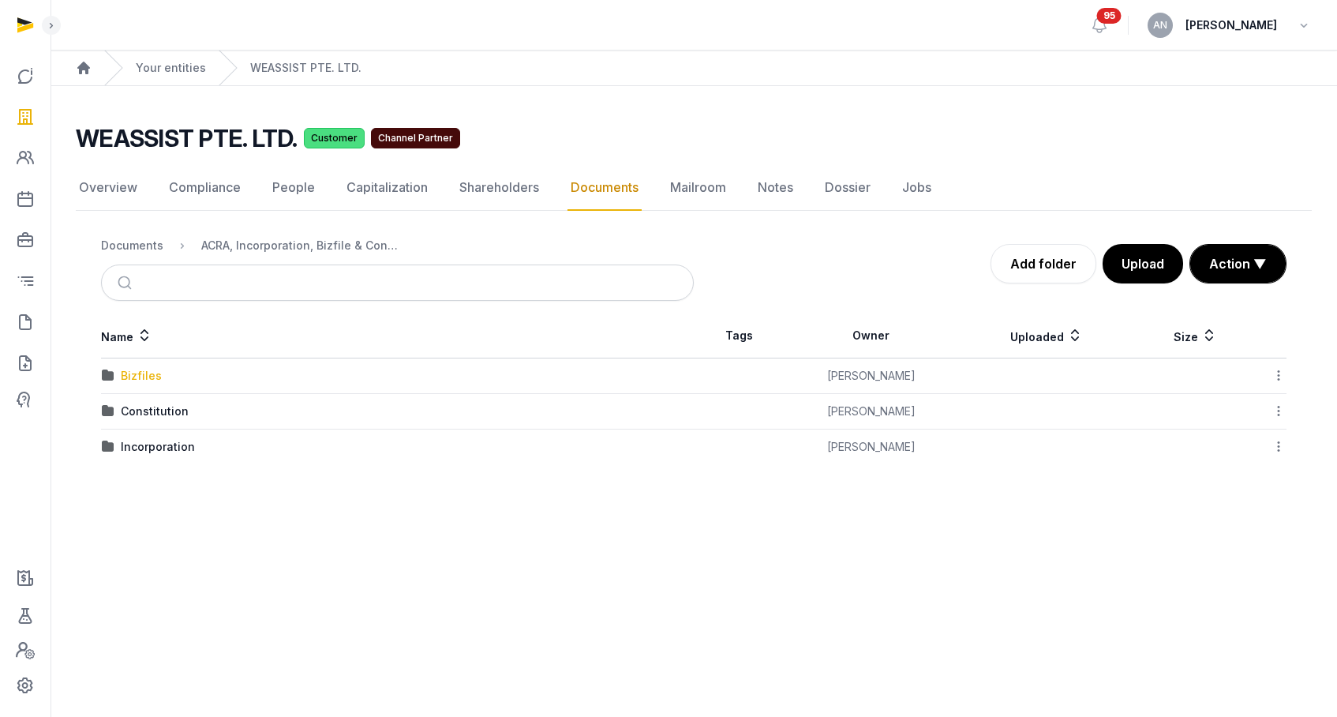
click at [146, 377] on div "Bizfiles" at bounding box center [141, 376] width 41 height 16
click at [134, 403] on div "2025" at bounding box center [135, 411] width 28 height 16
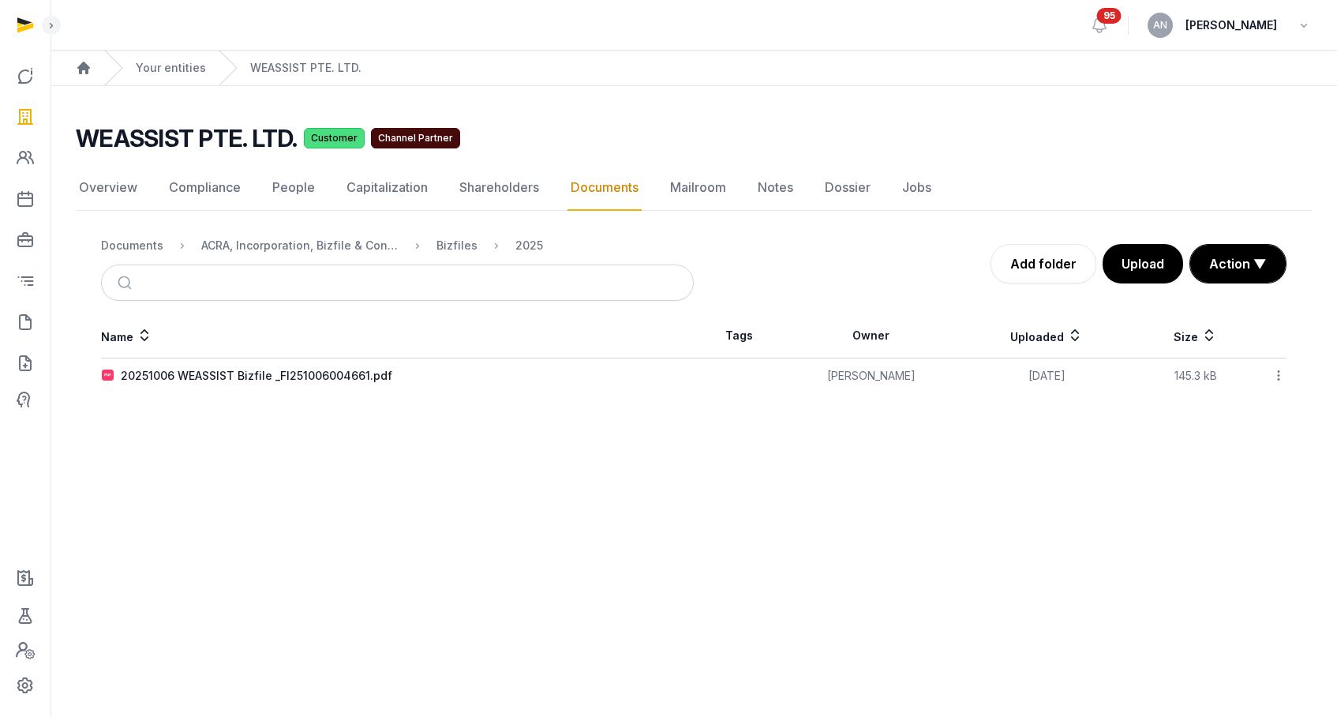
click at [1269, 381] on div at bounding box center [1271, 376] width 29 height 22
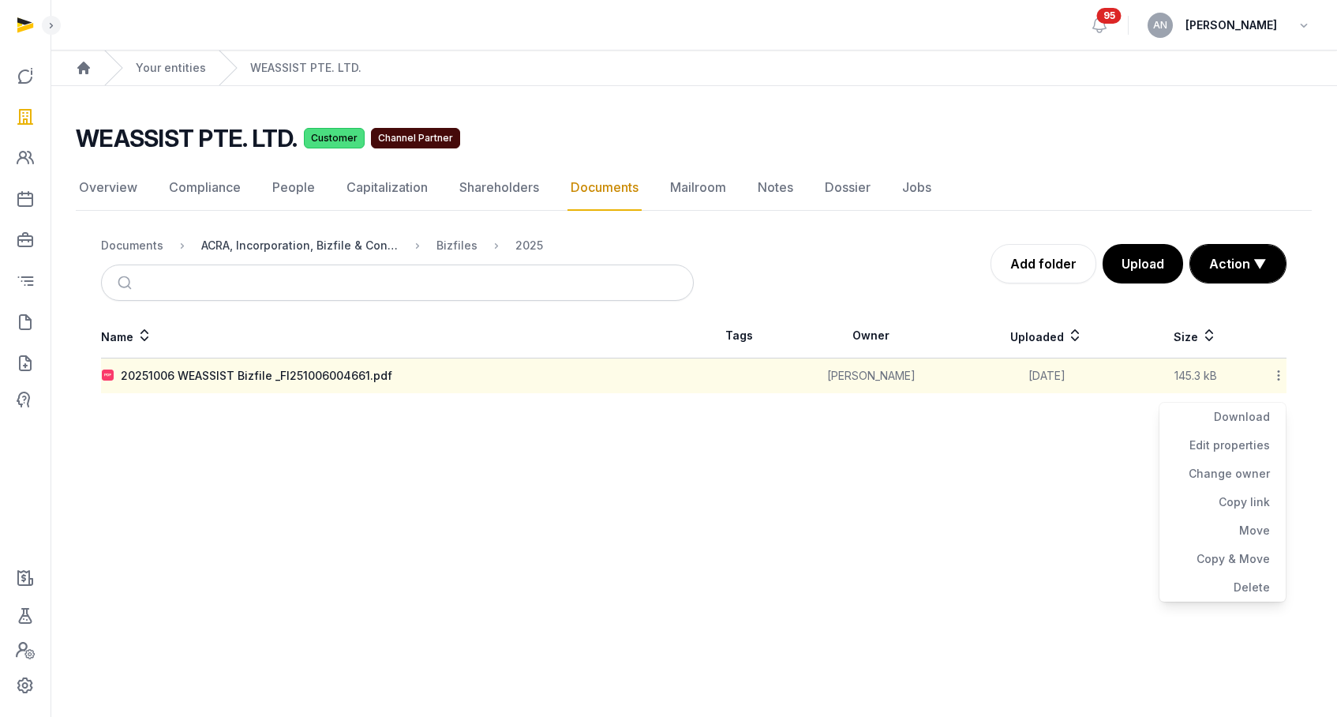
click at [337, 250] on div "ACRA, Incorporation, Bizfile & Constitution" at bounding box center [299, 246] width 197 height 16
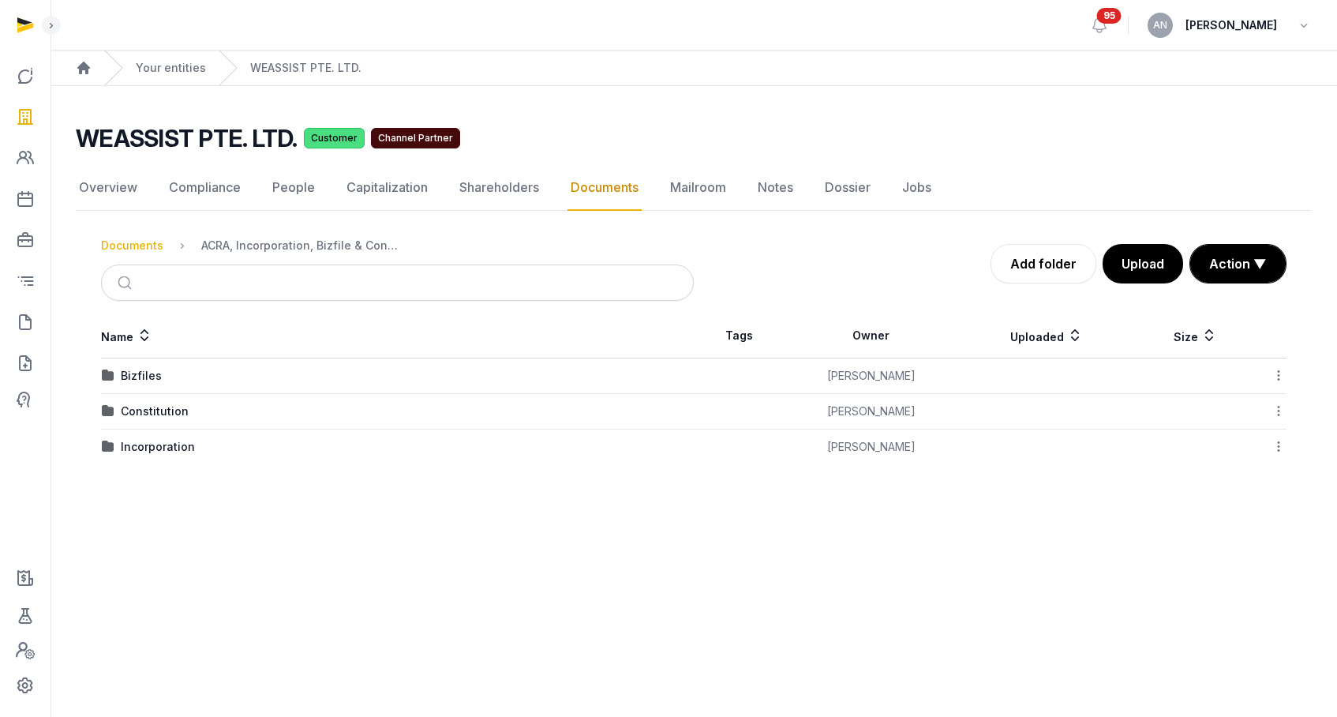
click at [129, 248] on div "Documents" at bounding box center [132, 246] width 62 height 16
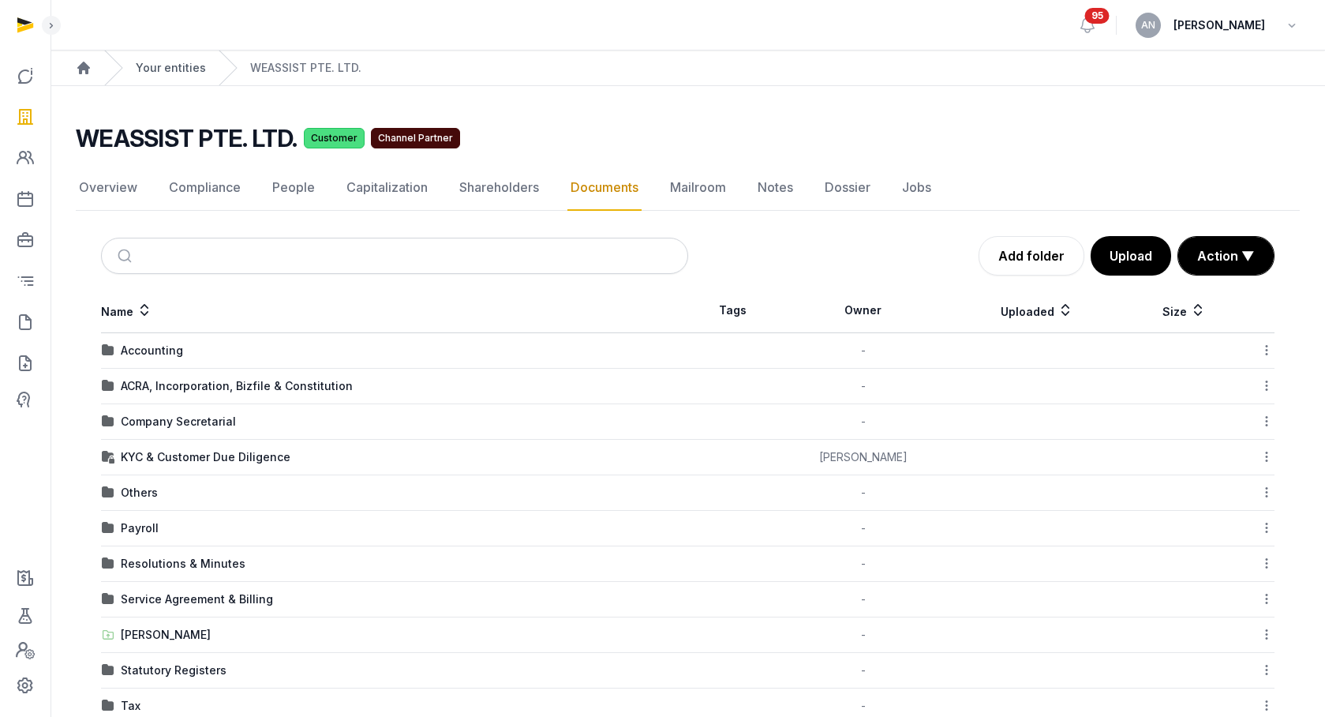
click at [182, 62] on link "Your entities" at bounding box center [171, 68] width 70 height 16
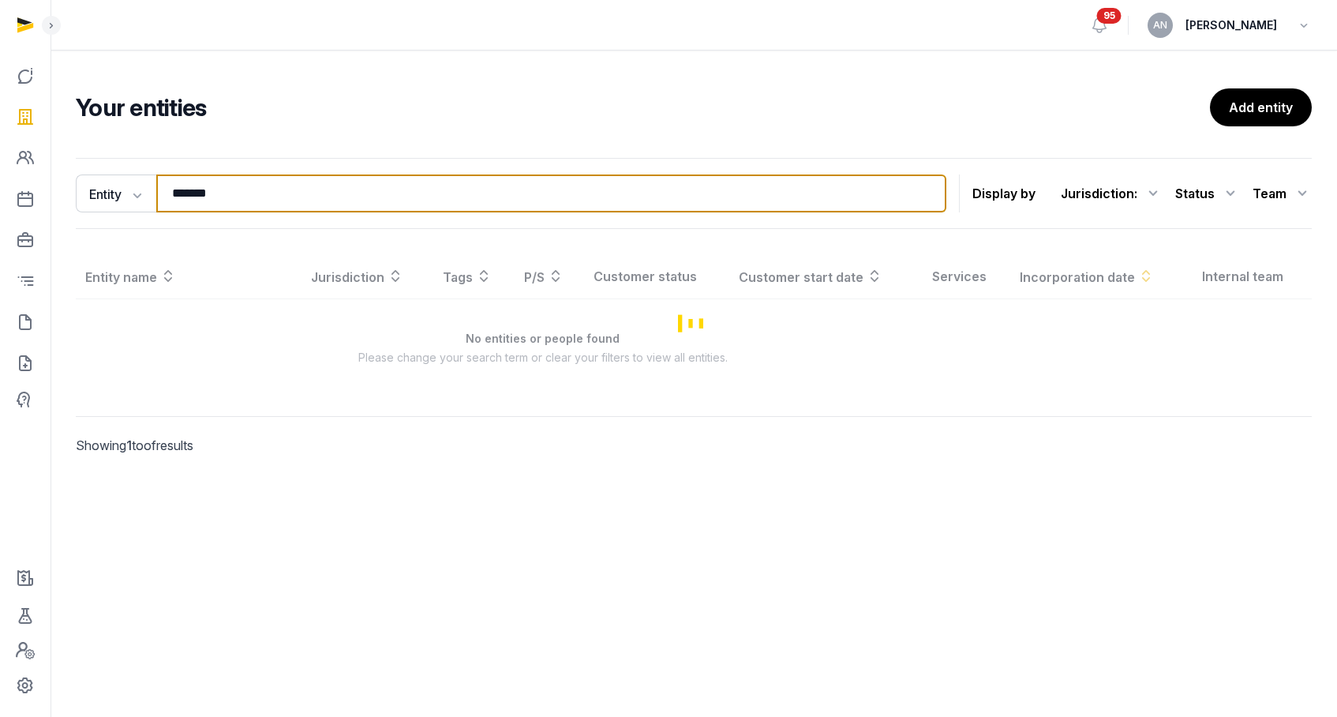
click at [324, 210] on input "*******" at bounding box center [551, 193] width 790 height 38
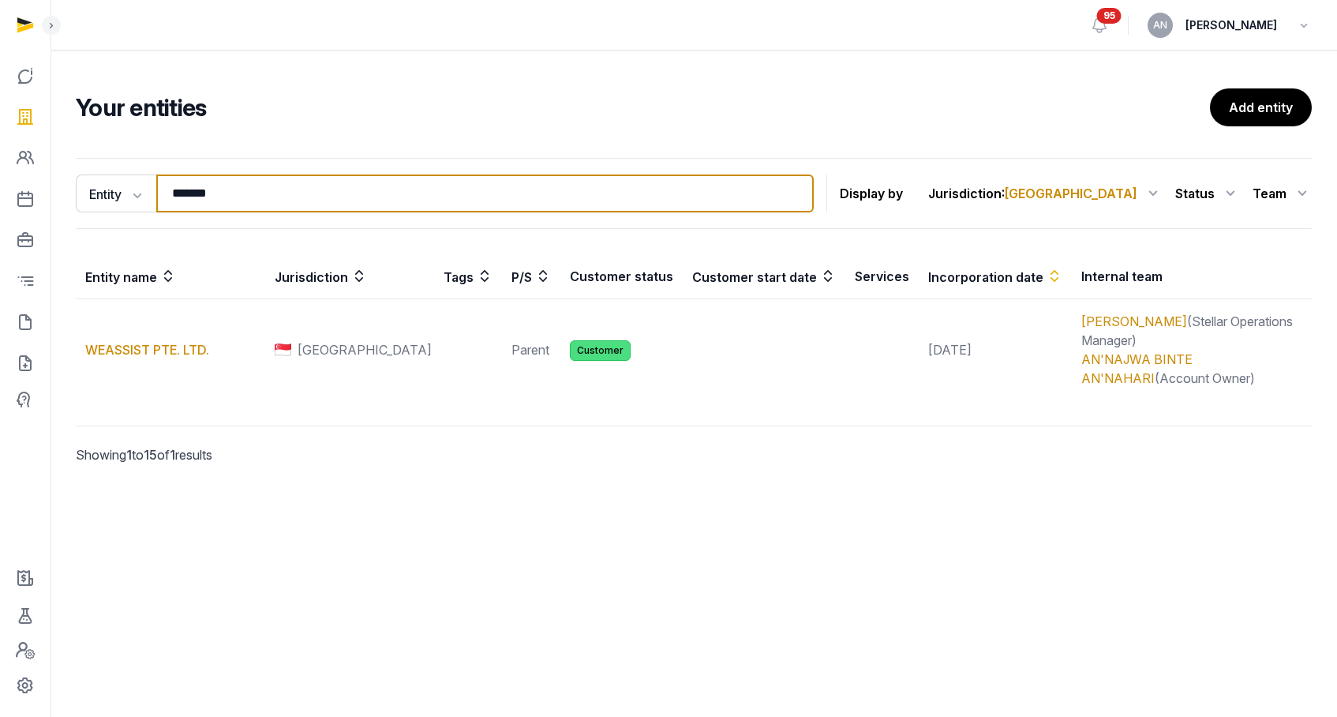
click at [248, 200] on input "*******" at bounding box center [485, 193] width 658 height 38
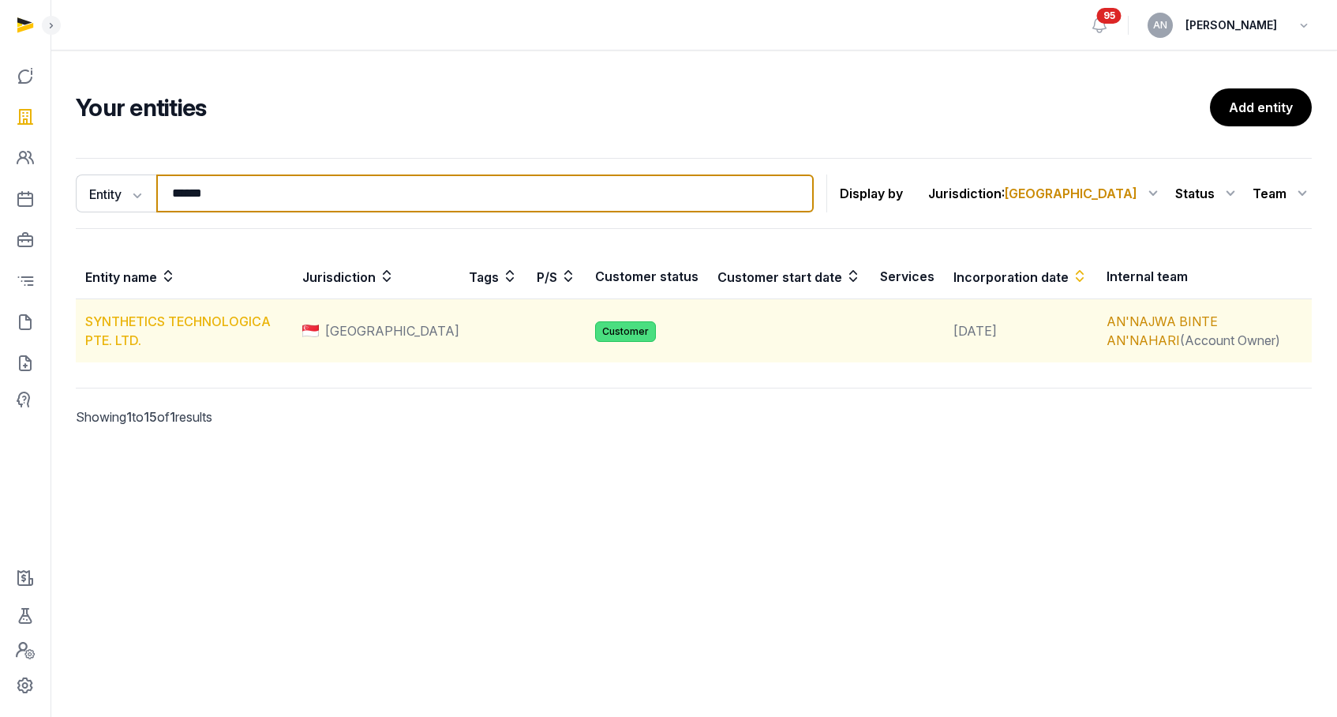
type input "******"
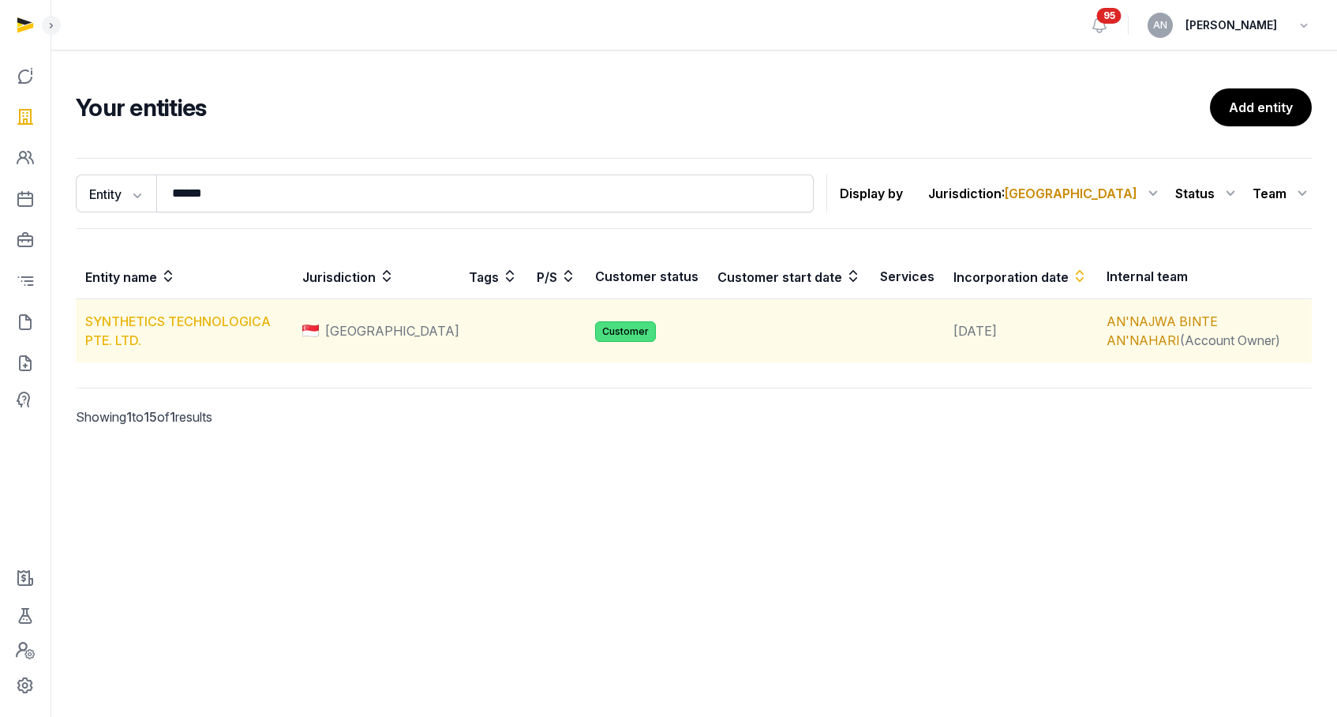
click at [144, 323] on link "SYNTHETICS TECHNOLOGICA PTE. LTD." at bounding box center [178, 330] width 186 height 35
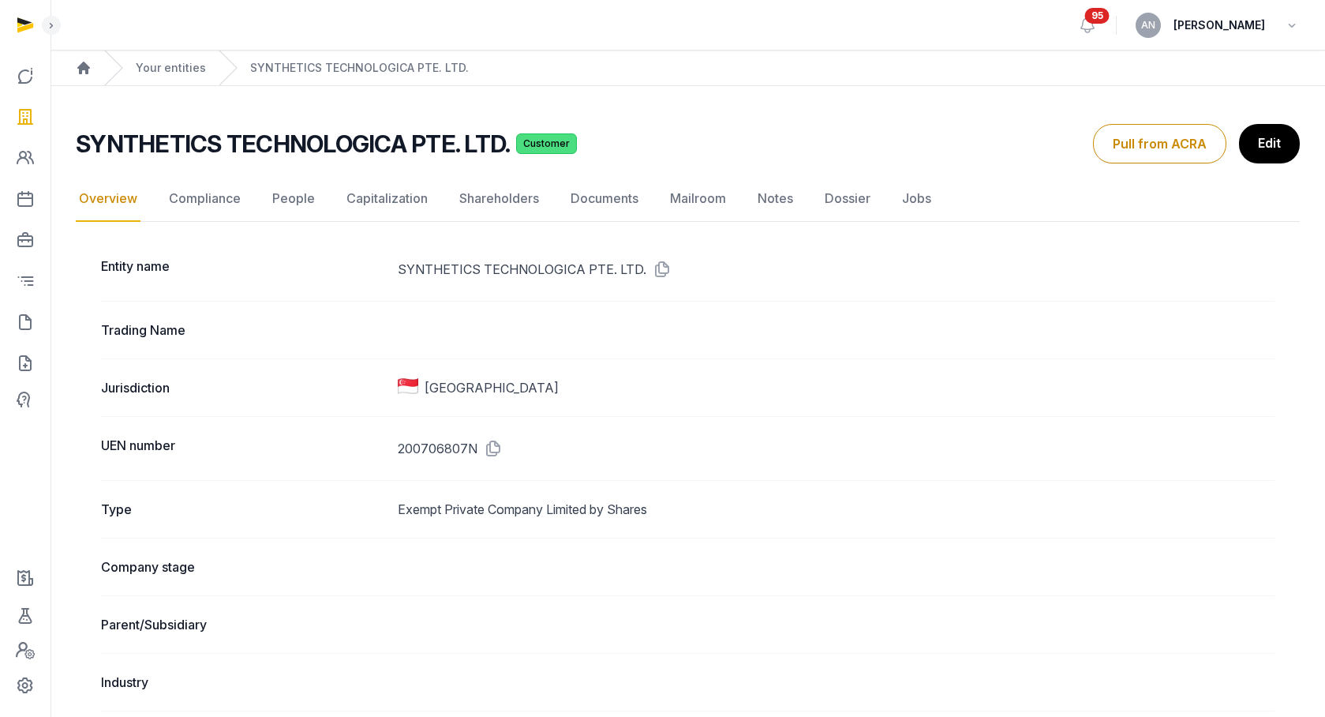
click at [639, 195] on nav "Overview Compliance People Capitalization Shareholders Documents Mailroom Notes…" at bounding box center [688, 199] width 1224 height 46
click at [631, 195] on link "Documents" at bounding box center [605, 199] width 74 height 46
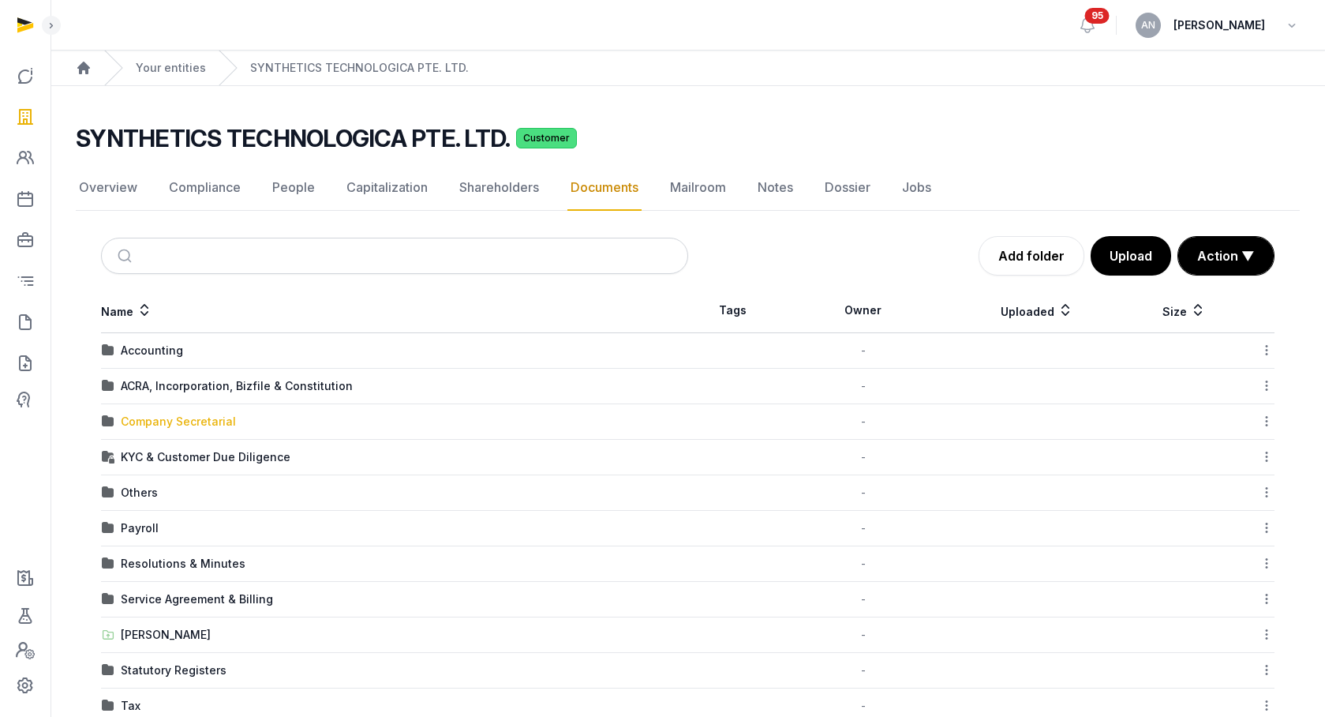
click at [166, 422] on div "Company Secretarial" at bounding box center [178, 422] width 115 height 16
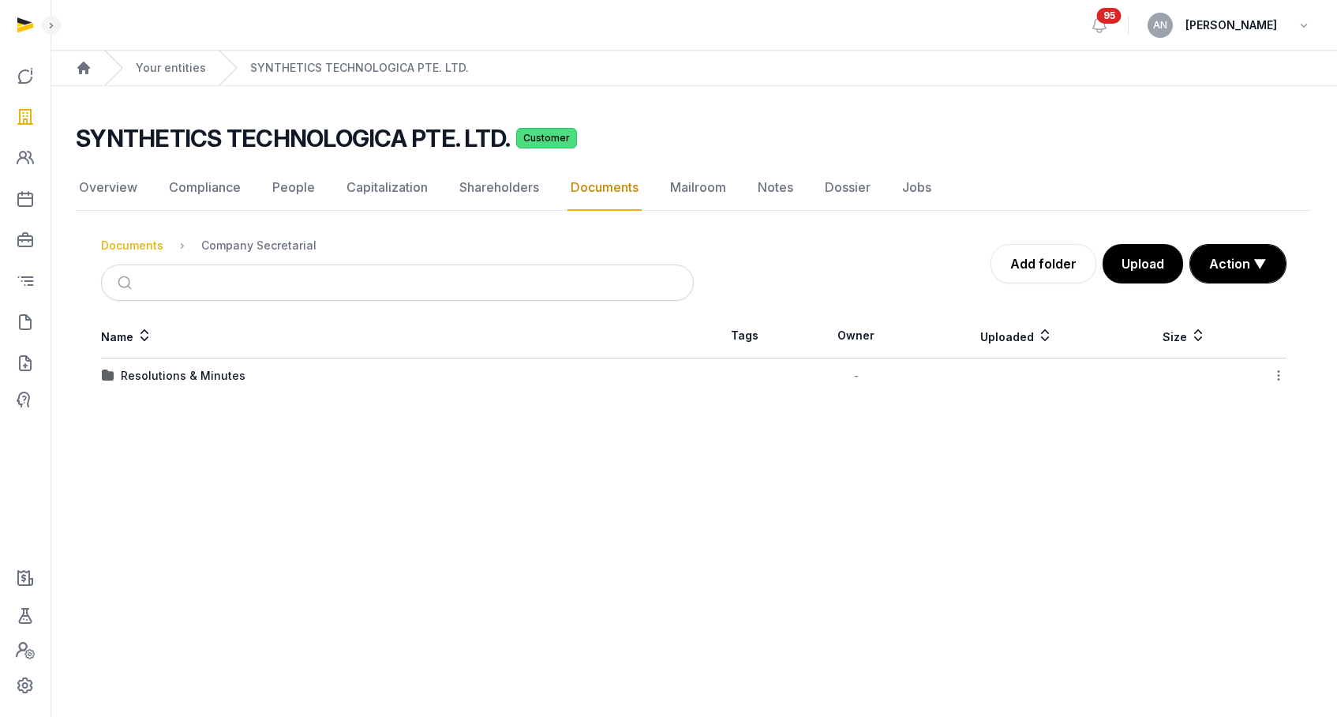
click at [144, 242] on div "Documents" at bounding box center [132, 246] width 62 height 16
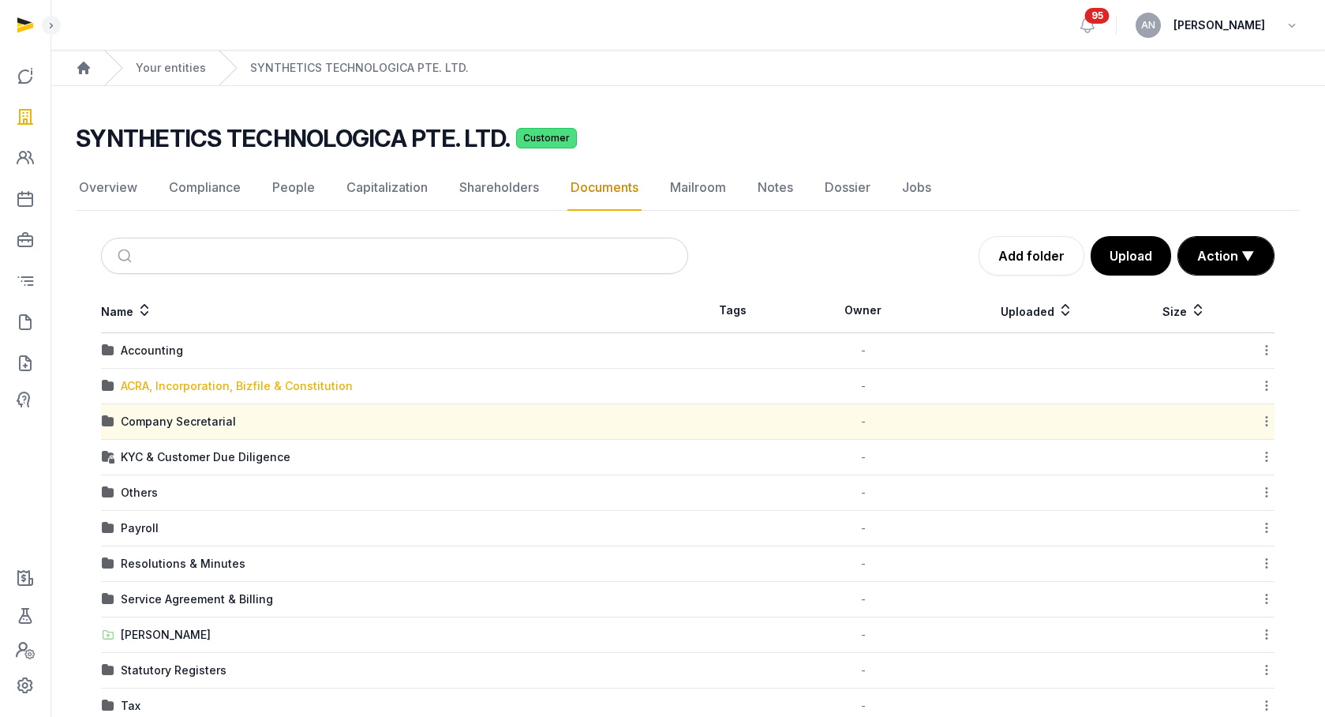
click at [167, 386] on div "ACRA, Incorporation, Bizfile & Constitution" at bounding box center [237, 386] width 232 height 16
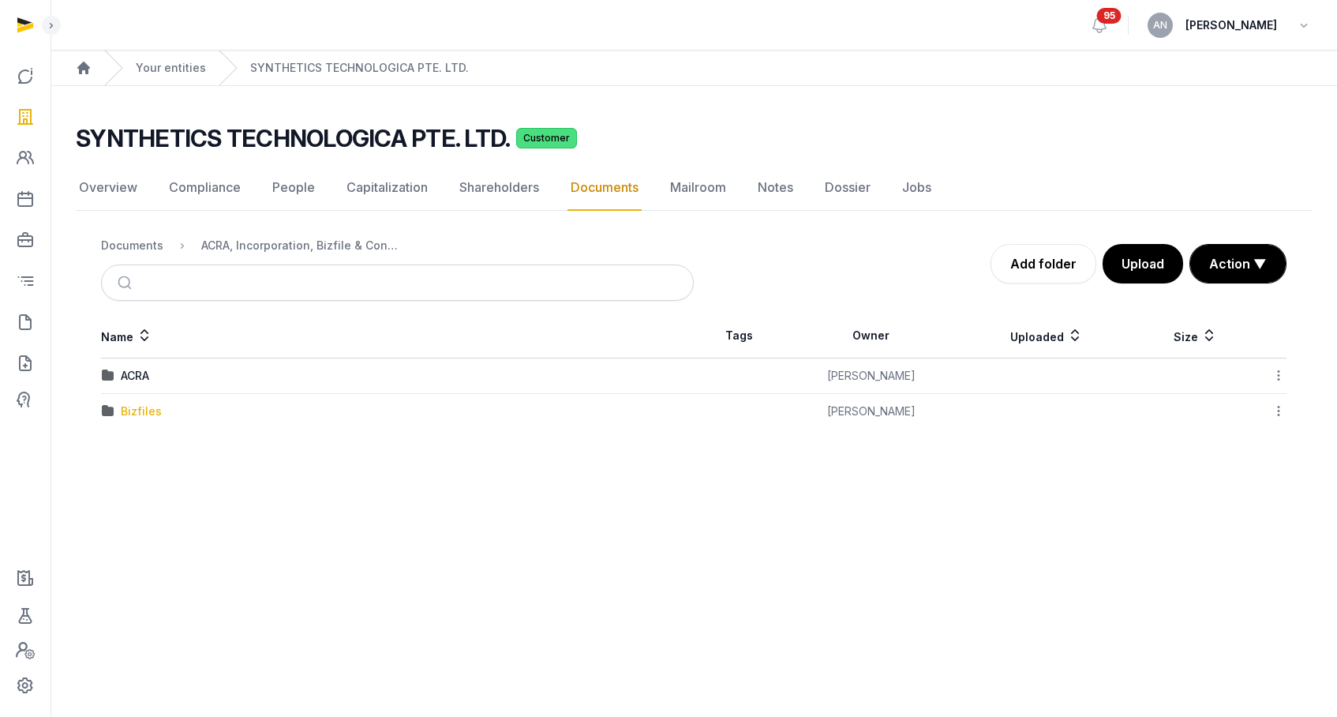
click at [132, 411] on div "Bizfiles" at bounding box center [141, 411] width 41 height 16
click at [143, 407] on div "2025" at bounding box center [135, 411] width 28 height 16
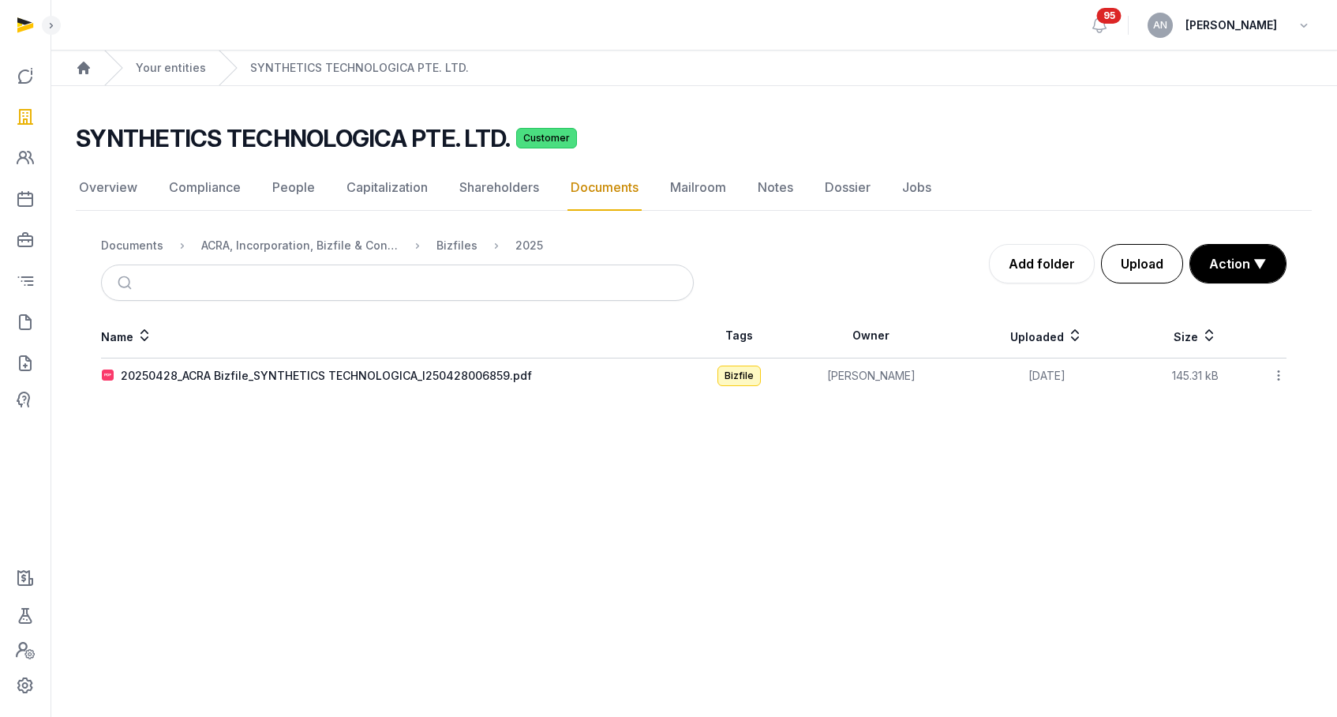
click at [1138, 274] on button "Upload" at bounding box center [1142, 263] width 82 height 39
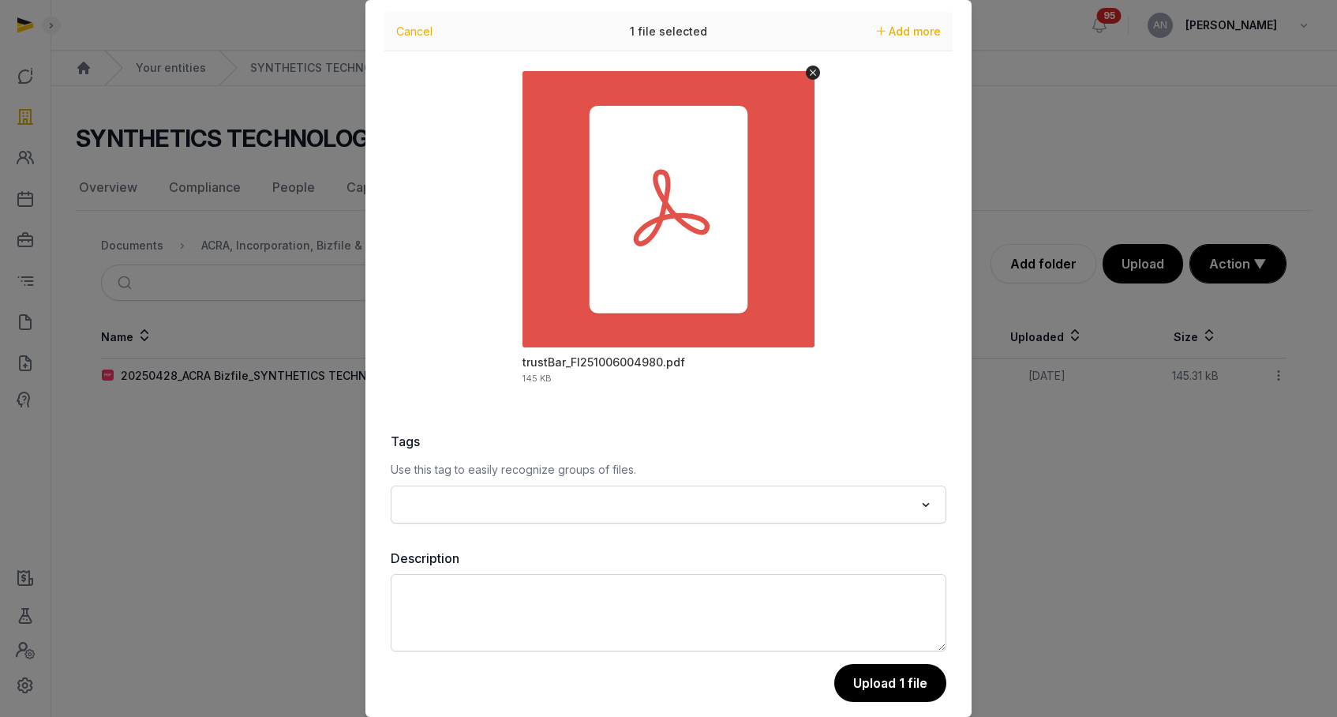
scroll to position [55, 0]
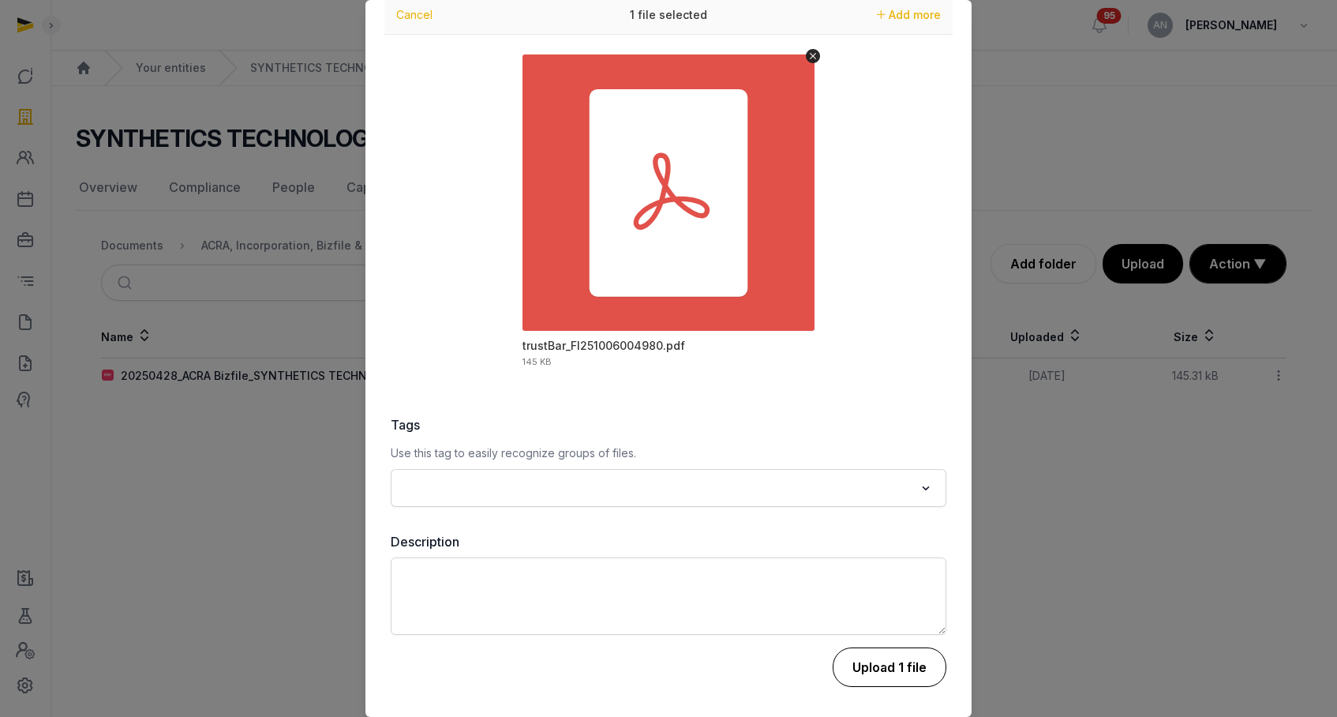
click at [901, 680] on button "Upload 1 file" at bounding box center [890, 666] width 114 height 39
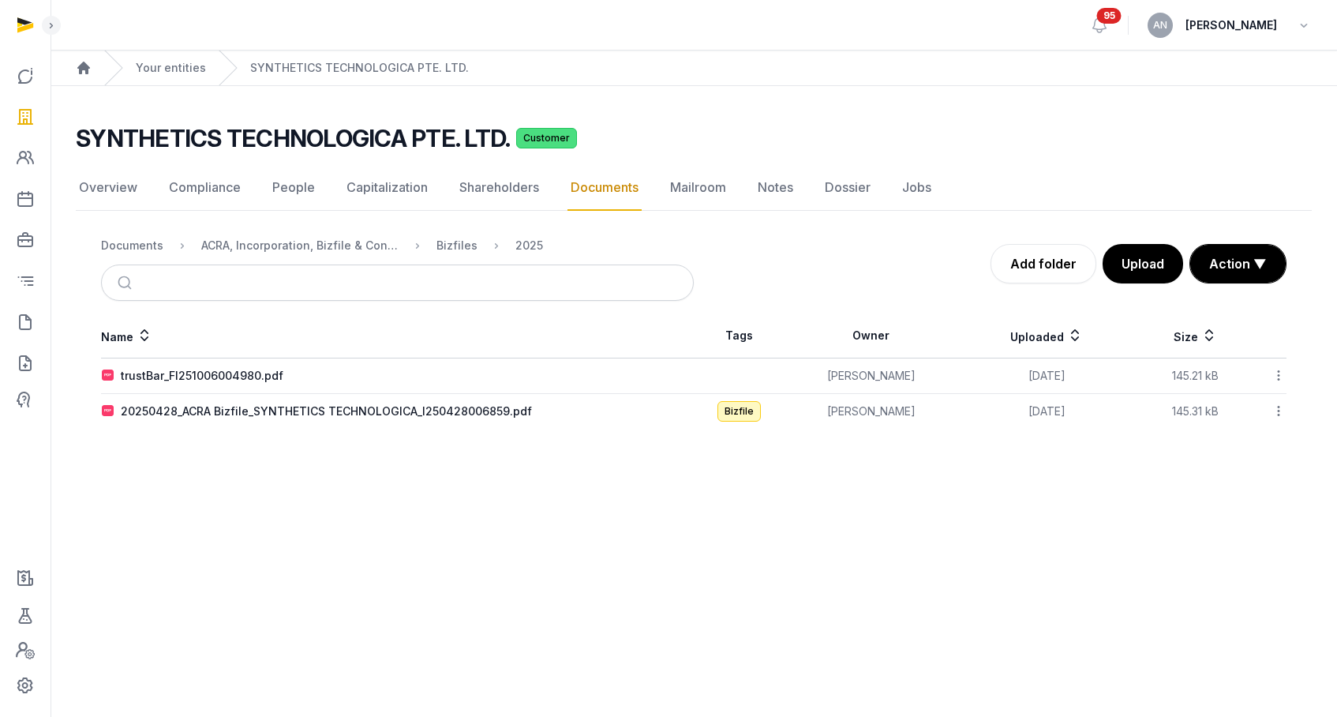
click at [1283, 371] on icon at bounding box center [1279, 375] width 14 height 17
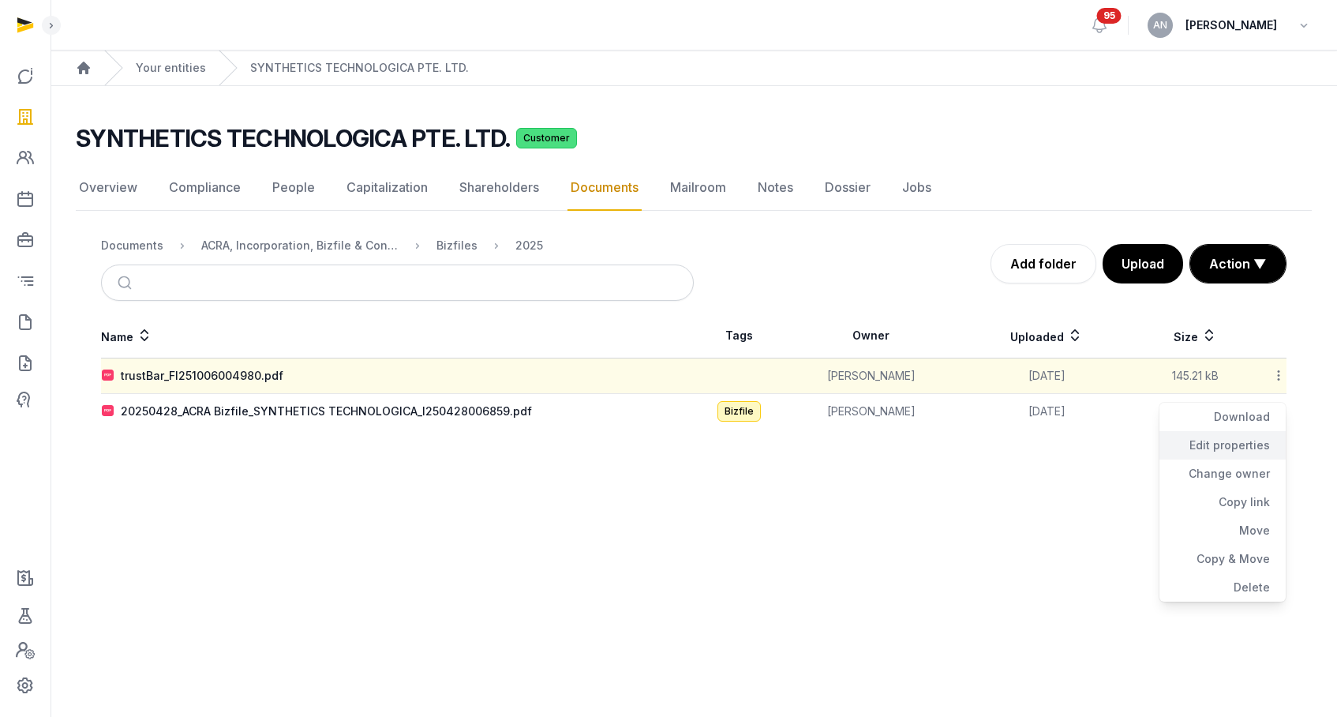
click at [1235, 444] on div "Edit properties" at bounding box center [1223, 445] width 126 height 28
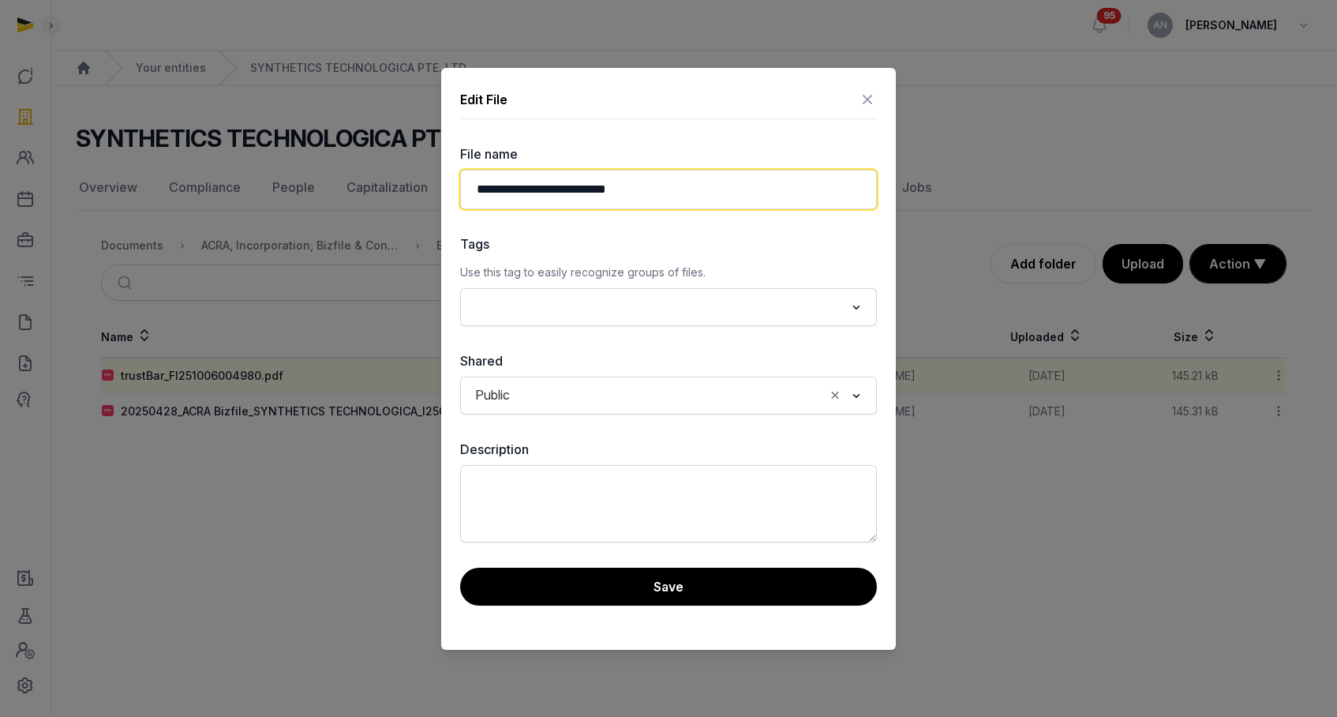
click at [487, 188] on input "**********" at bounding box center [668, 189] width 417 height 39
click at [527, 189] on input "**********" at bounding box center [668, 189] width 417 height 39
drag, startPoint x: 523, startPoint y: 190, endPoint x: 435, endPoint y: 184, distance: 87.9
click at [435, 184] on div "**********" at bounding box center [668, 358] width 1337 height 717
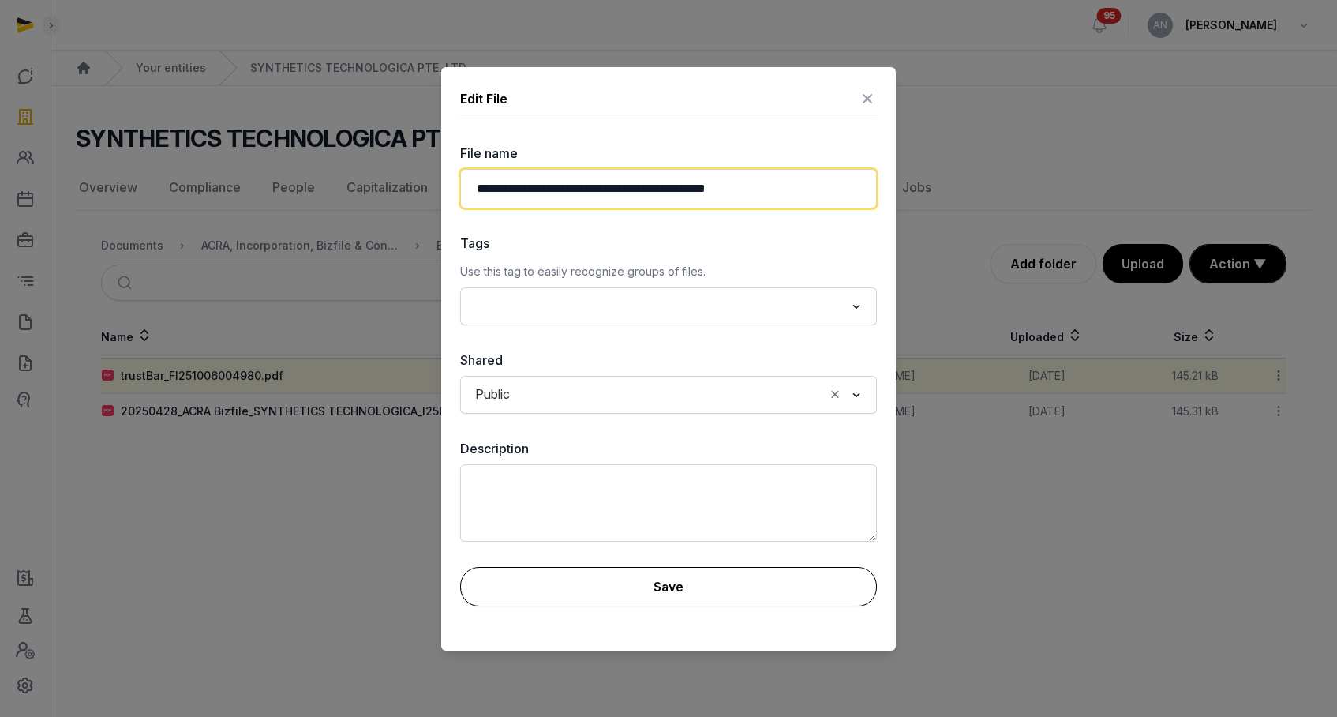
type input "**********"
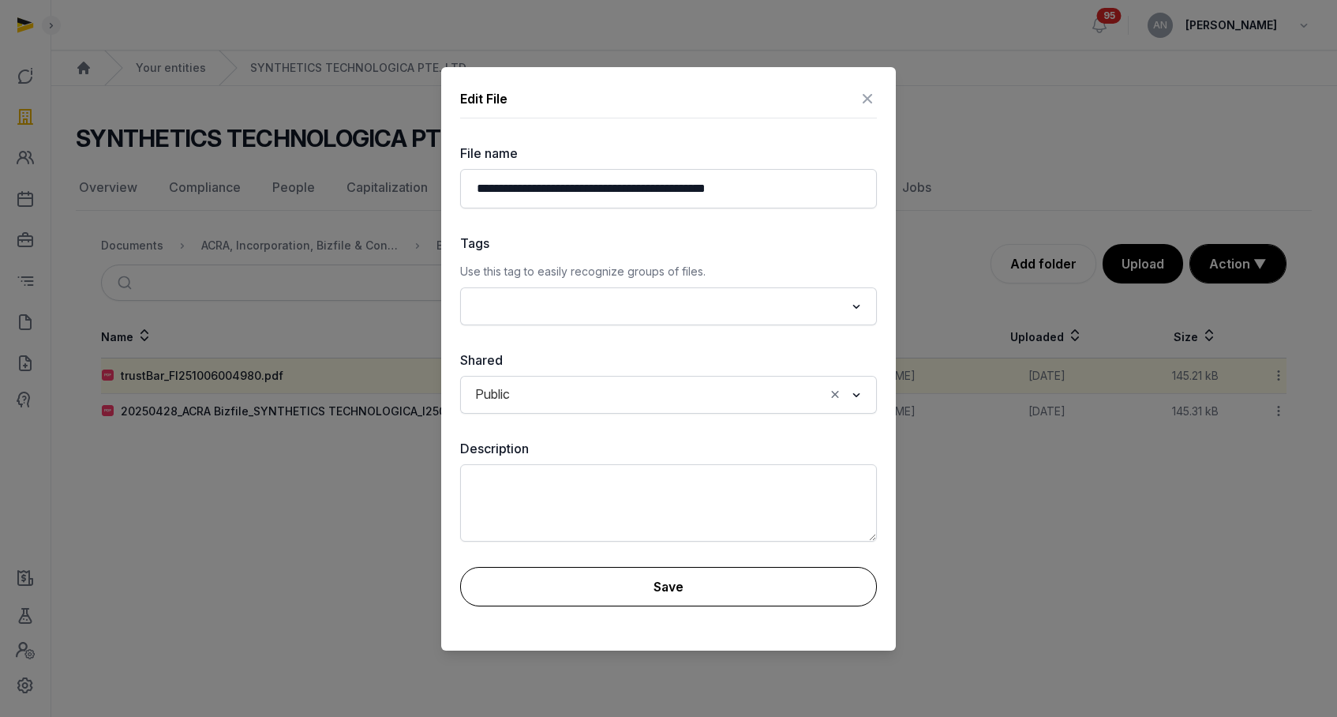
click at [669, 572] on button "Save" at bounding box center [668, 586] width 417 height 39
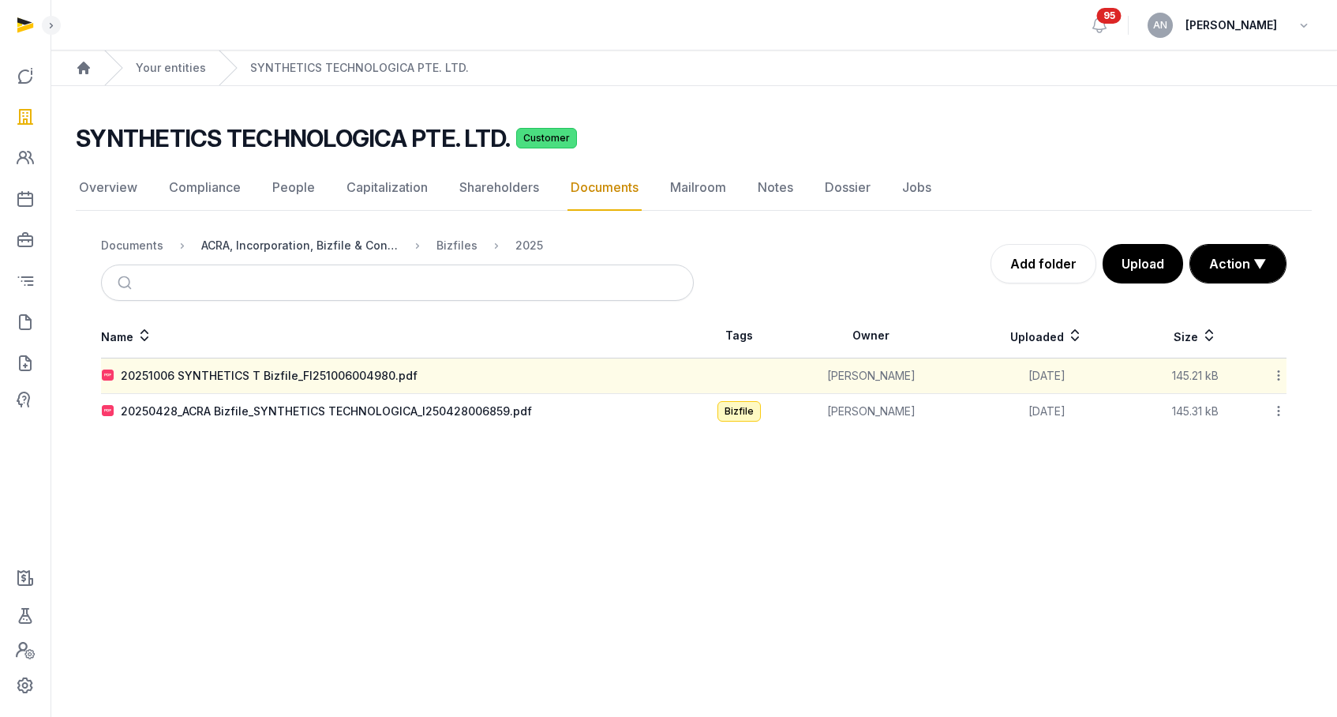
click at [339, 245] on div "ACRA, Incorporation, Bizfile & Constitution" at bounding box center [299, 246] width 197 height 16
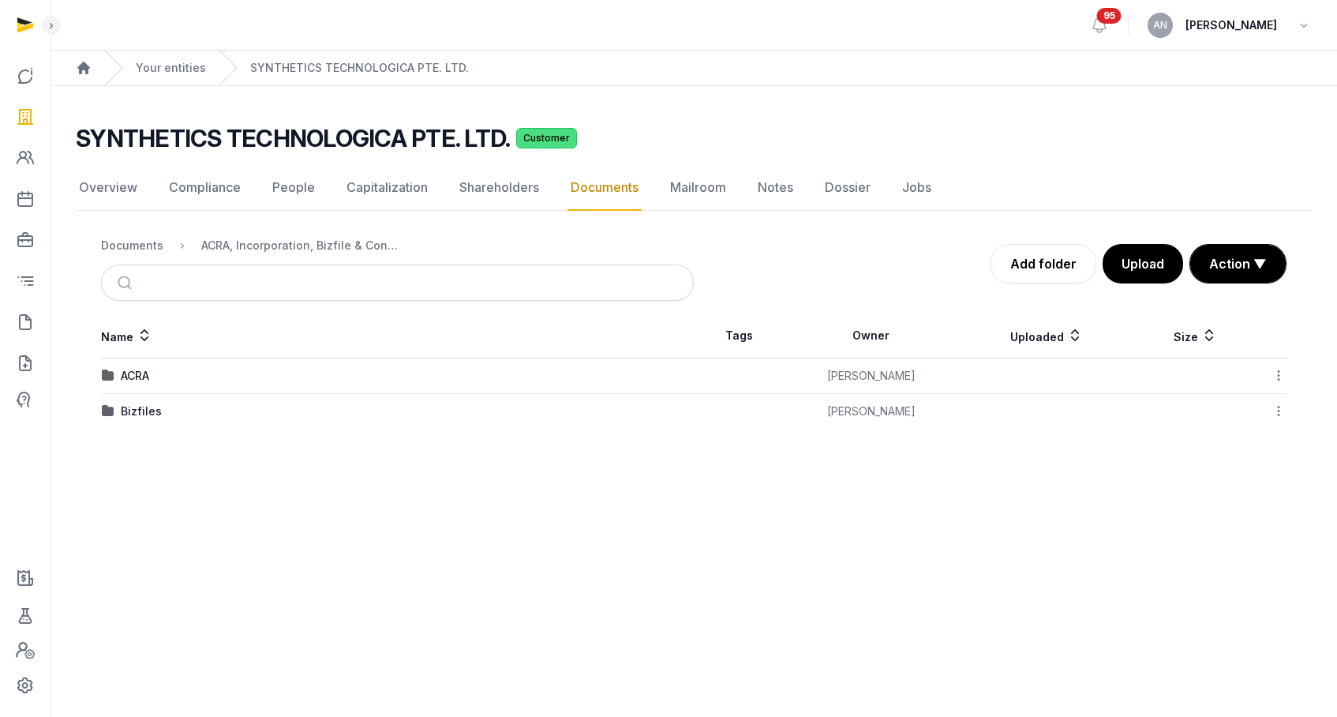
click at [668, 115] on main "SYNTHETICS TECHNOLOGICA PTE. LTD. Customer Documents Overview Compliance People…" at bounding box center [694, 273] width 1287 height 374
click at [103, 242] on div "Documents" at bounding box center [132, 246] width 62 height 16
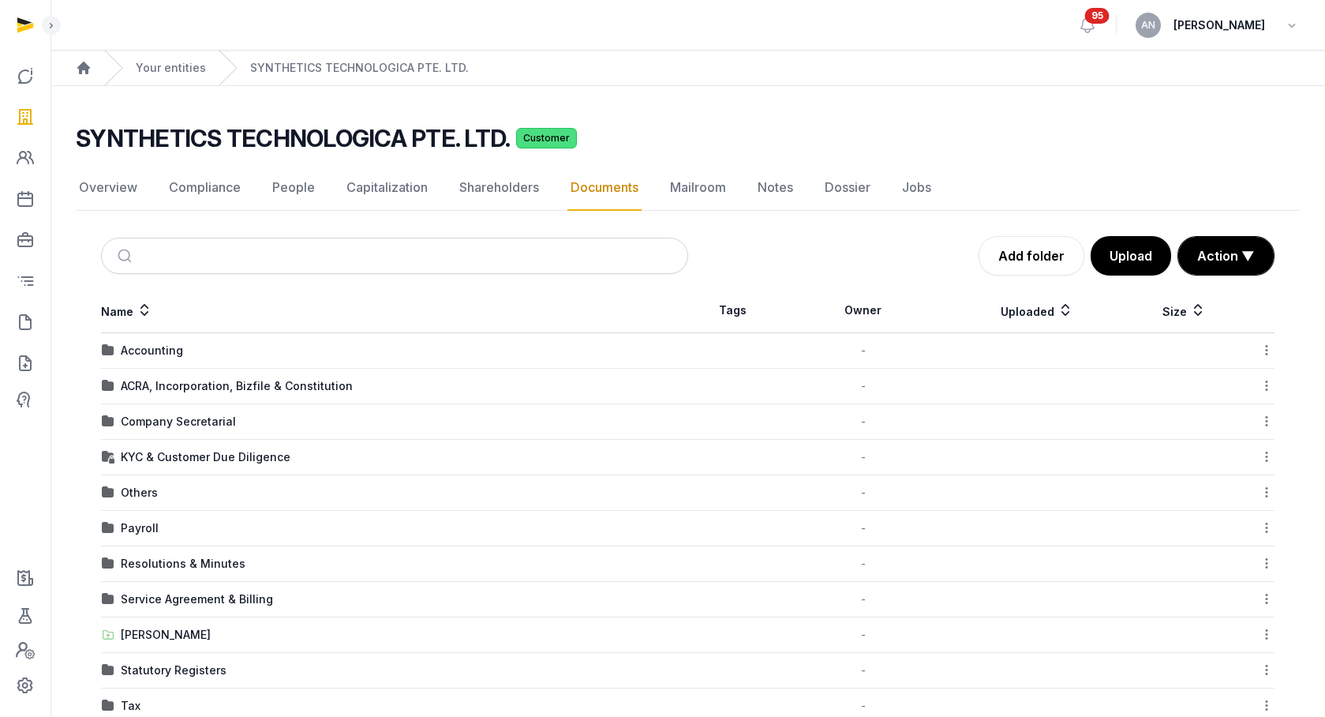
click at [178, 419] on div "Company Secretarial" at bounding box center [178, 422] width 115 height 16
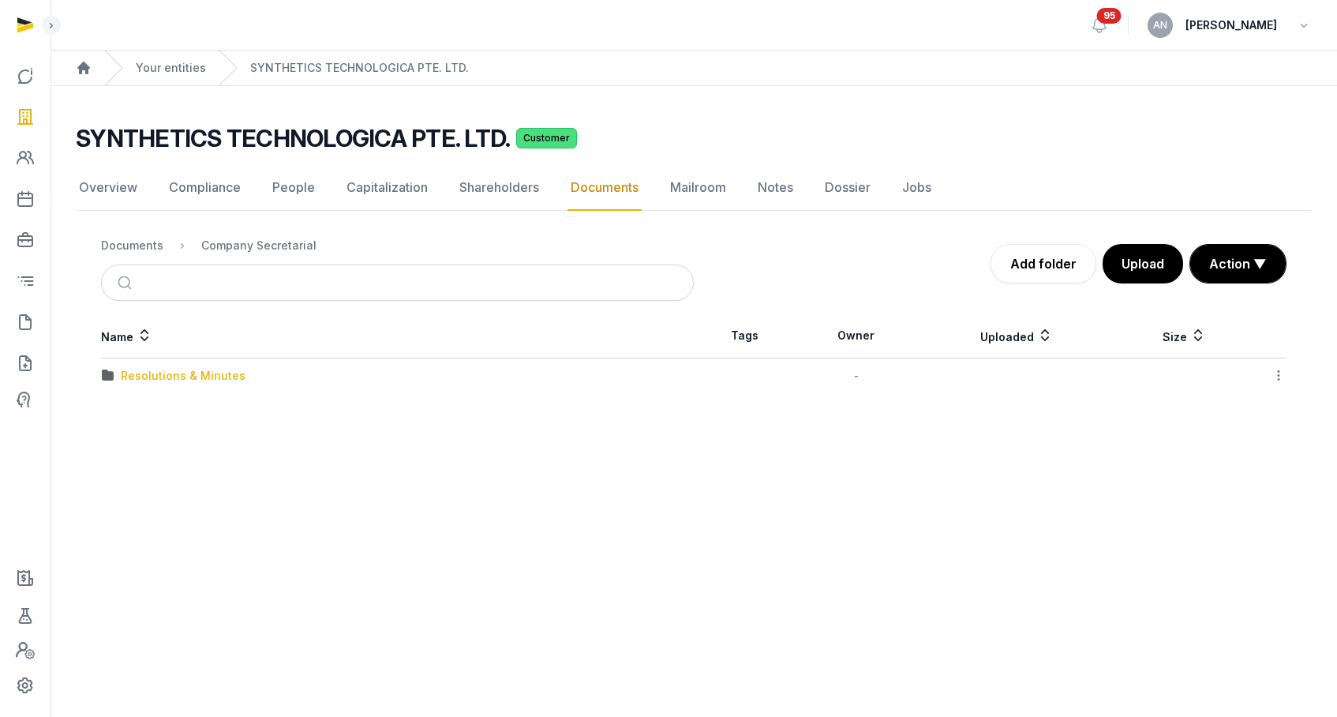
click at [150, 374] on div "Resolutions & Minutes" at bounding box center [183, 376] width 125 height 16
click at [133, 414] on div "2025" at bounding box center [135, 411] width 28 height 16
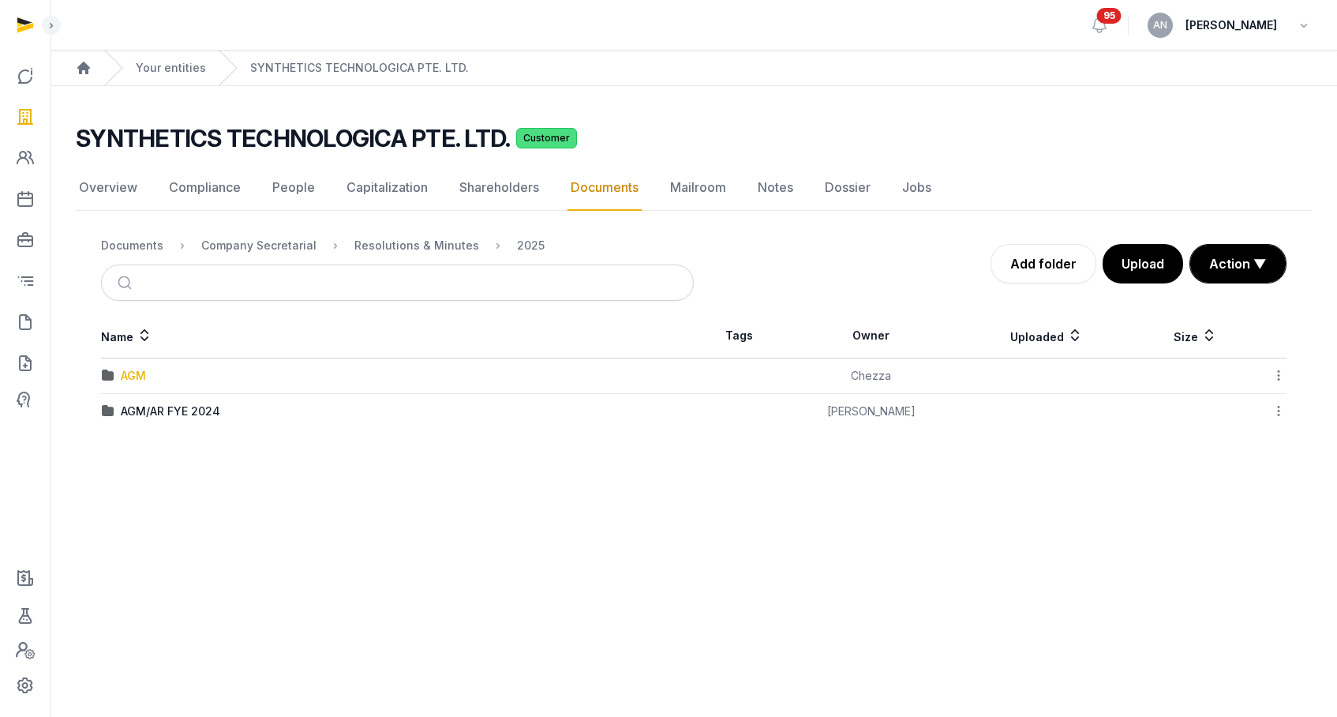
click at [143, 370] on div "AGM" at bounding box center [133, 376] width 25 height 16
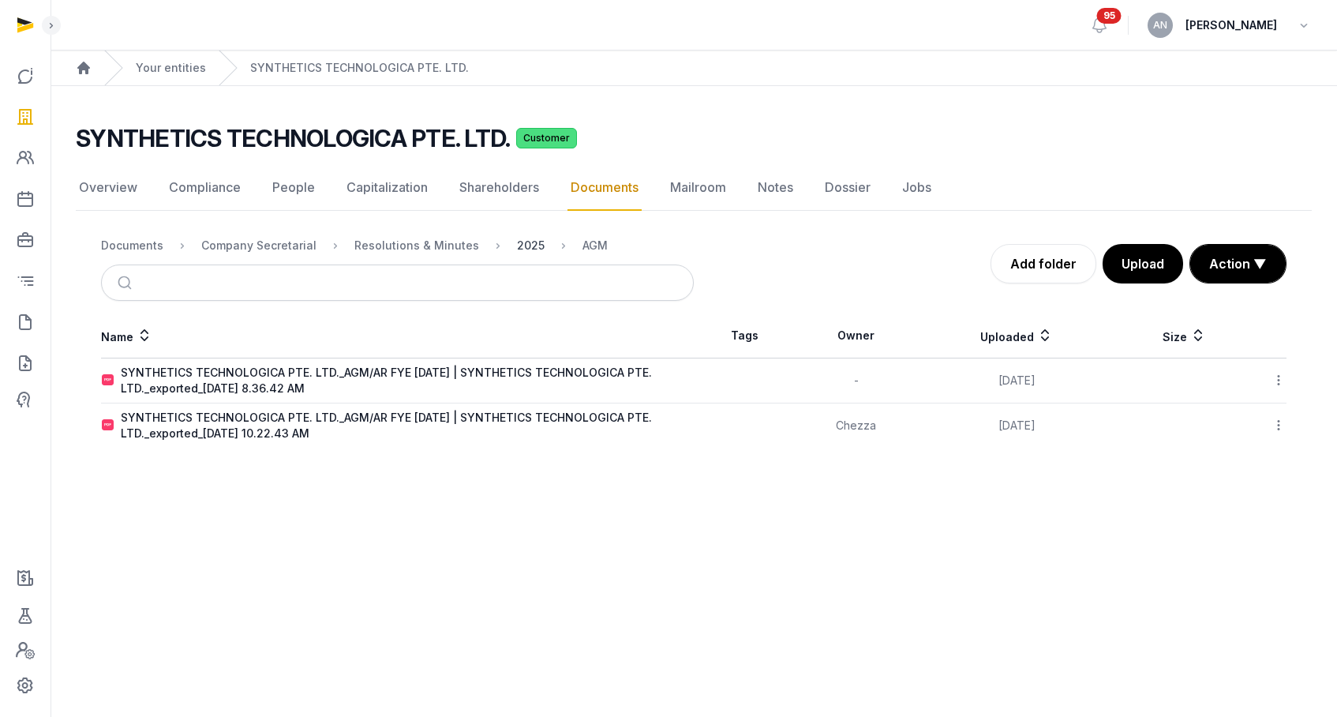
click at [517, 245] on div "2025" at bounding box center [531, 246] width 28 height 16
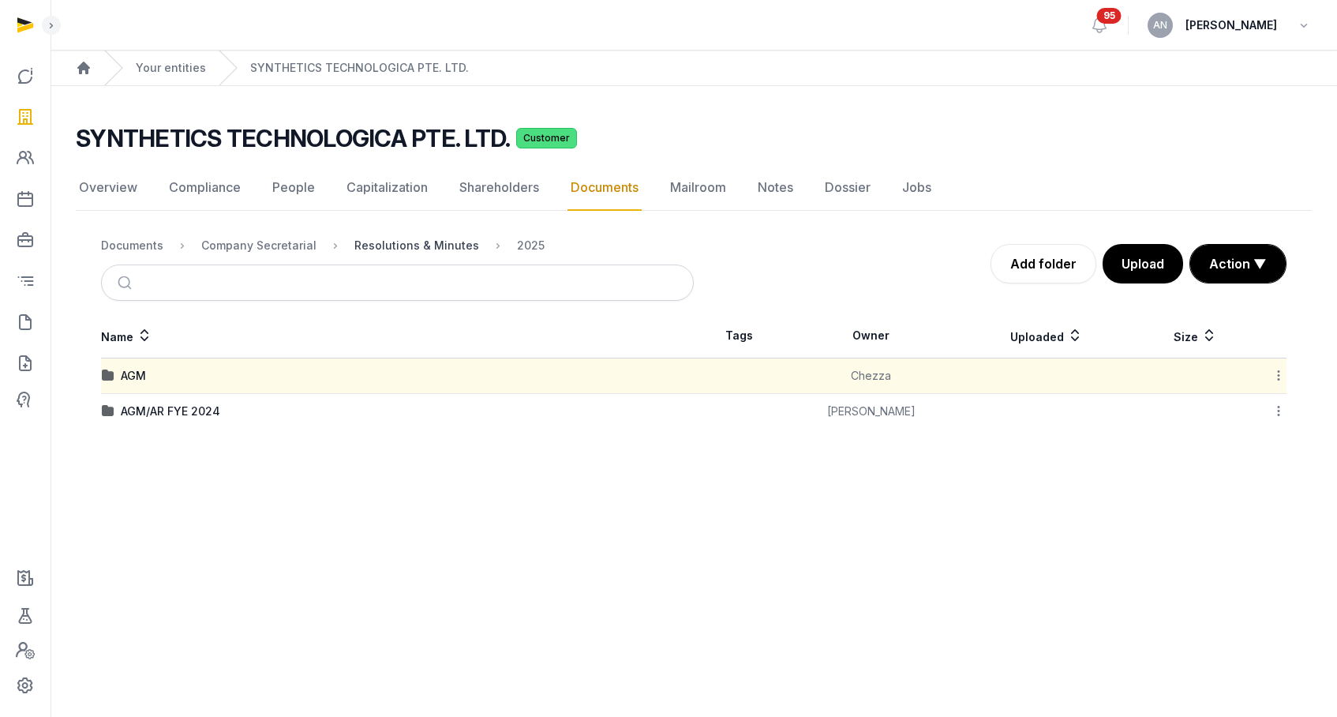
click at [410, 241] on div "Resolutions & Minutes" at bounding box center [416, 246] width 125 height 16
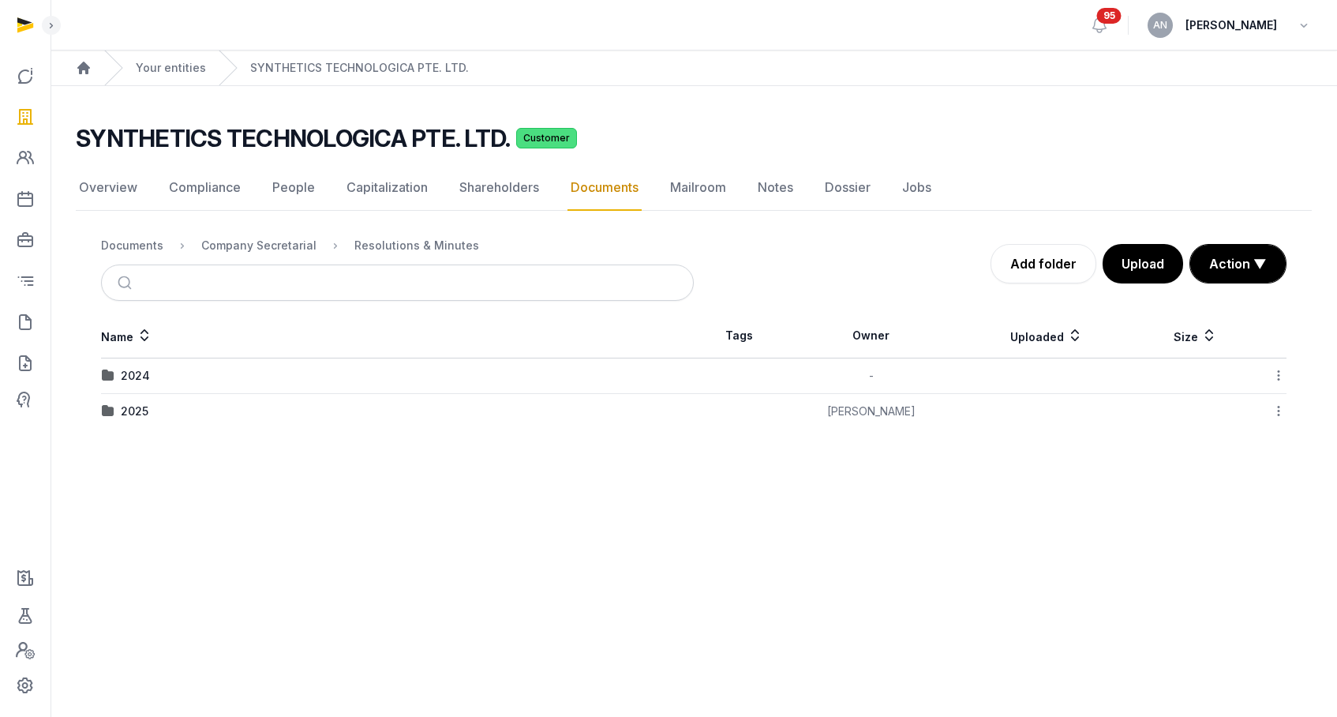
click at [133, 419] on td "2025" at bounding box center [397, 412] width 593 height 36
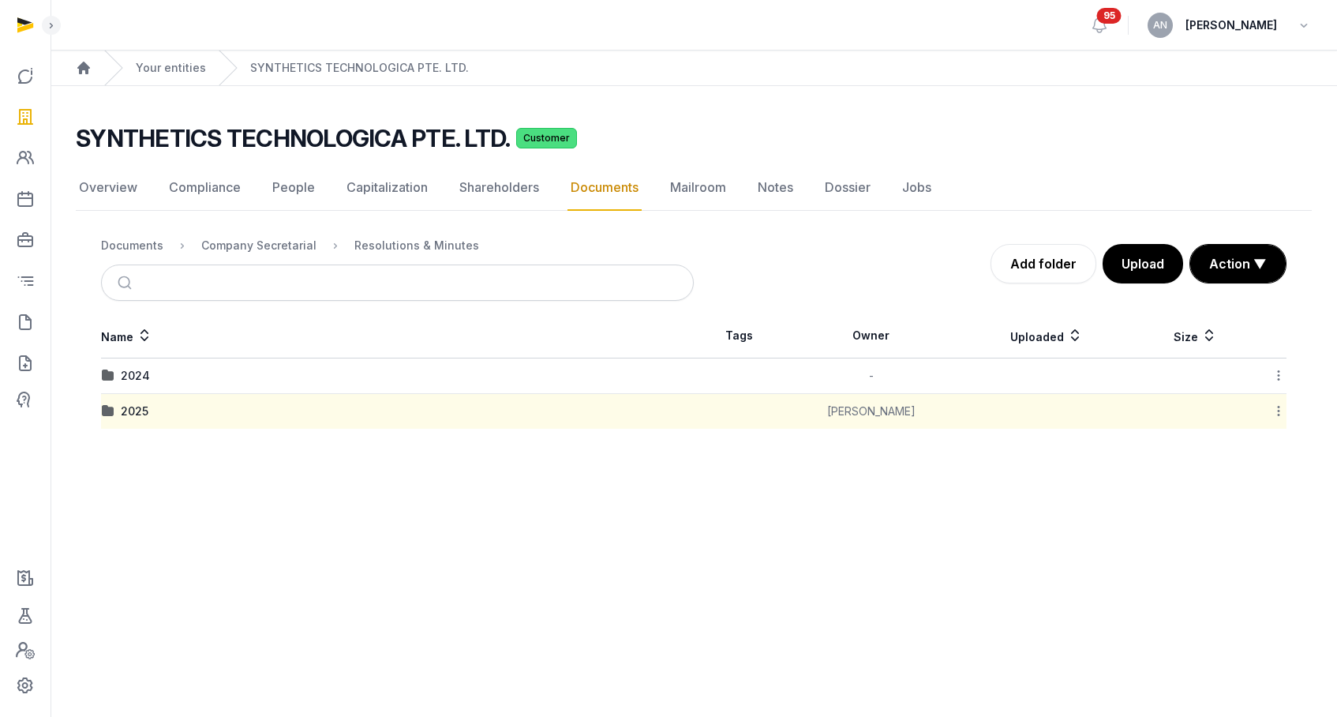
click at [151, 415] on div "2025" at bounding box center [397, 411] width 591 height 16
click at [134, 409] on div "2025" at bounding box center [135, 411] width 28 height 16
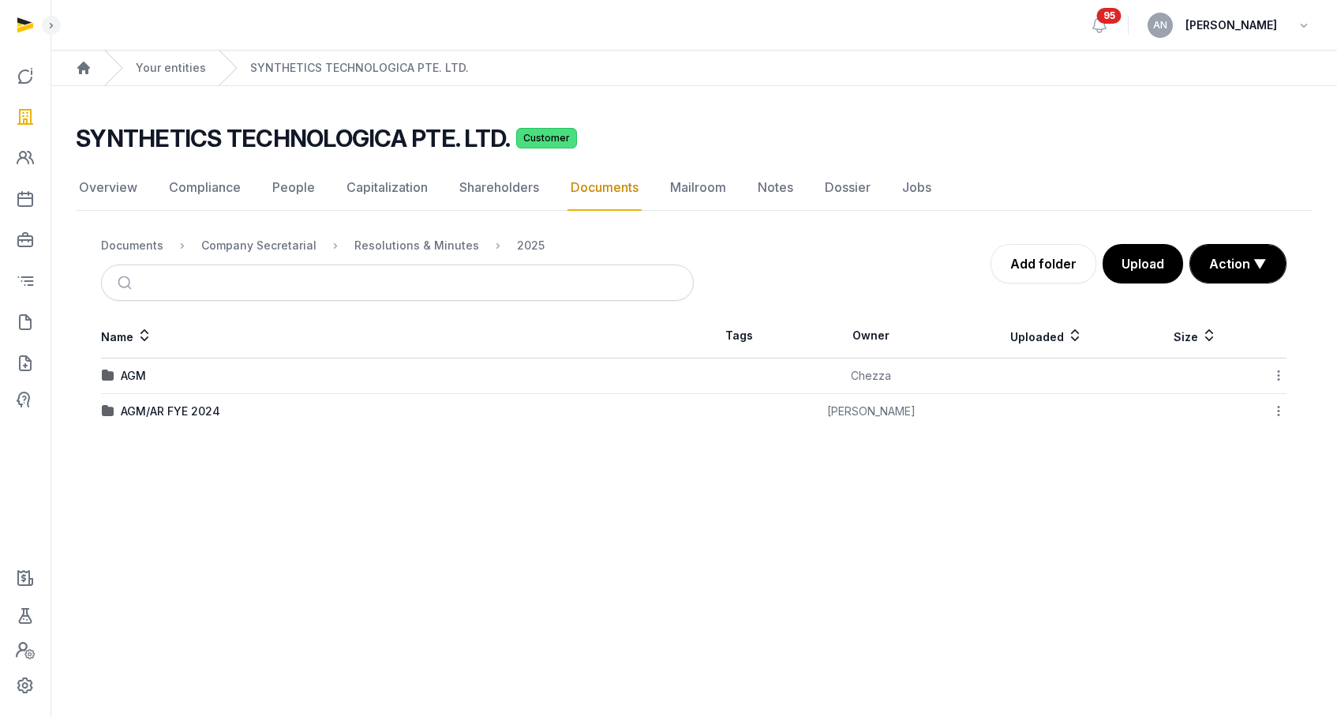
click at [152, 414] on div "AGM/AR FYE 2024" at bounding box center [170, 411] width 99 height 16
click at [1142, 266] on button "Upload" at bounding box center [1142, 263] width 82 height 39
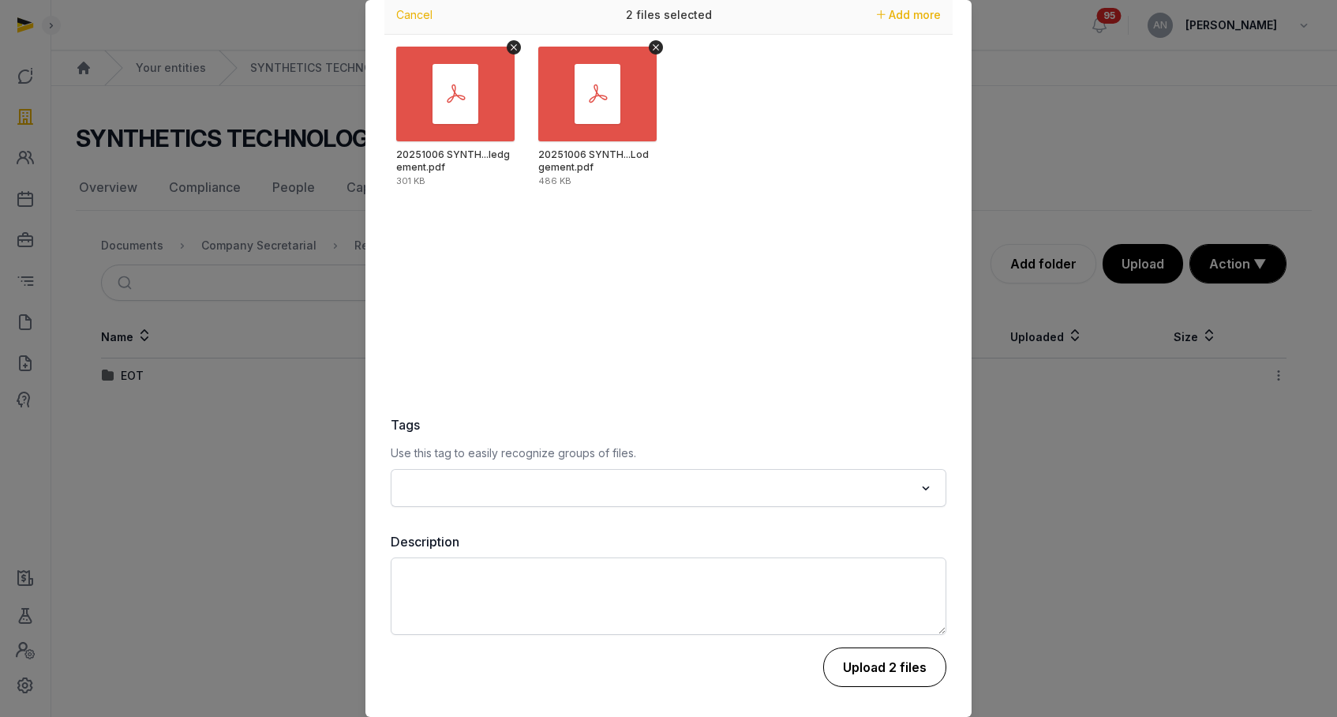
click at [894, 662] on button "Upload 2 files" at bounding box center [884, 666] width 123 height 39
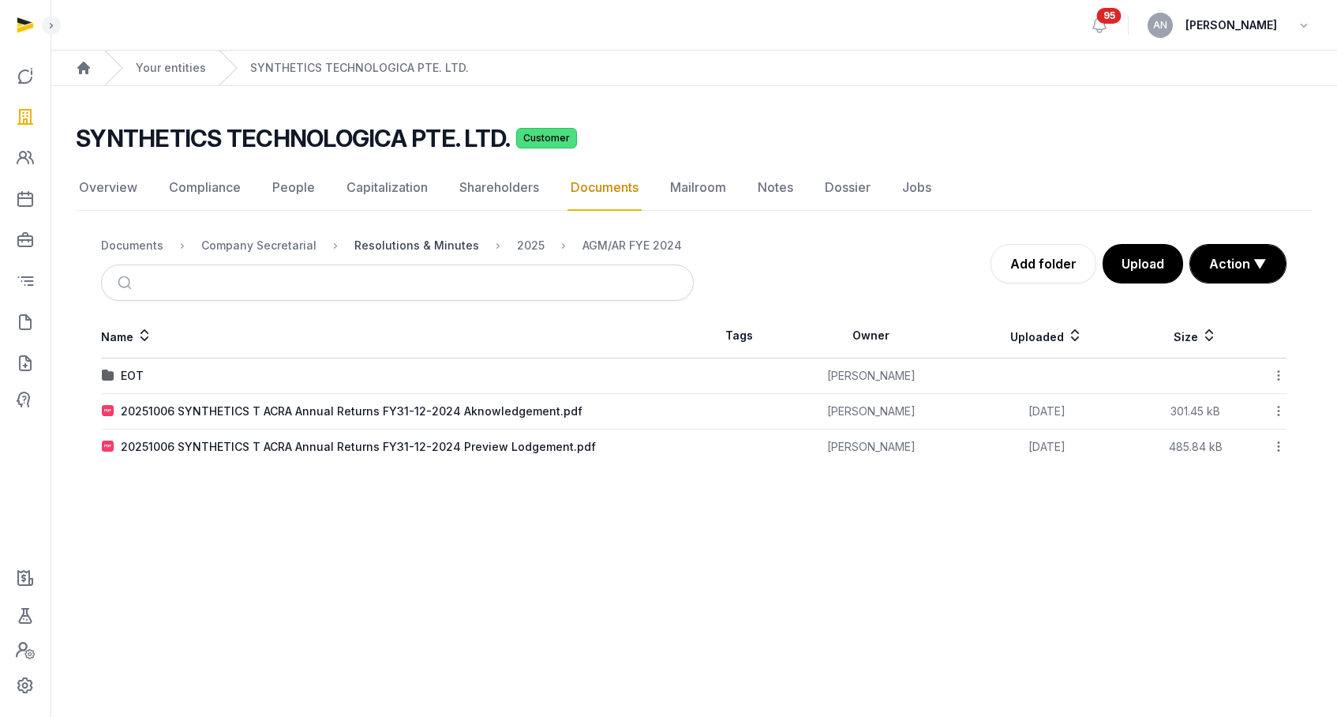
click at [382, 240] on div "Resolutions & Minutes" at bounding box center [416, 246] width 125 height 16
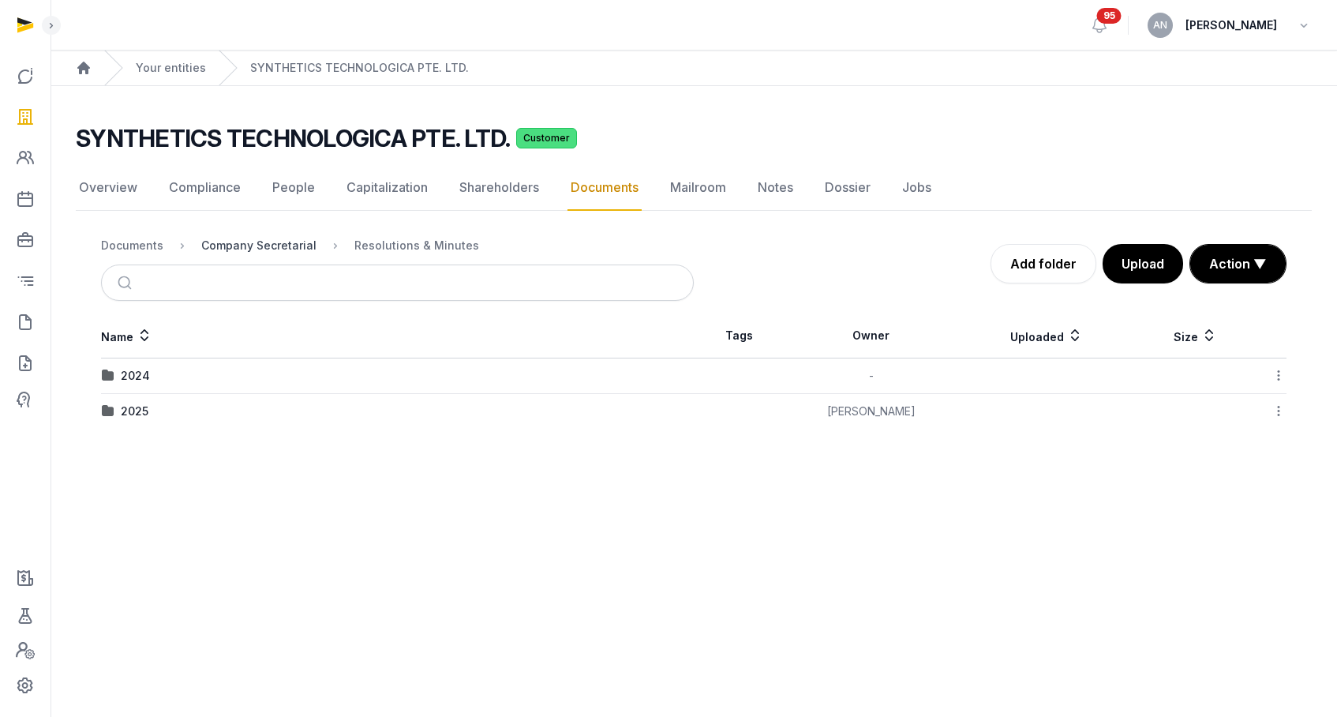
click at [271, 248] on div "Company Secretarial" at bounding box center [258, 246] width 115 height 16
click at [148, 380] on div "Resolutions & Minutes" at bounding box center [183, 376] width 125 height 16
click at [126, 415] on div "2025" at bounding box center [135, 411] width 28 height 16
click at [147, 407] on div "AGM/AR FYE 2024" at bounding box center [170, 411] width 99 height 16
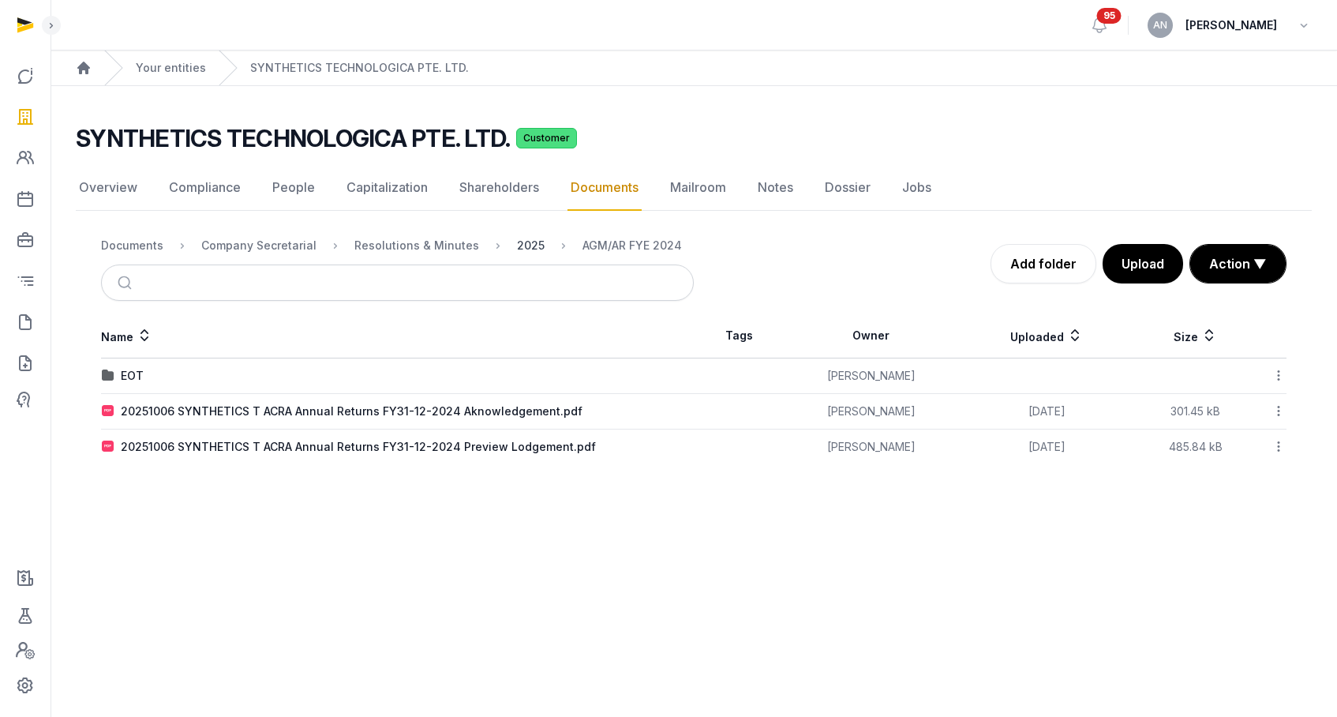
click at [517, 247] on div "2025" at bounding box center [531, 246] width 28 height 16
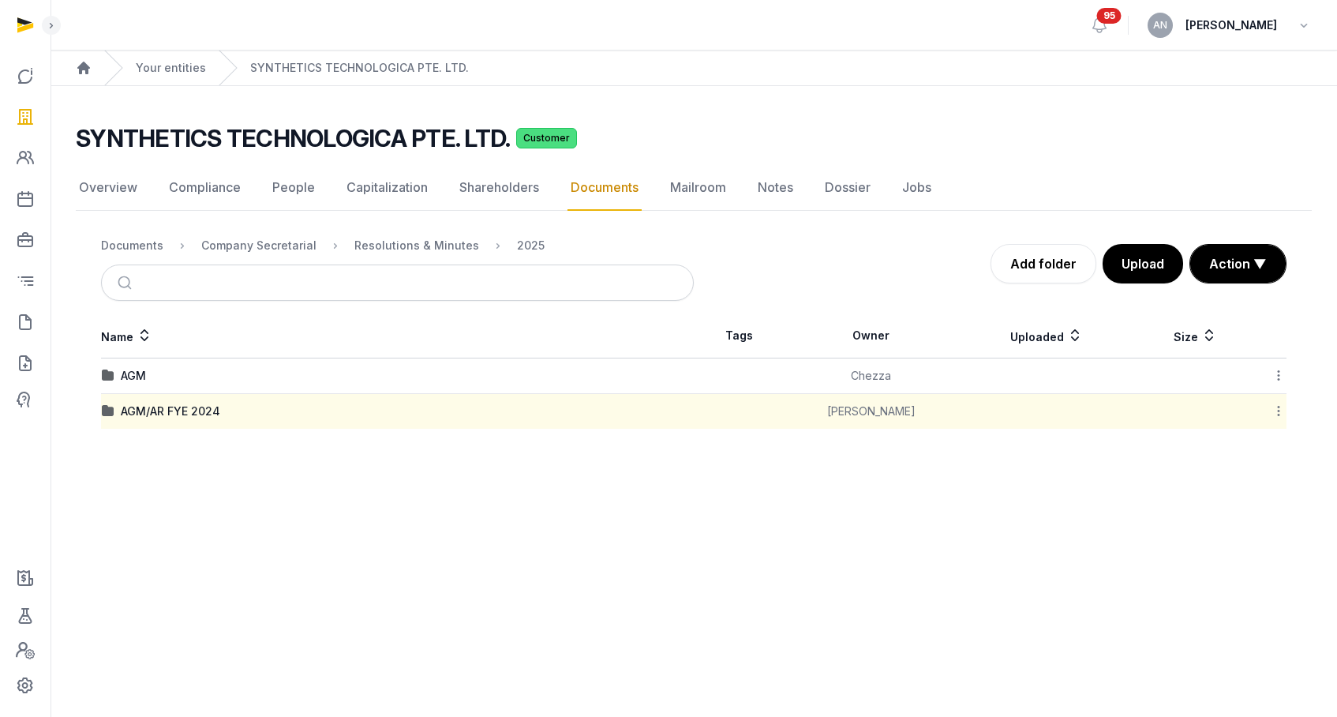
click at [148, 376] on div "AGM" at bounding box center [397, 376] width 591 height 16
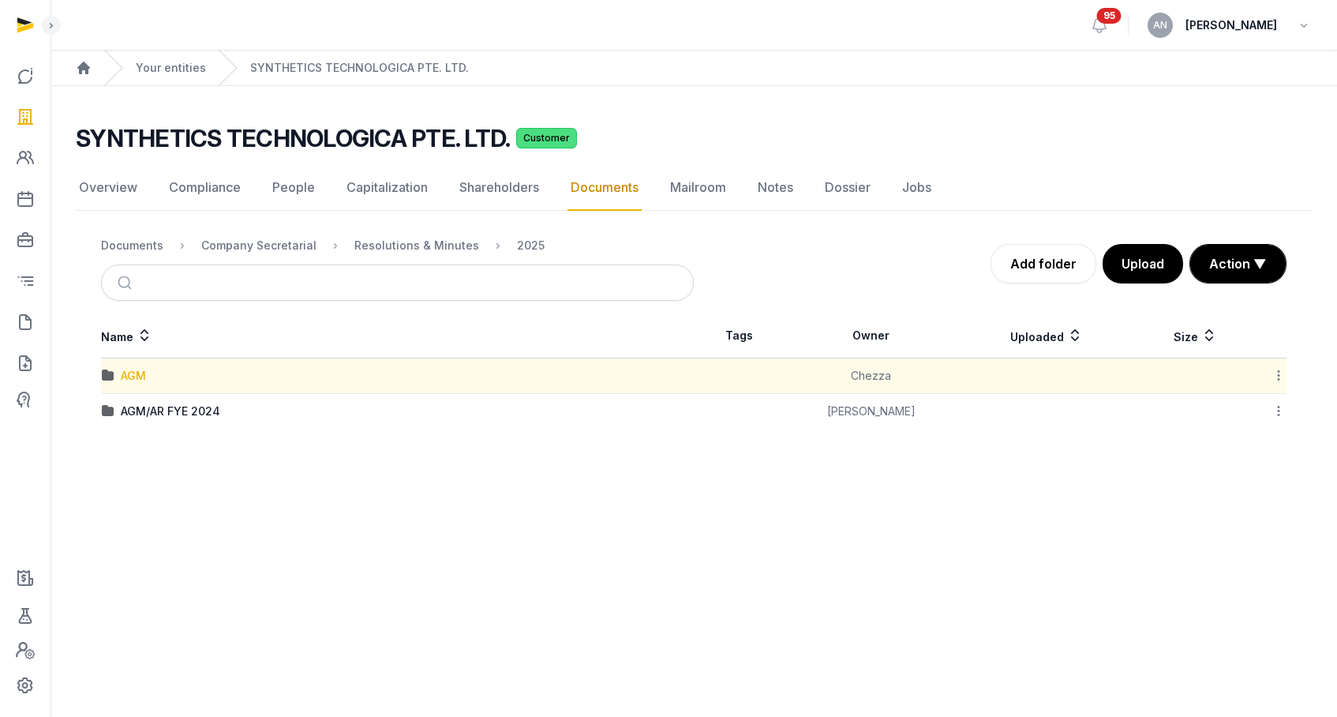
click at [144, 375] on div "AGM" at bounding box center [133, 376] width 25 height 16
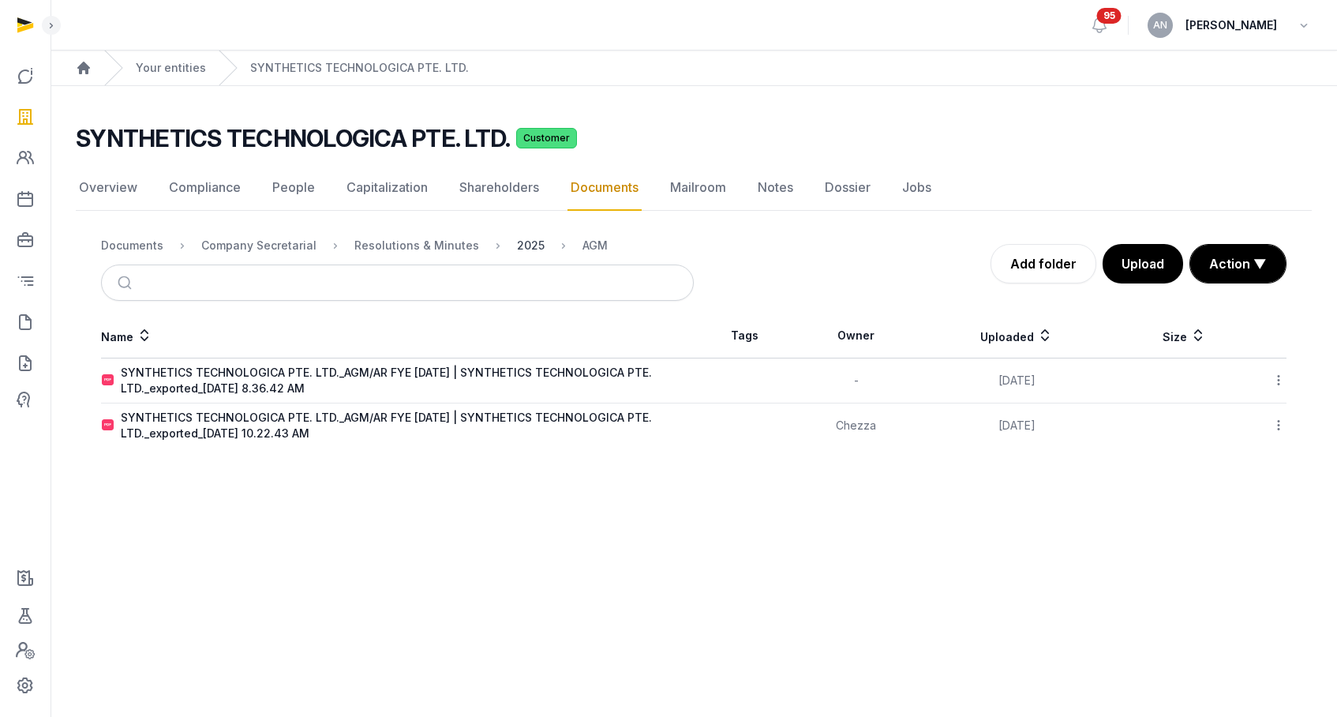
click at [517, 245] on div "2025" at bounding box center [531, 246] width 28 height 16
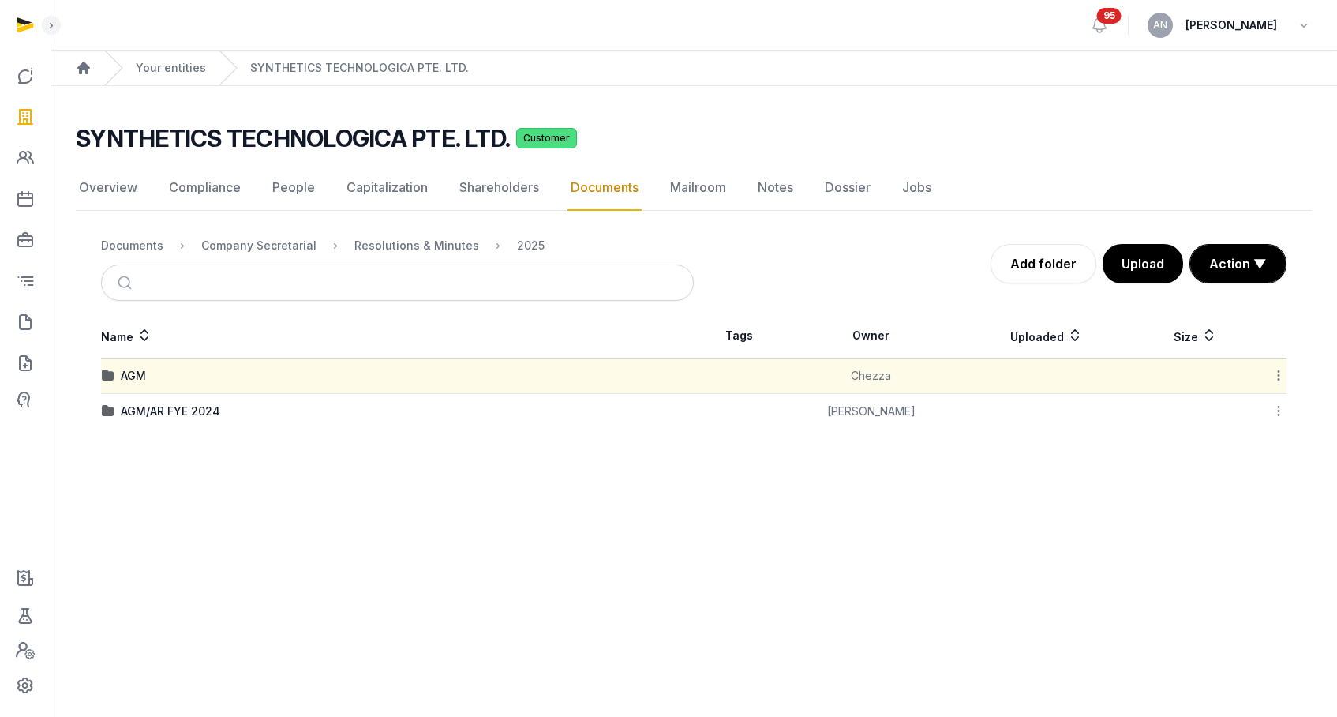
click at [1276, 372] on icon at bounding box center [1279, 375] width 14 height 17
click at [1229, 519] on div "Move" at bounding box center [1223, 530] width 126 height 28
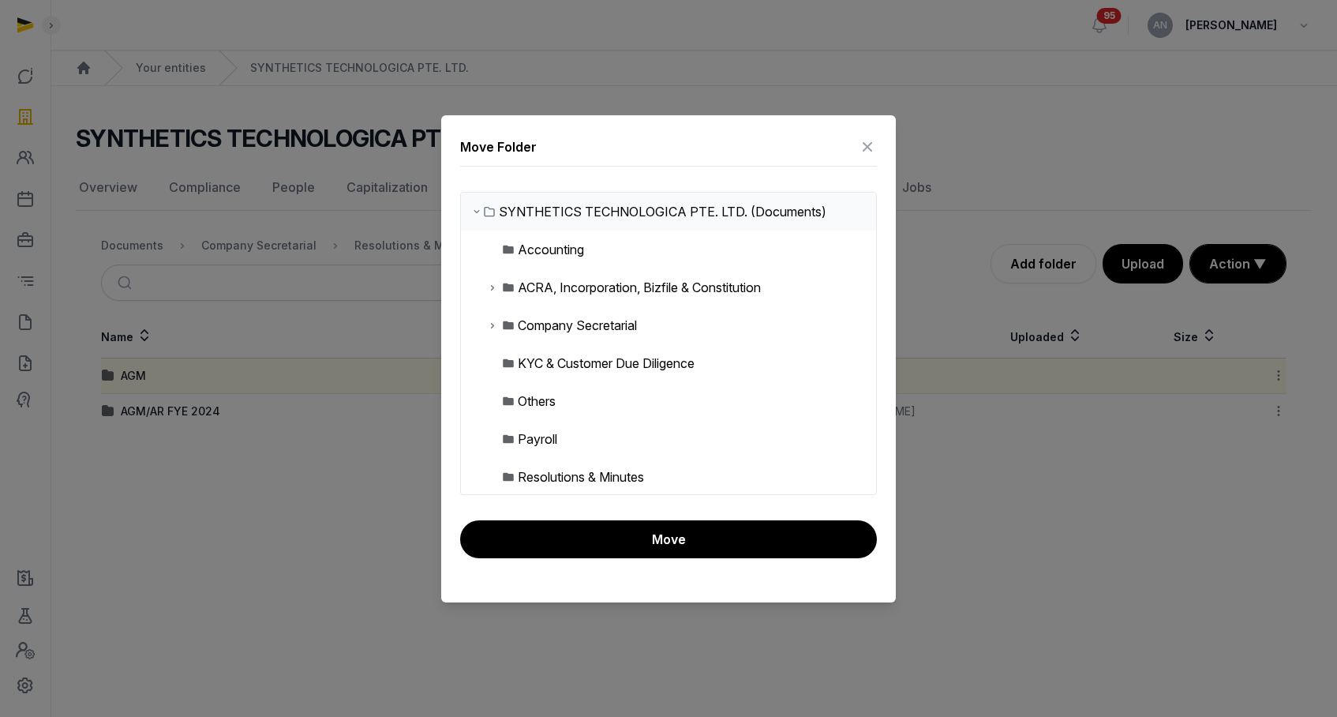
click at [489, 324] on icon at bounding box center [492, 325] width 13 height 19
click at [504, 366] on icon at bounding box center [505, 363] width 13 height 19
click at [519, 440] on icon at bounding box center [518, 438] width 13 height 19
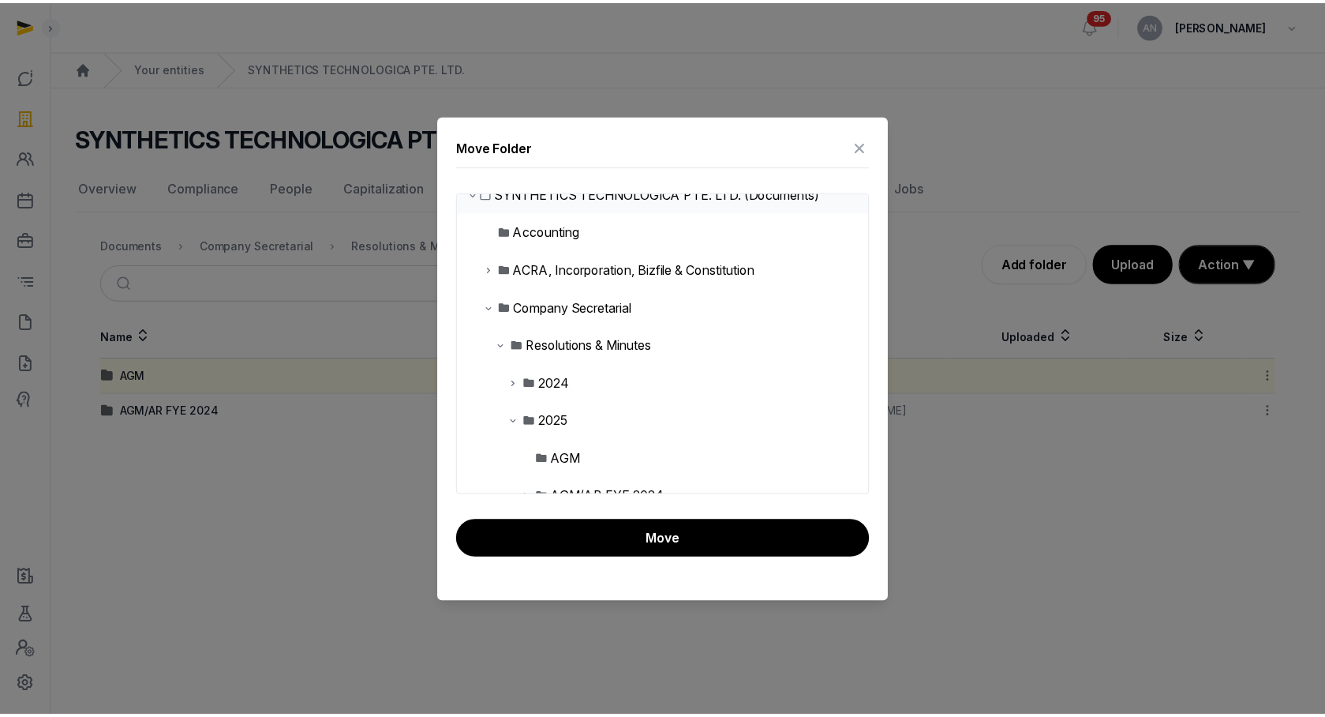
scroll to position [35, 0]
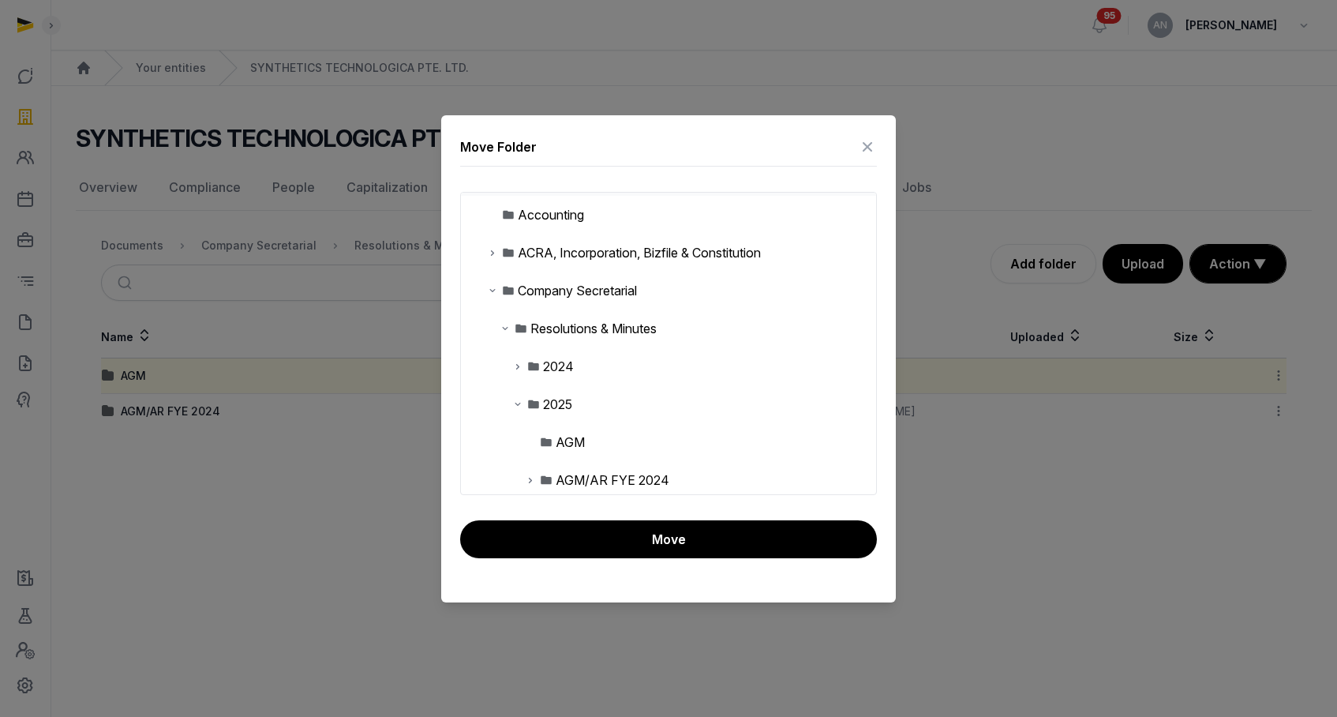
click at [574, 478] on div "AGM/AR FYE 2024" at bounding box center [613, 480] width 114 height 19
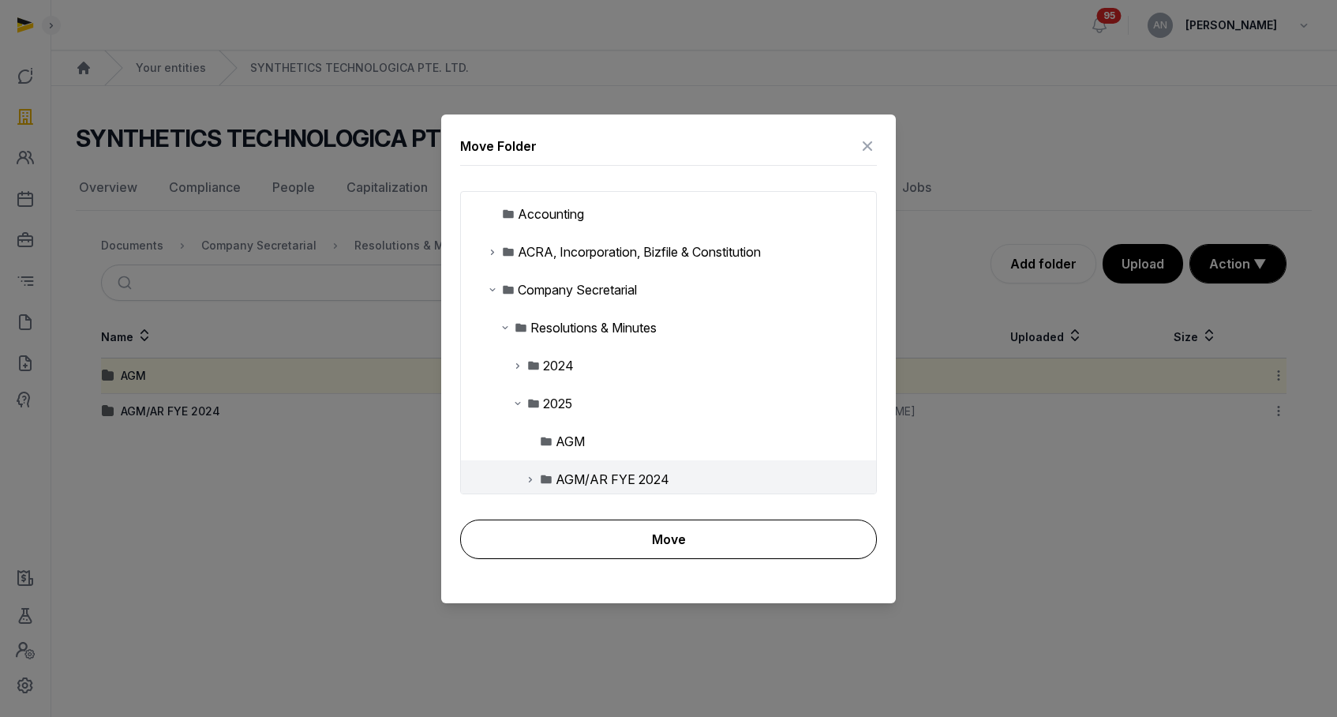
click at [608, 547] on button "Move" at bounding box center [668, 538] width 417 height 39
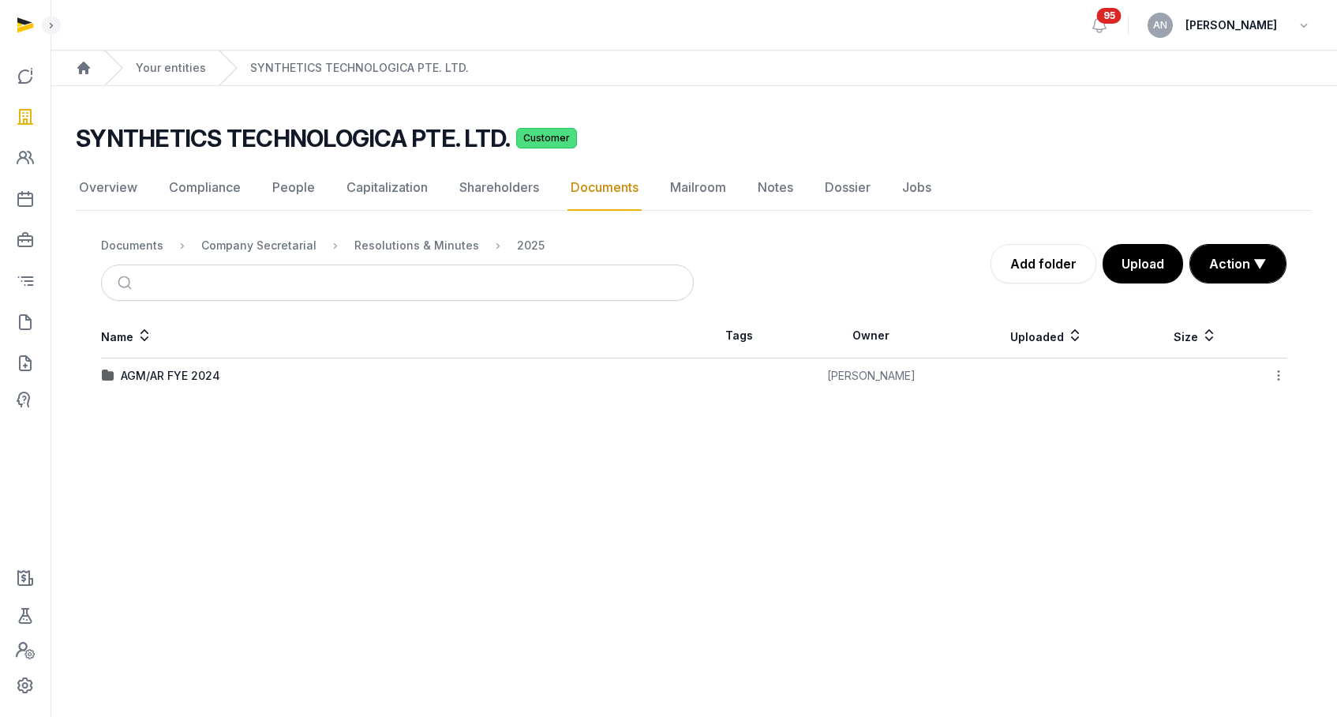
click at [198, 363] on td "AGM/AR FYE 2024" at bounding box center [397, 376] width 593 height 36
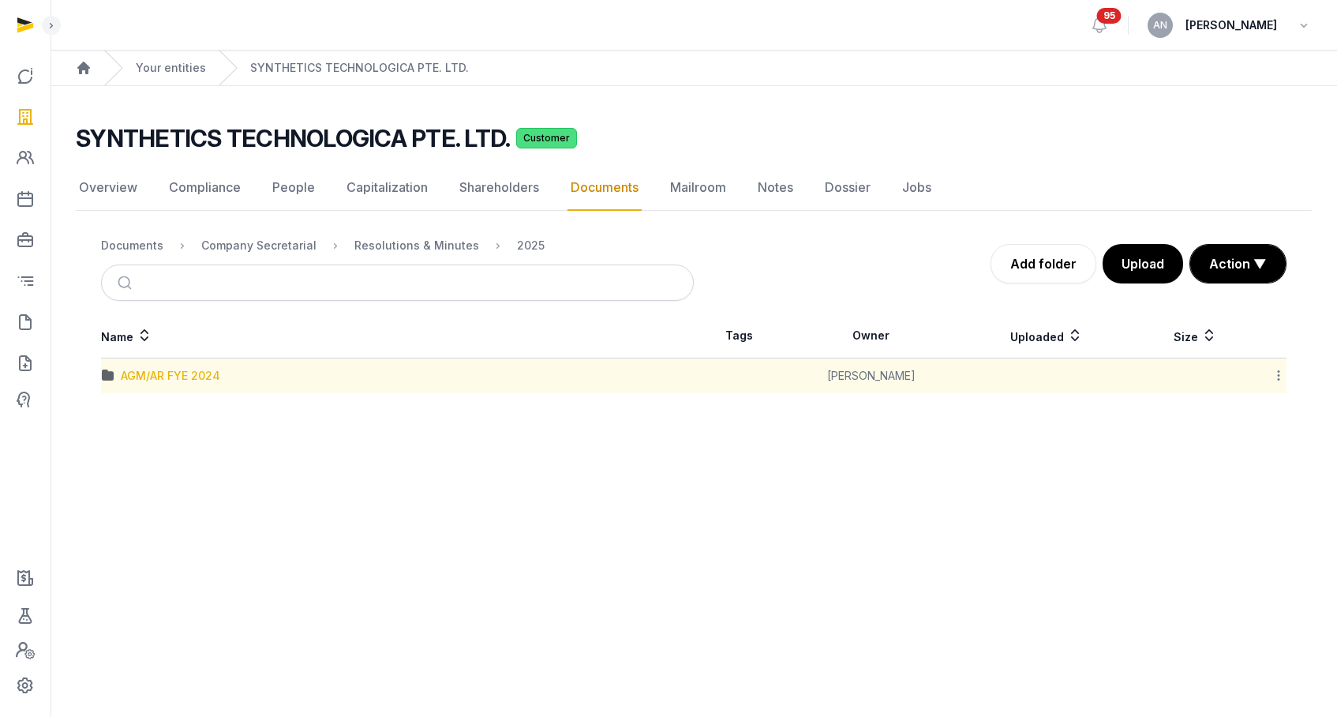
click at [191, 376] on div "AGM/AR FYE 2024" at bounding box center [170, 376] width 99 height 16
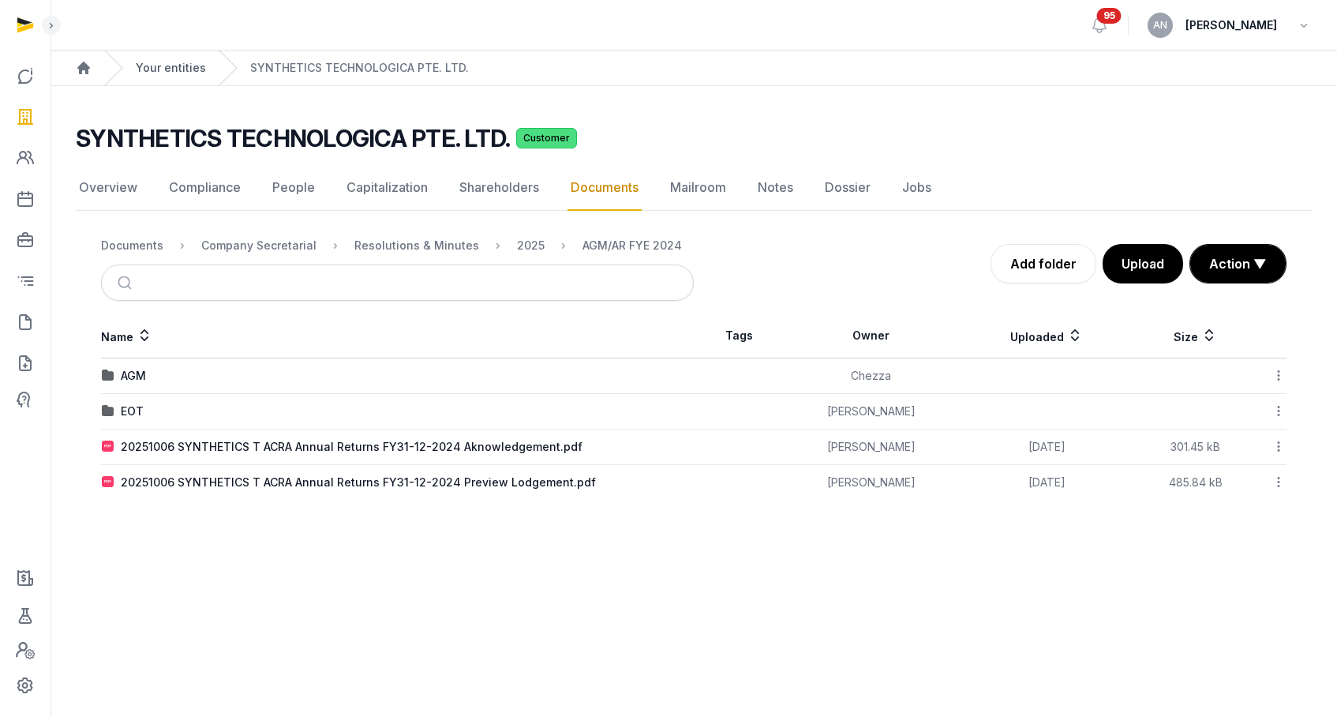
click at [189, 67] on link "Your entities" at bounding box center [171, 68] width 70 height 16
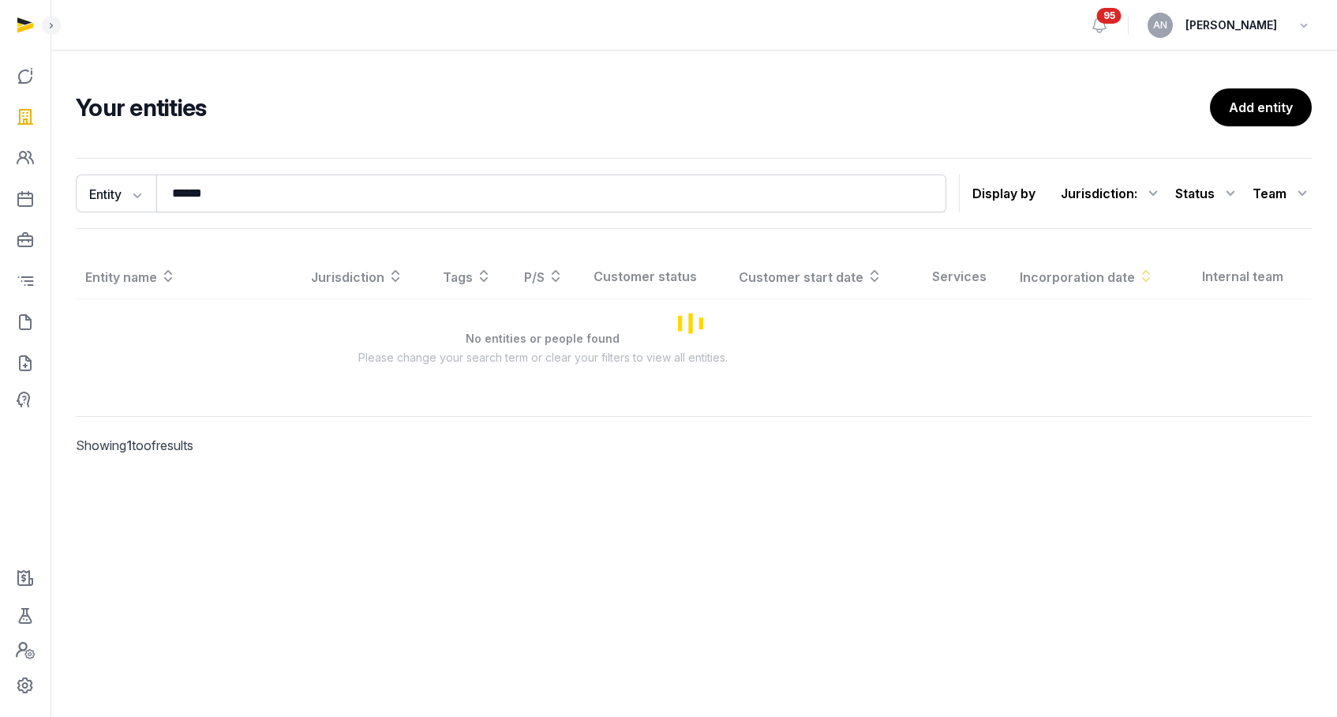
click at [491, 139] on div "Your entities Add entity Entity Entity People Tags Services ****** Search Displ…" at bounding box center [694, 293] width 1287 height 411
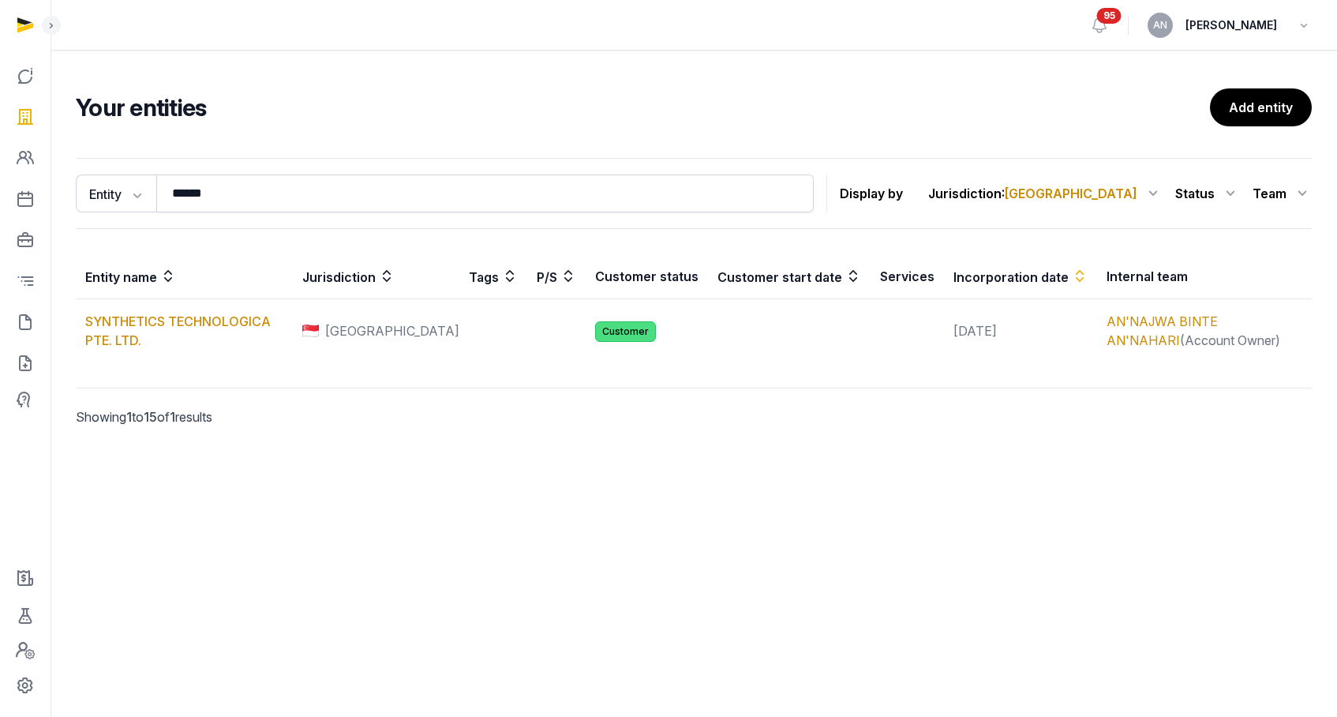
click at [587, 60] on div "Your entities Add entity Entity Entity People Tags Services ****** Search Displ…" at bounding box center [694, 277] width 1287 height 452
click at [579, 79] on div "Your entities Add entity Entity Entity People Tags Services ****** Search Displ…" at bounding box center [694, 277] width 1287 height 452
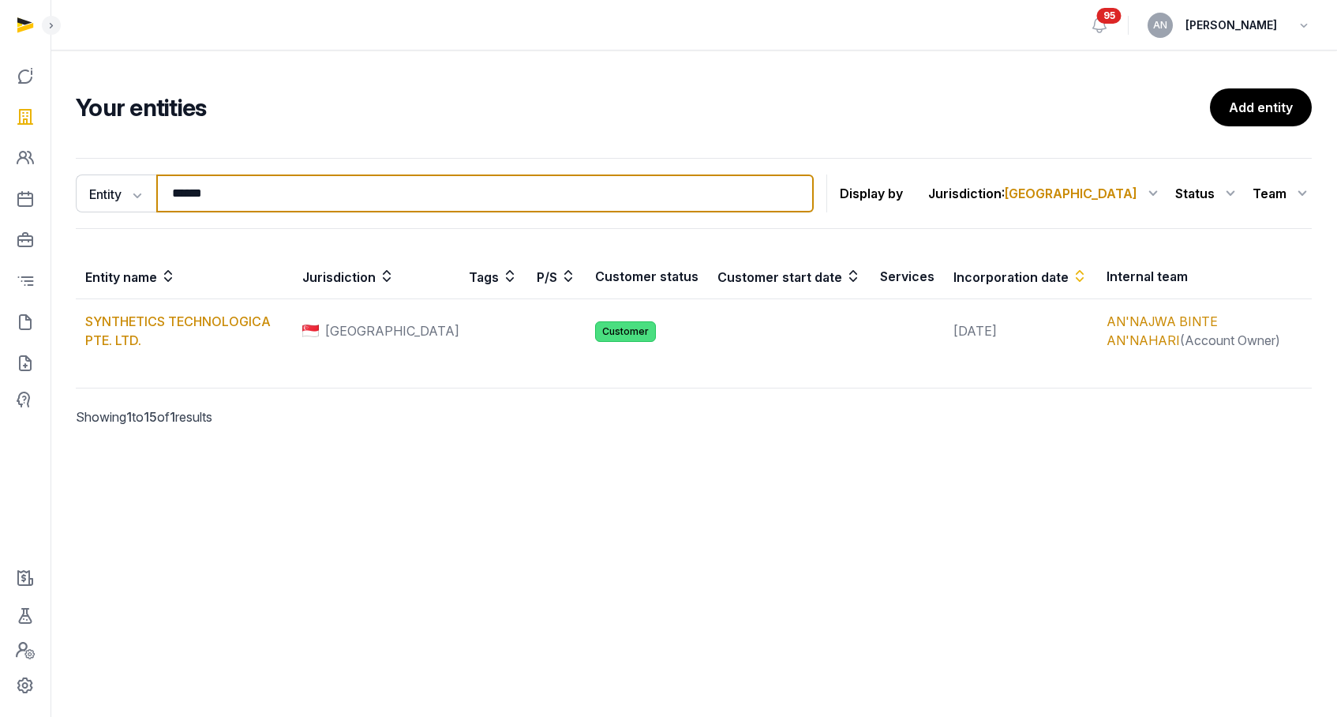
click at [231, 200] on input "******" at bounding box center [485, 193] width 658 height 38
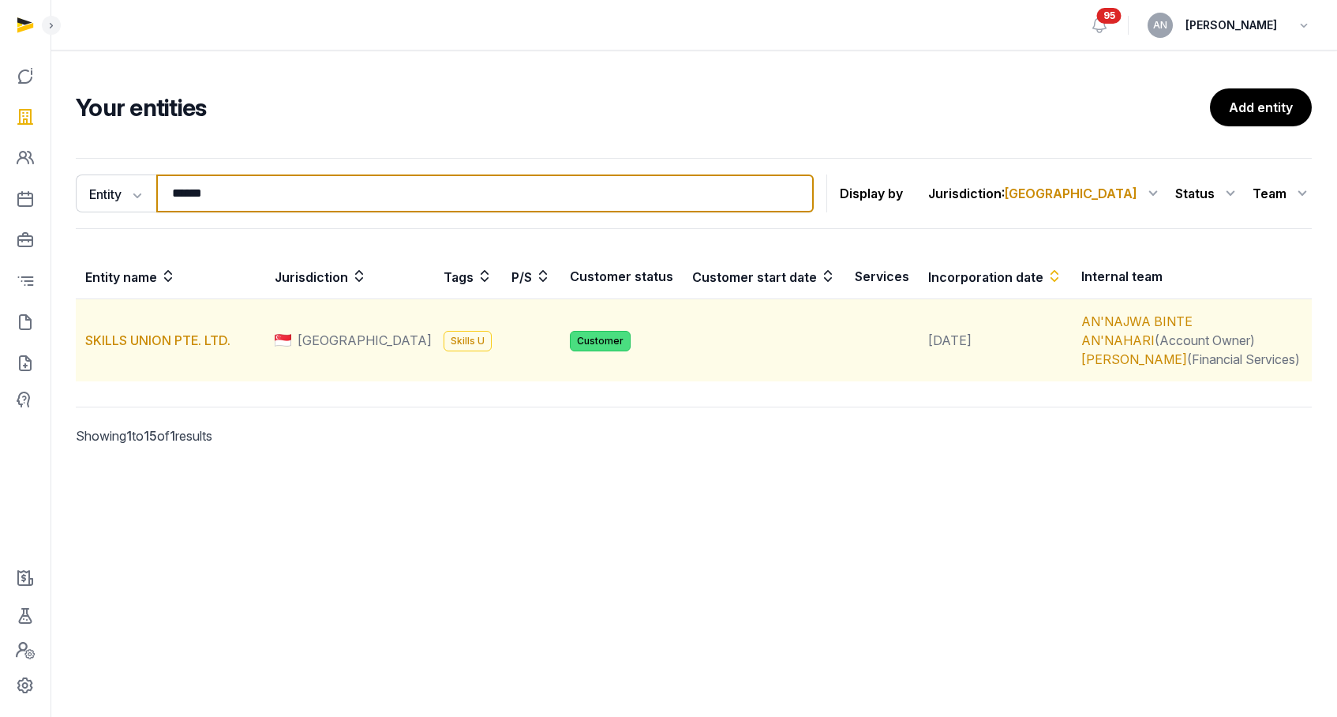
type input "******"
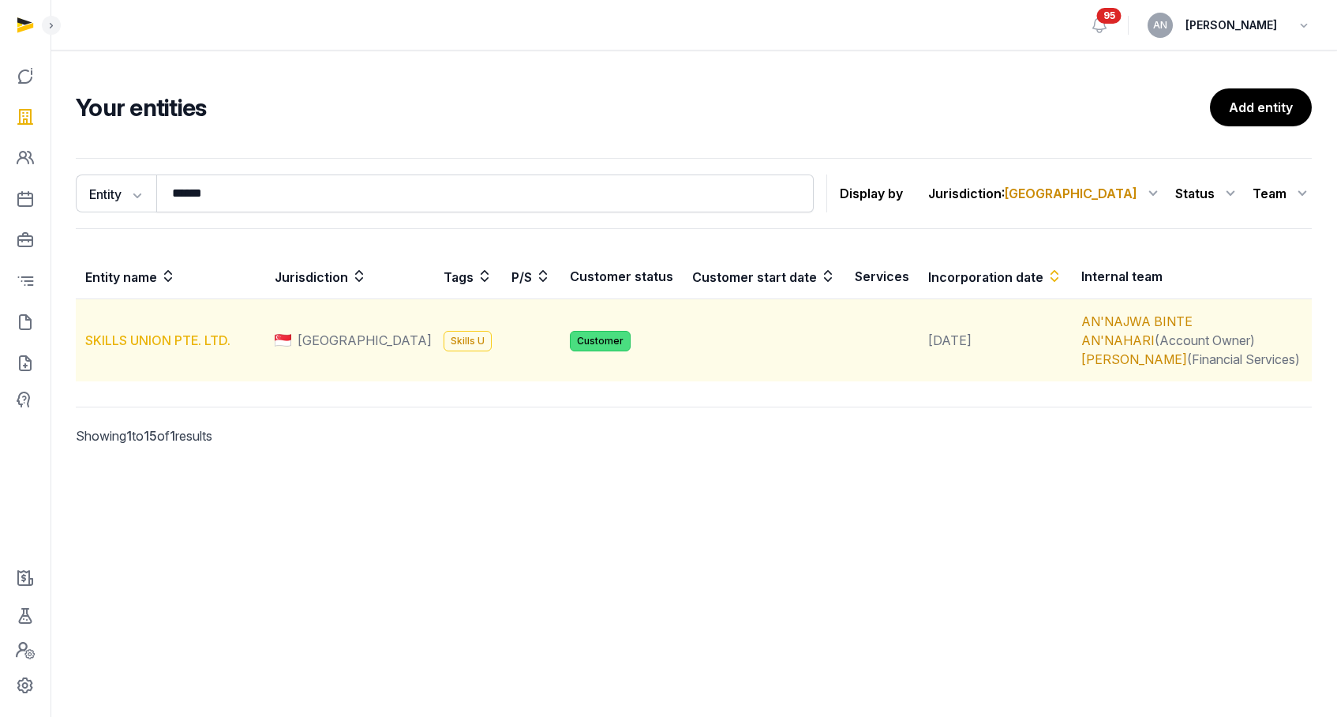
click at [147, 327] on td "SKILLS UNION PTE. LTD." at bounding box center [170, 340] width 189 height 83
click at [148, 341] on link "SKILLS UNION PTE. LTD." at bounding box center [157, 340] width 145 height 16
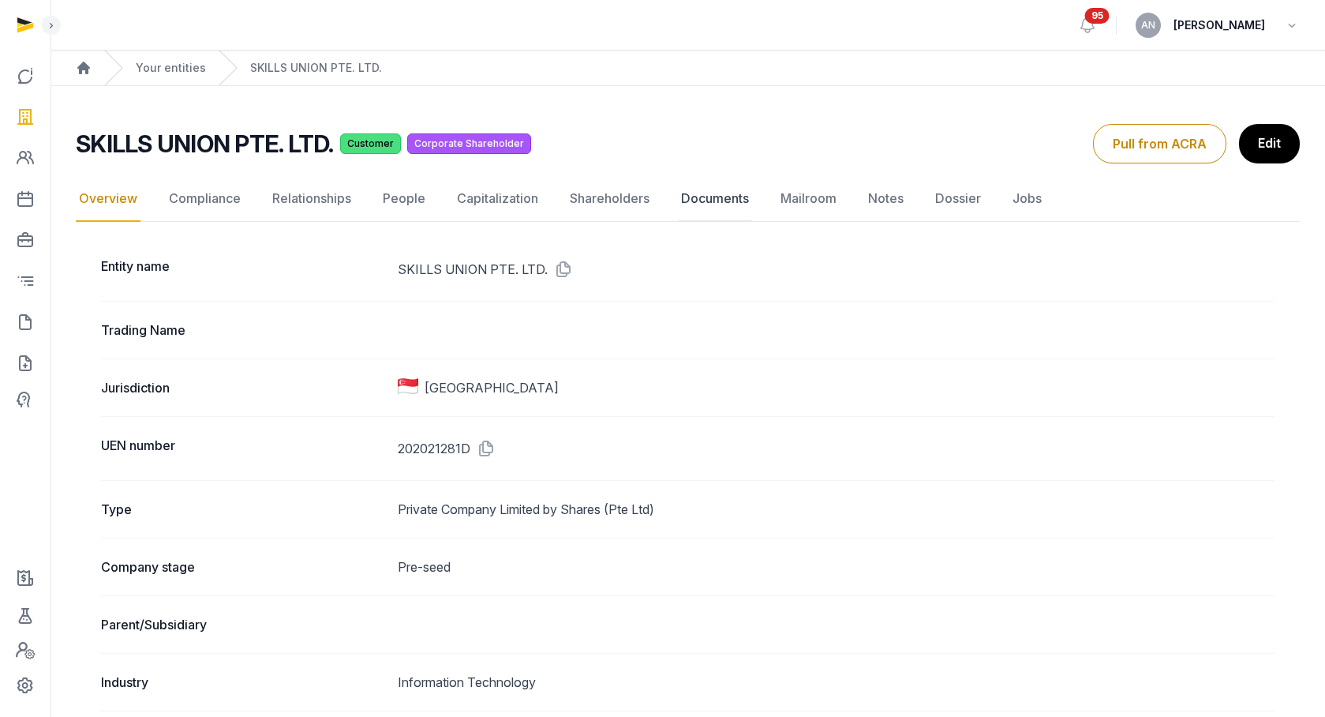
click at [737, 204] on link "Documents" at bounding box center [715, 199] width 74 height 46
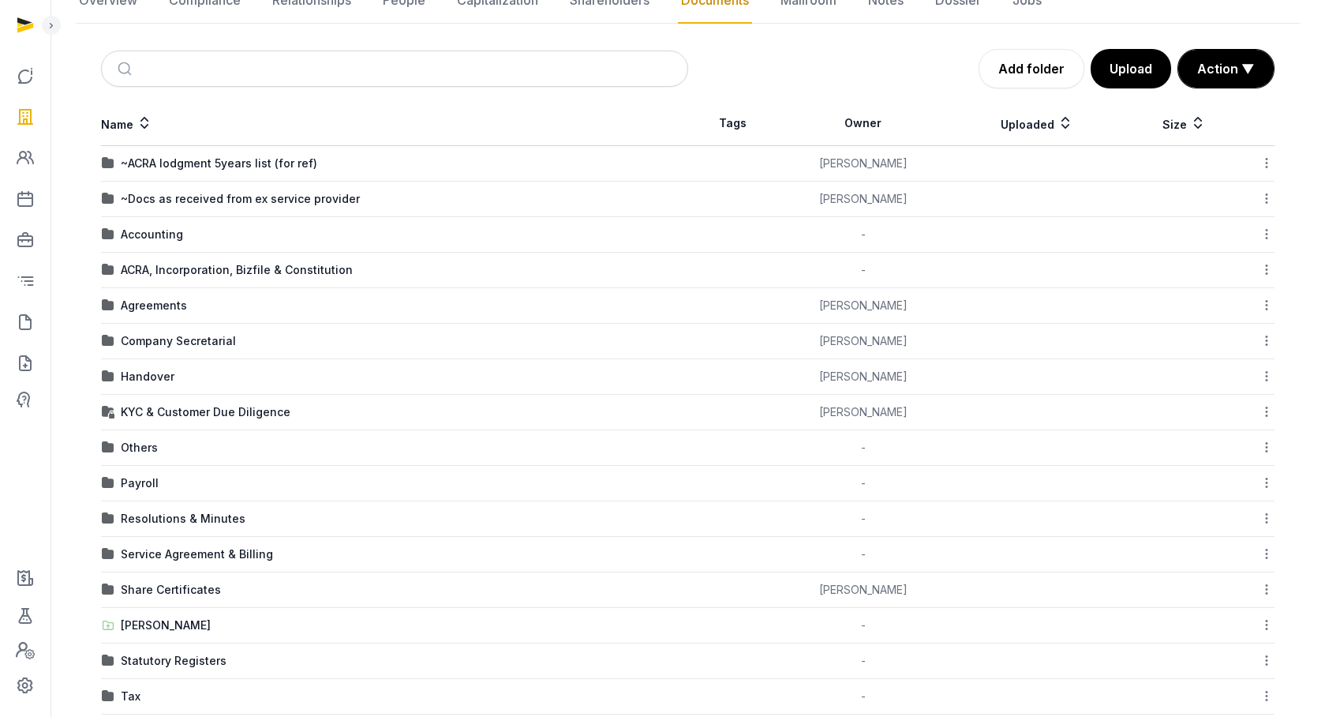
scroll to position [261, 0]
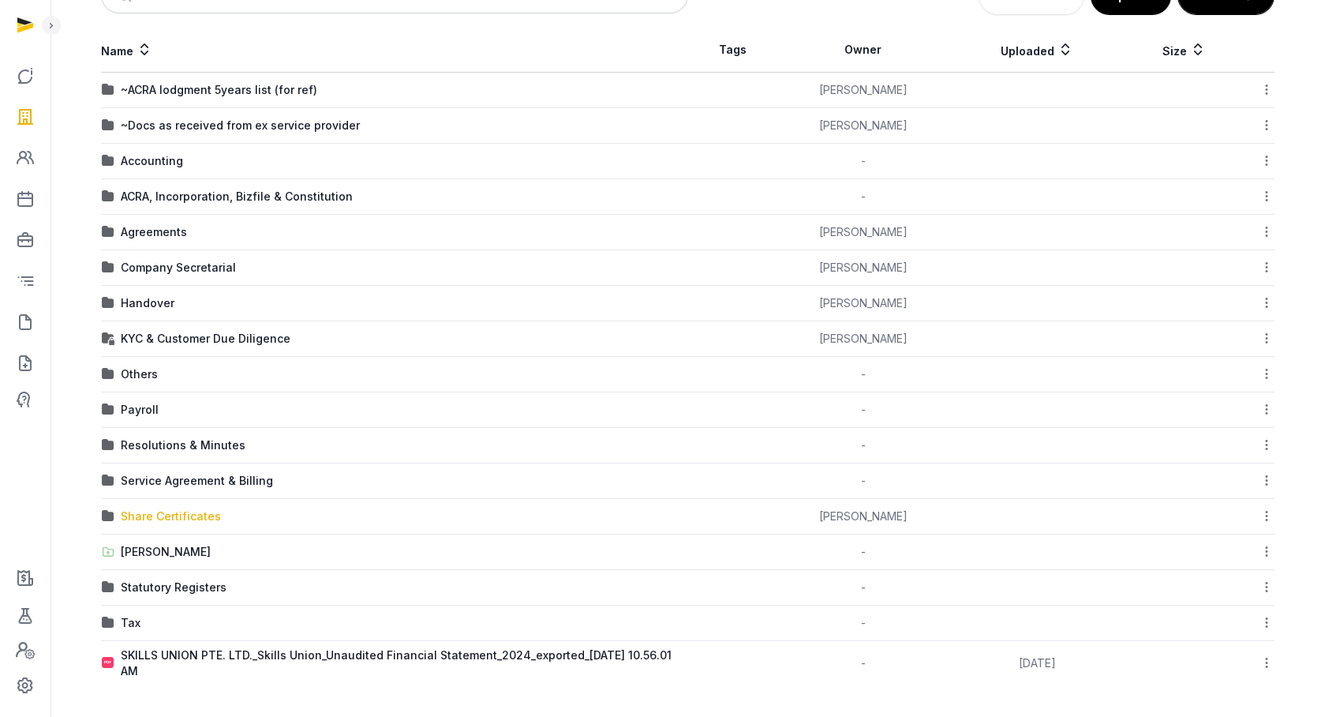
click at [180, 519] on div "Share Certificates" at bounding box center [171, 516] width 100 height 16
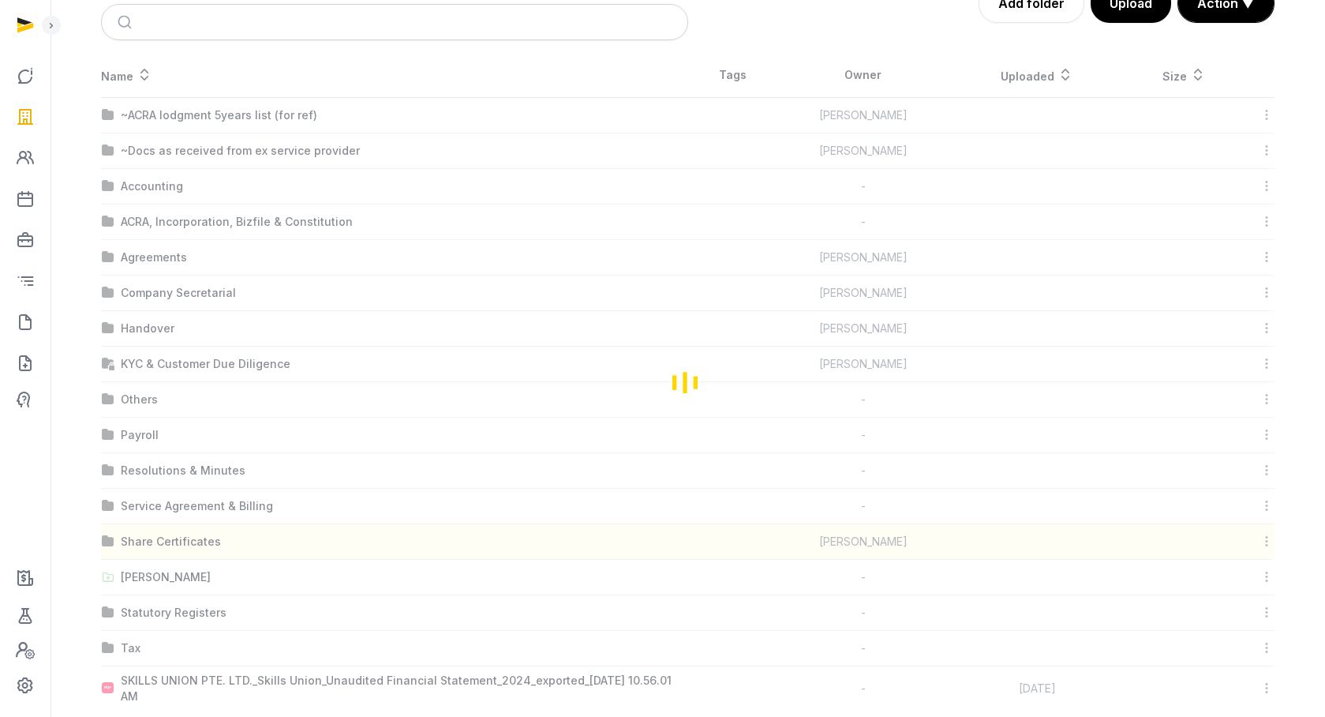
scroll to position [0, 0]
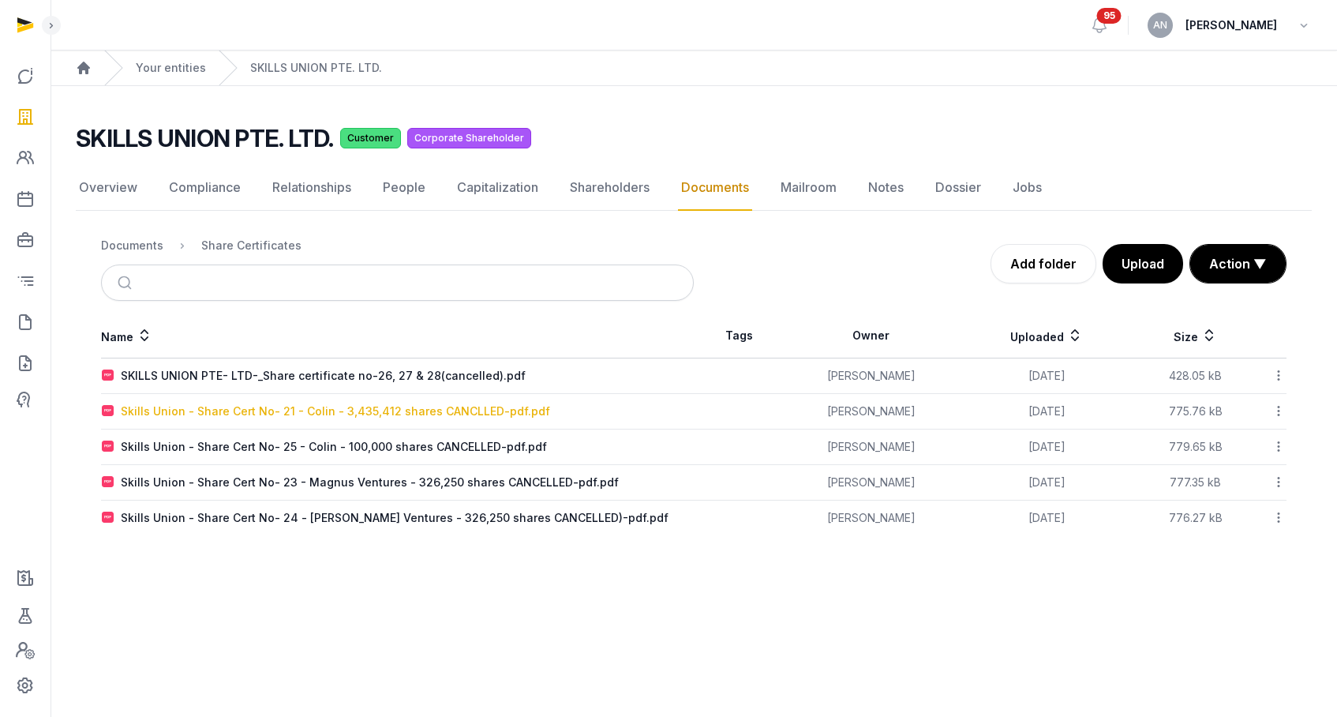
click at [312, 414] on div "Skills Union - Share Cert No- 21 - Colin - 3,435,412 shares CANCLLED-pdf.pdf" at bounding box center [335, 411] width 429 height 16
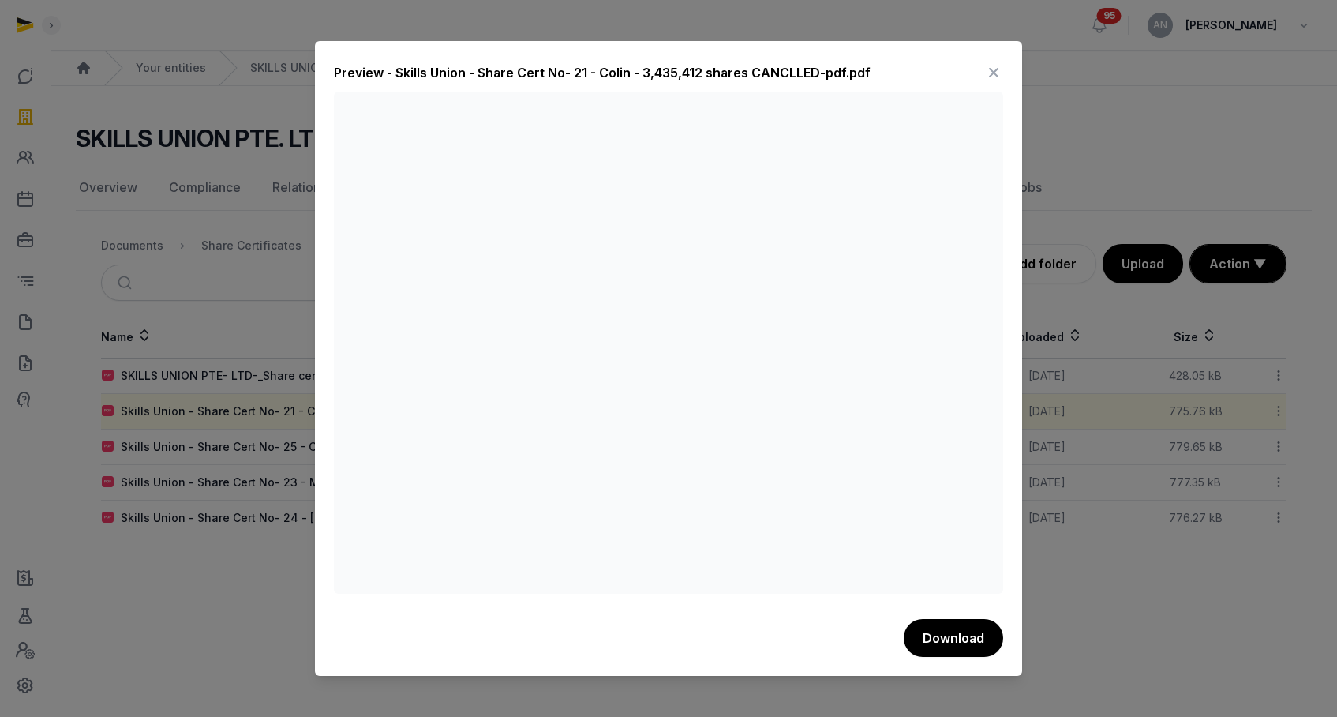
click at [995, 60] on div "Preview - Skills Union - Share Cert No- 21 - Colin - 3,435,412 shares CANCLLED-…" at bounding box center [668, 358] width 707 height 635
click at [993, 72] on icon at bounding box center [993, 72] width 19 height 25
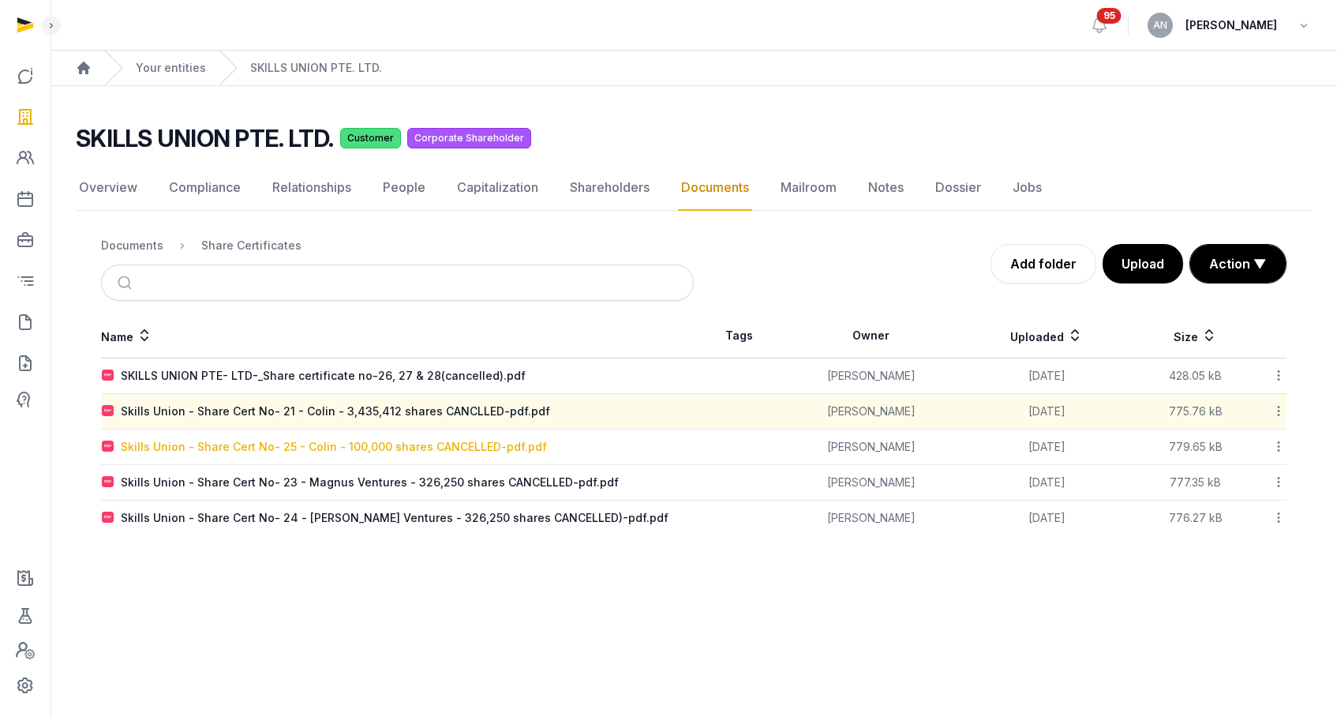
click at [268, 444] on div "Skills Union - Share Cert No- 25 - Colin - 100,000 shares CANCELLED-pdf.pdf" at bounding box center [334, 447] width 426 height 16
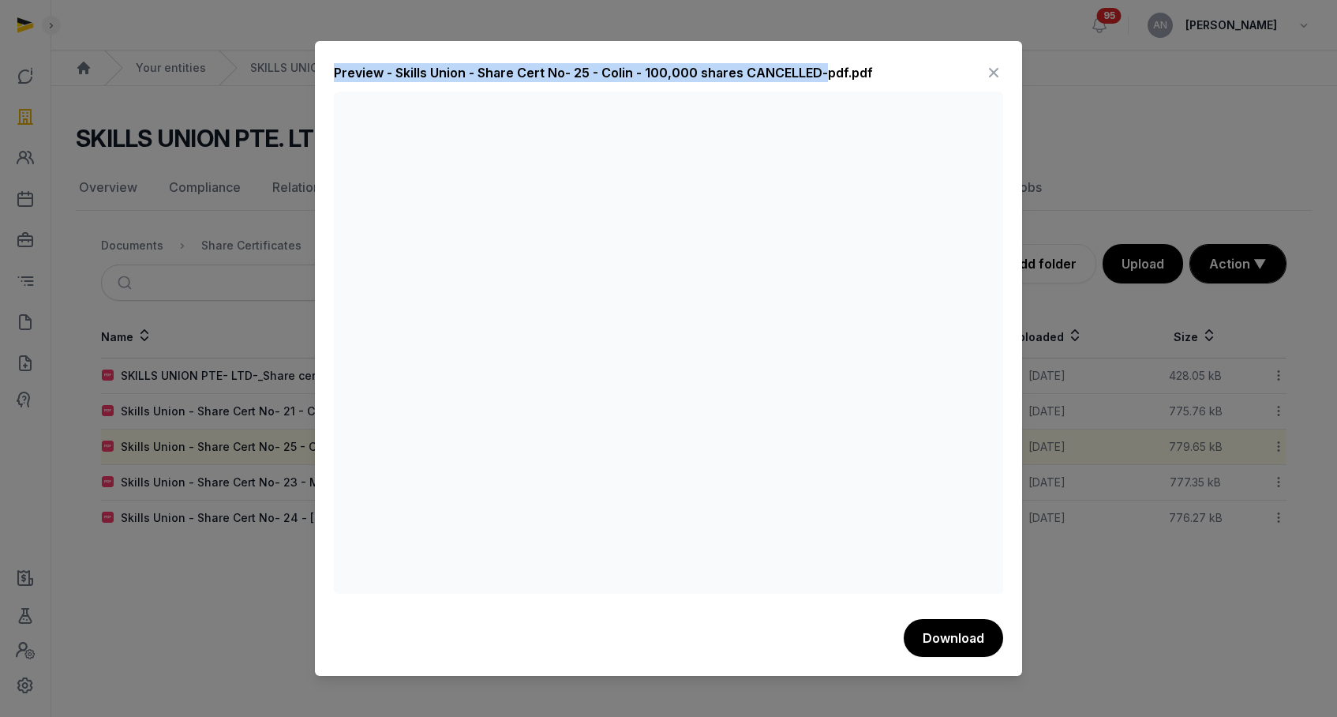
drag, startPoint x: 738, startPoint y: 62, endPoint x: 823, endPoint y: 72, distance: 85.8
click at [823, 72] on div "Preview - Skills Union - Share Cert No- 25 - Colin - 100,000 shares CANCELLED-p…" at bounding box center [603, 72] width 539 height 19
click at [822, 72] on div "Preview - Skills Union - Share Cert No- 25 - Colin - 100,000 shares CANCELLED-p…" at bounding box center [603, 72] width 539 height 19
click at [776, 72] on div "Preview - Skills Union - Share Cert No- 25 - Colin - 100,000 shares CANCELLED-p…" at bounding box center [603, 72] width 539 height 19
click at [776, 71] on div "Preview - Skills Union - Share Cert No- 25 - Colin - 100,000 shares CANCELLED-p…" at bounding box center [603, 72] width 539 height 19
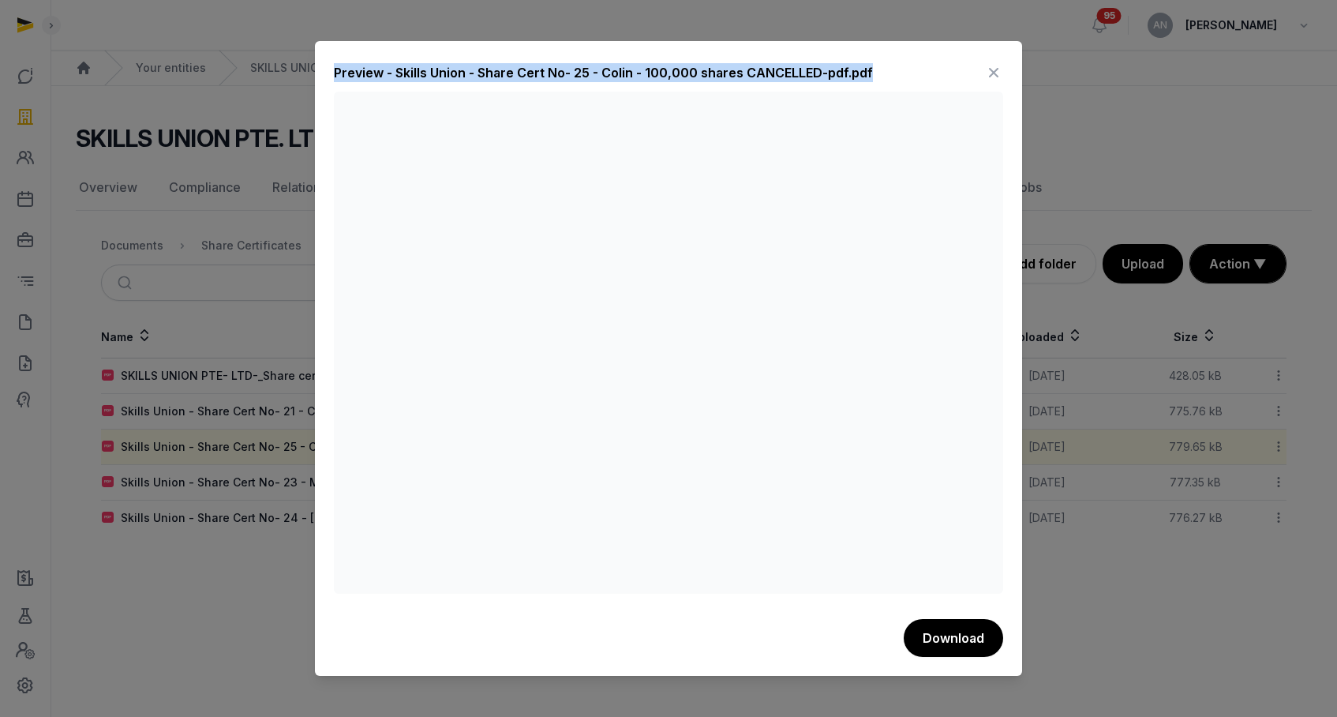
click at [776, 71] on div "Preview - Skills Union - Share Cert No- 25 - Colin - 100,000 shares CANCELLED-p…" at bounding box center [603, 72] width 539 height 19
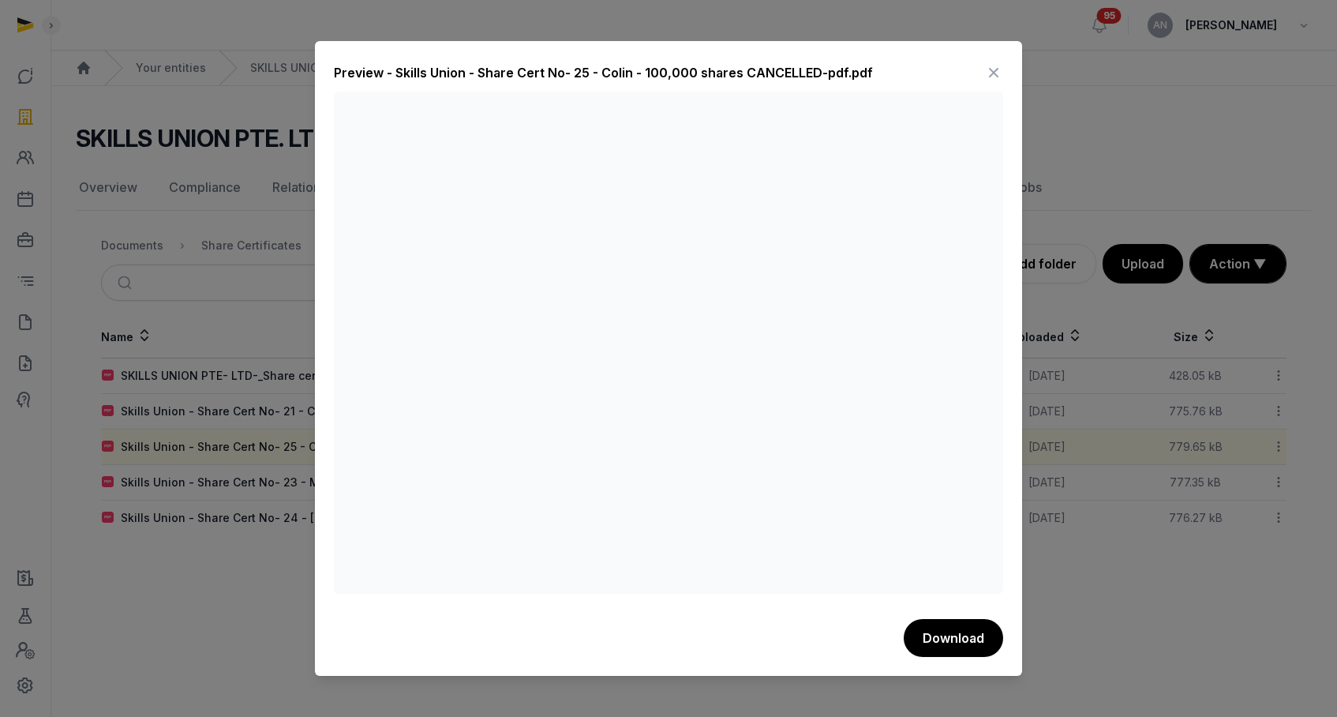
drag, startPoint x: 892, startPoint y: 69, endPoint x: 905, endPoint y: 68, distance: 12.7
click at [892, 69] on div "Preview - Skills Union - Share Cert No- 25 - Colin - 100,000 shares CANCELLED-p…" at bounding box center [668, 76] width 669 height 32
click at [993, 69] on icon at bounding box center [993, 72] width 19 height 25
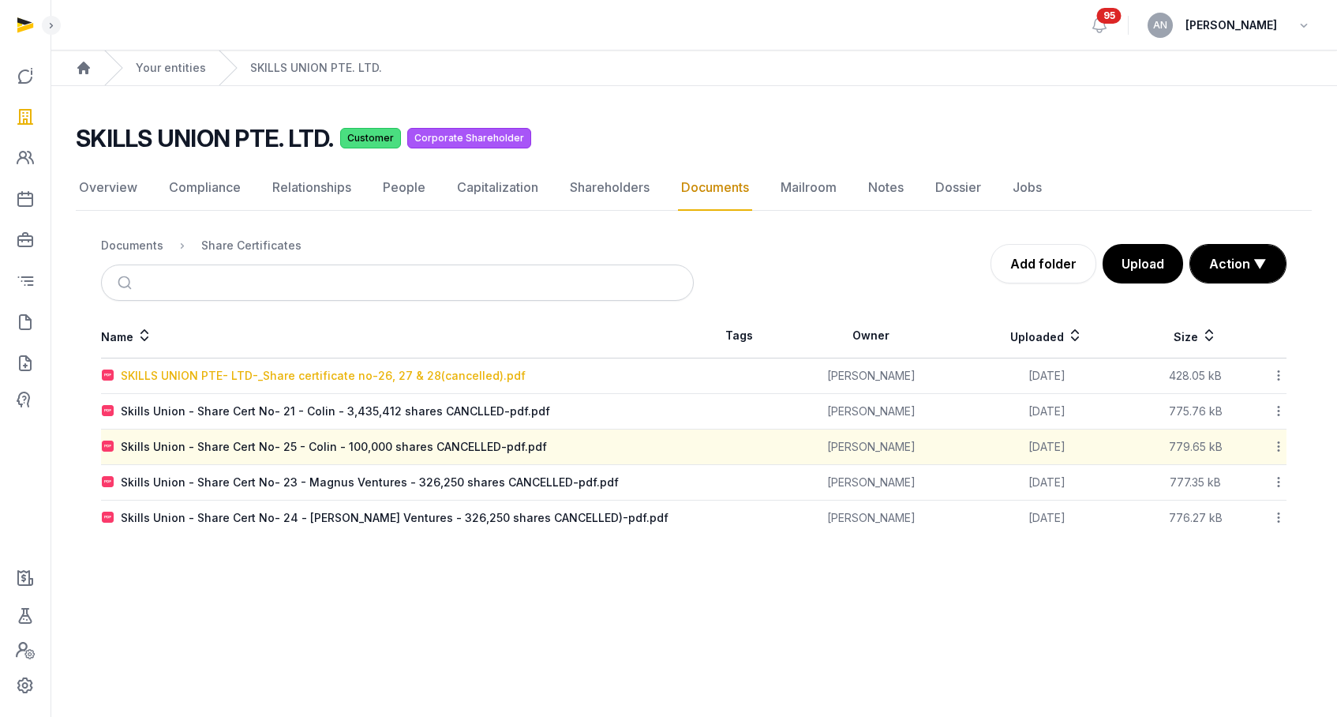
click at [446, 381] on div "SKILLS UNION PTE- LTD-_Share certificate no-26, 27 & 28(cancelled).pdf" at bounding box center [323, 376] width 405 height 16
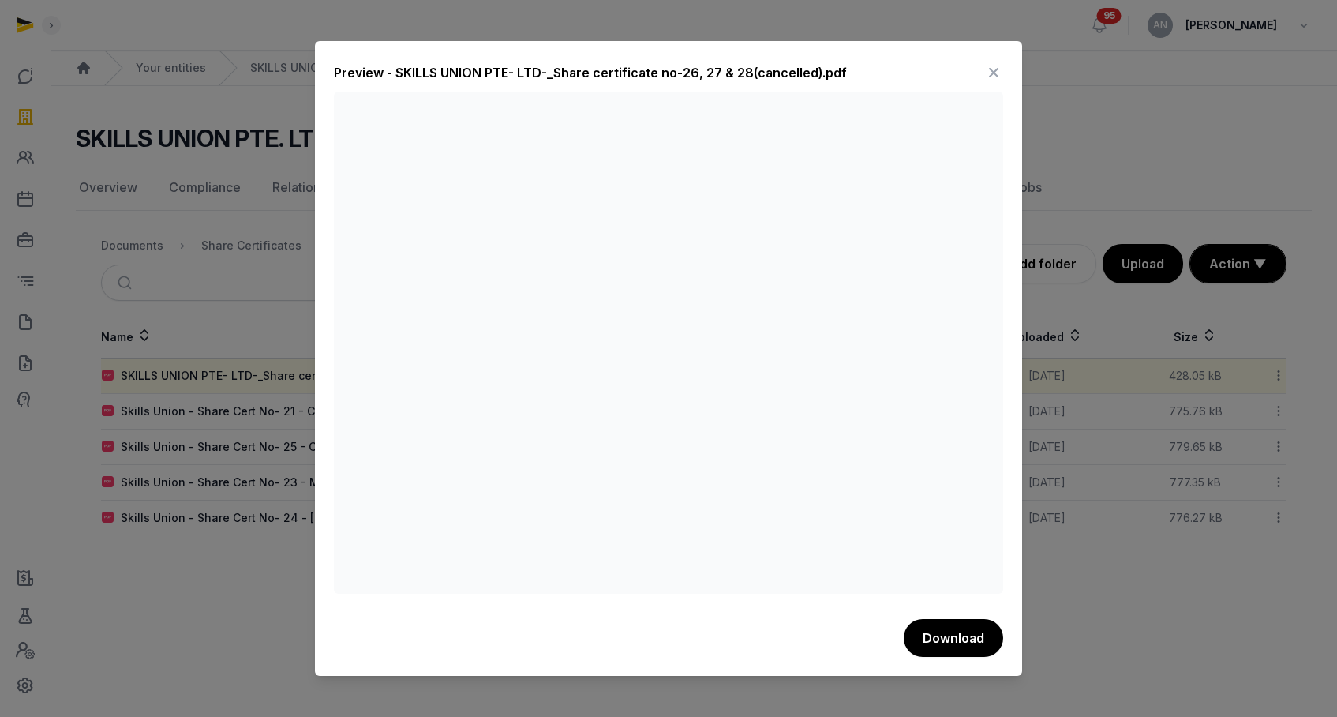
click at [999, 70] on icon at bounding box center [993, 72] width 19 height 25
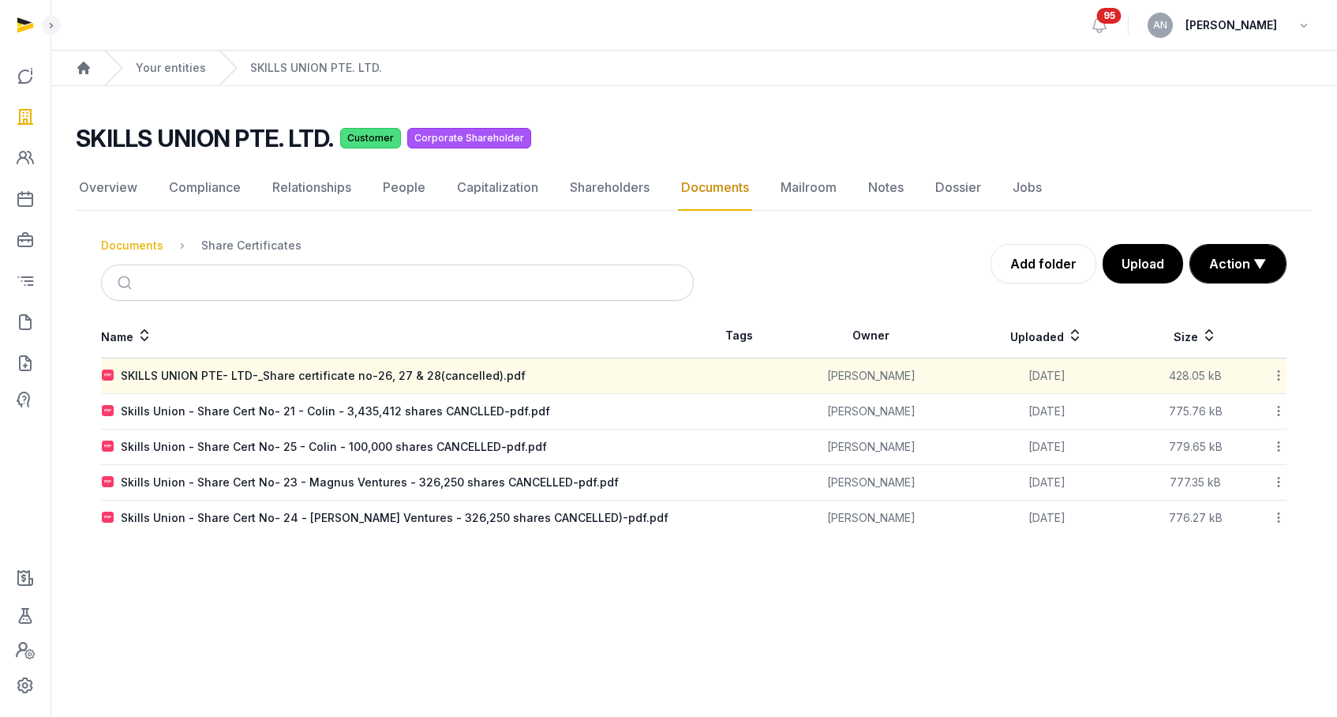
click at [129, 253] on div "Documents" at bounding box center [132, 246] width 62 height 16
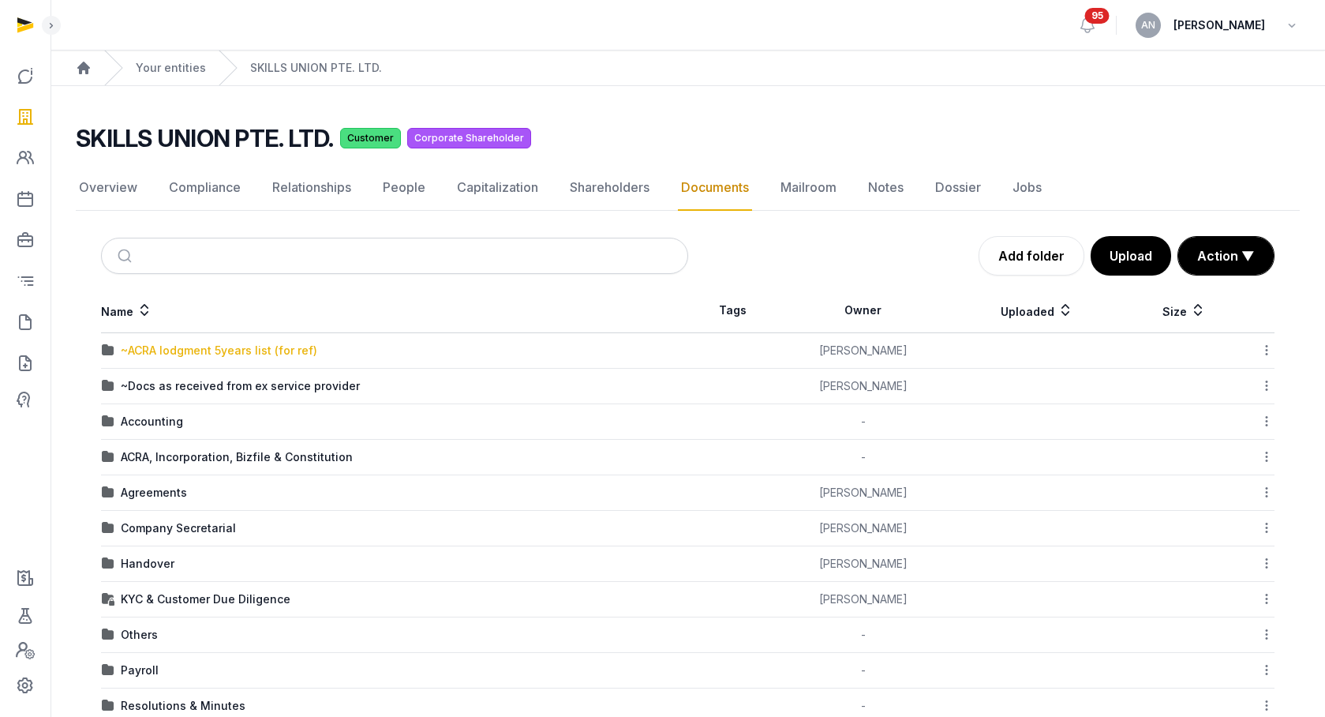
click at [219, 346] on div "~ACRA lodgment 5years list (for ref)" at bounding box center [219, 351] width 197 height 16
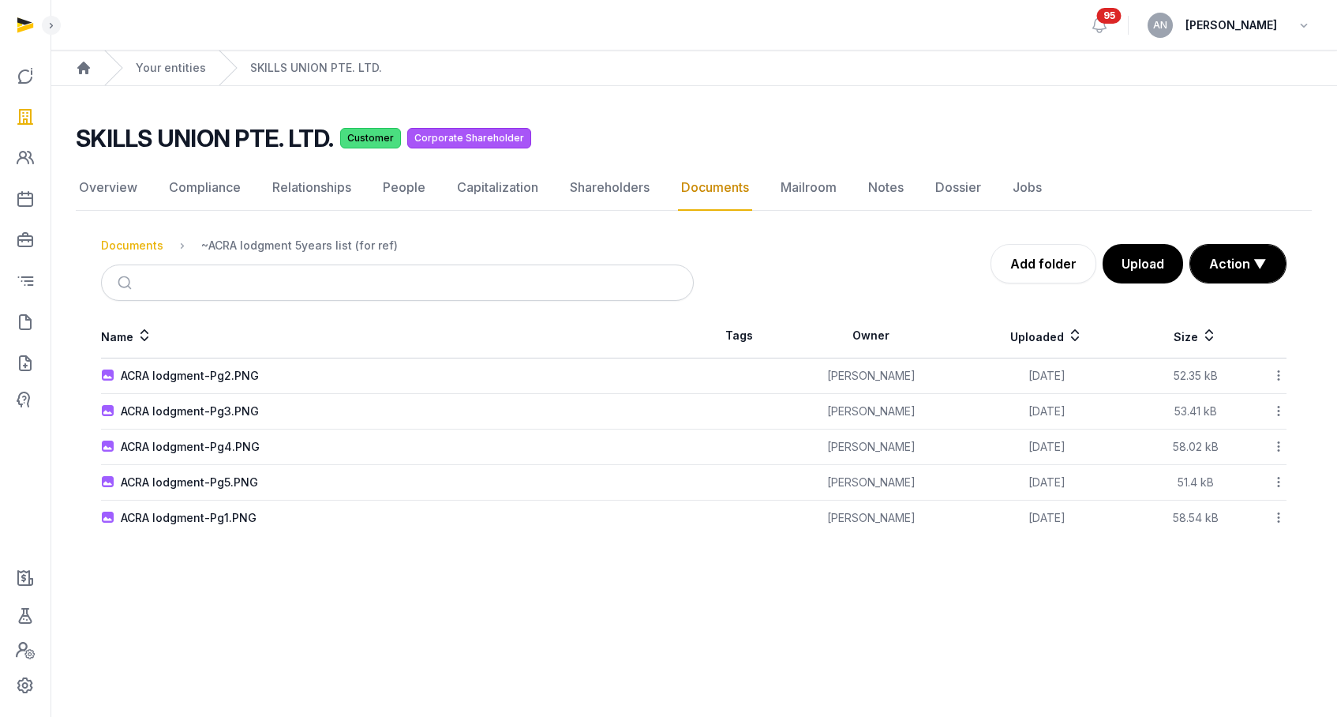
click at [133, 250] on div "Documents" at bounding box center [132, 246] width 62 height 16
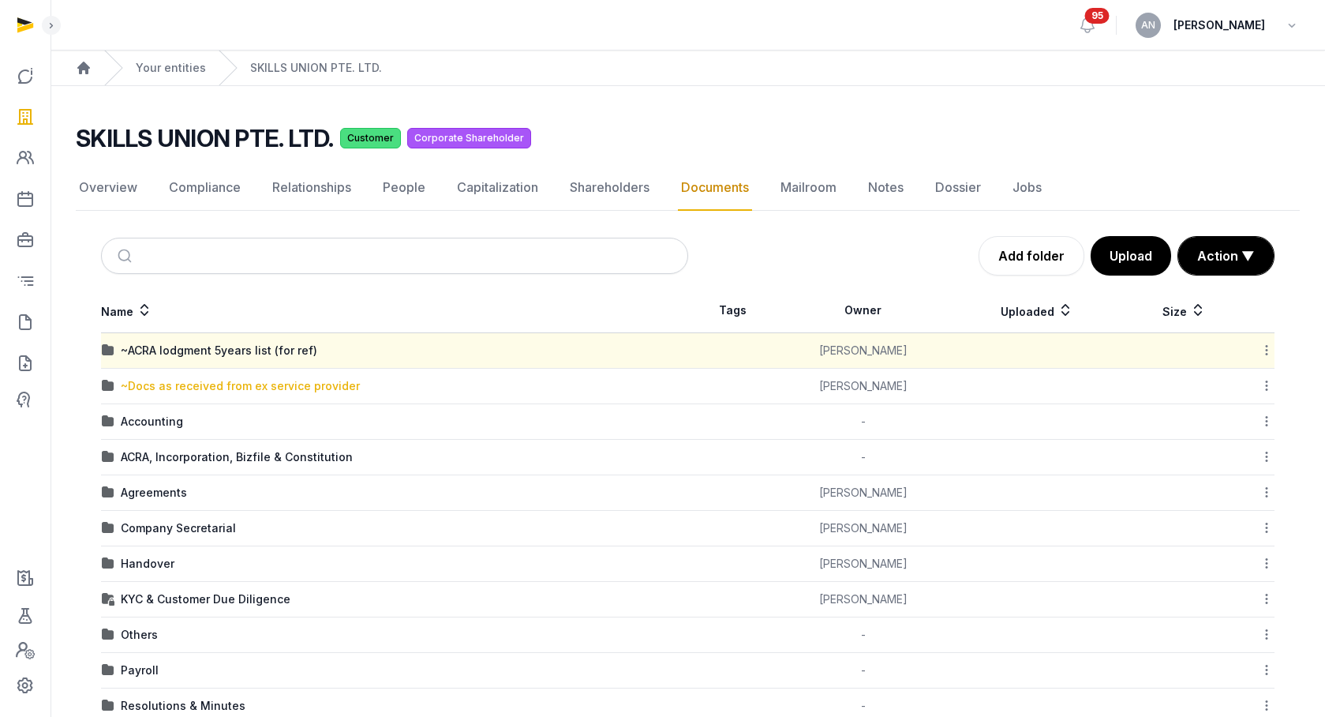
click at [186, 386] on div "~Docs as received from ex service provider" at bounding box center [240, 386] width 239 height 16
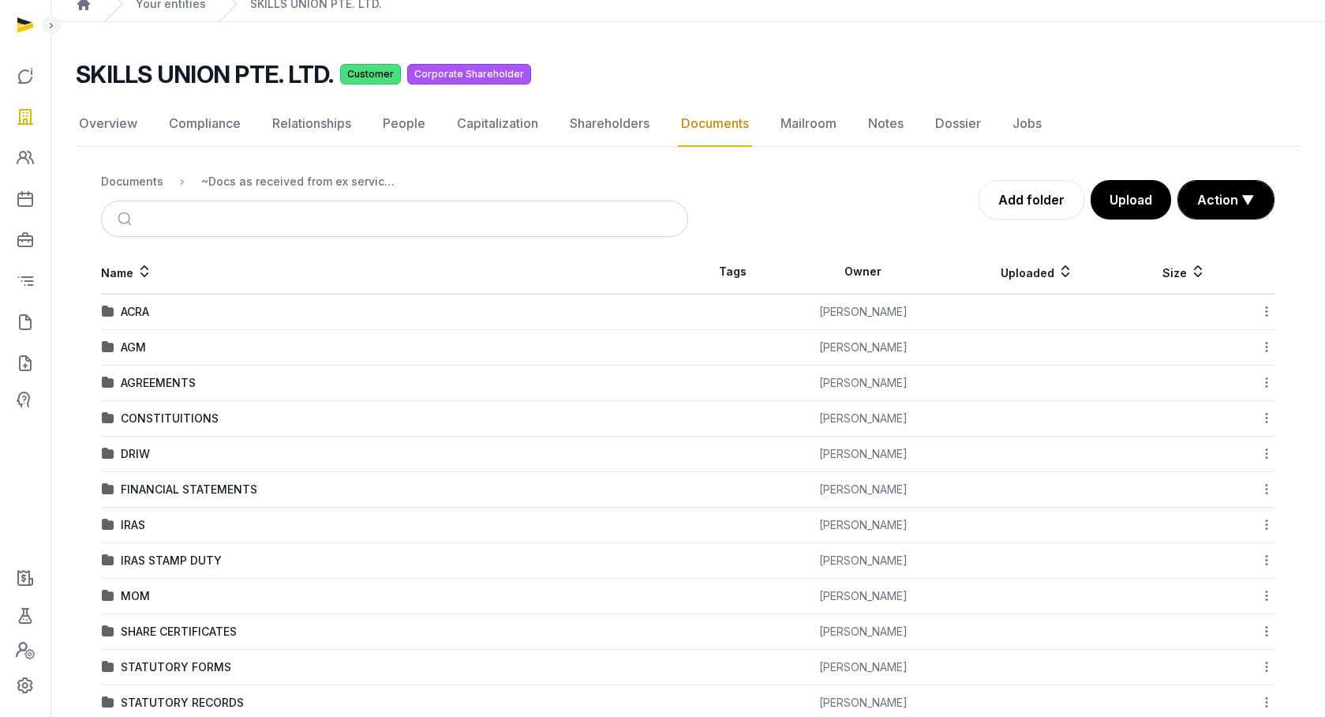
scroll to position [170, 0]
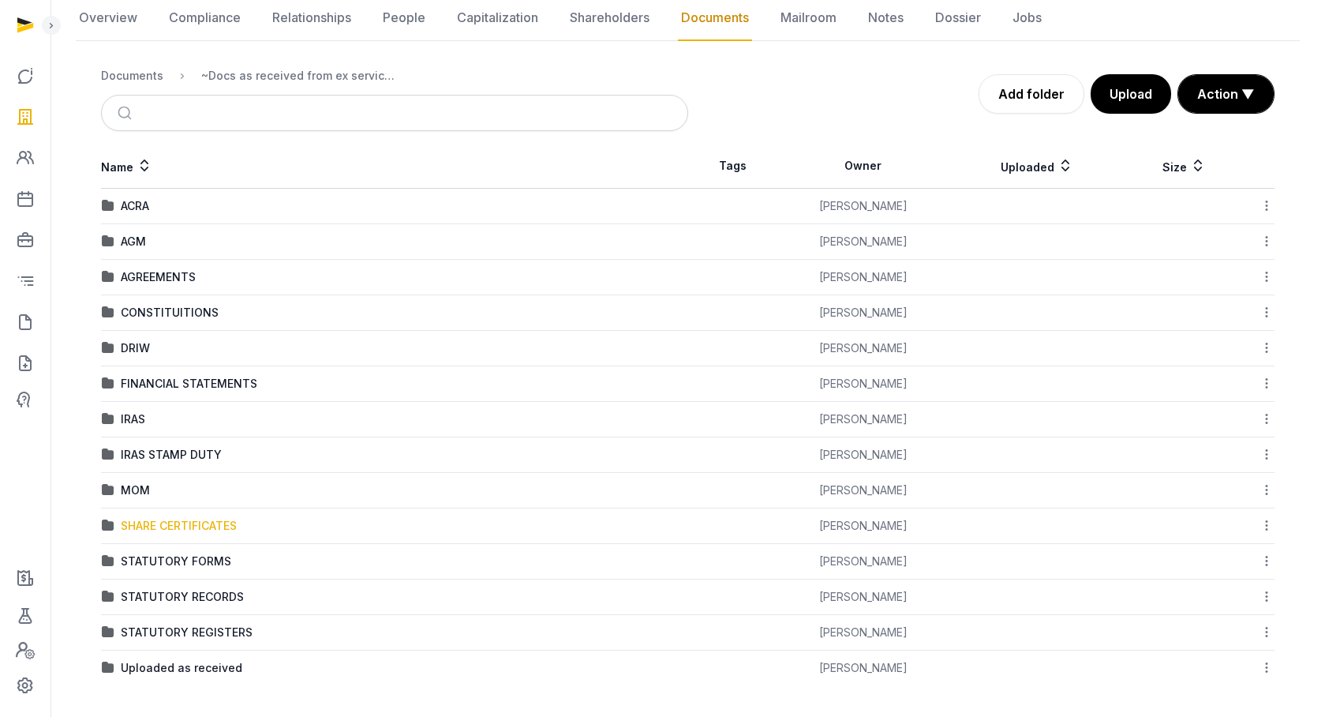
click at [156, 526] on div "SHARE CERTIFICATES" at bounding box center [179, 526] width 116 height 16
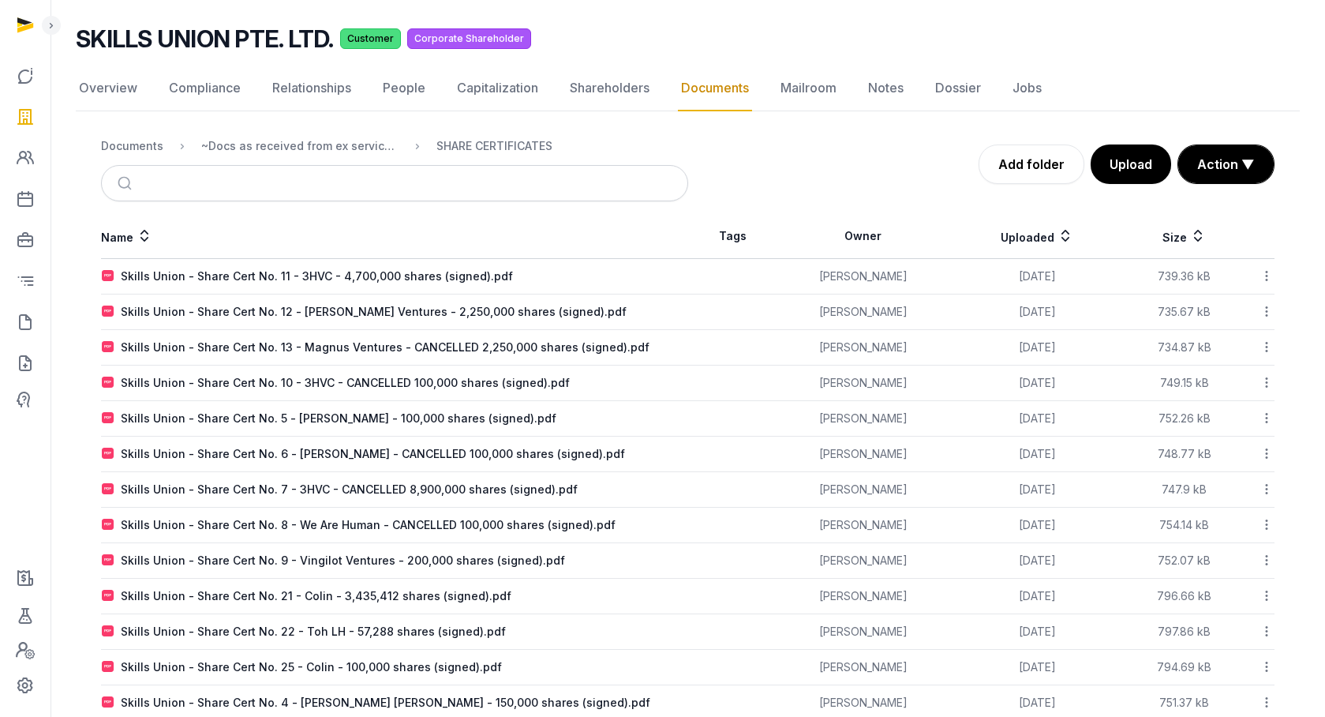
scroll to position [0, 0]
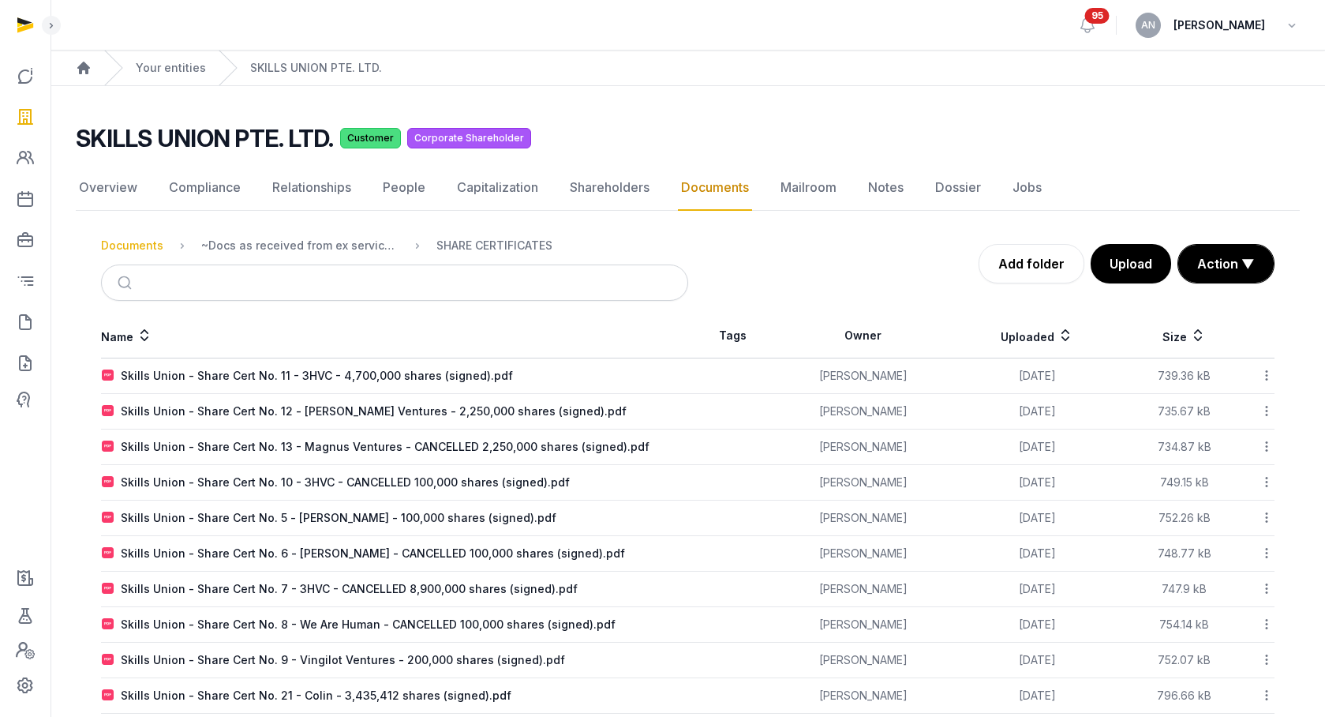
click at [133, 245] on div "Documents" at bounding box center [132, 246] width 62 height 16
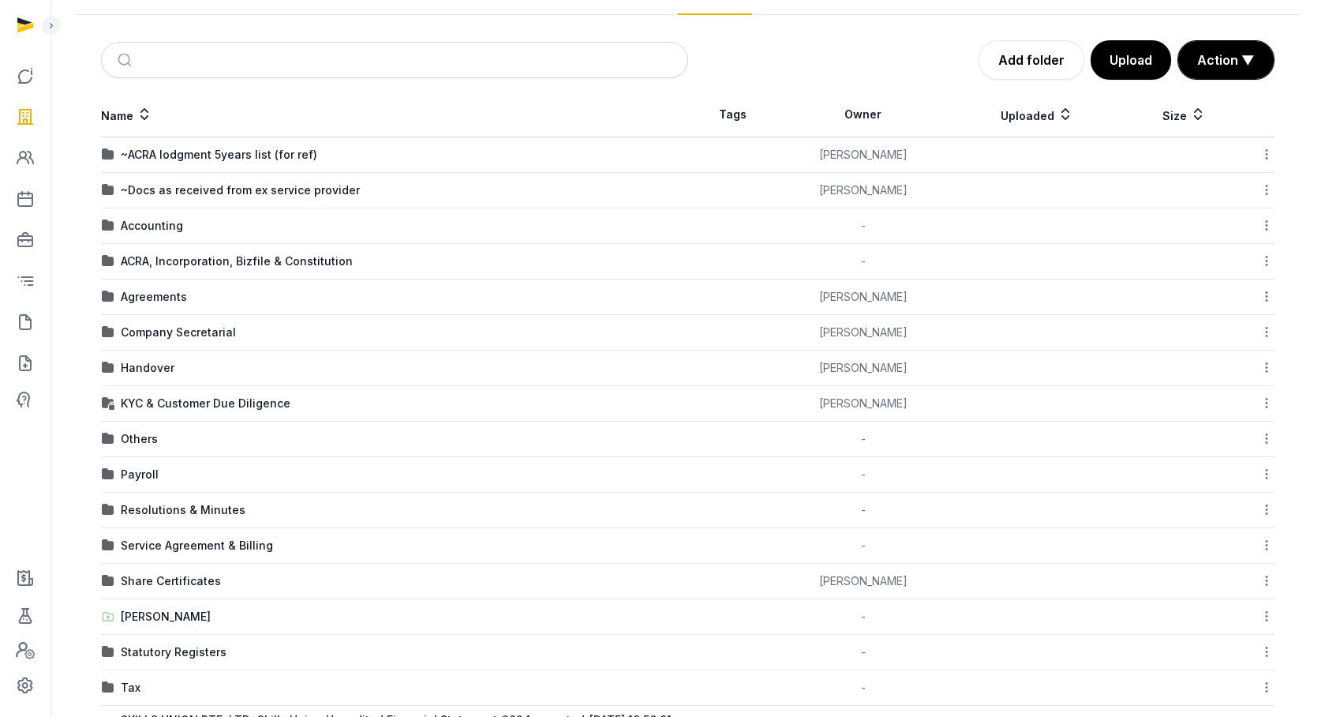
scroll to position [261, 0]
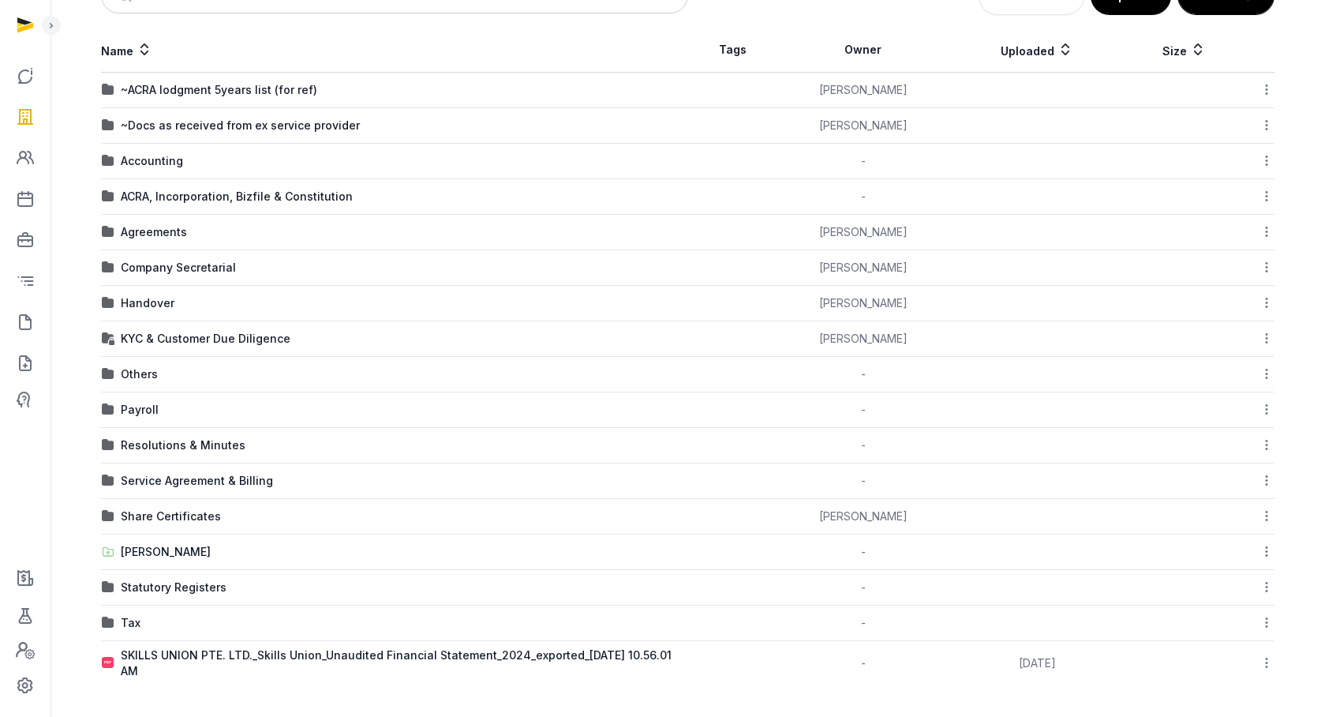
click at [172, 504] on td "Share Certificates" at bounding box center [394, 517] width 587 height 36
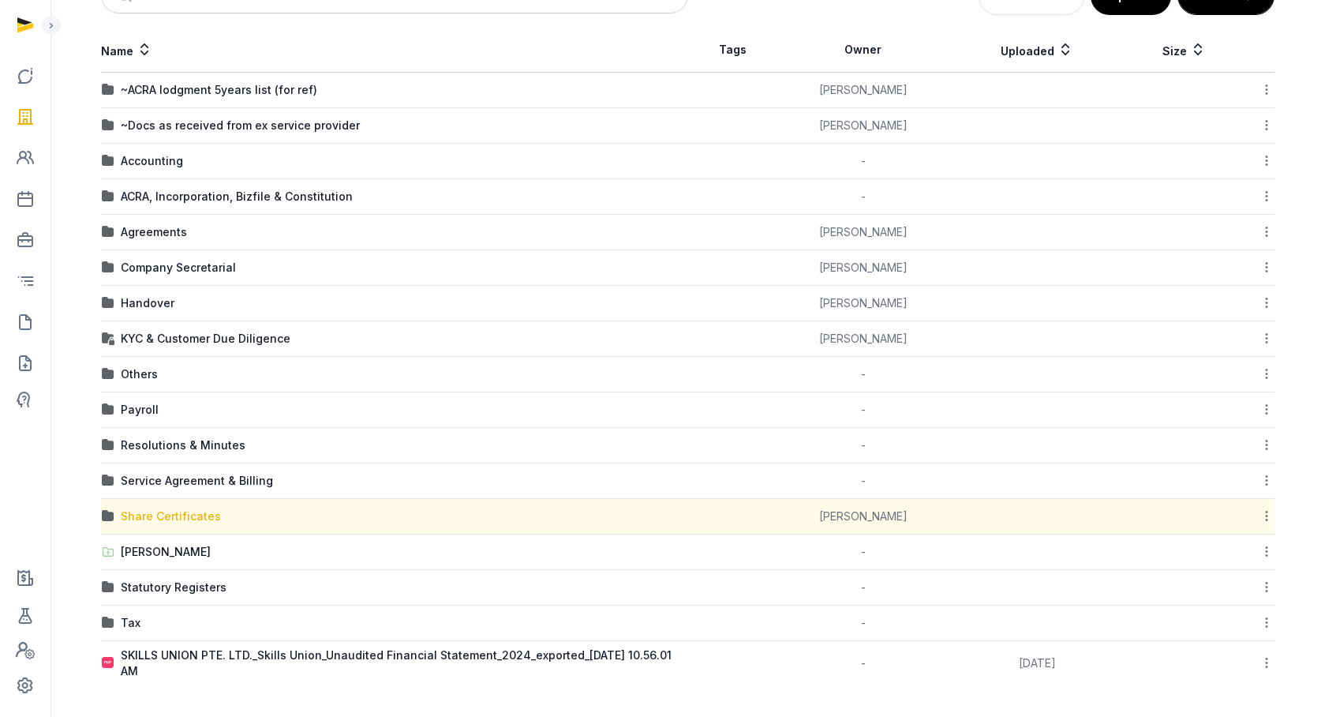
click at [178, 523] on div "Share Certificates" at bounding box center [171, 516] width 100 height 16
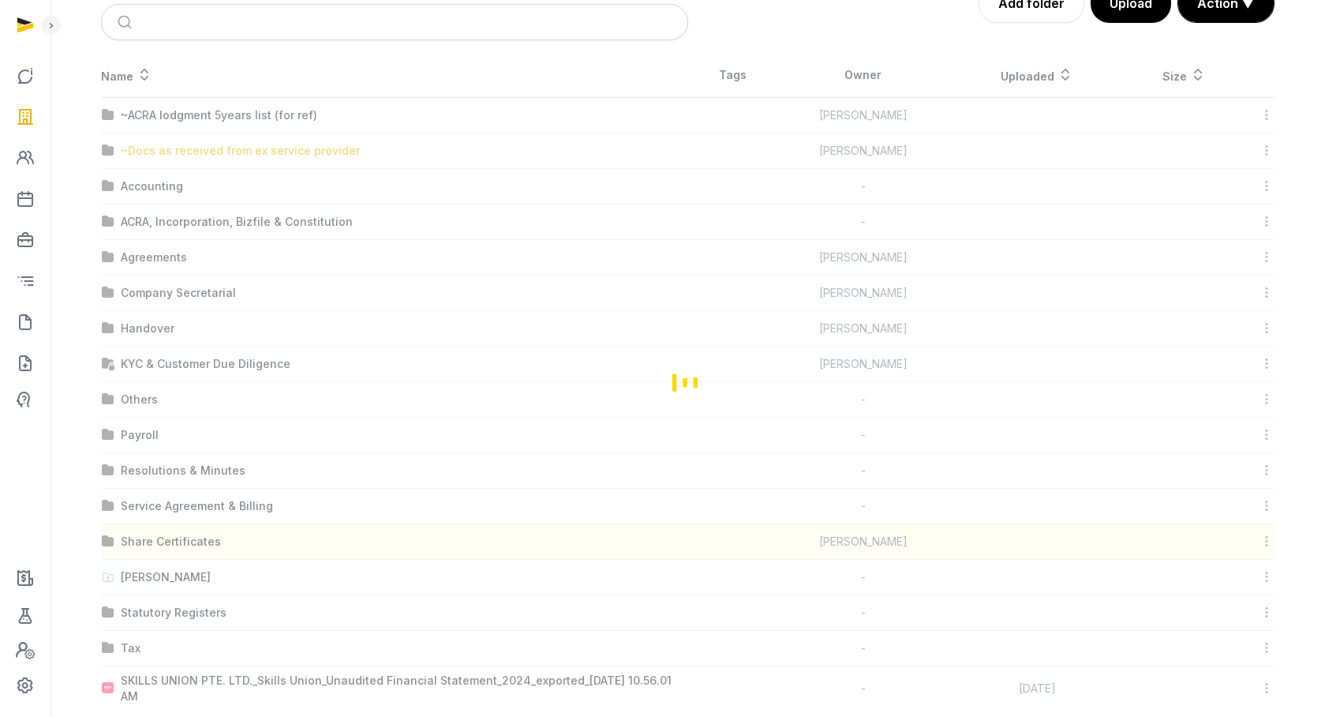
scroll to position [0, 0]
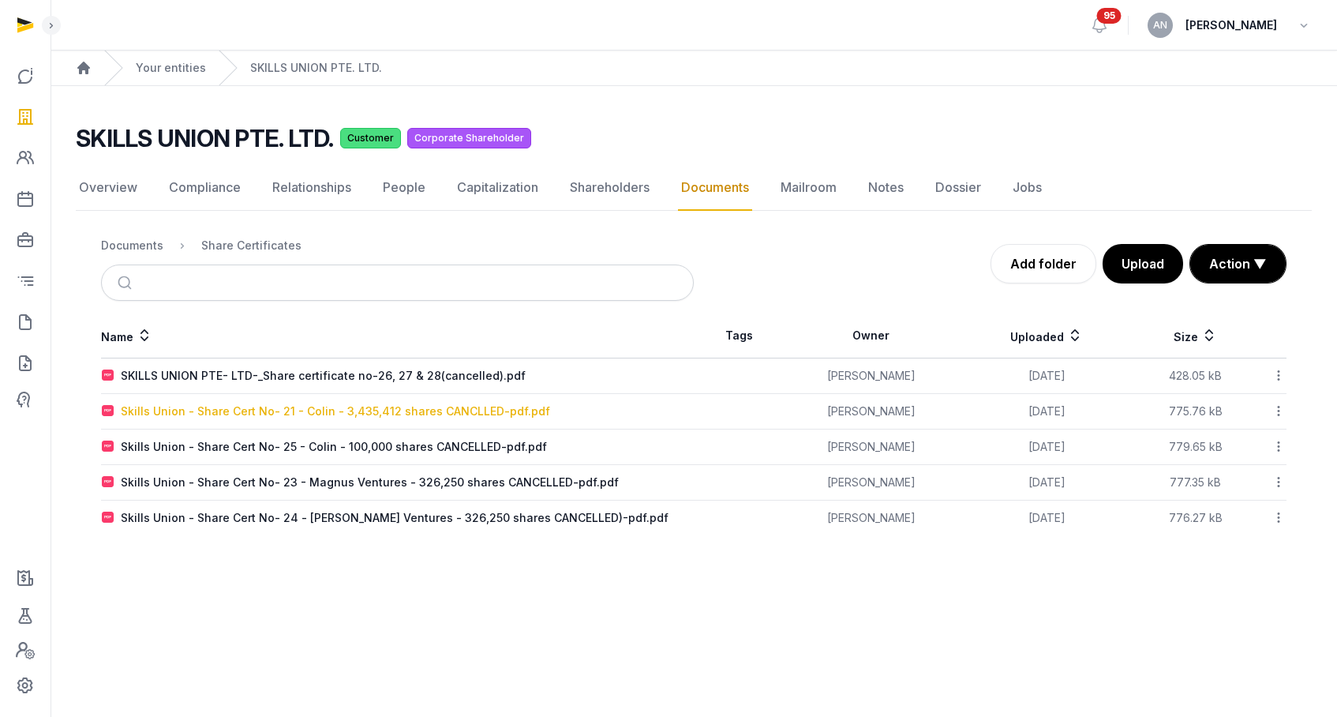
click at [377, 417] on div "Skills Union - Share Cert No- 21 - Colin - 3,435,412 shares CANCLLED-pdf.pdf" at bounding box center [335, 411] width 429 height 16
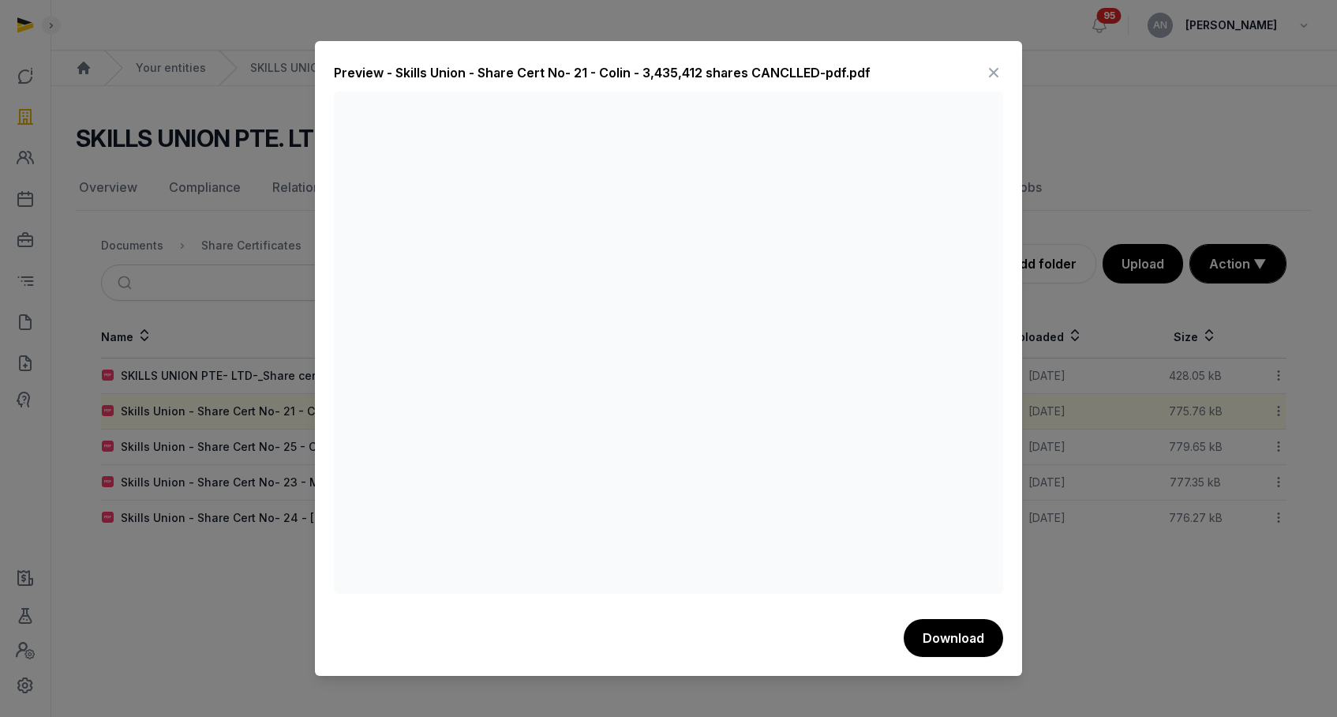
drag, startPoint x: 986, startPoint y: 73, endPoint x: 995, endPoint y: 73, distance: 9.5
click at [992, 73] on div "Preview - Skills Union - Share Cert No- 21 - Colin - 3,435,412 shares CANCLLED-…" at bounding box center [668, 76] width 669 height 32
click at [995, 73] on icon at bounding box center [993, 72] width 19 height 25
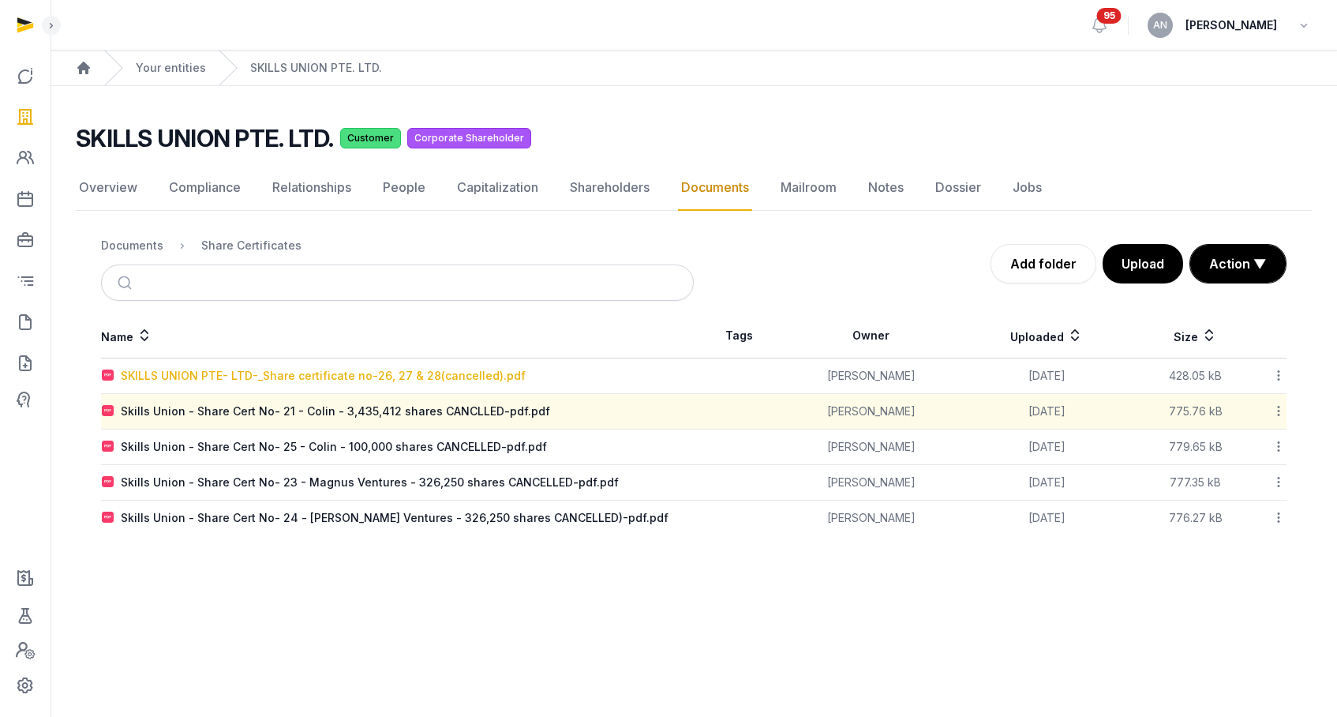
click at [384, 382] on div "SKILLS UNION PTE- LTD-_Share certificate no-26, 27 & 28(cancelled).pdf" at bounding box center [323, 376] width 405 height 16
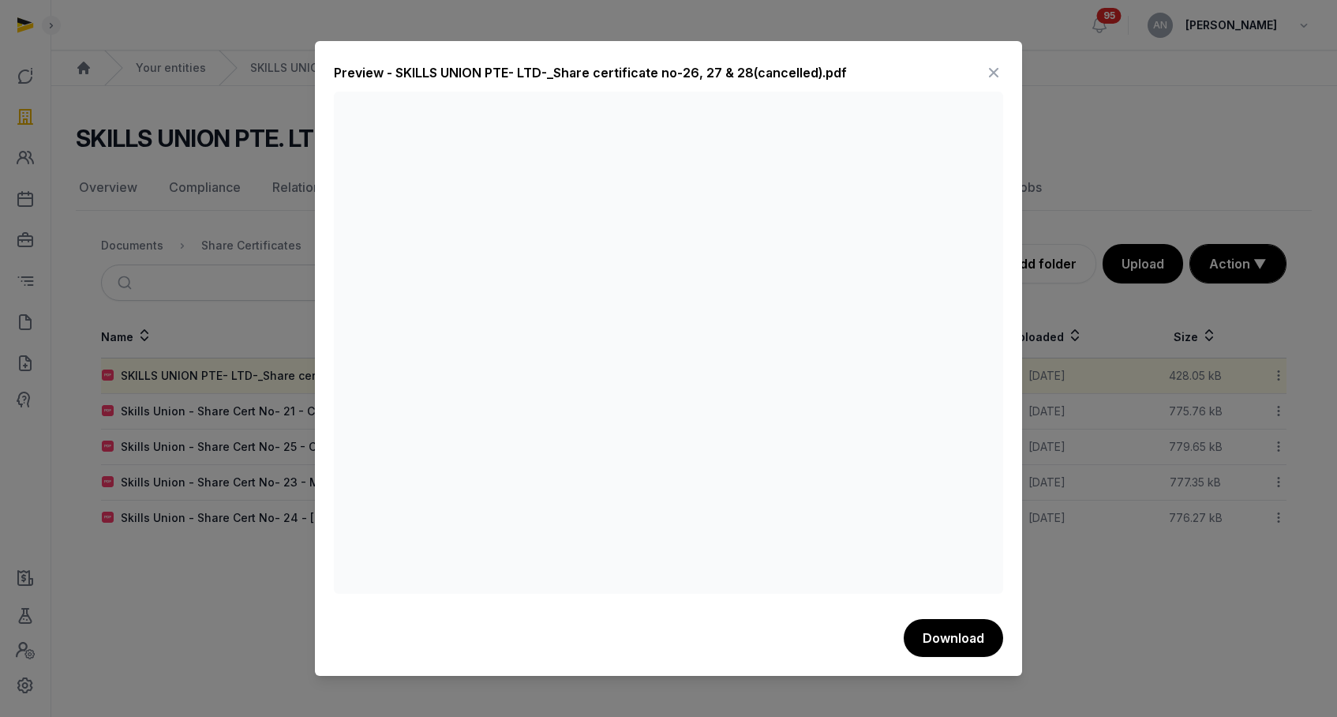
click at [989, 66] on icon at bounding box center [993, 72] width 19 height 25
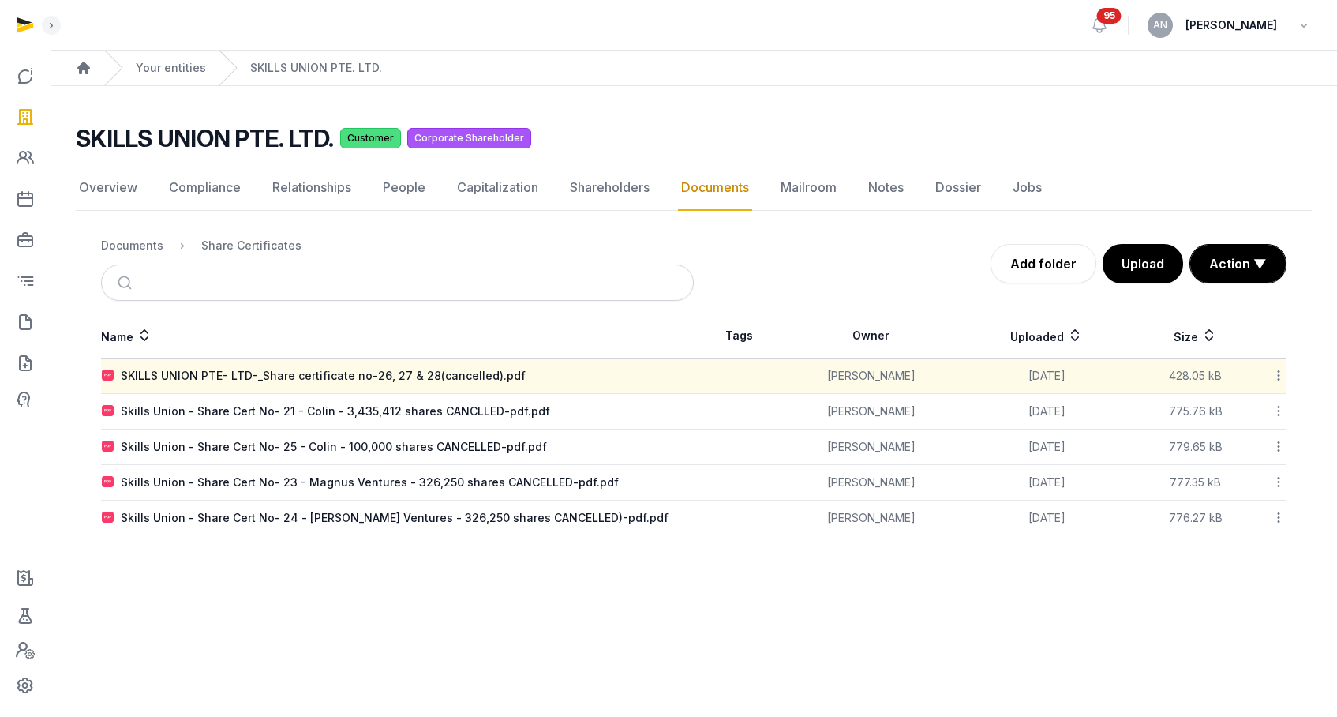
click at [146, 249] on div "Documents" at bounding box center [132, 246] width 62 height 16
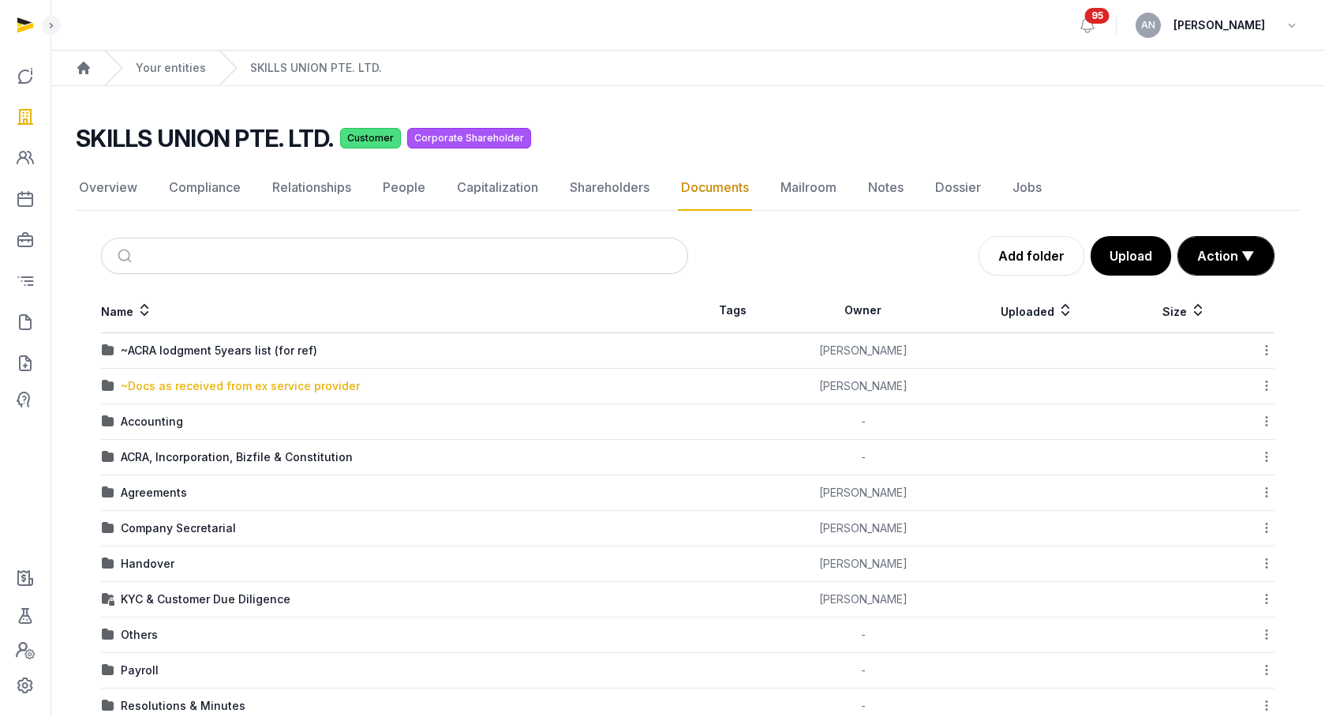
click at [208, 389] on div "~Docs as received from ex service provider" at bounding box center [240, 386] width 239 height 16
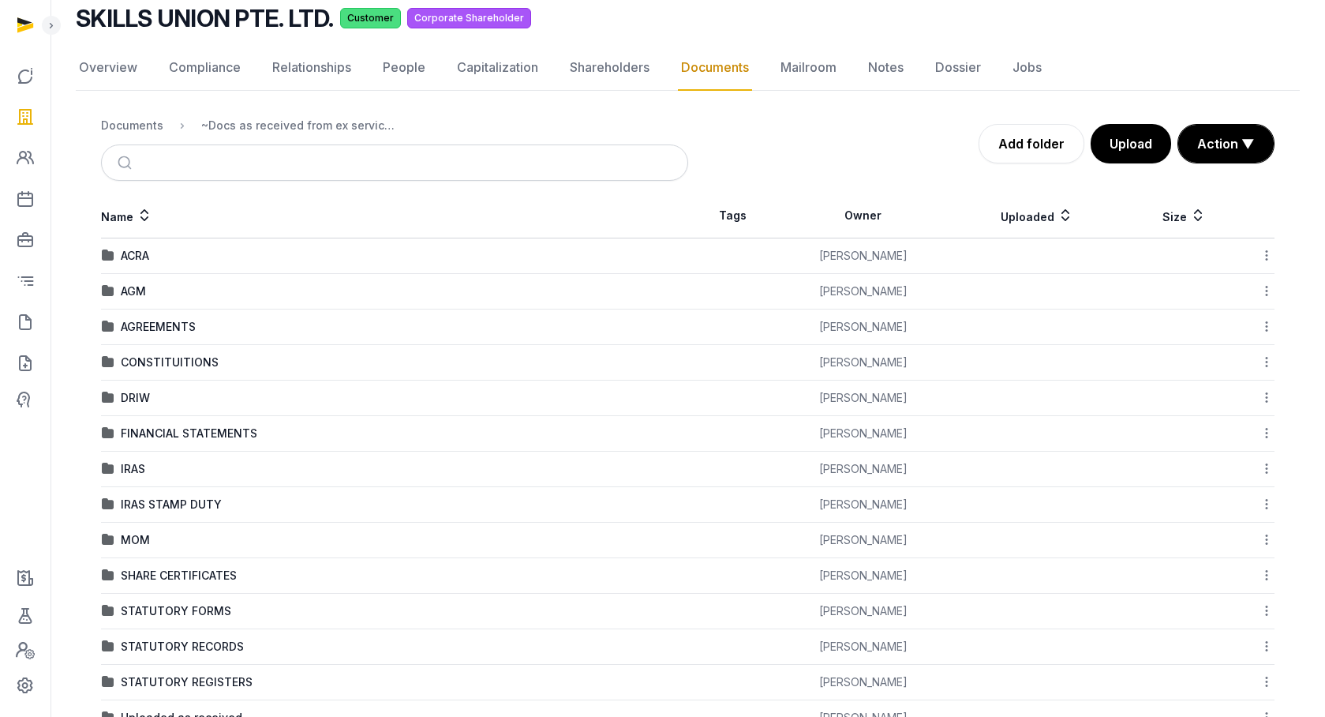
scroll to position [170, 0]
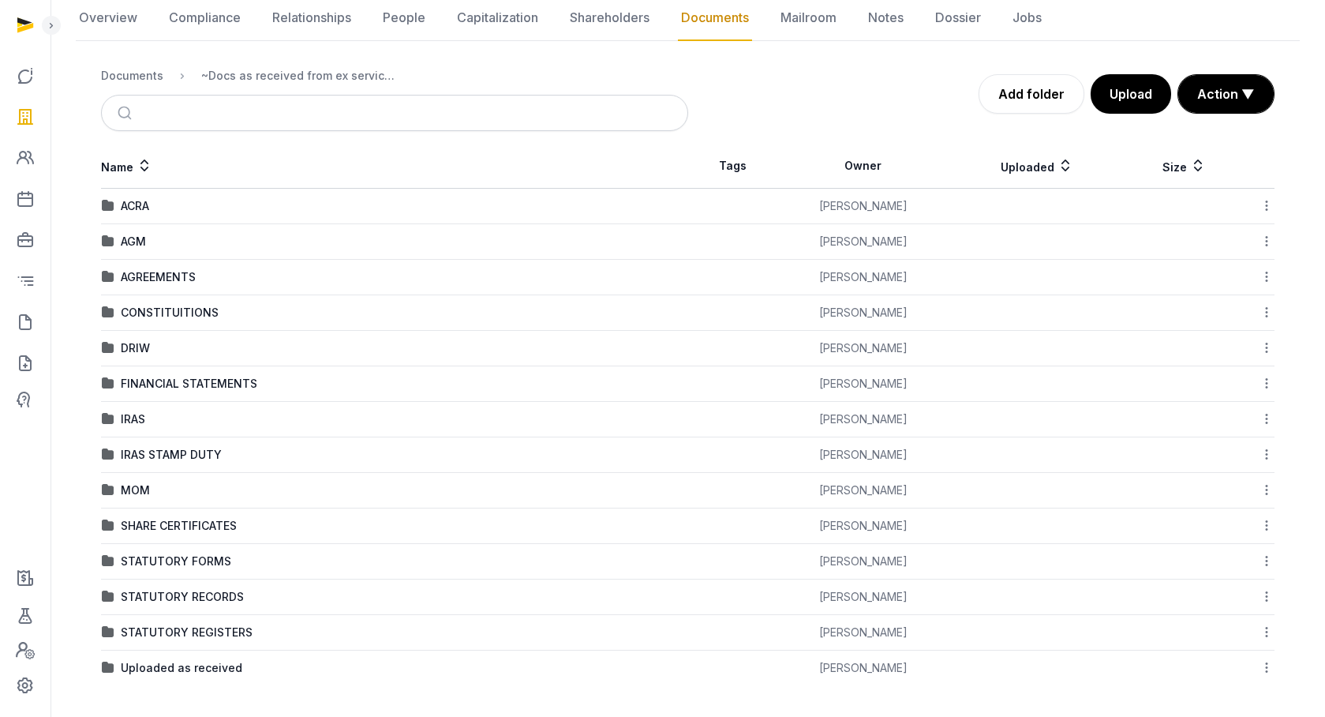
click at [1266, 529] on icon at bounding box center [1267, 525] width 14 height 17
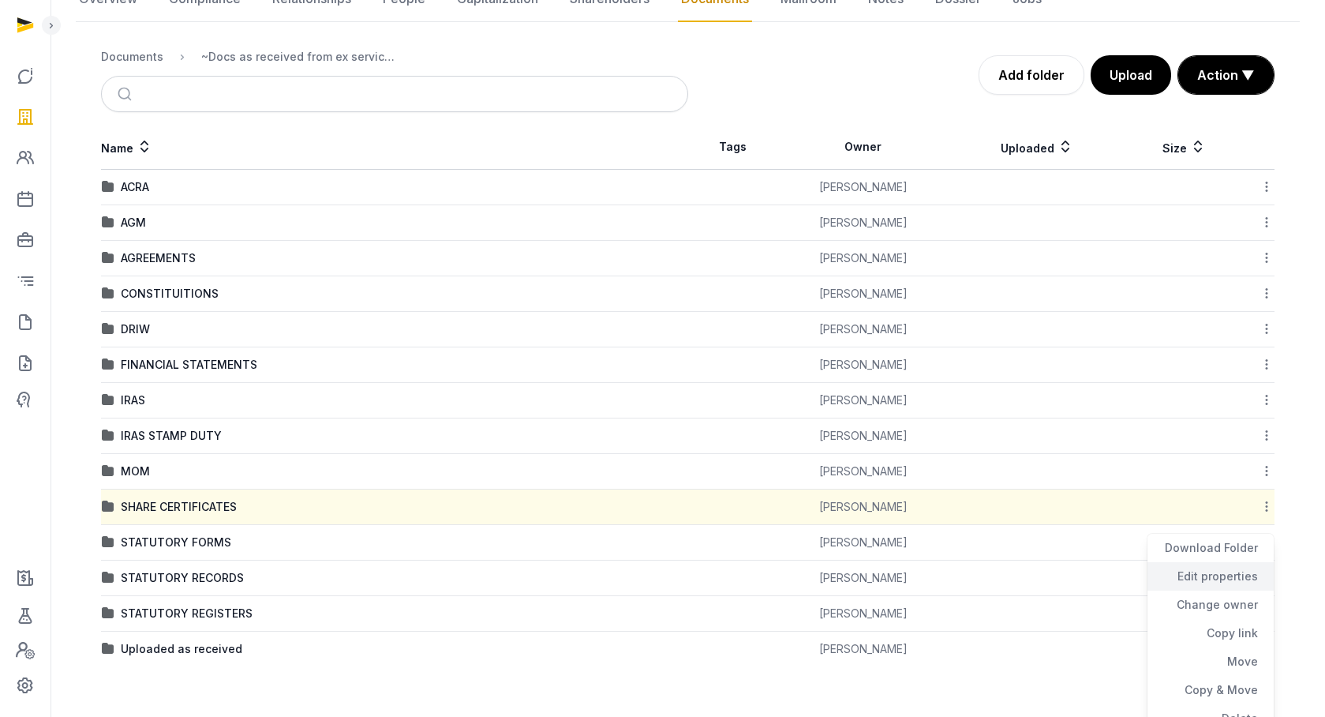
scroll to position [204, 0]
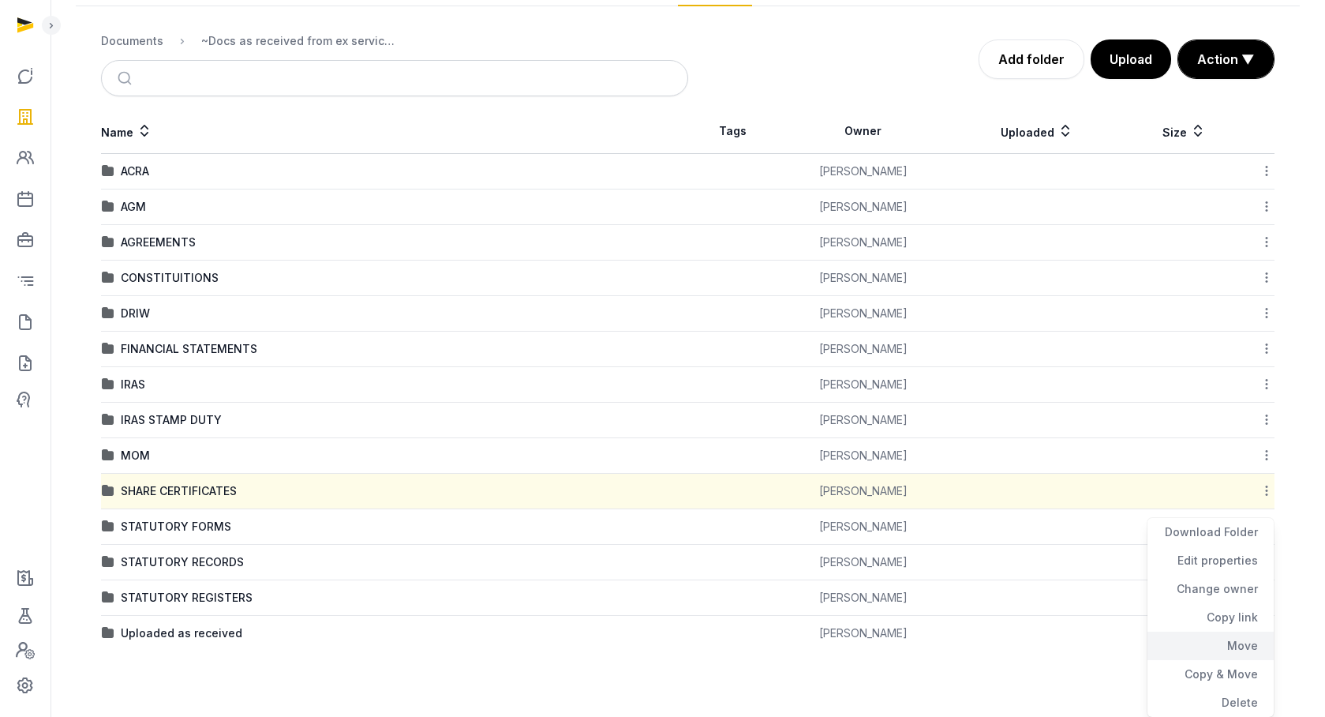
click at [1217, 640] on div "Move" at bounding box center [1211, 646] width 126 height 28
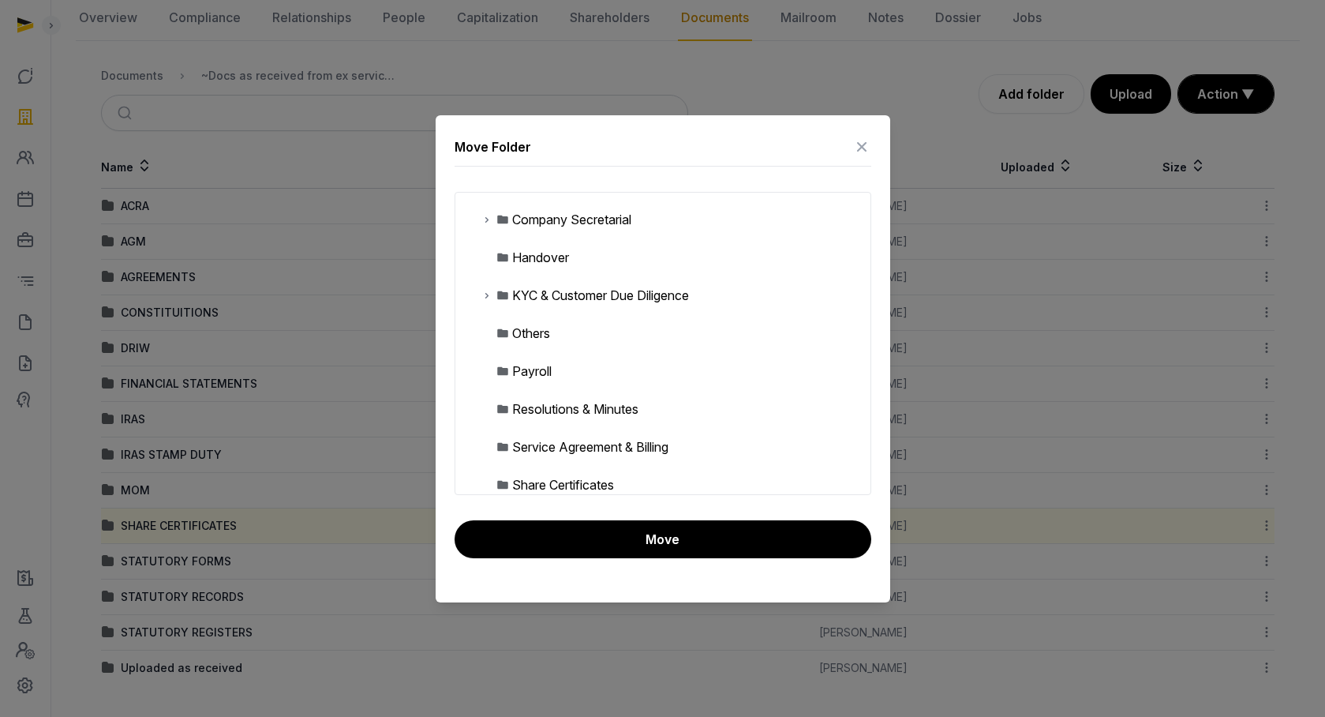
scroll to position [411, 0]
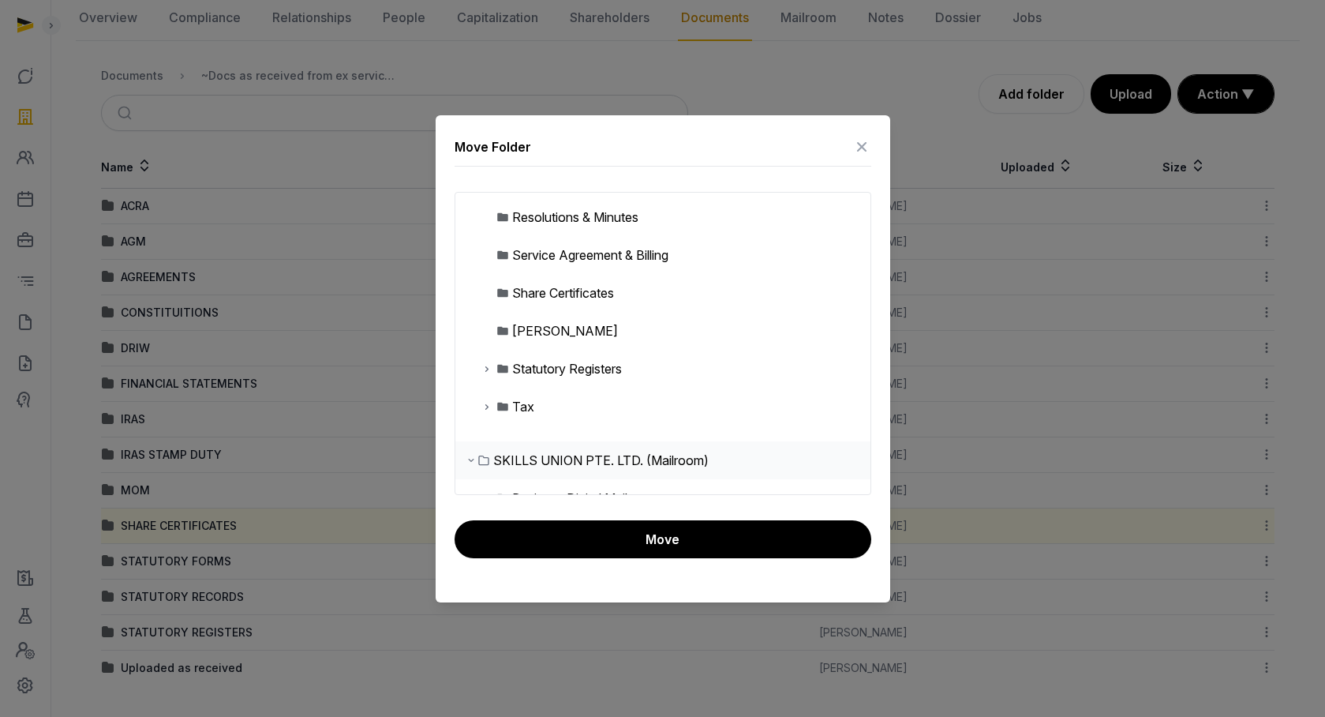
click at [530, 302] on div "Share Certificates" at bounding box center [663, 293] width 415 height 38
click at [533, 298] on div "Share Certificates" at bounding box center [563, 292] width 102 height 19
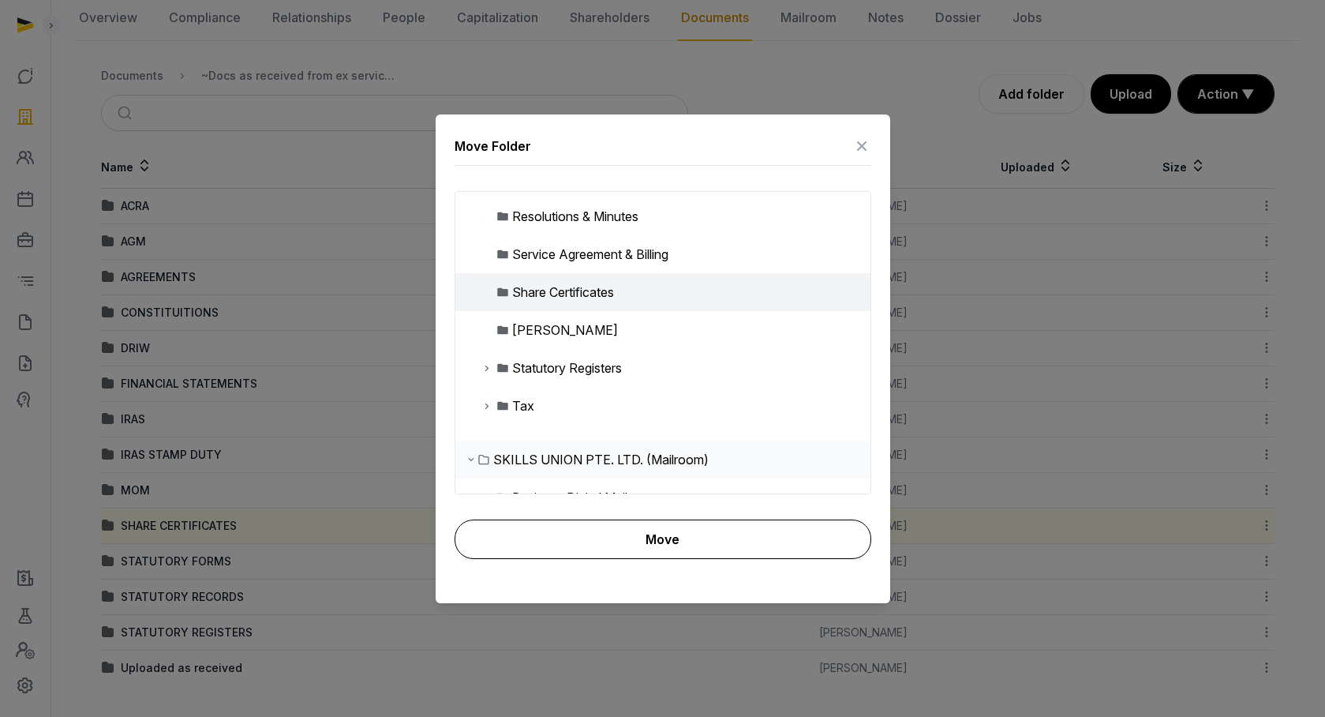
click at [668, 549] on button "Move" at bounding box center [663, 538] width 417 height 39
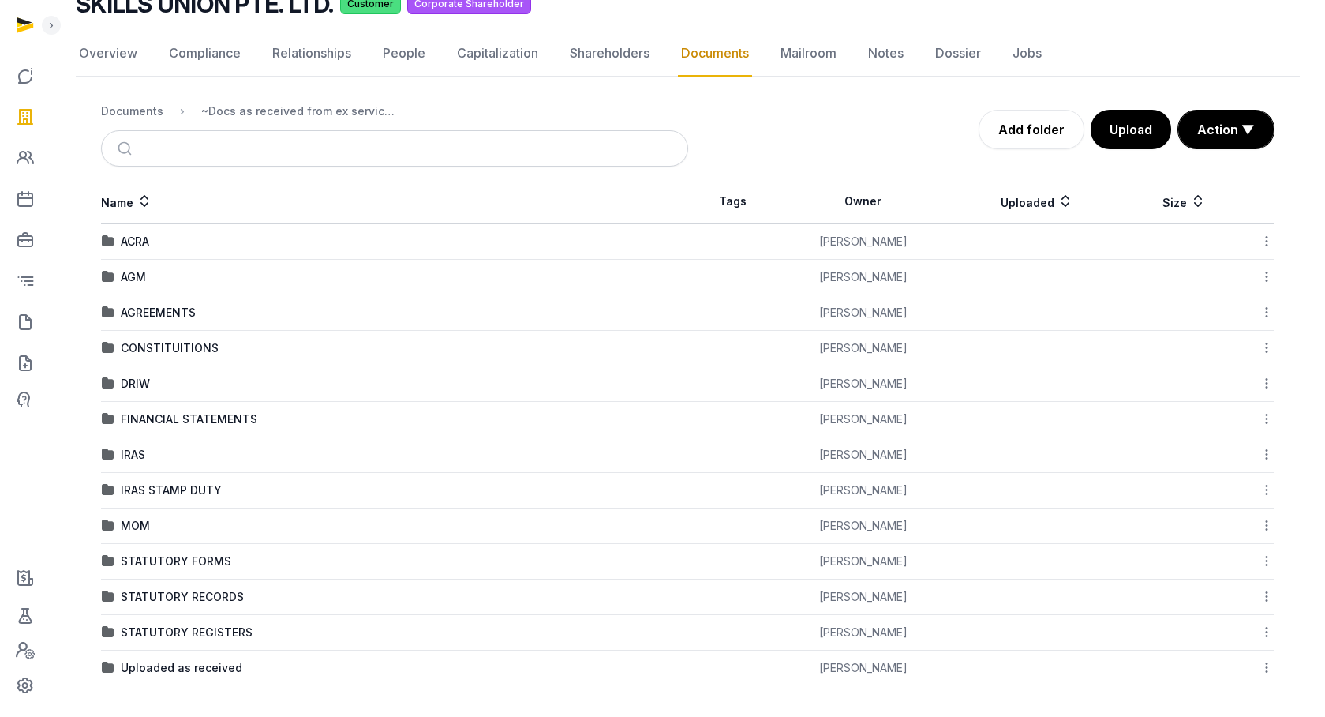
scroll to position [134, 0]
click at [134, 114] on div "Documents" at bounding box center [132, 111] width 62 height 16
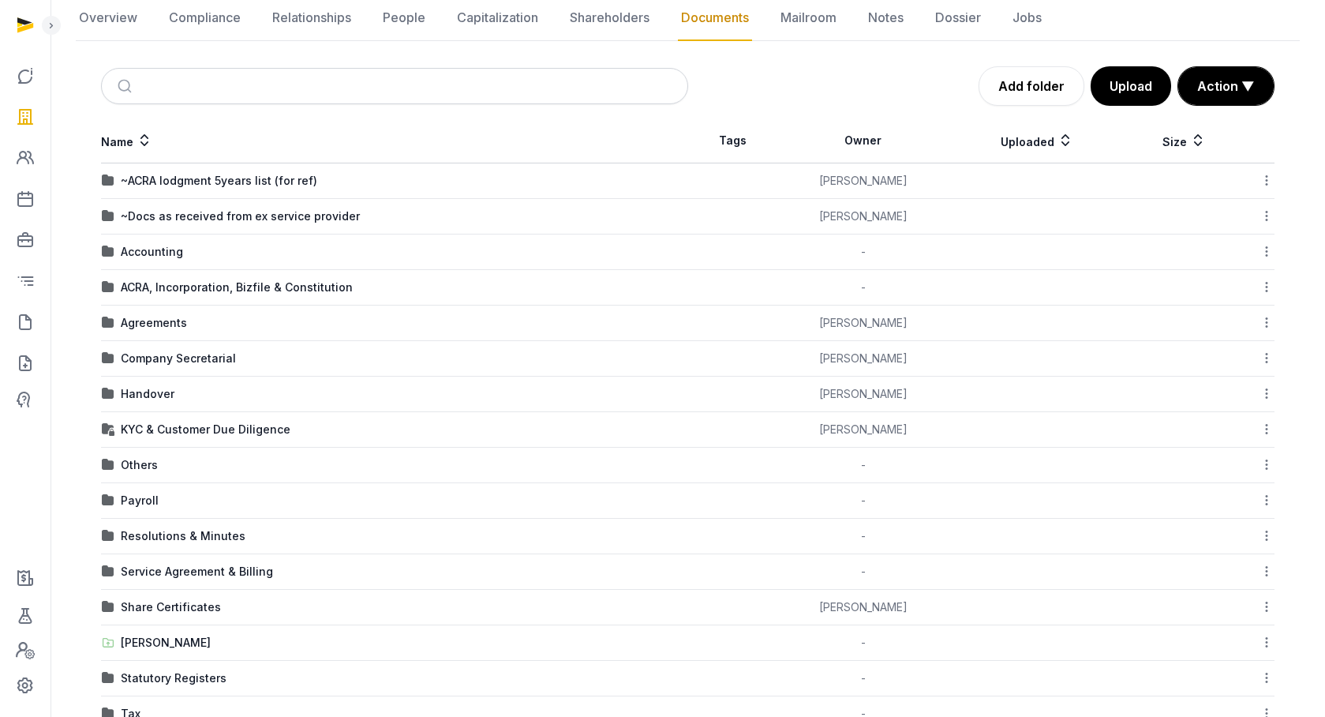
scroll to position [261, 0]
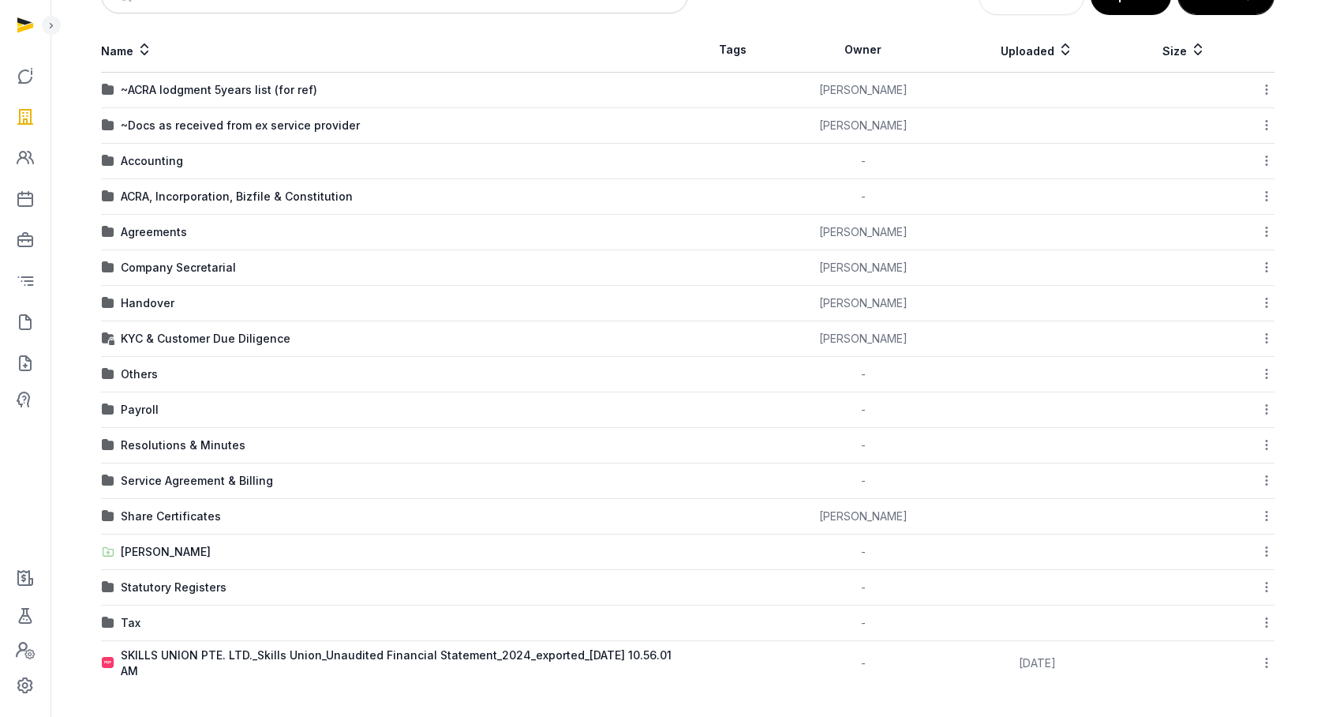
click at [174, 262] on div "Company Secretarial" at bounding box center [178, 268] width 115 height 16
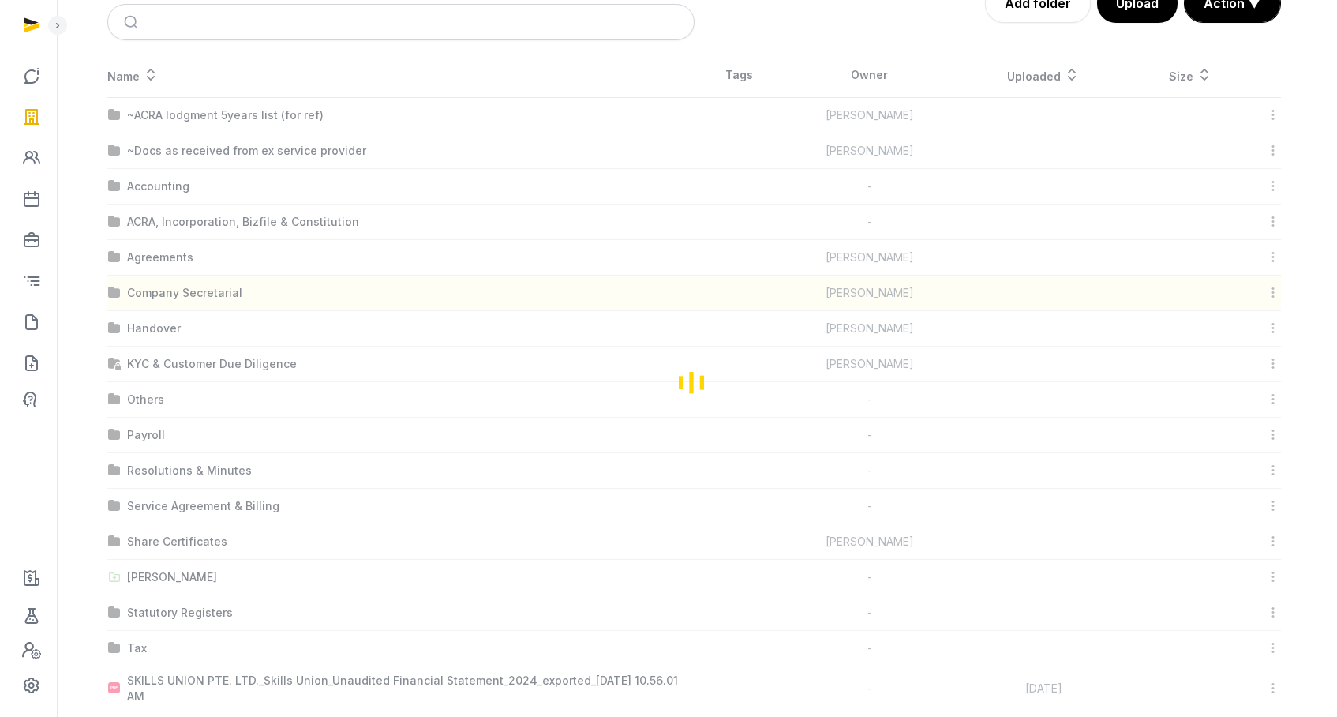
scroll to position [0, 0]
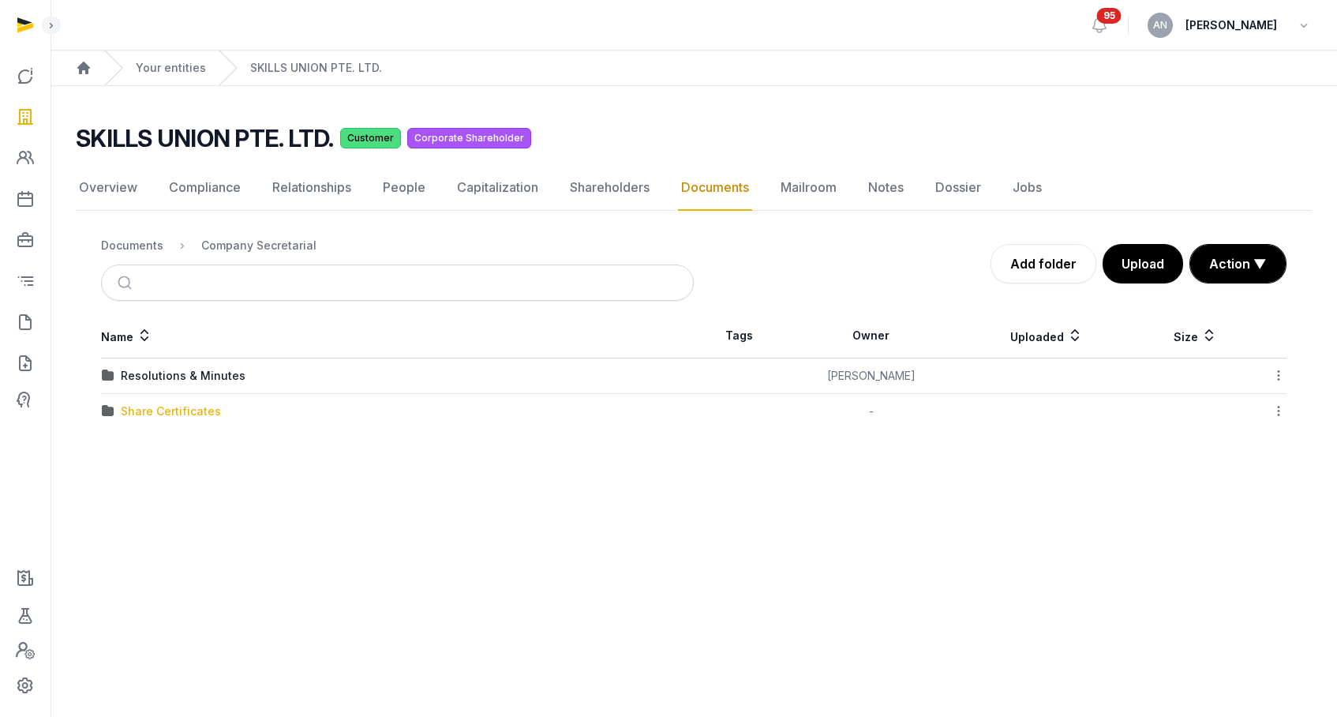
click at [168, 411] on div "Share Certificates" at bounding box center [171, 411] width 100 height 16
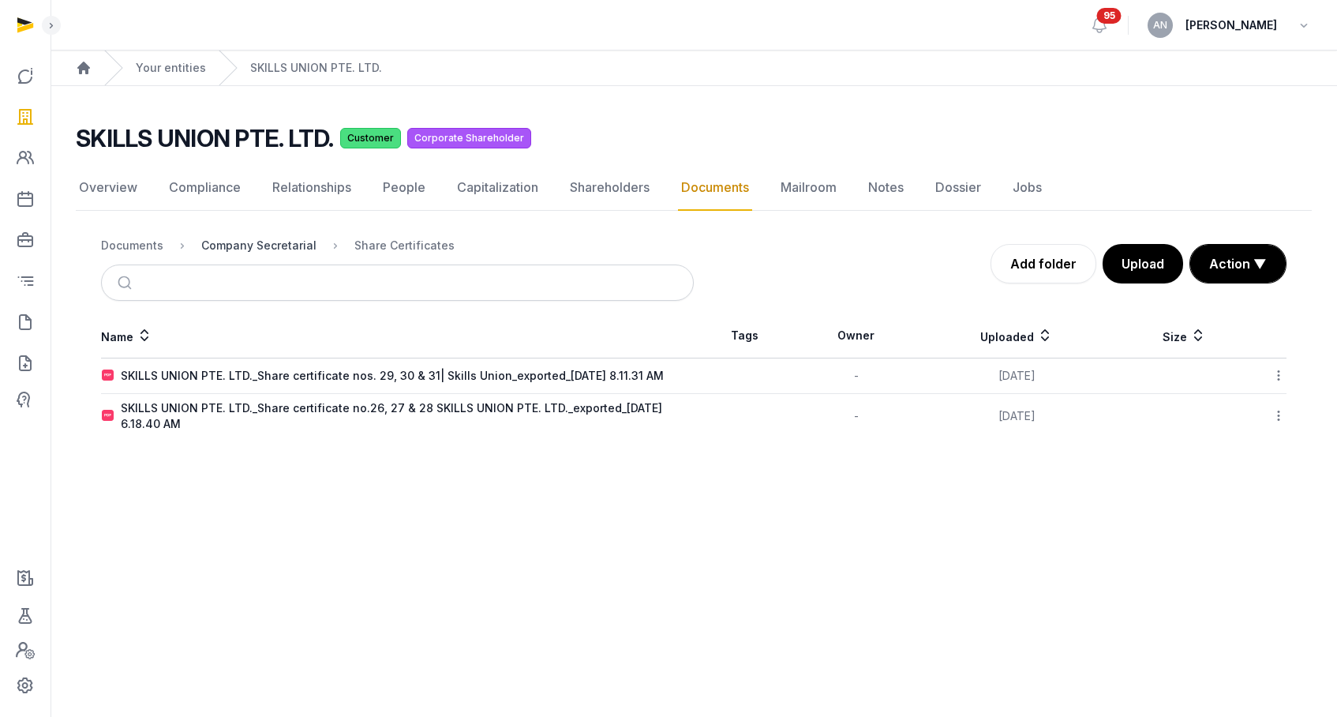
click at [300, 243] on div "Company Secretarial" at bounding box center [258, 246] width 115 height 16
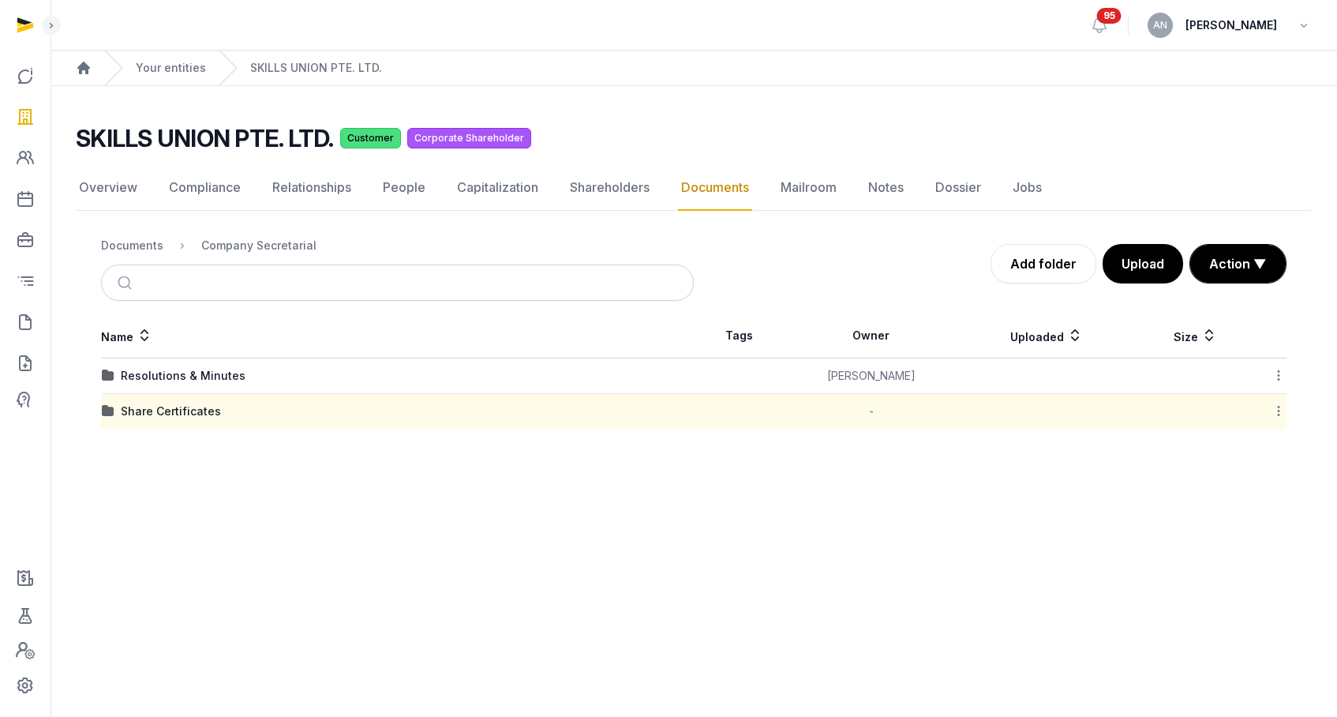
click at [1287, 413] on div "Name Tags Owner Uploaded Size Resolutions & Minutes Sneha Patwari Download Fold…" at bounding box center [694, 370] width 1236 height 115
click at [1283, 413] on icon at bounding box center [1279, 411] width 14 height 17
click at [1183, 555] on div "Move" at bounding box center [1223, 566] width 126 height 28
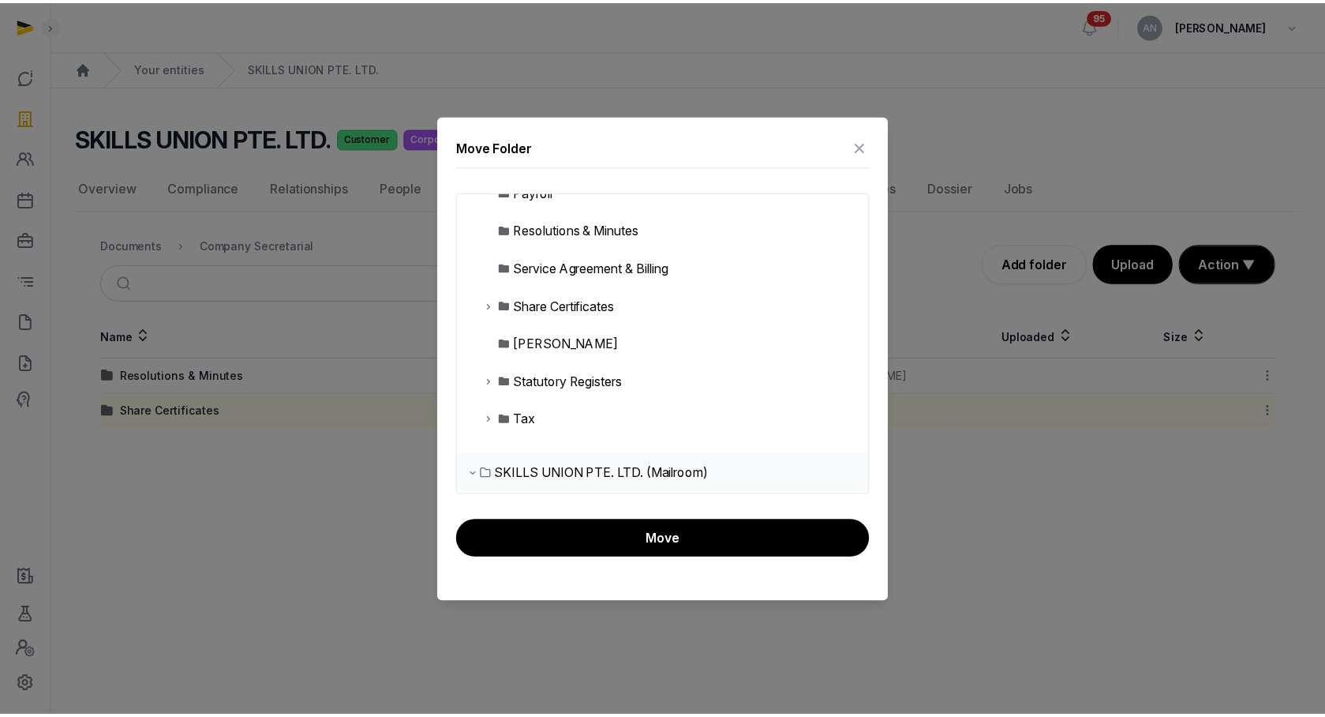
scroll to position [450, 0]
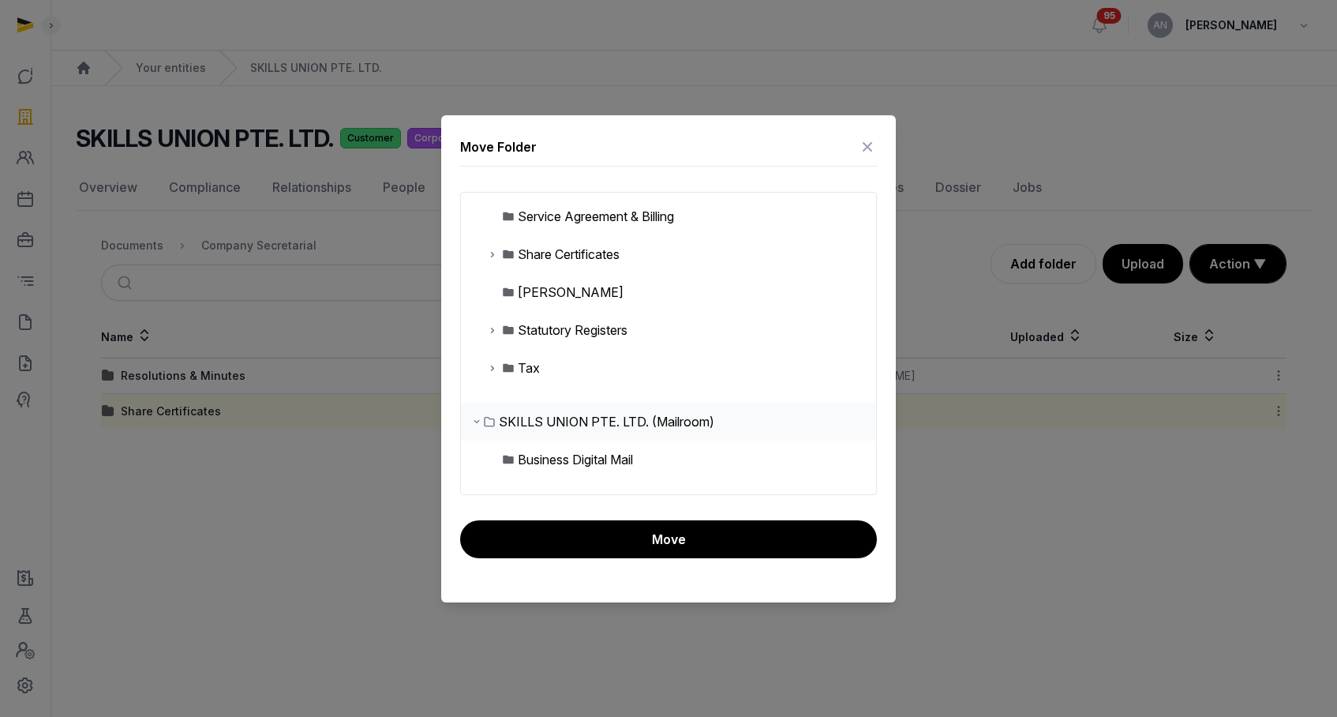
click at [519, 283] on div "[PERSON_NAME]" at bounding box center [571, 292] width 106 height 19
click at [535, 254] on div "Share Certificates" at bounding box center [569, 254] width 102 height 19
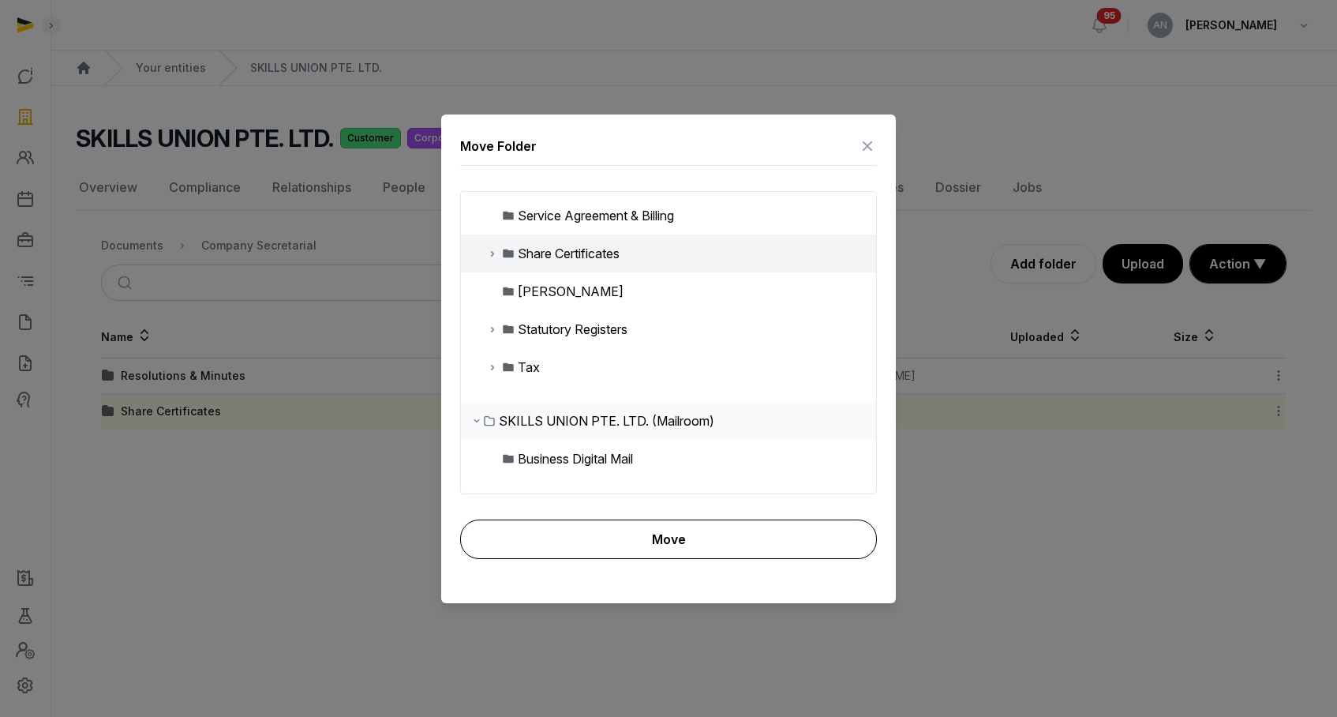
click at [576, 537] on button "Move" at bounding box center [668, 538] width 417 height 39
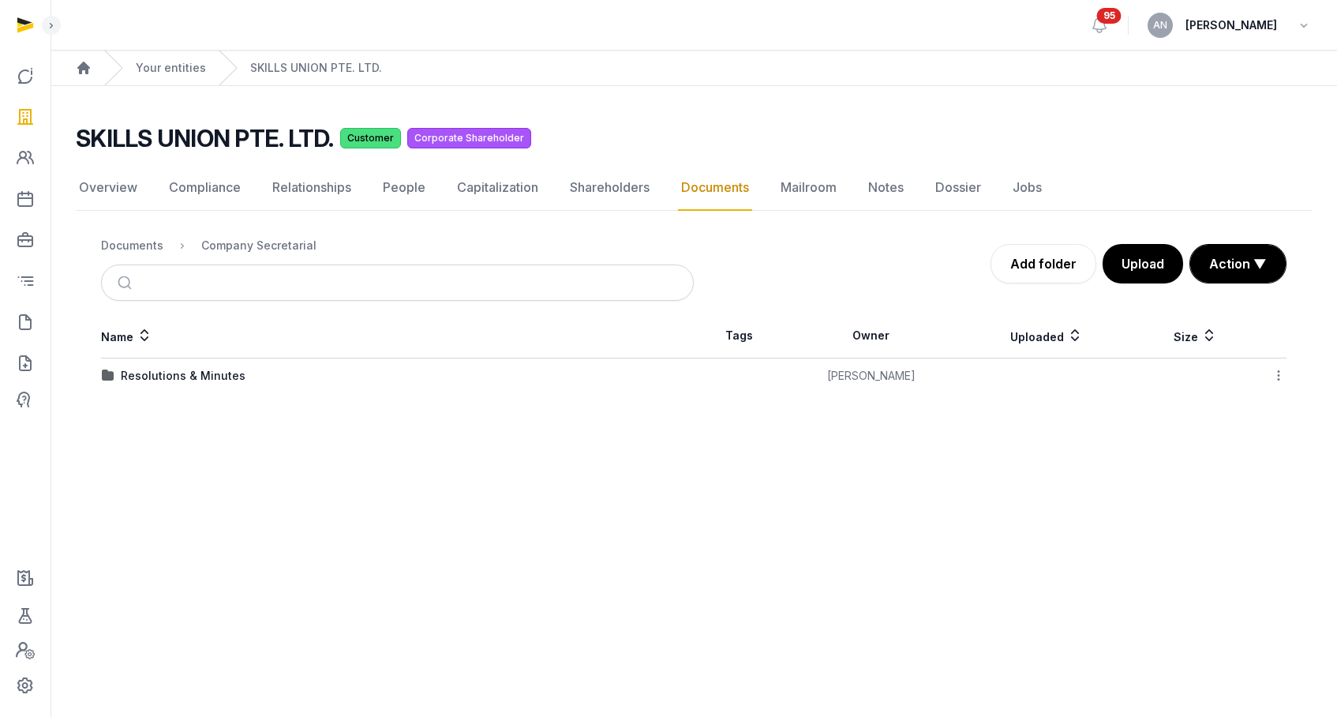
click at [111, 248] on div "Documents" at bounding box center [132, 246] width 62 height 16
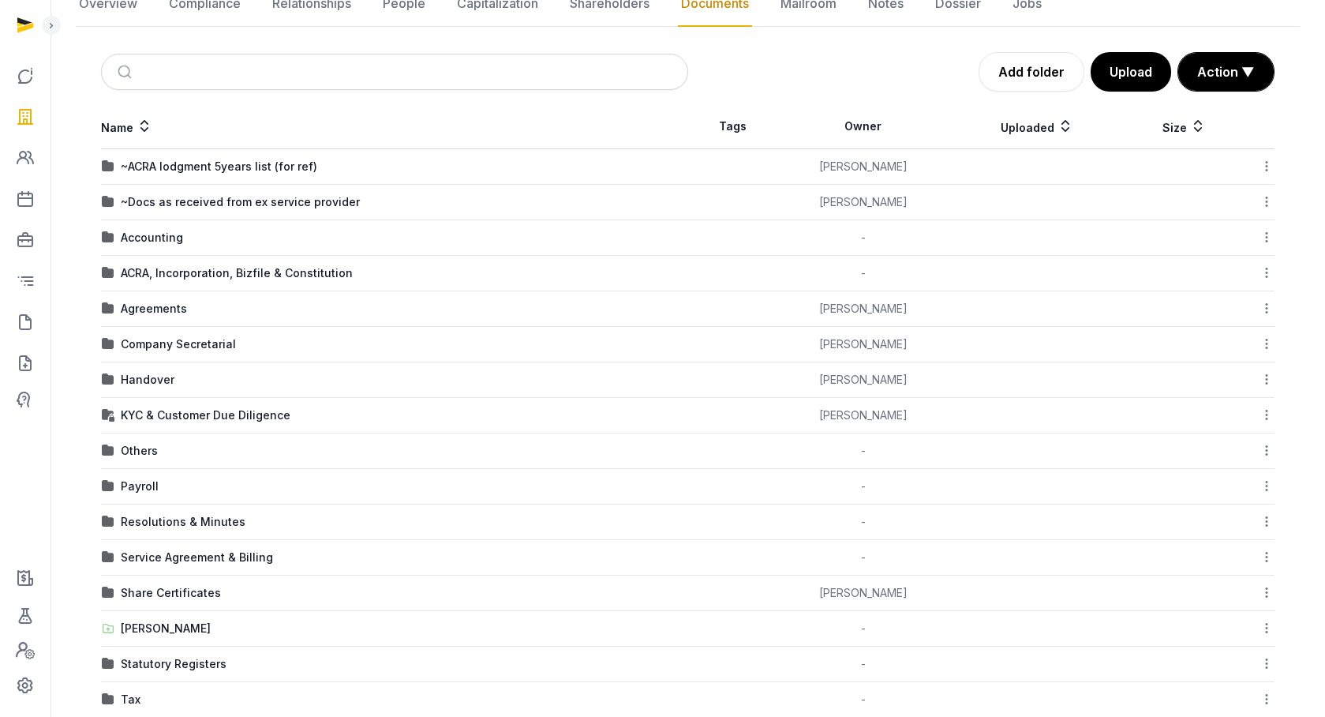
scroll to position [261, 0]
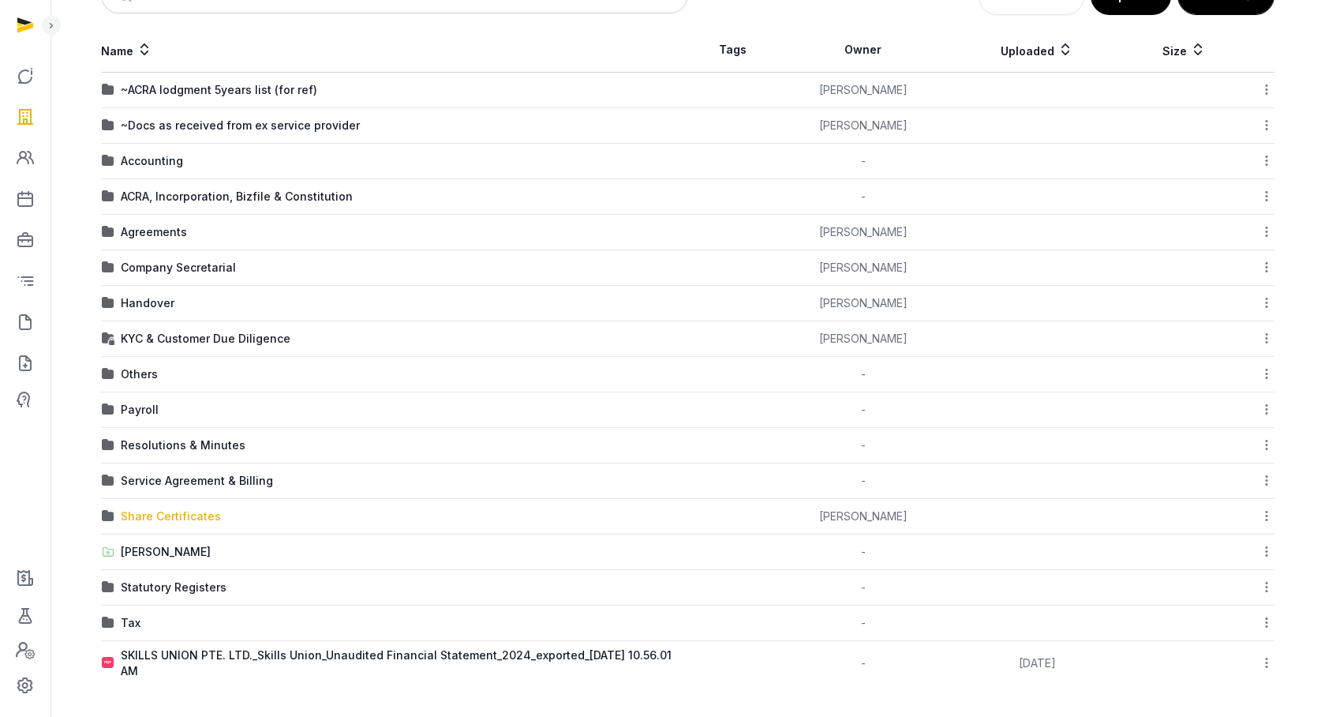
click at [148, 517] on div "Share Certificates" at bounding box center [171, 516] width 100 height 16
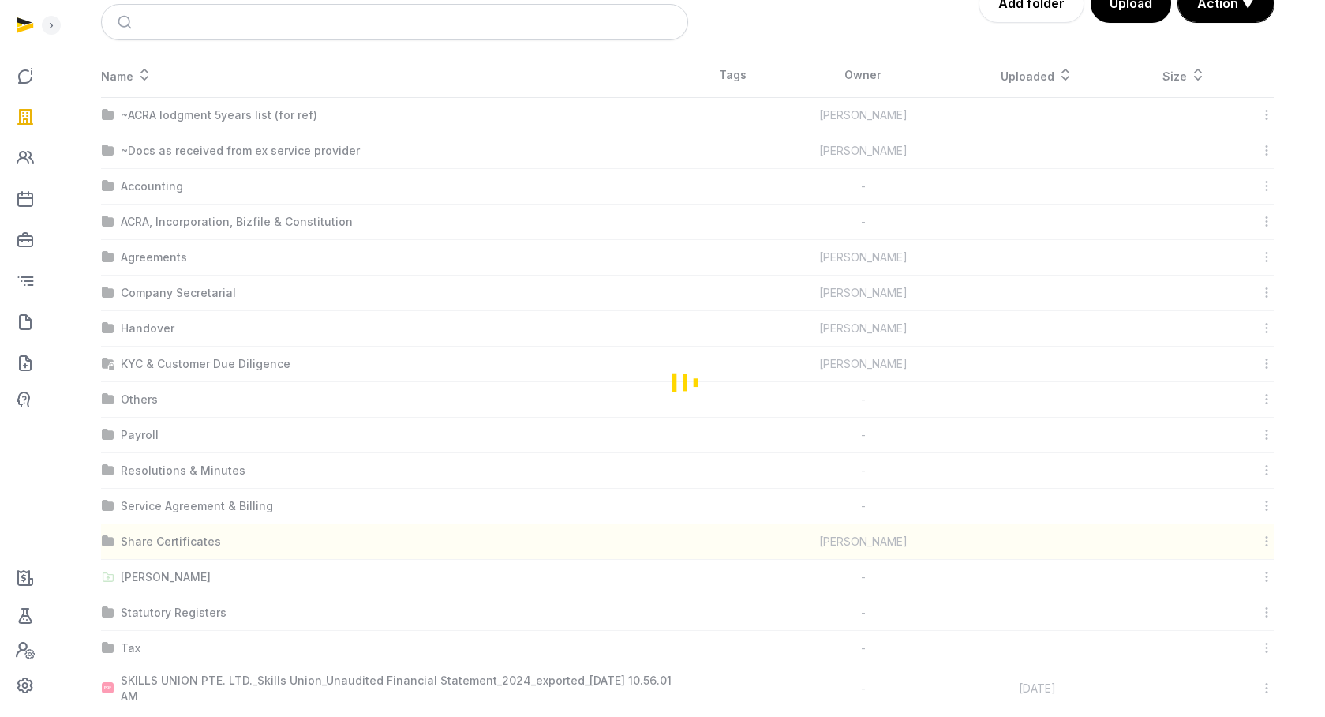
scroll to position [0, 0]
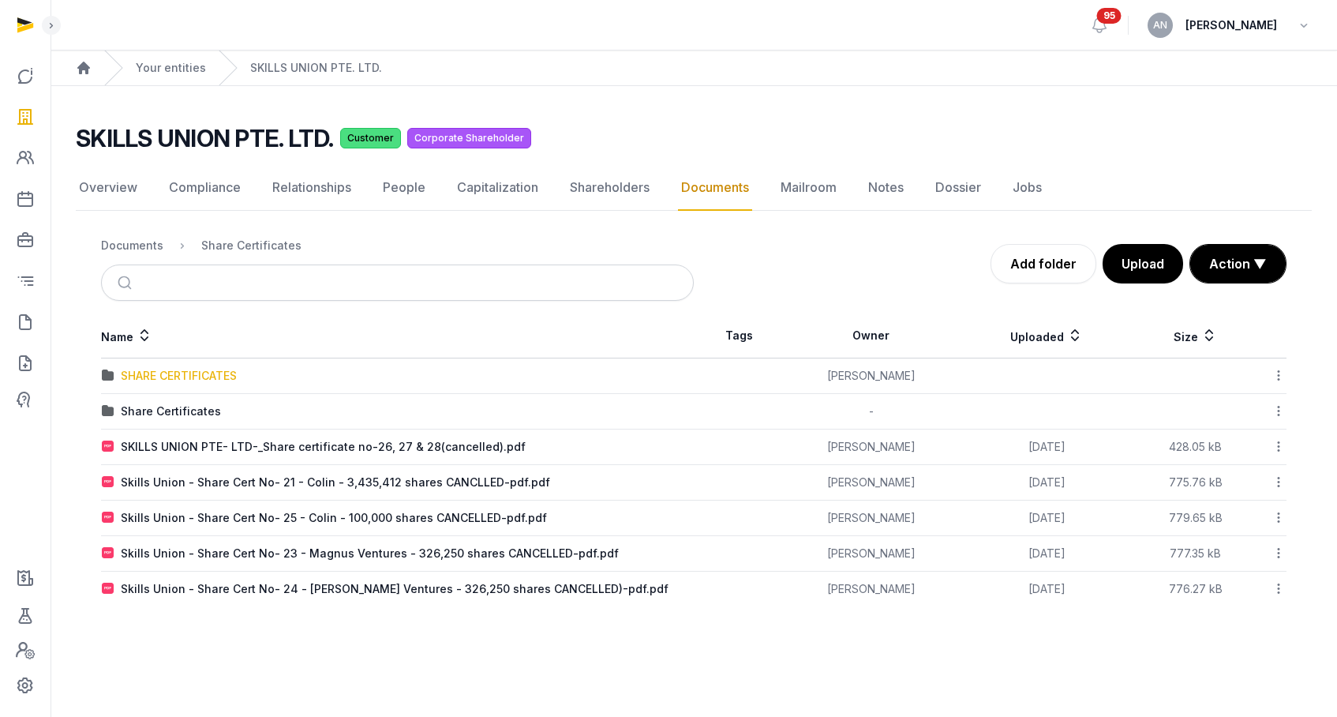
click at [179, 380] on div "SHARE CERTIFICATES" at bounding box center [179, 376] width 116 height 16
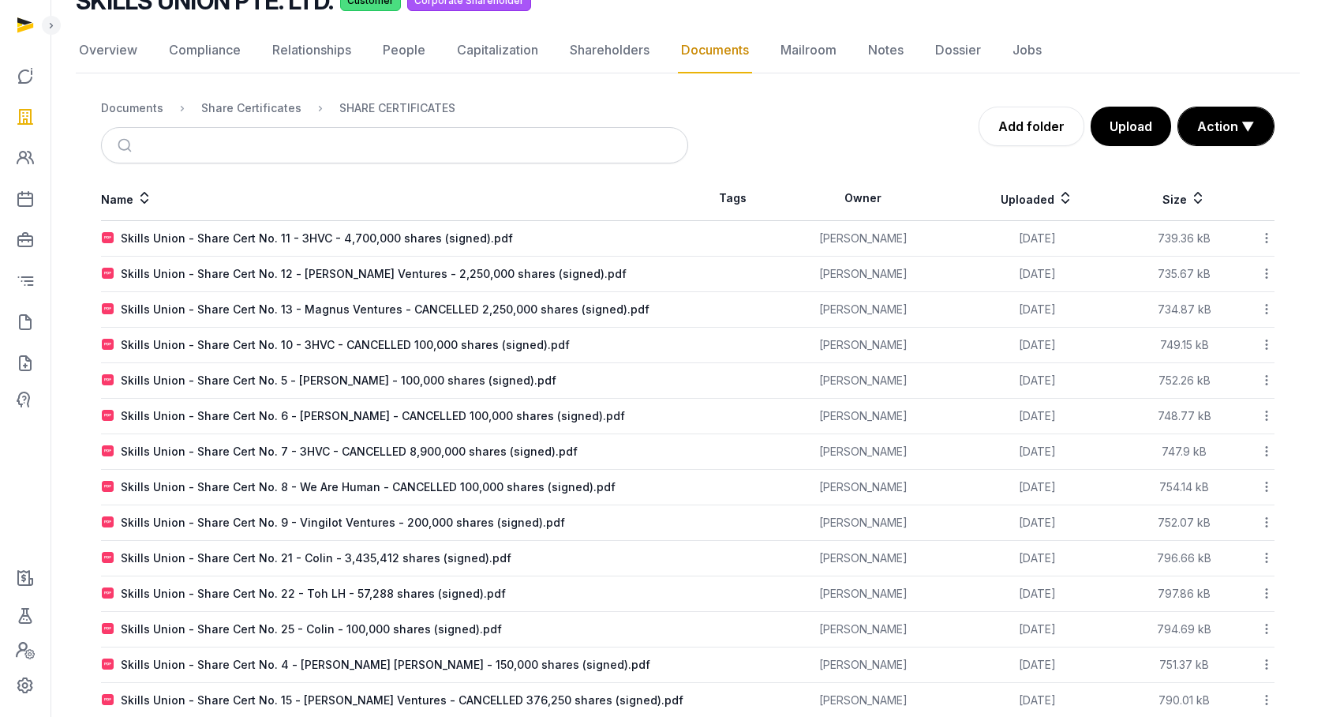
scroll to position [113, 0]
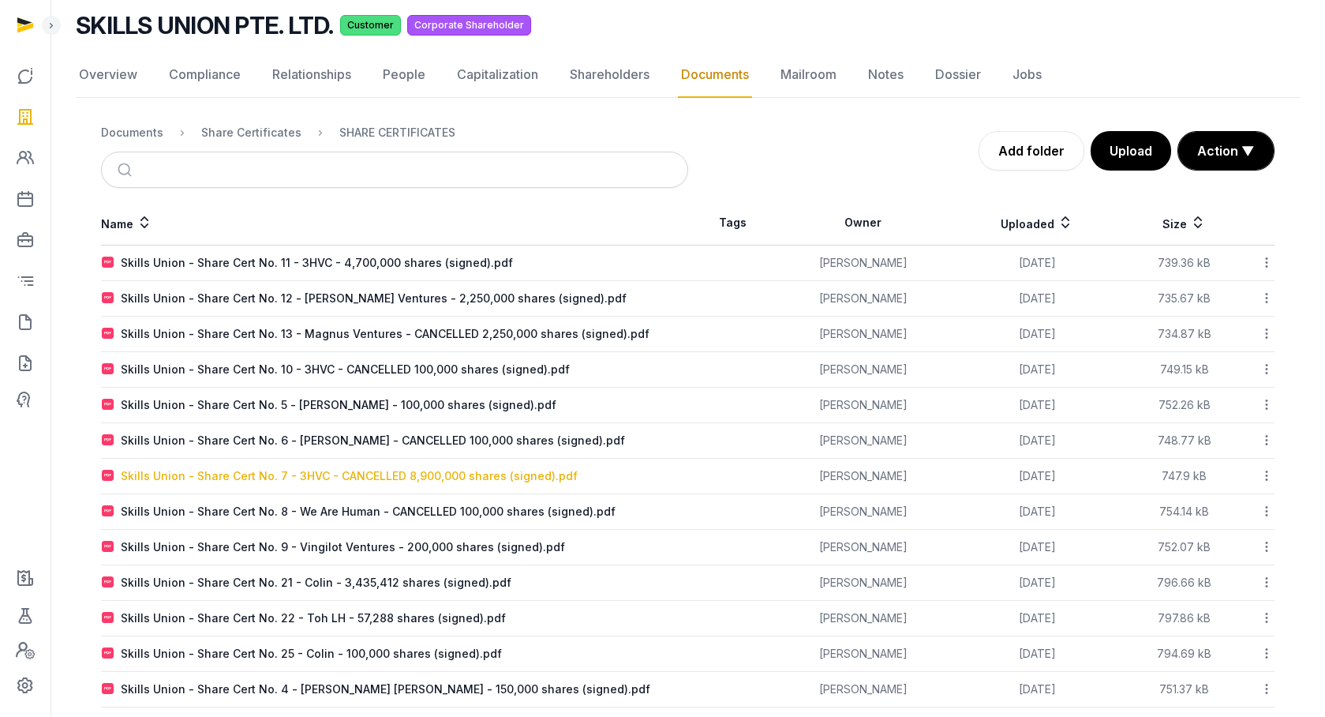
click at [272, 475] on div "Skills Union - Share Cert No. 7 - 3HVC - CANCELLED 8,900,000 shares (signed).pdf" at bounding box center [349, 476] width 457 height 16
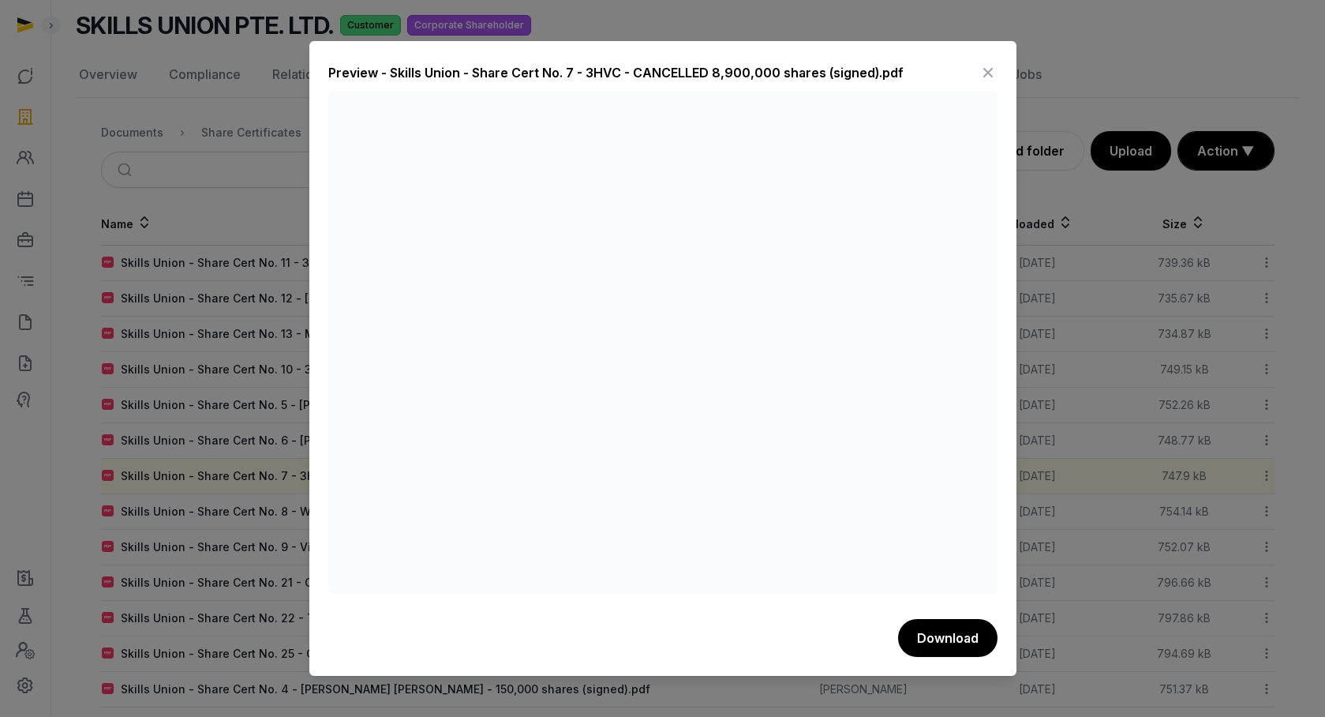
click at [978, 72] on div "Preview - Skills Union - Share Cert No. 7 - 3HVC - CANCELLED 8,900,000 shares (…" at bounding box center [662, 76] width 669 height 32
click at [989, 70] on icon at bounding box center [988, 72] width 19 height 25
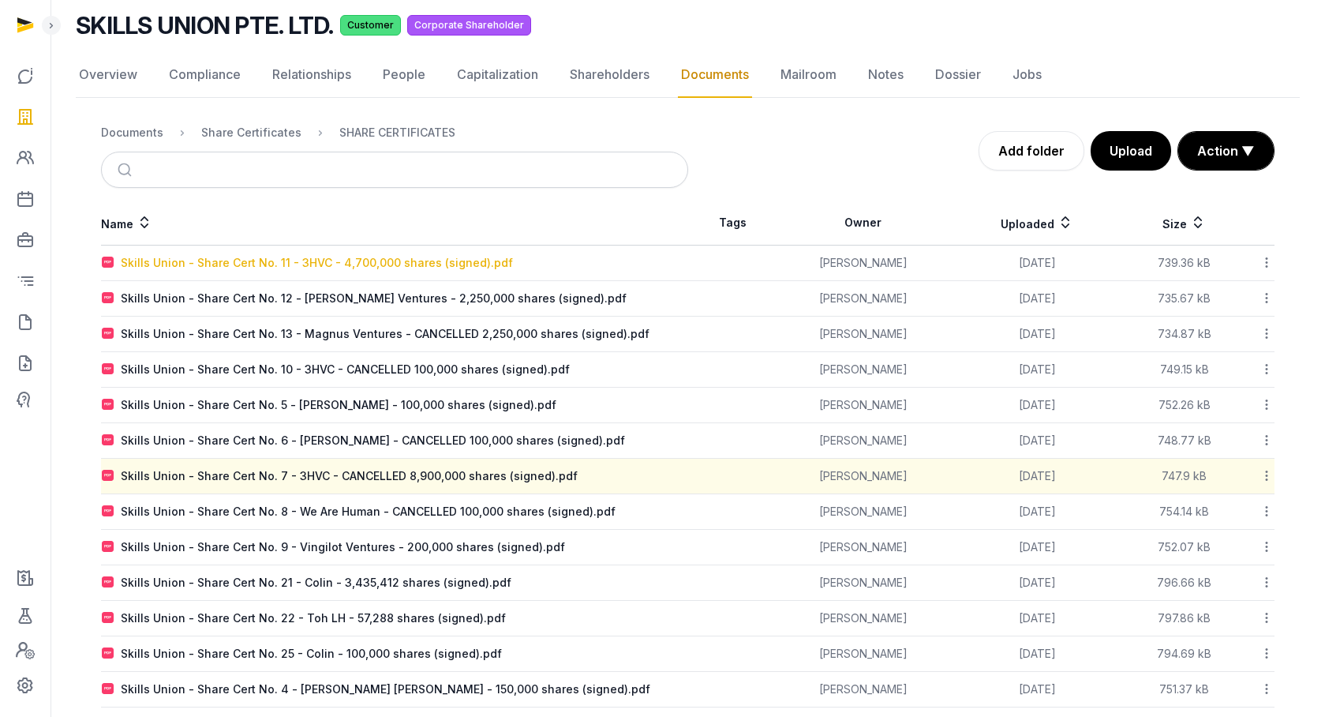
click at [388, 261] on div "Skills Union - Share Cert No. 11 - 3HVC - 4,700,000 shares (signed).pdf" at bounding box center [317, 263] width 392 height 16
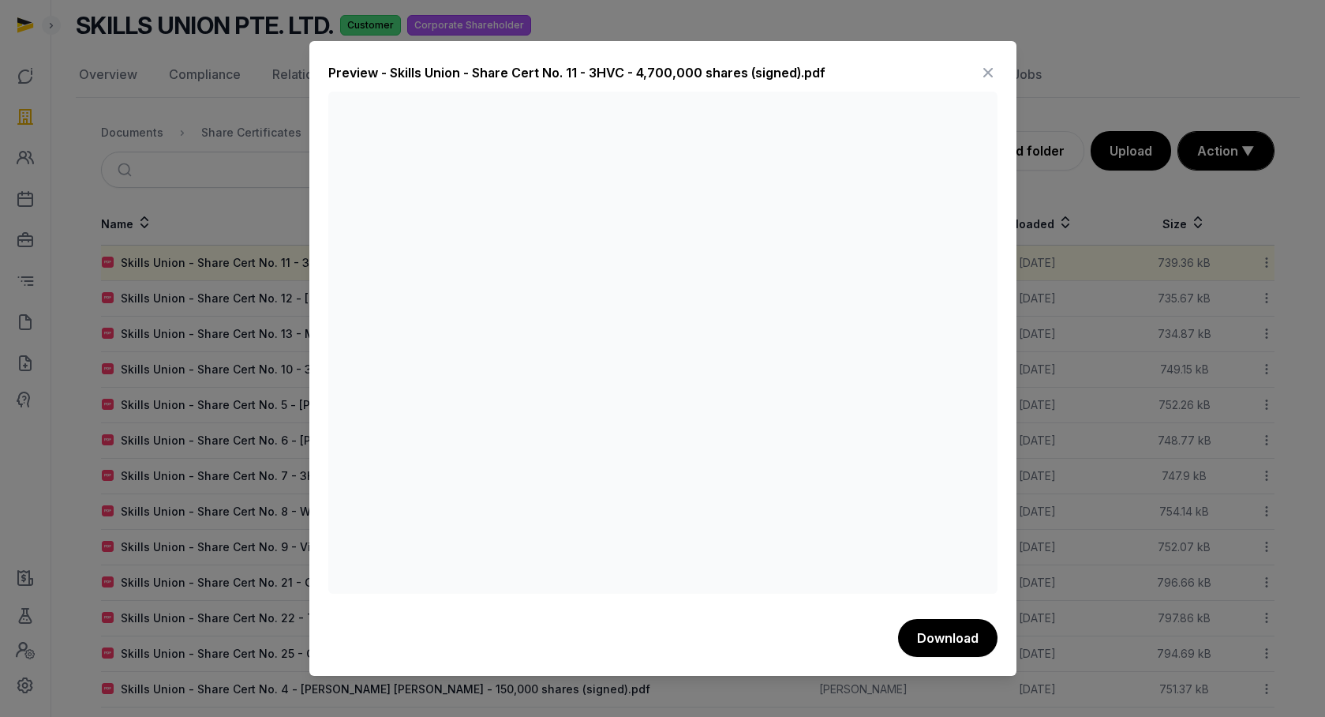
click at [996, 65] on icon at bounding box center [988, 72] width 19 height 25
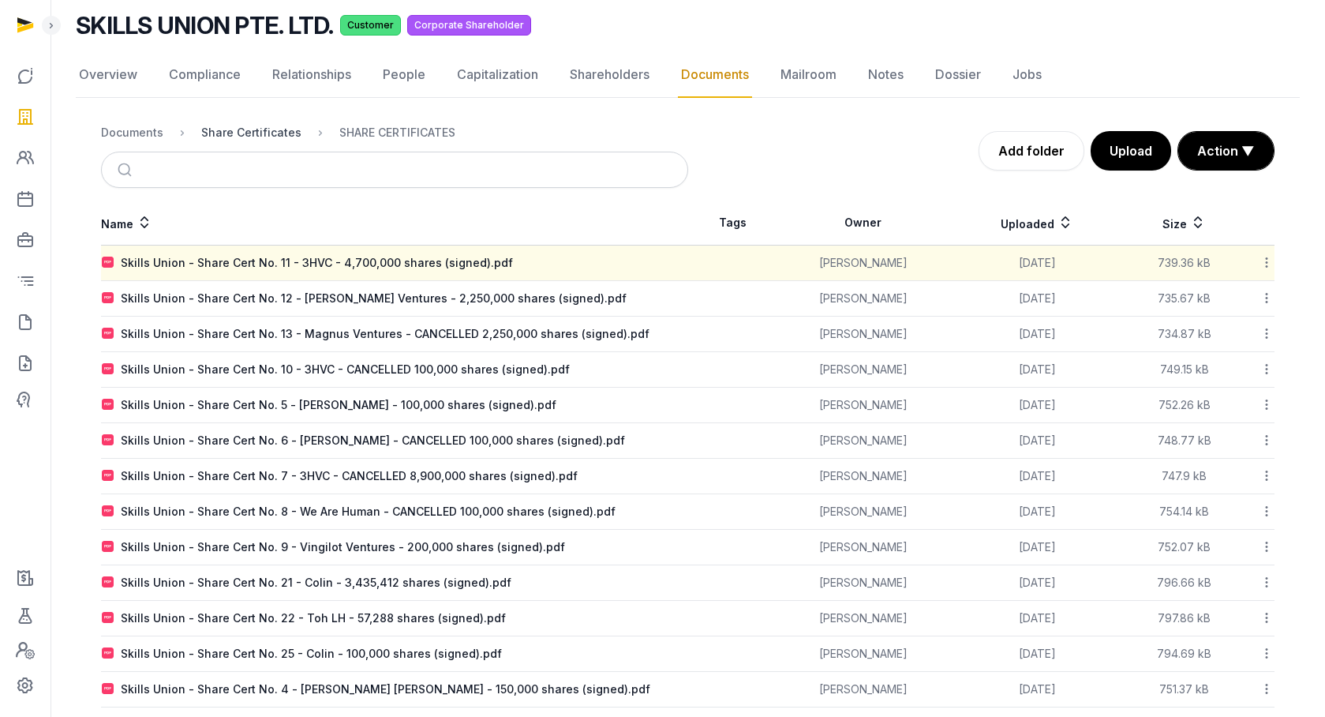
click at [255, 138] on div "Share Certificates" at bounding box center [251, 133] width 100 height 16
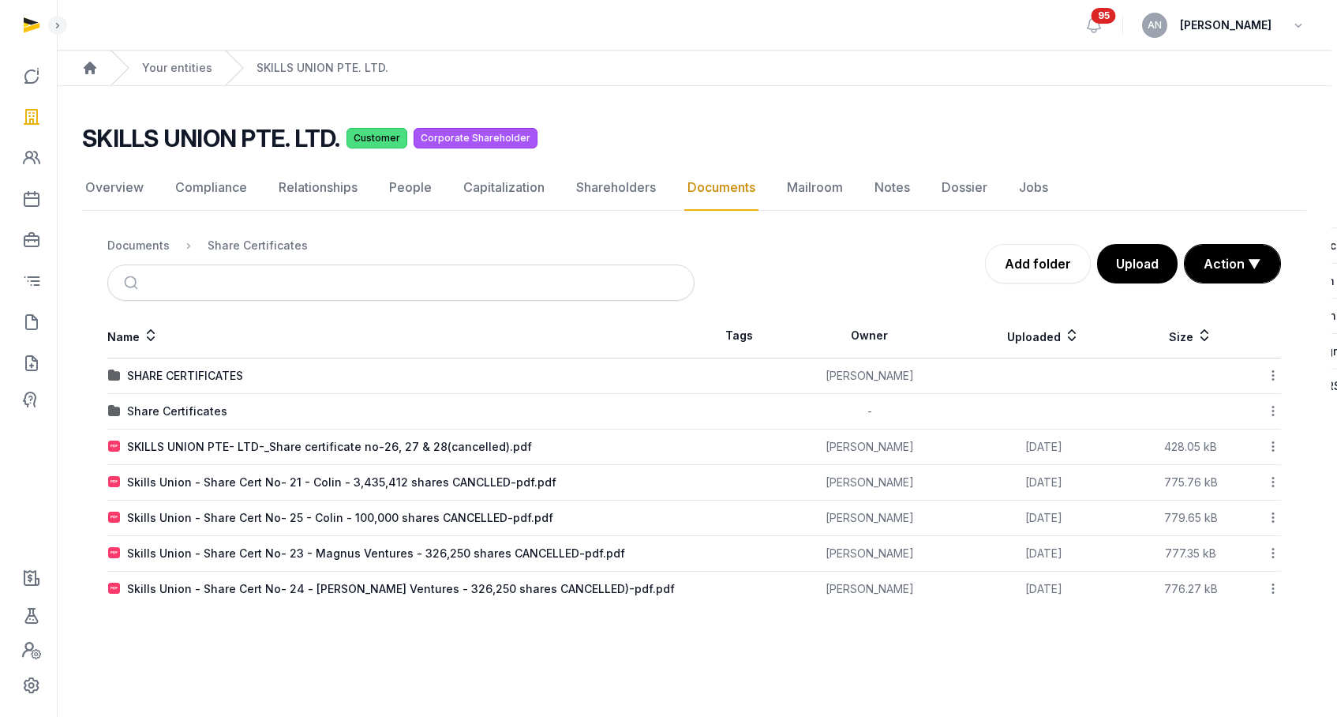
scroll to position [0, 0]
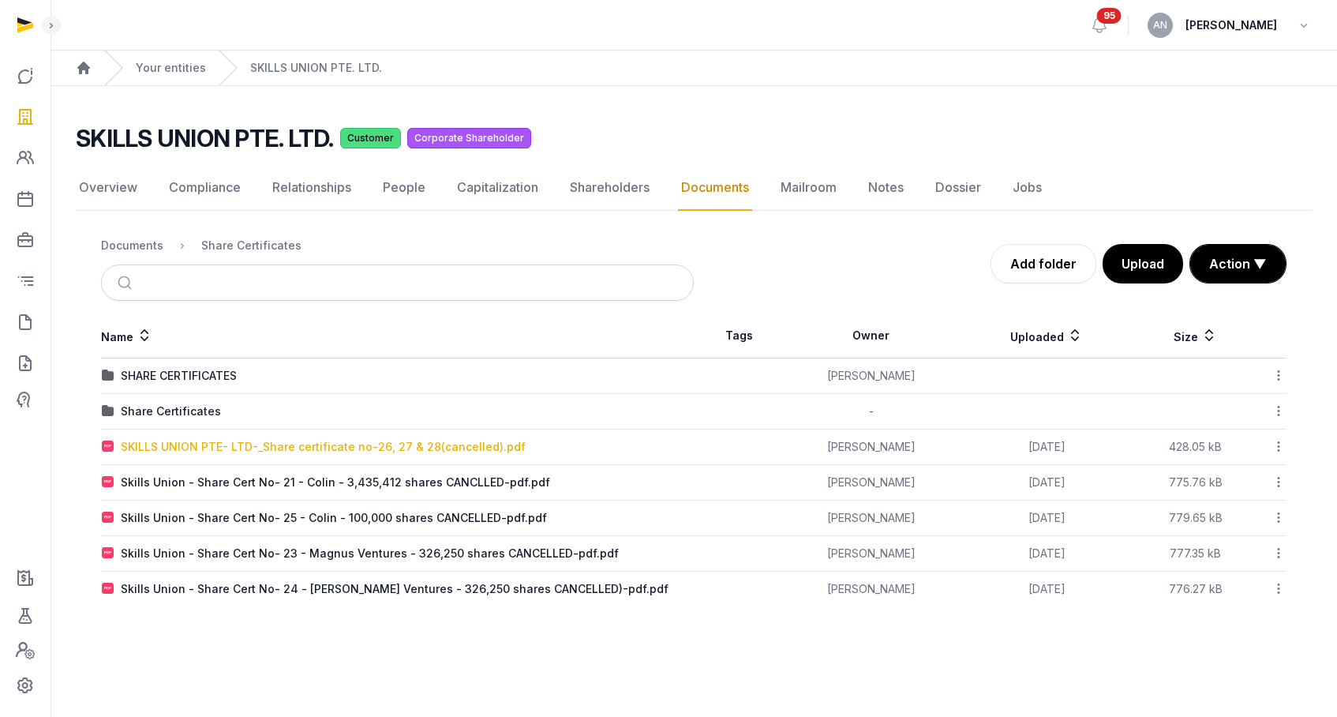
click at [362, 450] on div "SKILLS UNION PTE- LTD-_Share certificate no-26, 27 & 28(cancelled).pdf" at bounding box center [323, 447] width 405 height 16
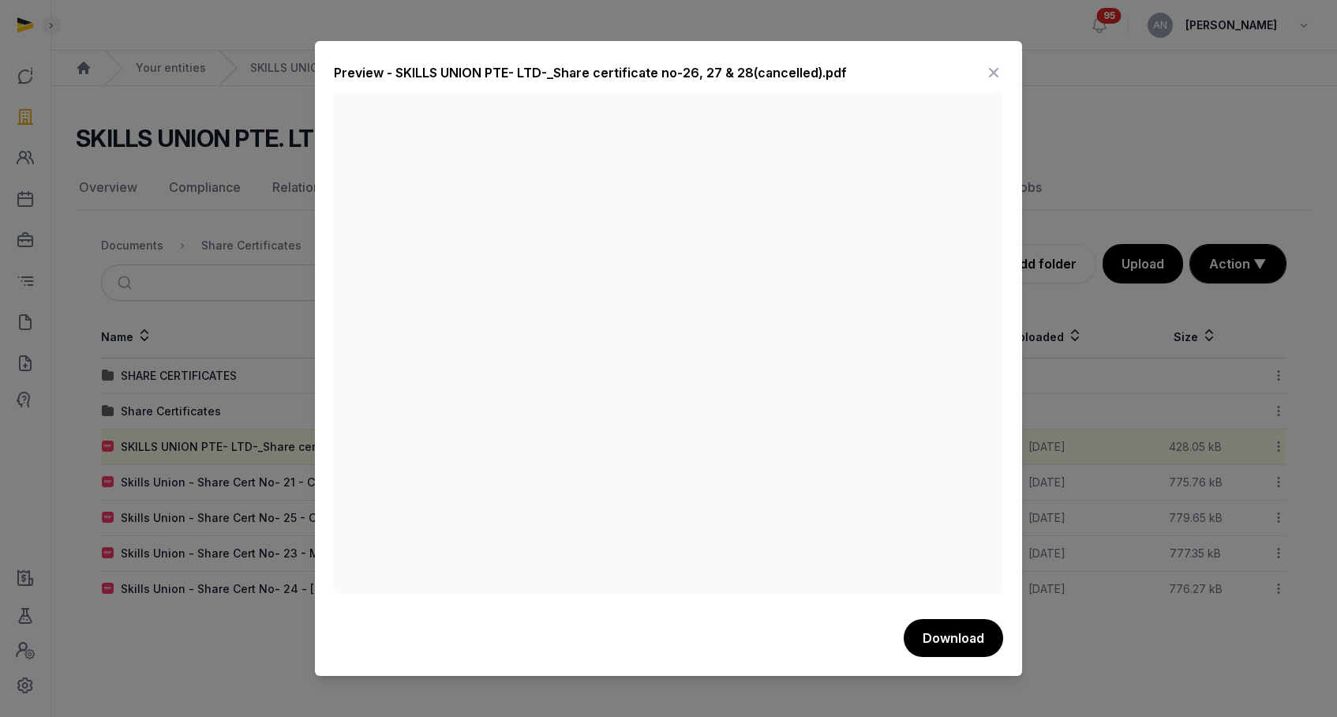
click at [988, 68] on icon at bounding box center [993, 72] width 19 height 25
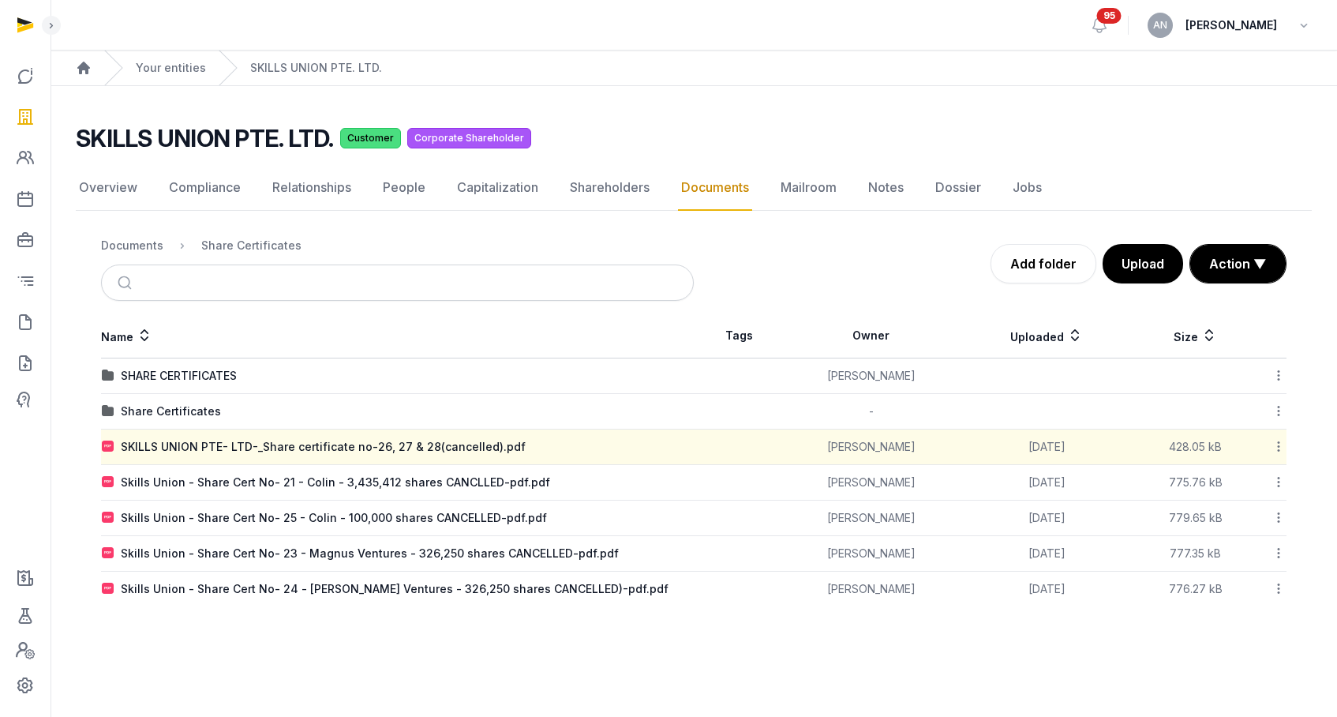
drag, startPoint x: 199, startPoint y: 407, endPoint x: 212, endPoint y: 406, distance: 12.7
click at [200, 407] on div "Share Certificates" at bounding box center [171, 411] width 100 height 16
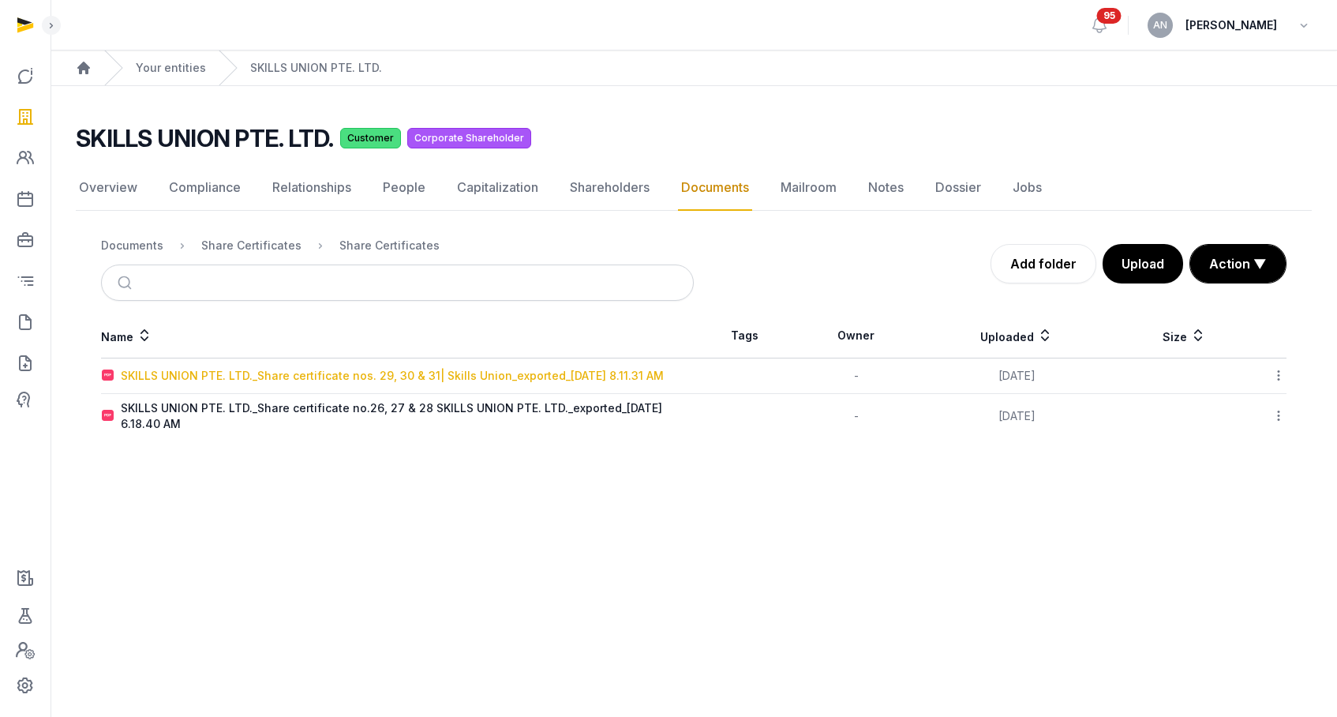
click at [481, 373] on div "SKILLS UNION PTE. LTD._Share certificate nos. 29, 30 & 31| Skills Union_exporte…" at bounding box center [392, 376] width 543 height 16
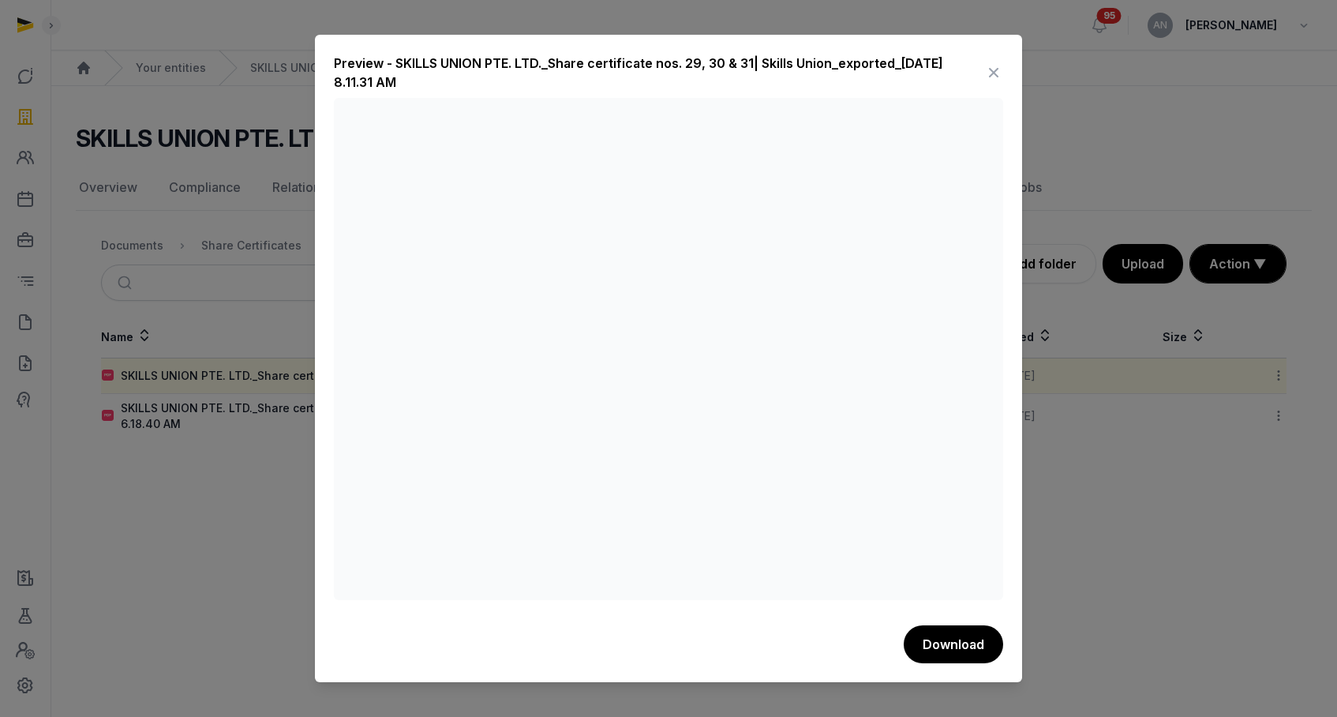
click at [993, 63] on icon at bounding box center [993, 72] width 19 height 25
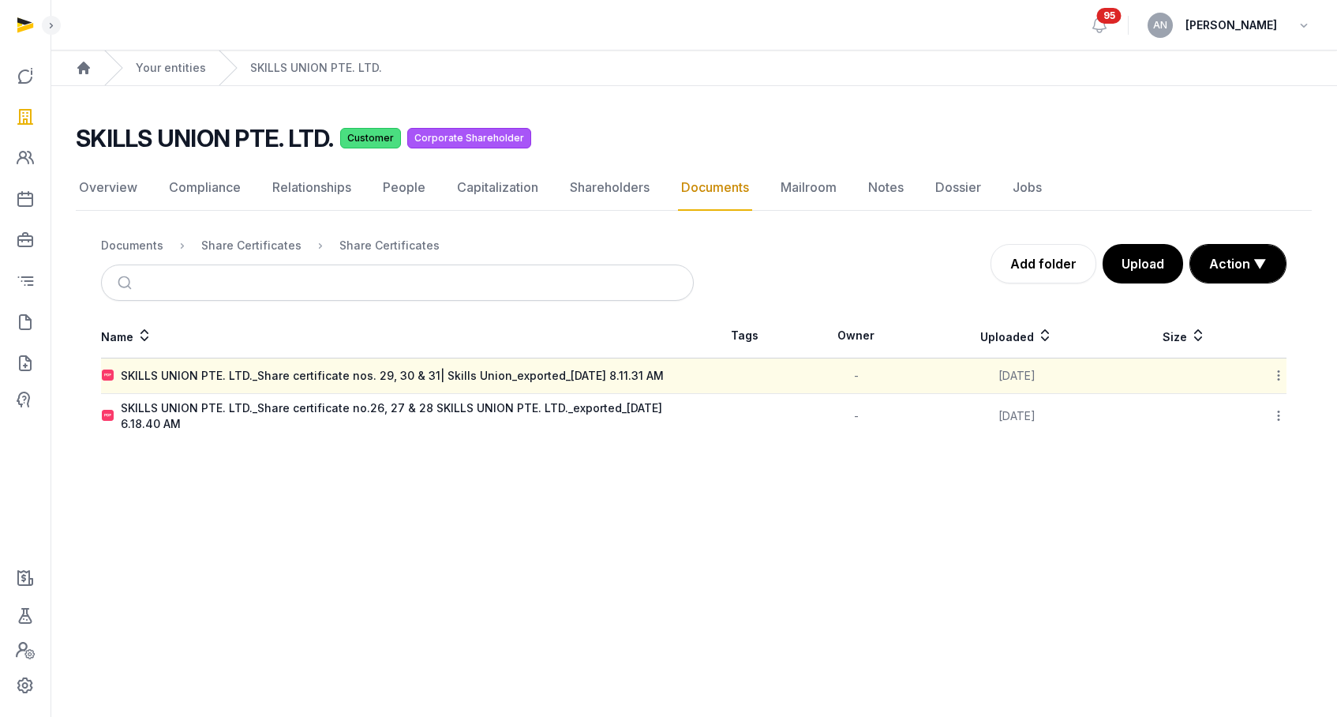
click at [420, 517] on main "Open sidebar 95 AN Anna Nari Home Your entities SKILLS UNION PTE. LTD. SKILLS U…" at bounding box center [668, 358] width 1337 height 717
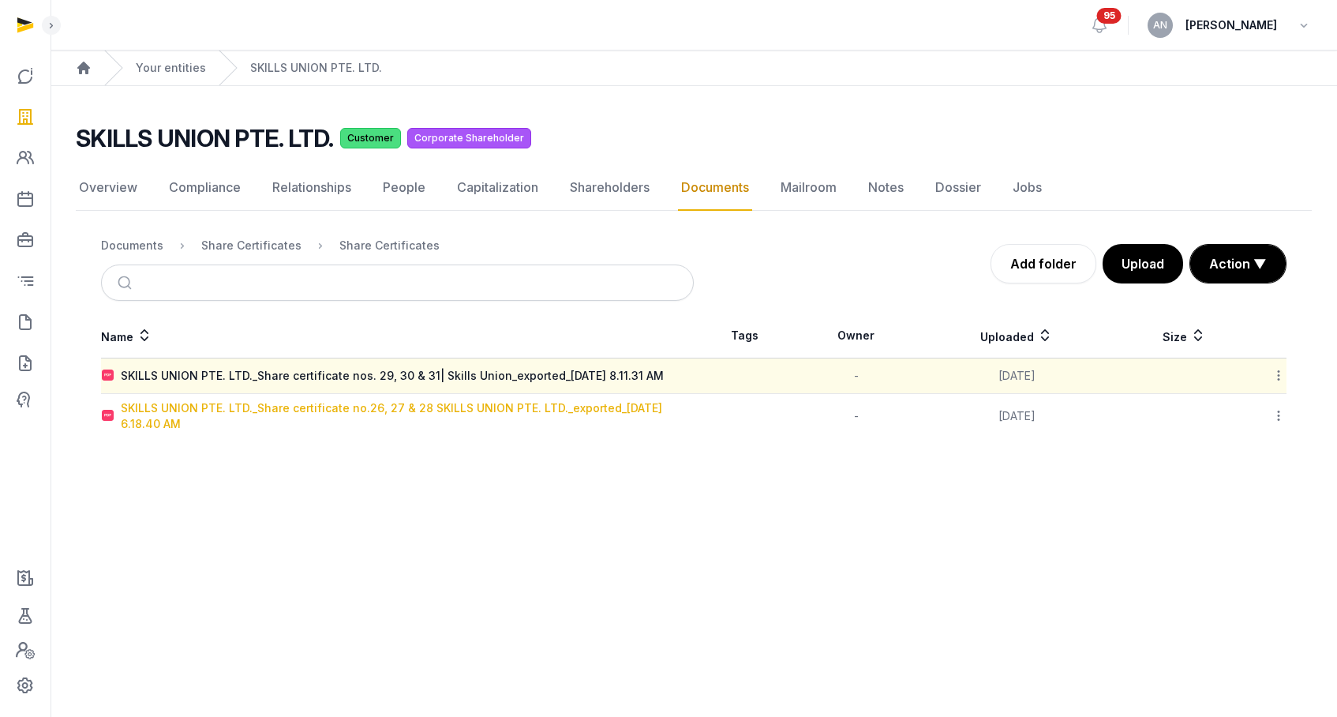
click at [493, 411] on div "SKILLS UNION PTE. LTD._Share certificate no.26, 27 & 28 SKILLS UNION PTE. LTD._…" at bounding box center [407, 416] width 572 height 32
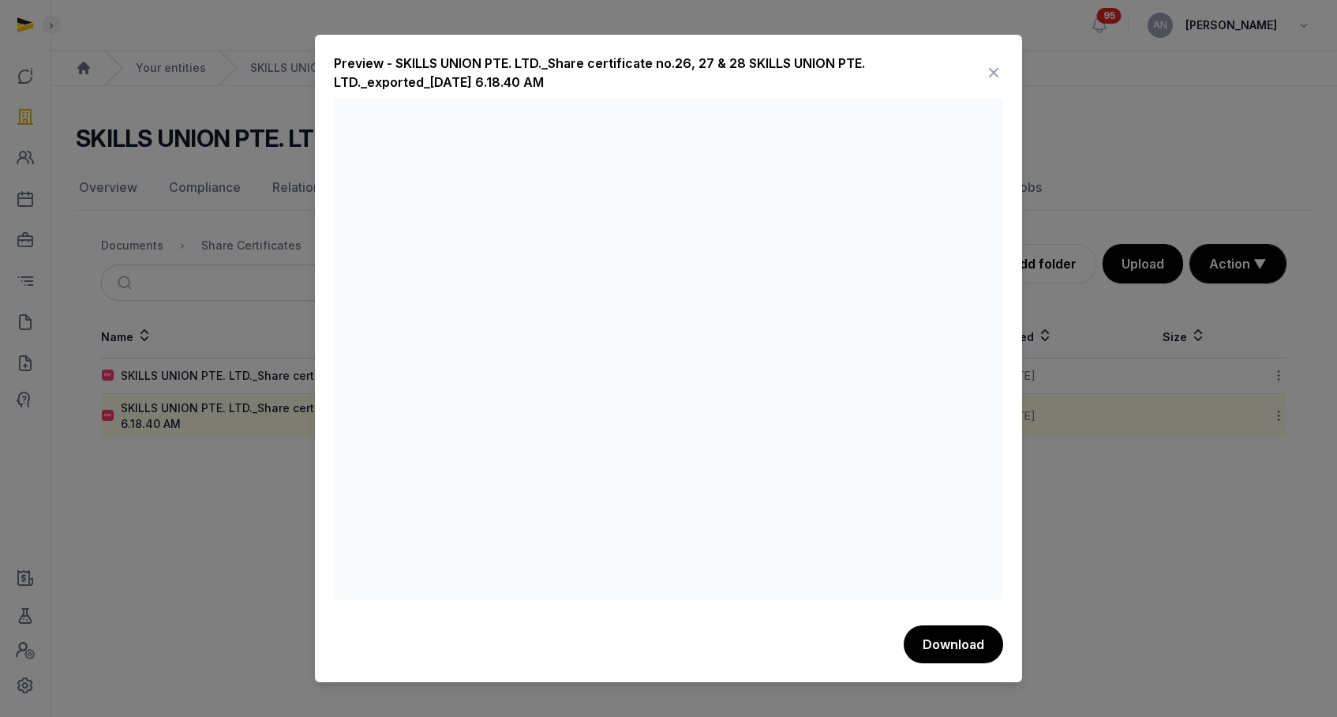
click at [995, 81] on icon at bounding box center [993, 72] width 19 height 25
